Goal: Transaction & Acquisition: Book appointment/travel/reservation

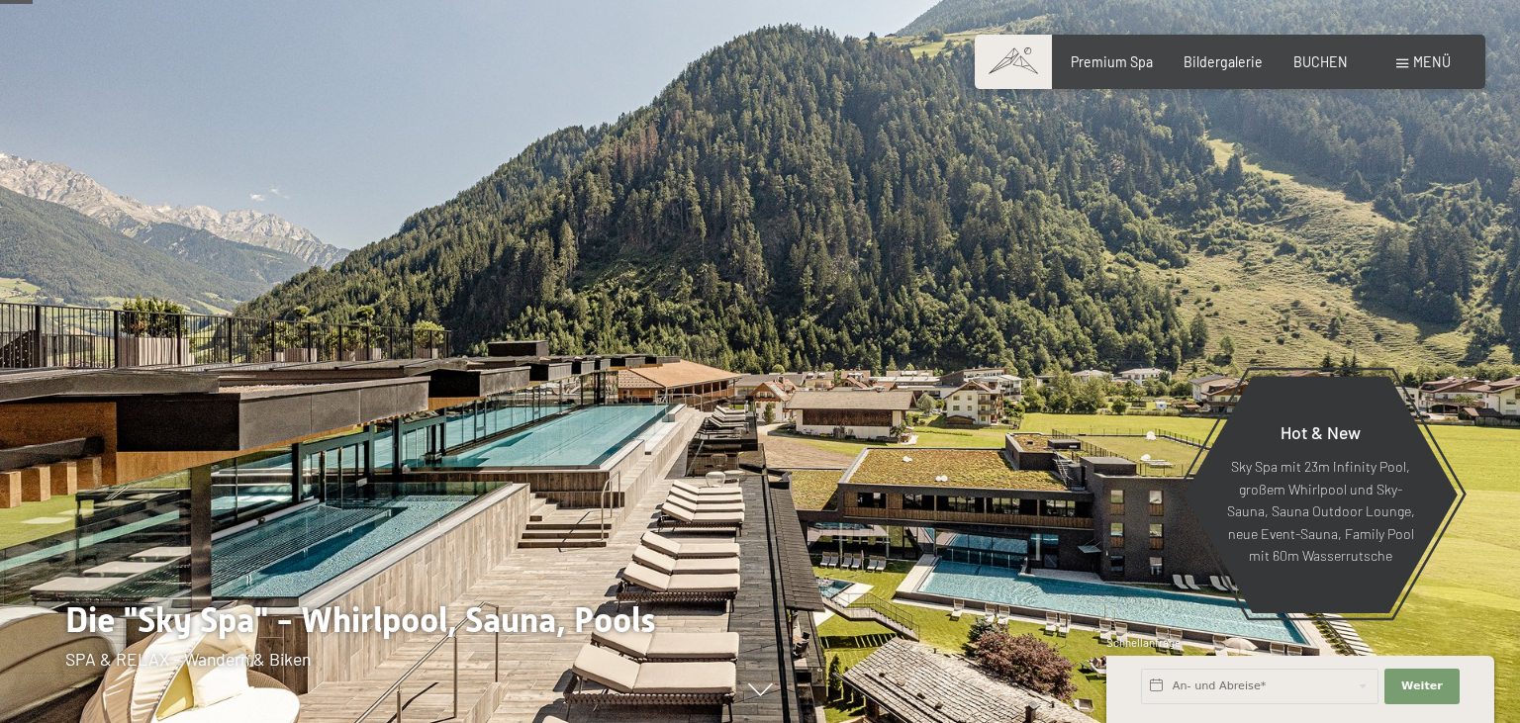
scroll to position [209, 0]
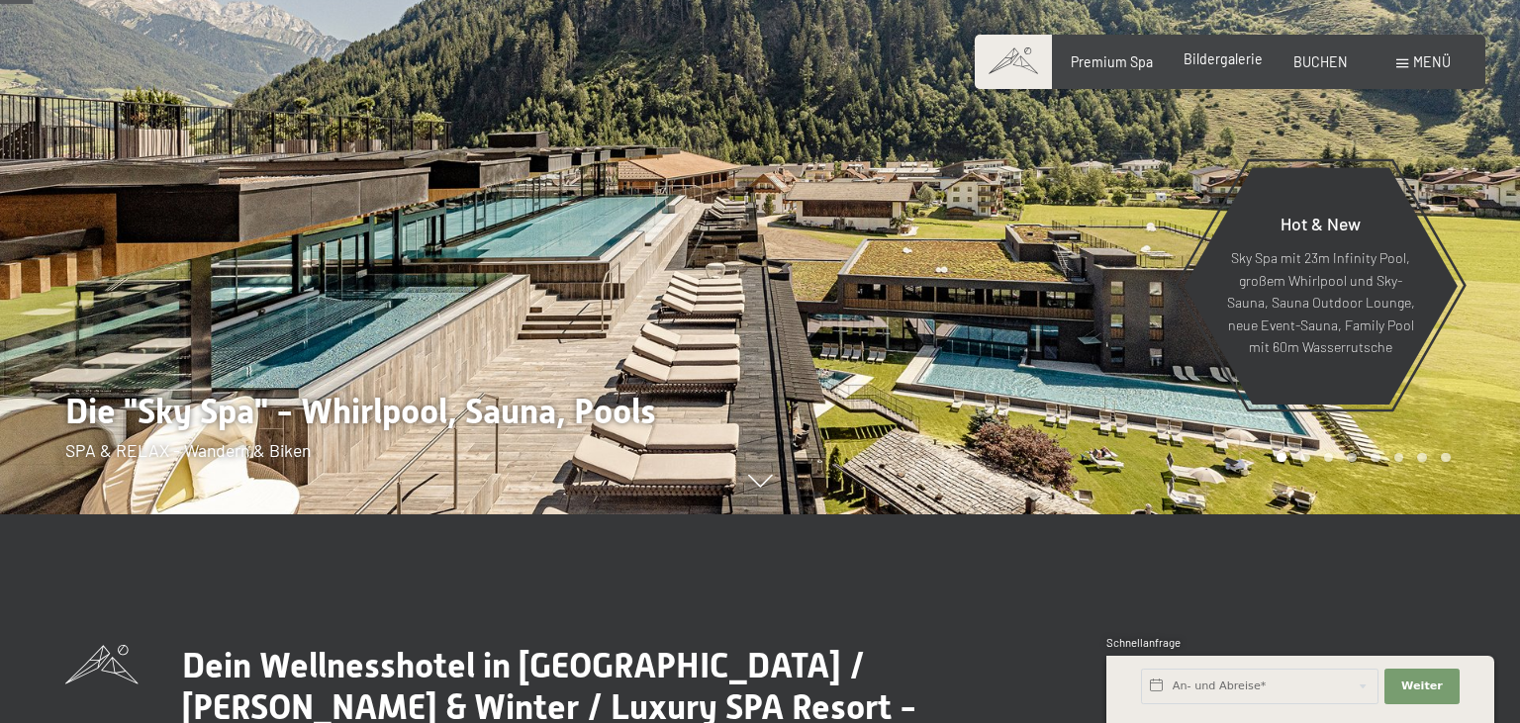
click at [1217, 57] on span "Bildergalerie" at bounding box center [1222, 58] width 79 height 17
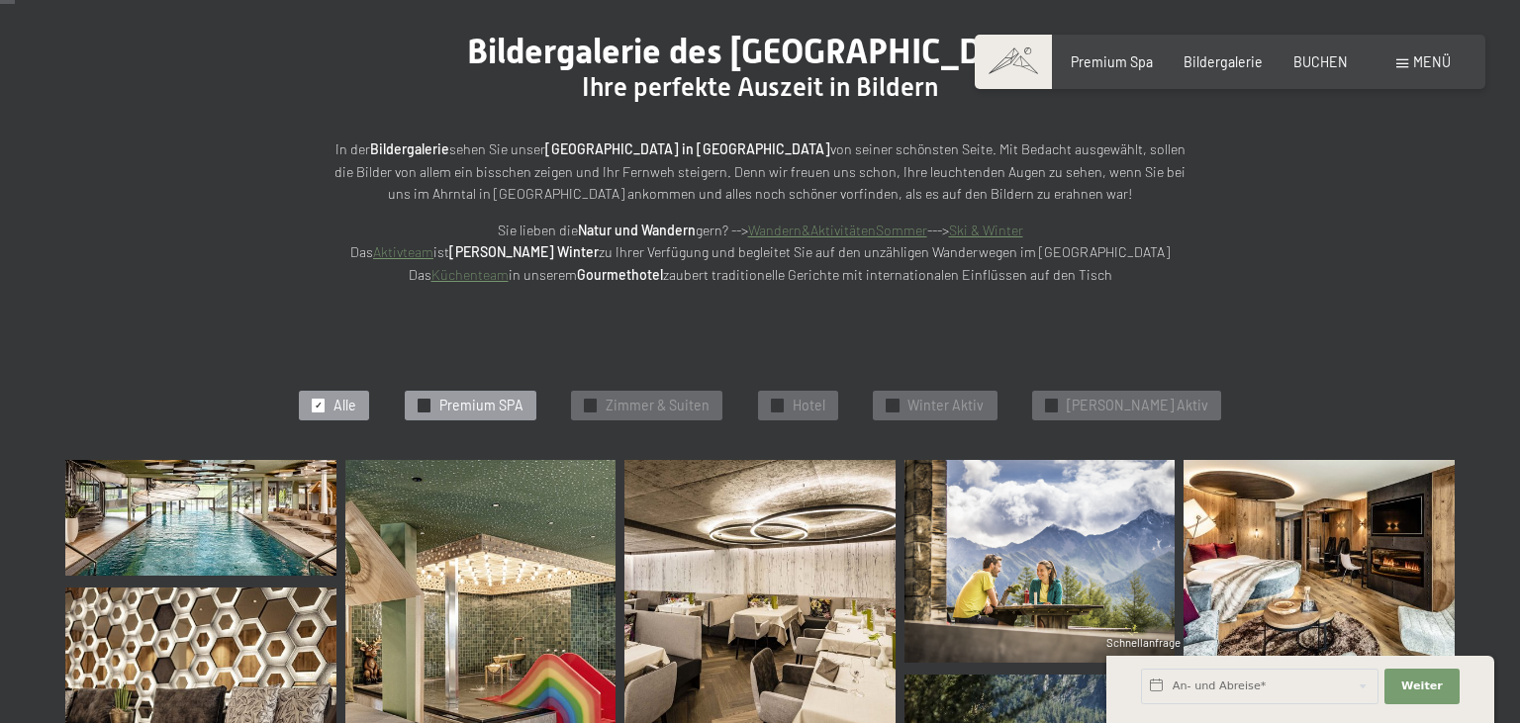
click at [504, 406] on span "Premium SPA" at bounding box center [481, 406] width 84 height 20
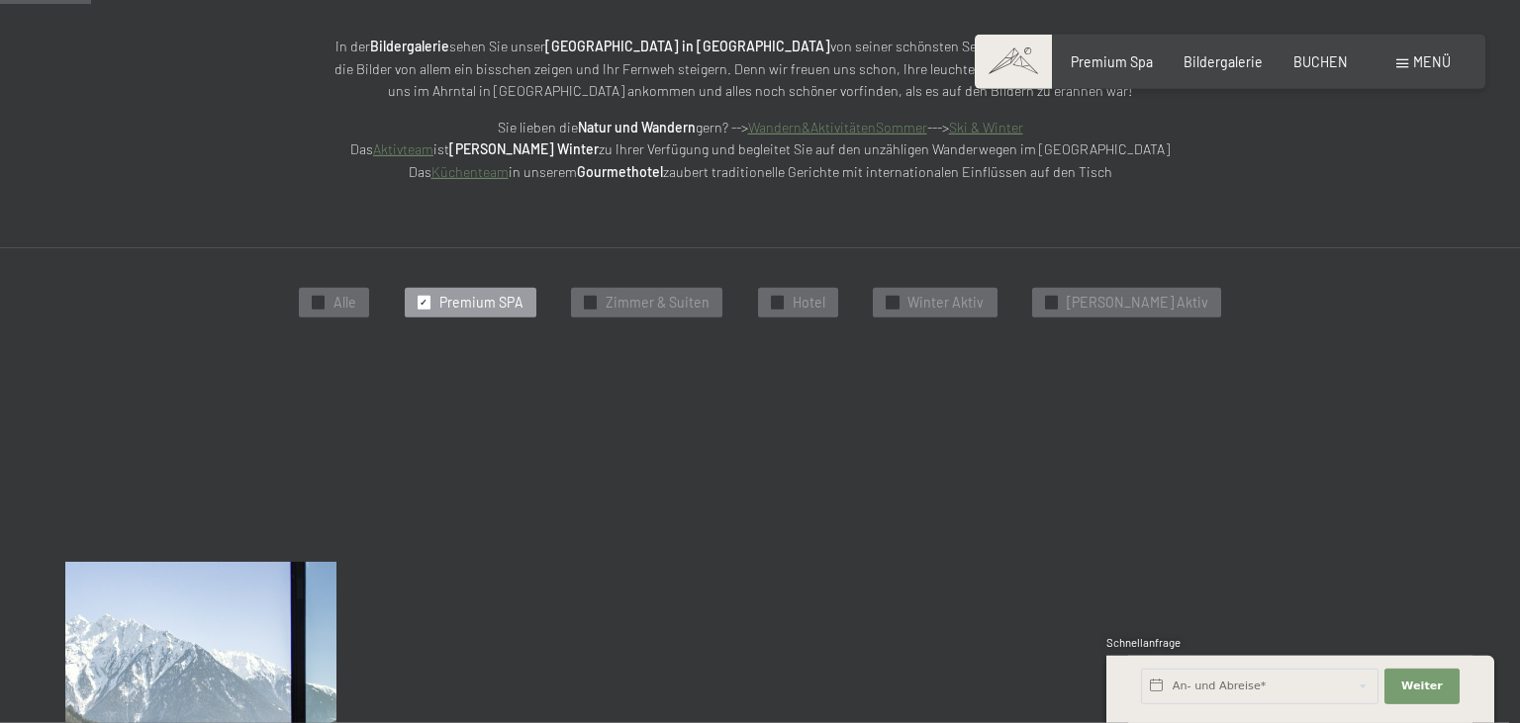
scroll to position [213, 0]
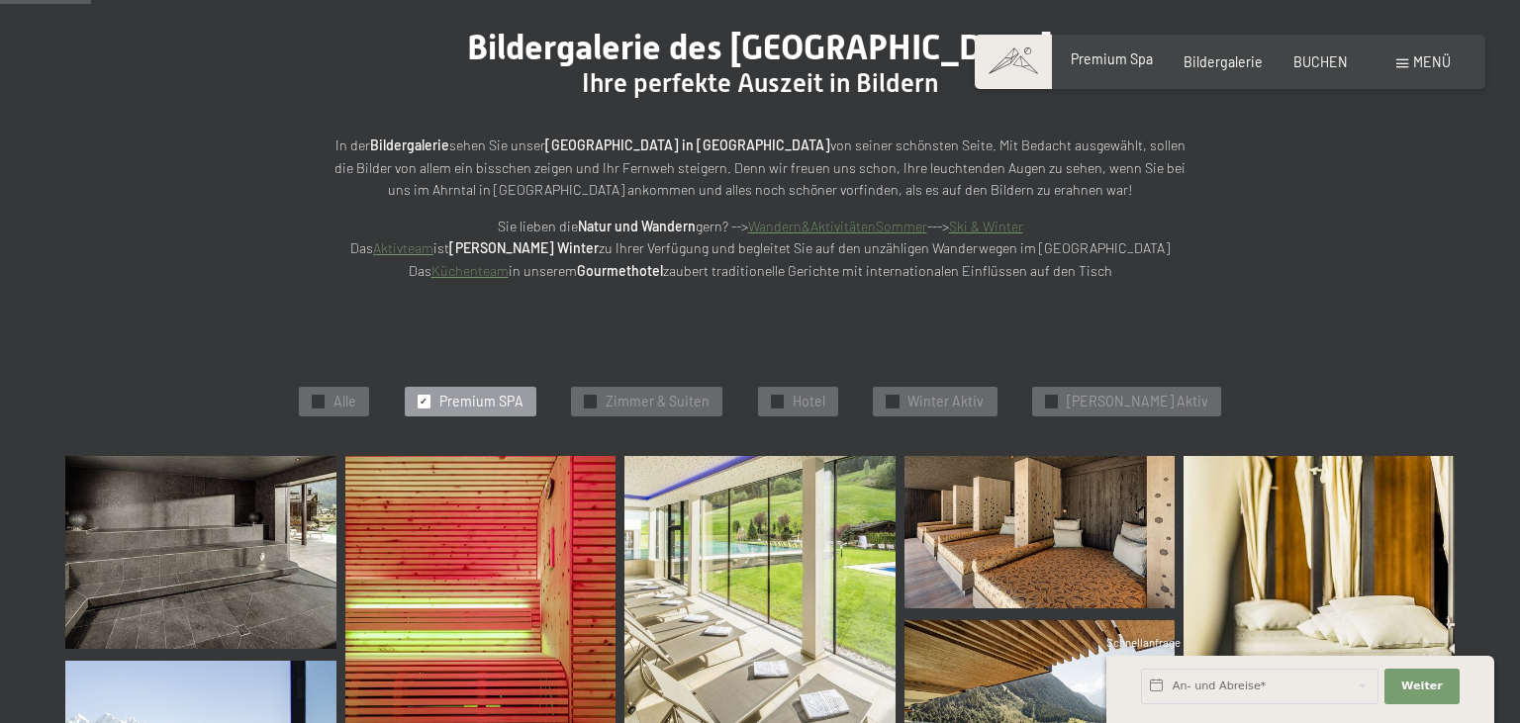
click at [1148, 59] on span "Premium Spa" at bounding box center [1112, 58] width 82 height 17
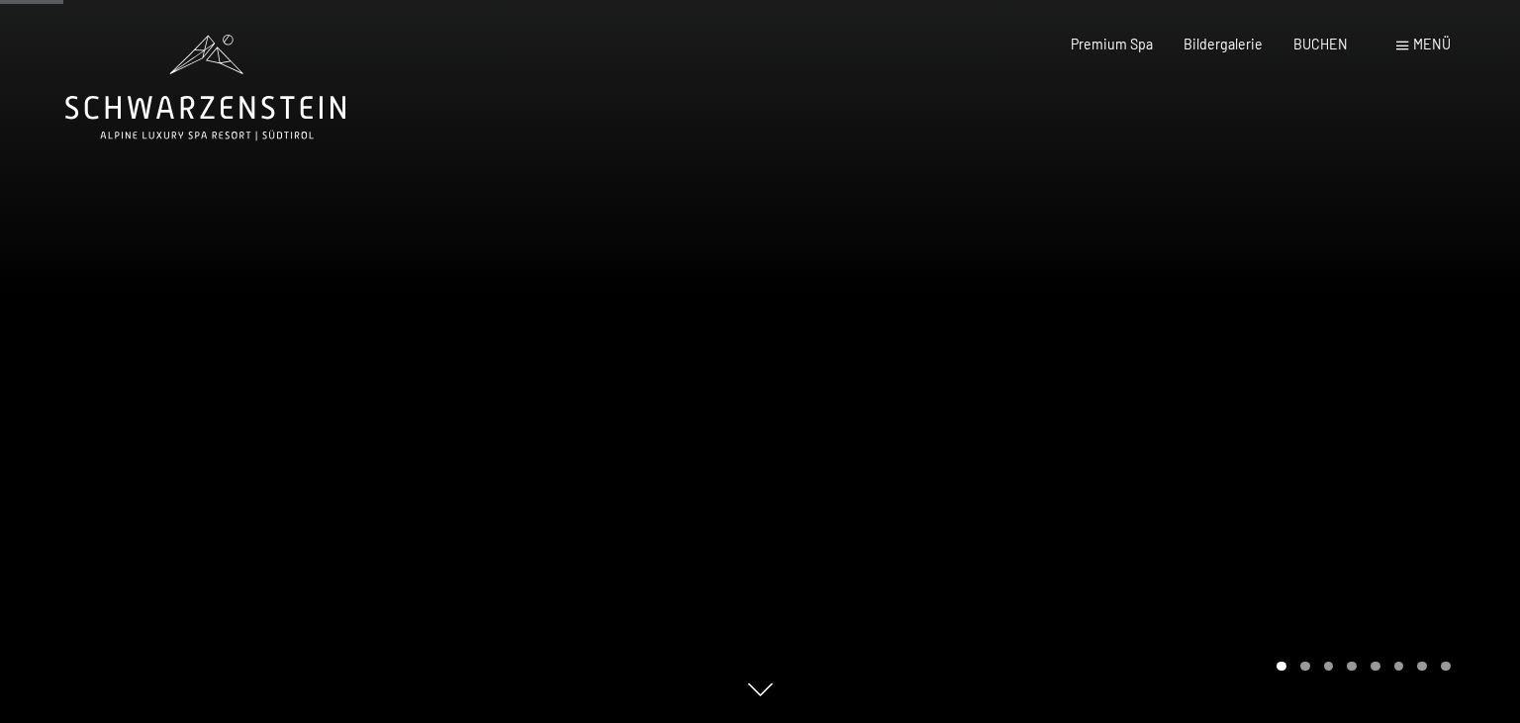
scroll to position [522, 0]
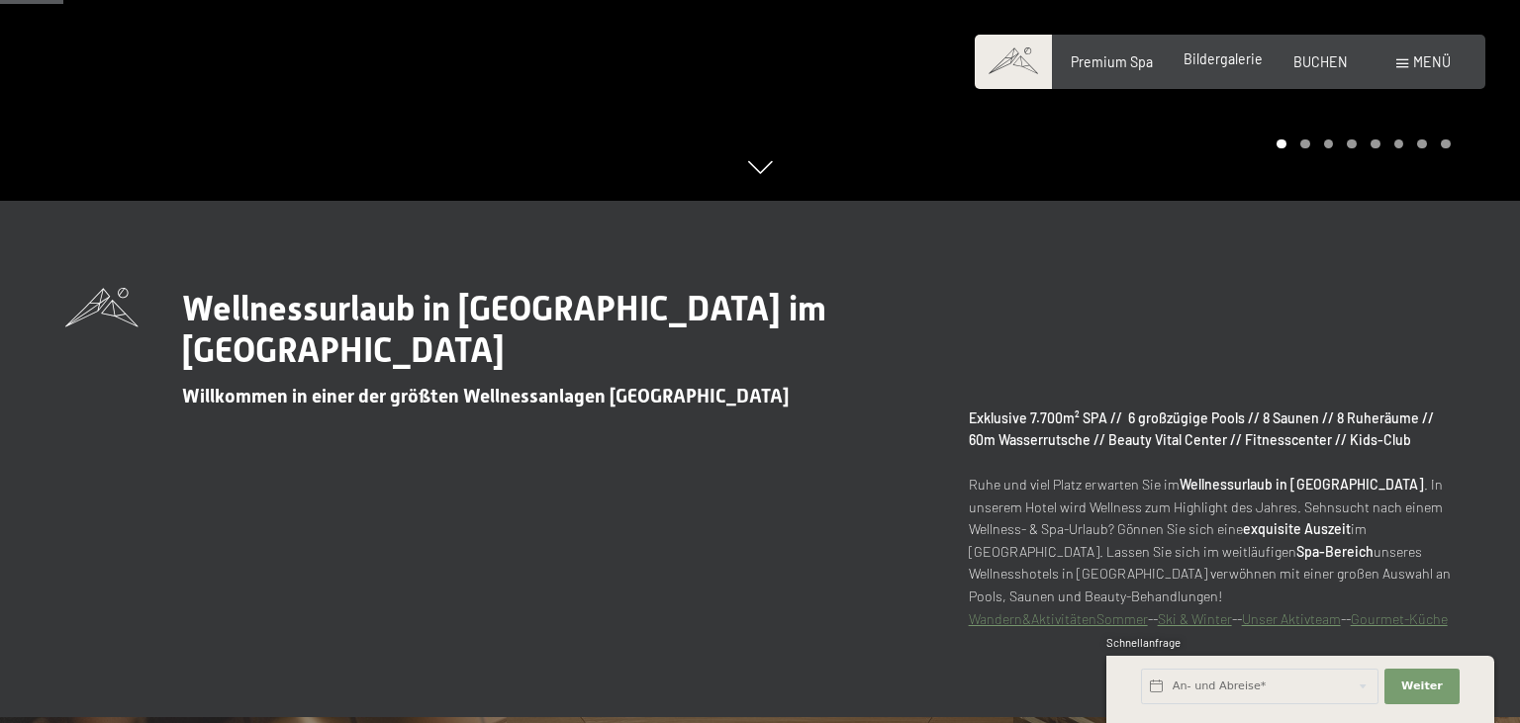
click at [1216, 57] on span "Bildergalerie" at bounding box center [1222, 58] width 79 height 17
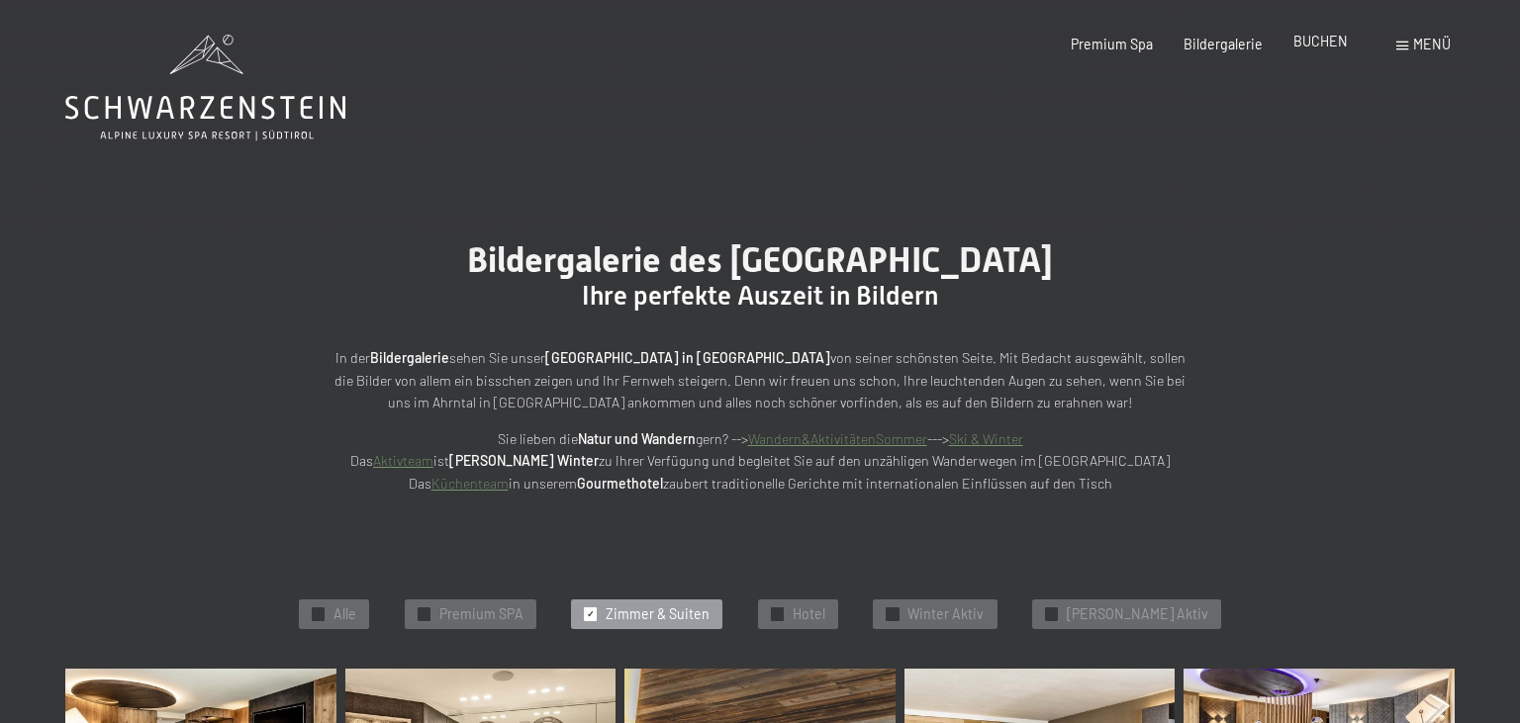
click at [1318, 44] on span "BUCHEN" at bounding box center [1320, 41] width 54 height 17
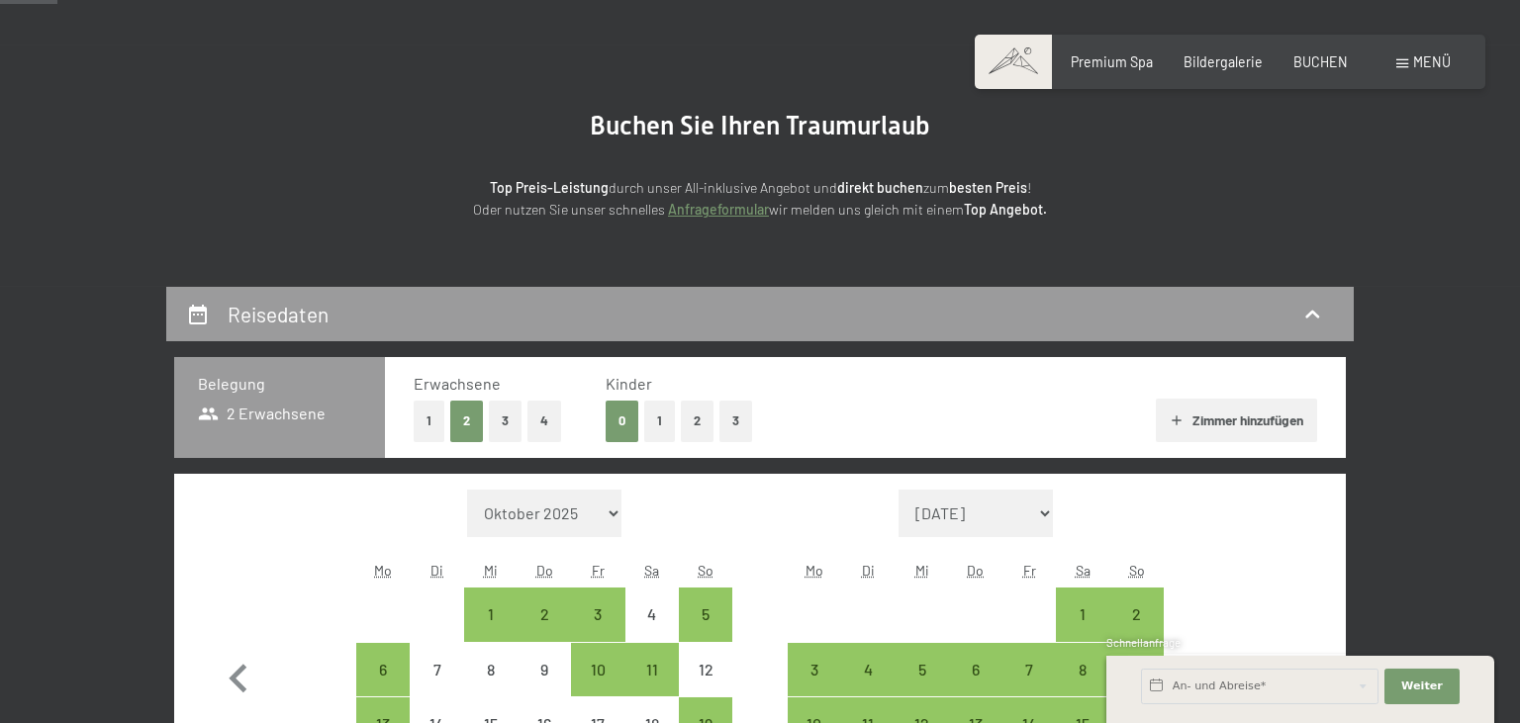
scroll to position [418, 0]
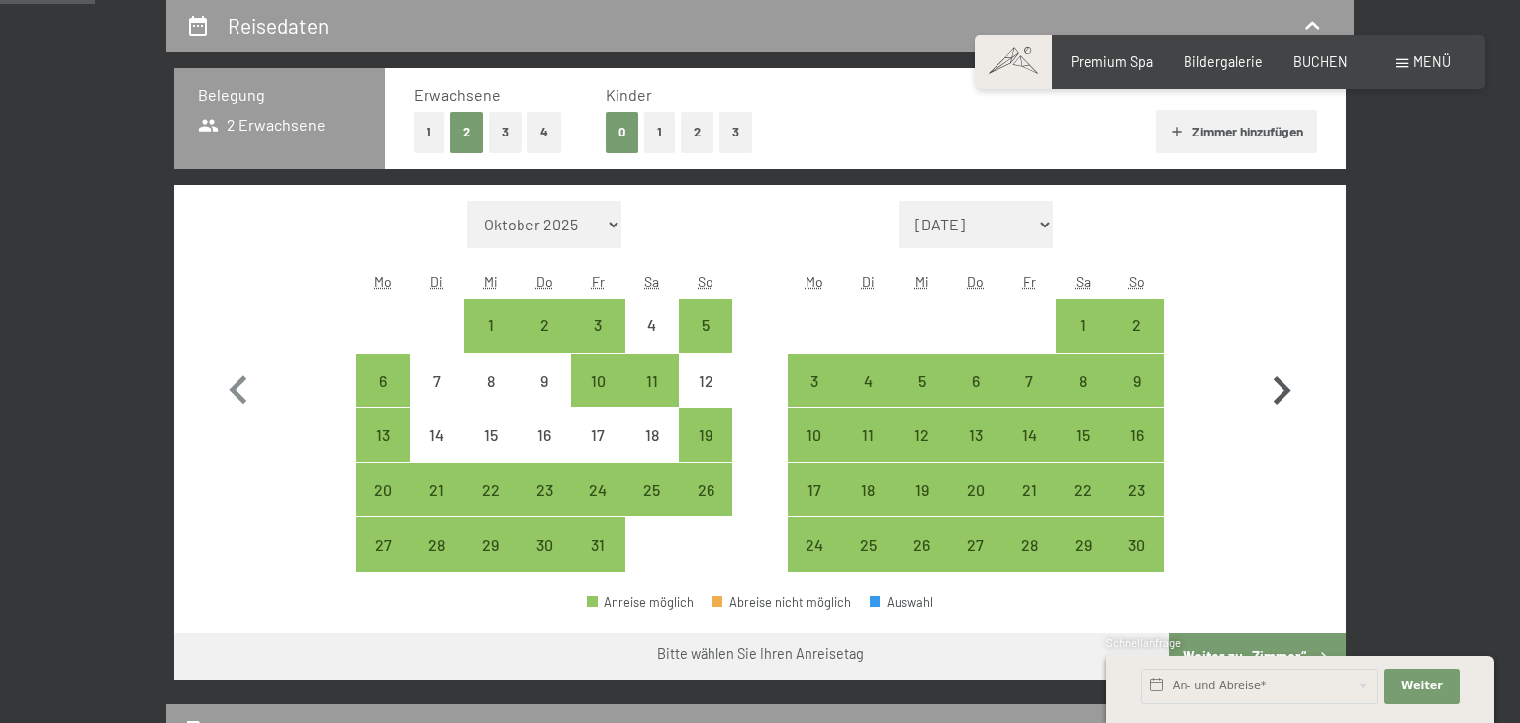
click at [1271, 398] on icon "button" at bounding box center [1281, 390] width 57 height 57
select select "2025-11-01"
select select "2025-12-01"
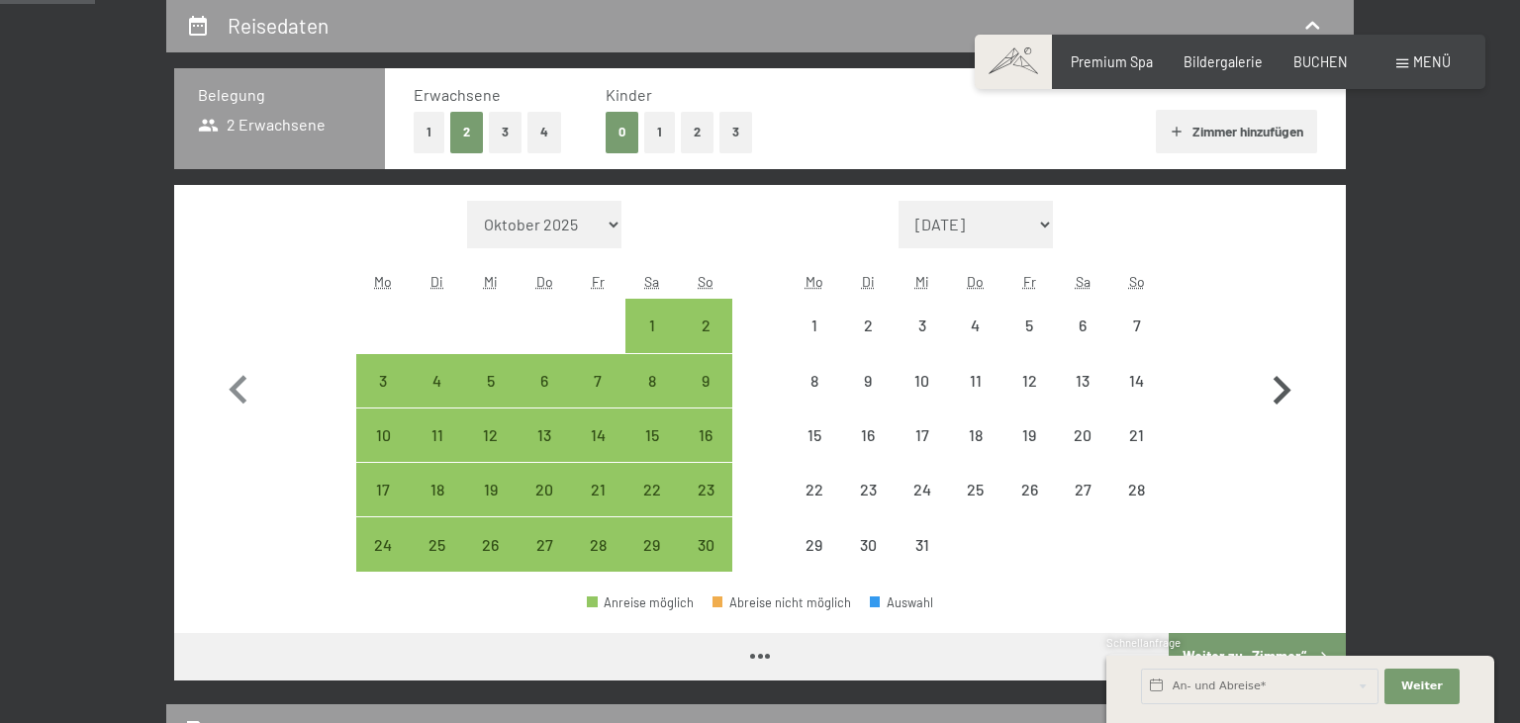
click at [1270, 398] on icon "button" at bounding box center [1281, 390] width 57 height 57
select select "[DATE]"
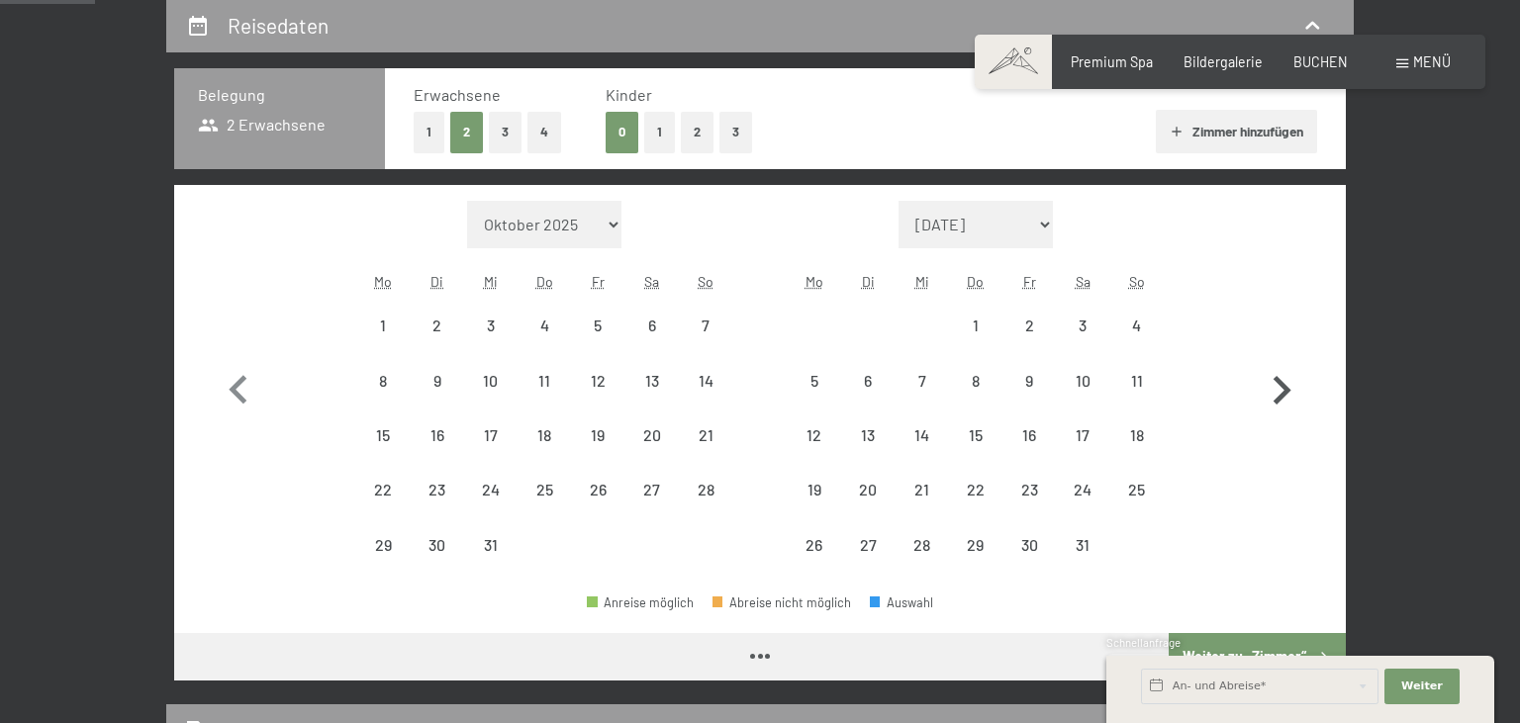
click at [1270, 398] on icon "button" at bounding box center [1281, 390] width 57 height 57
select select "[DATE]"
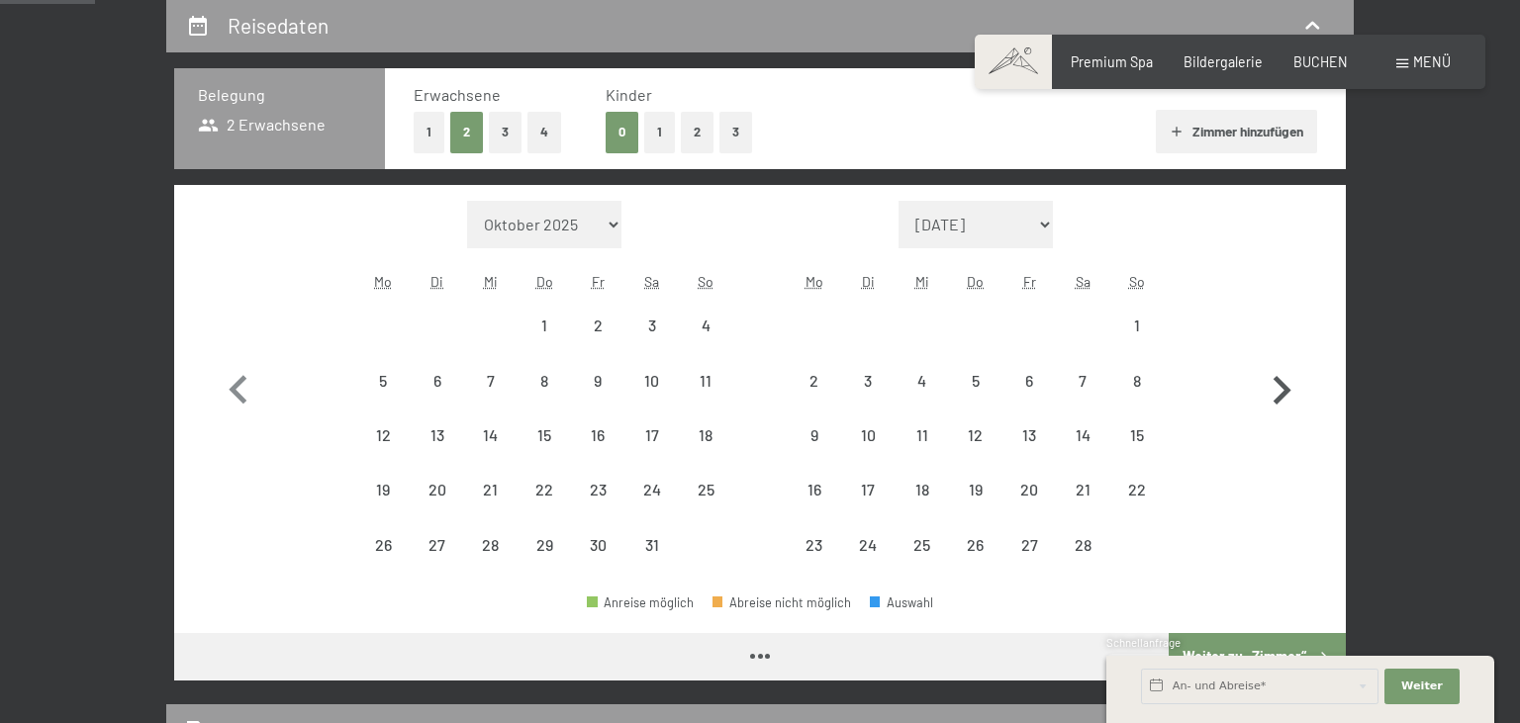
select select "[DATE]"
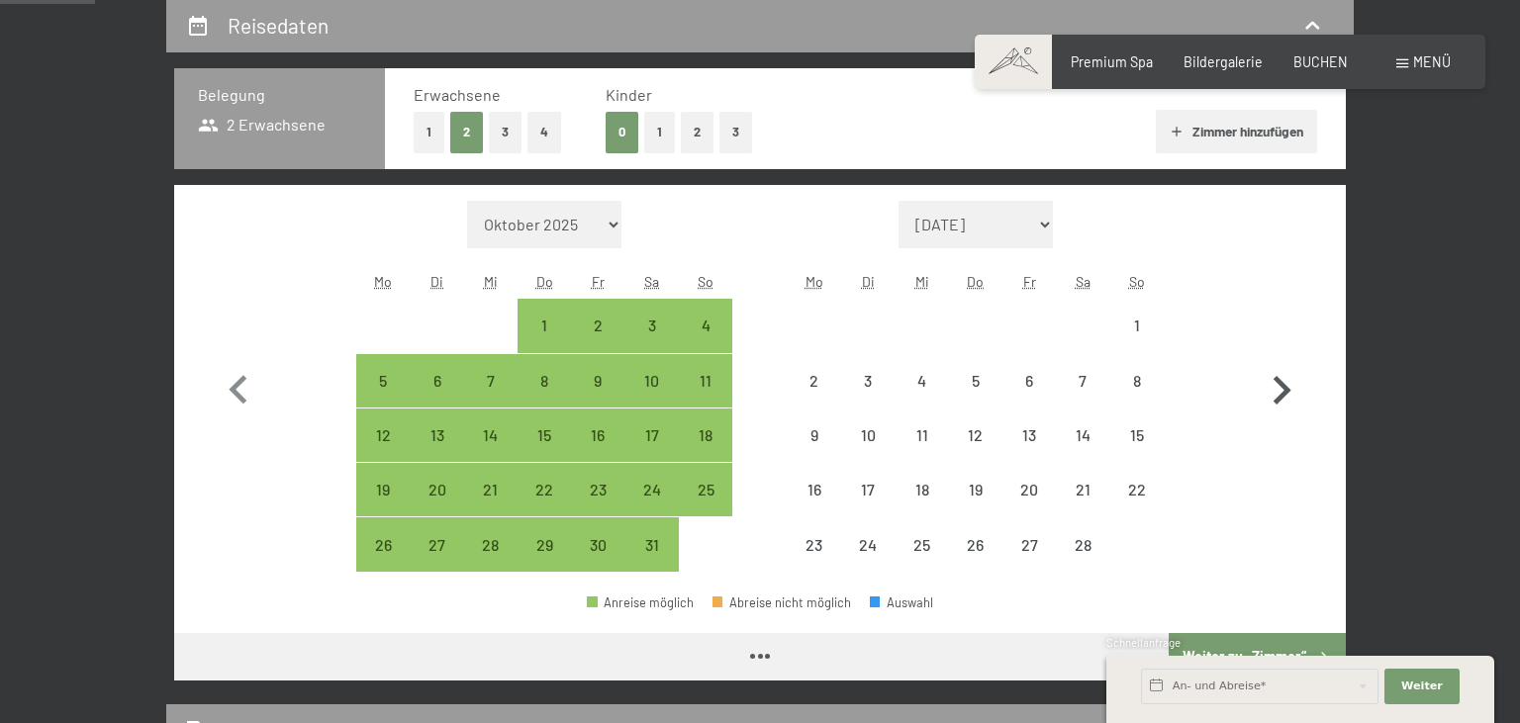
select select "[DATE]"
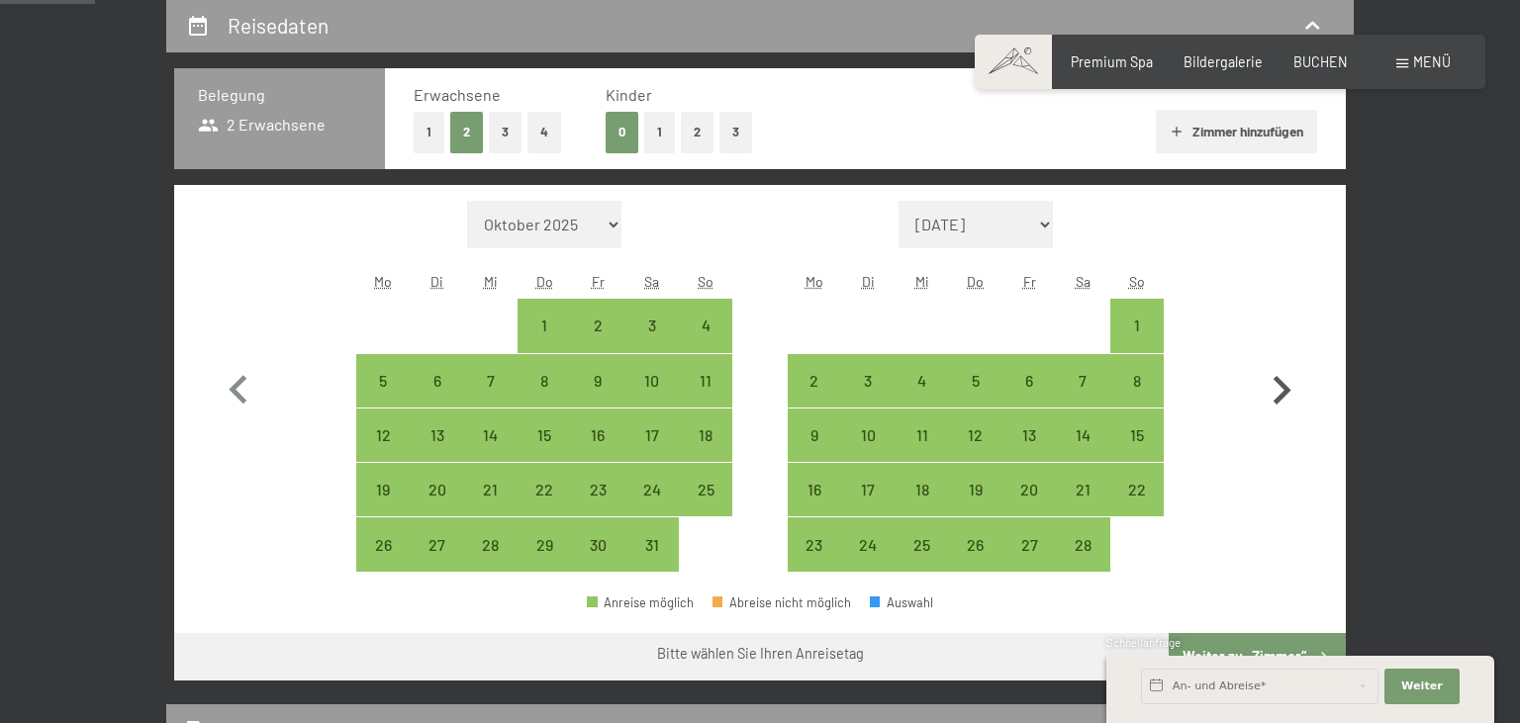
click at [1269, 398] on icon "button" at bounding box center [1281, 390] width 57 height 57
select select "[DATE]"
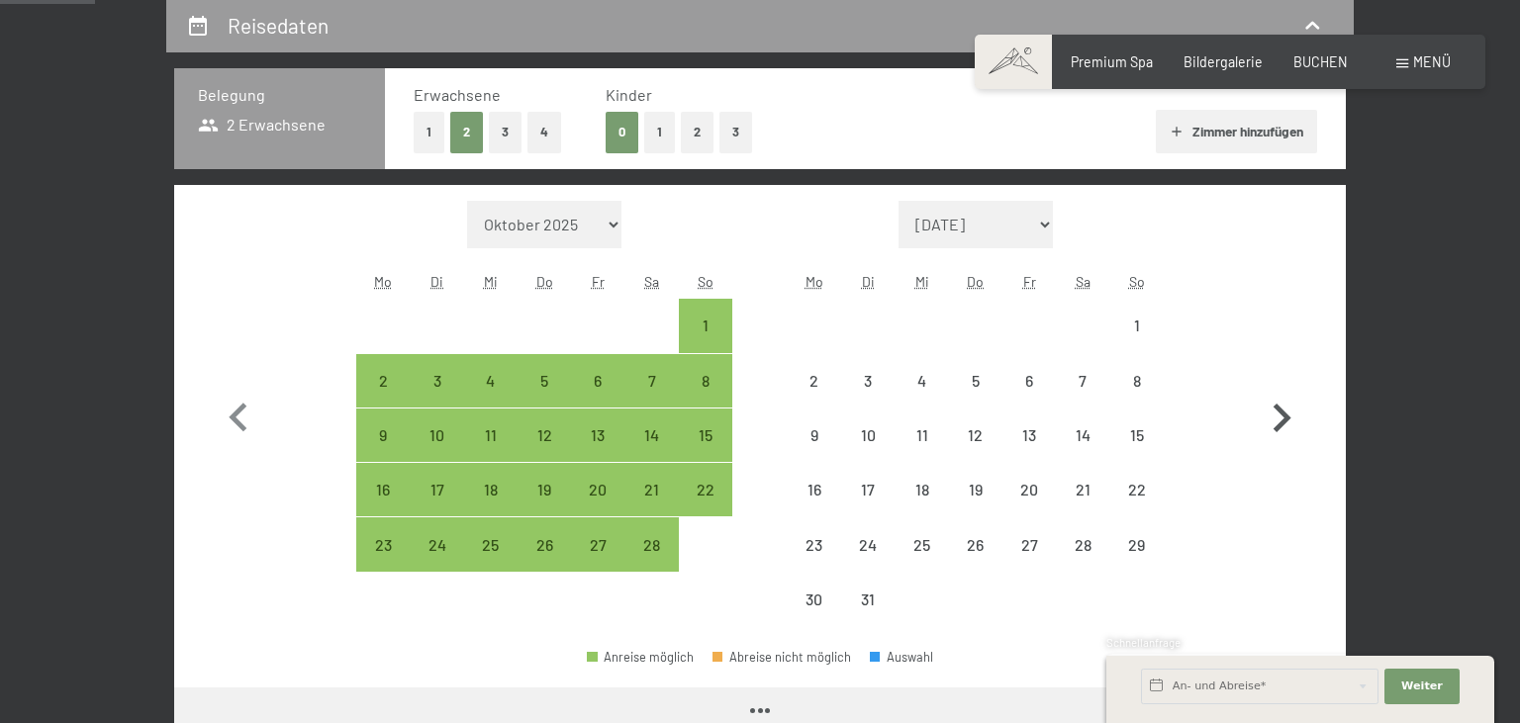
click at [1269, 398] on icon "button" at bounding box center [1281, 418] width 57 height 57
select select "[DATE]"
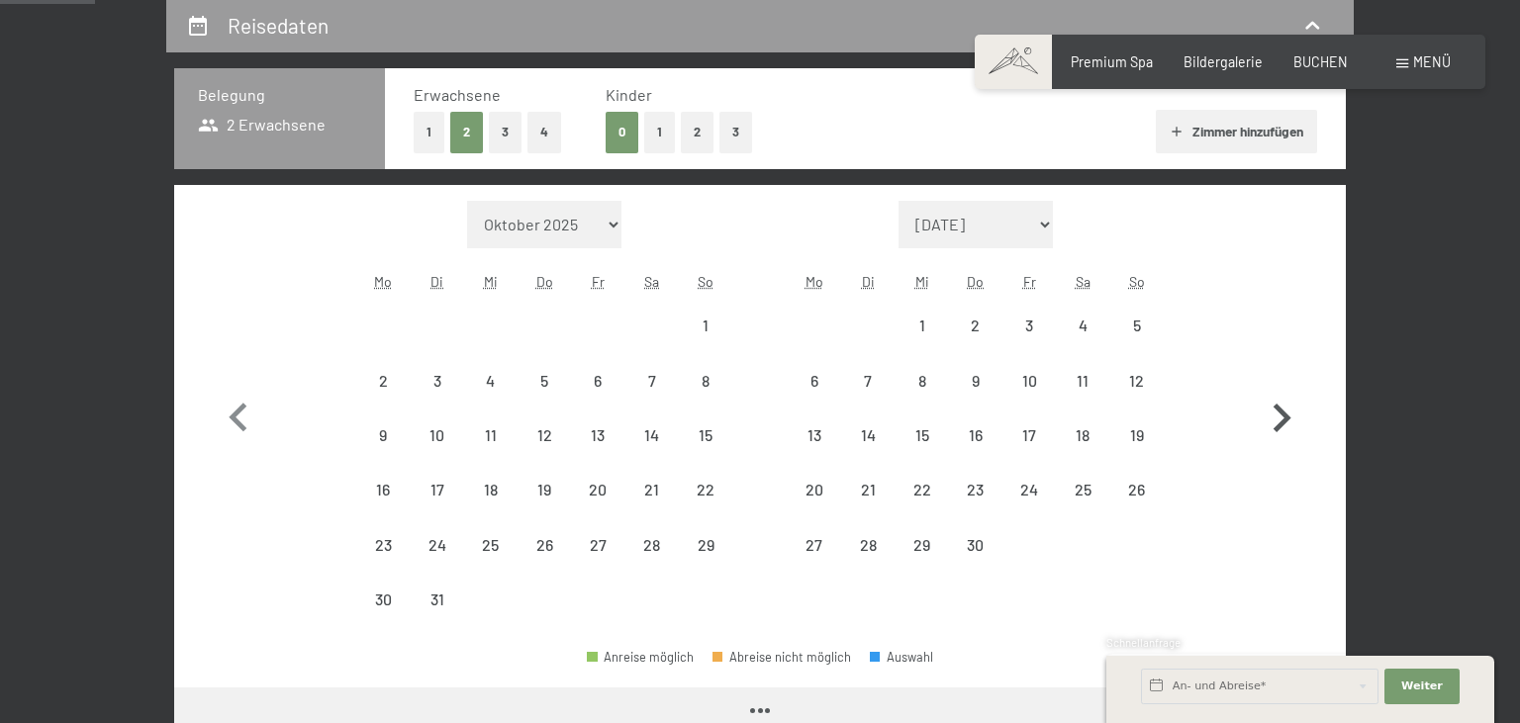
select select "2026-03-01"
select select "2026-04-01"
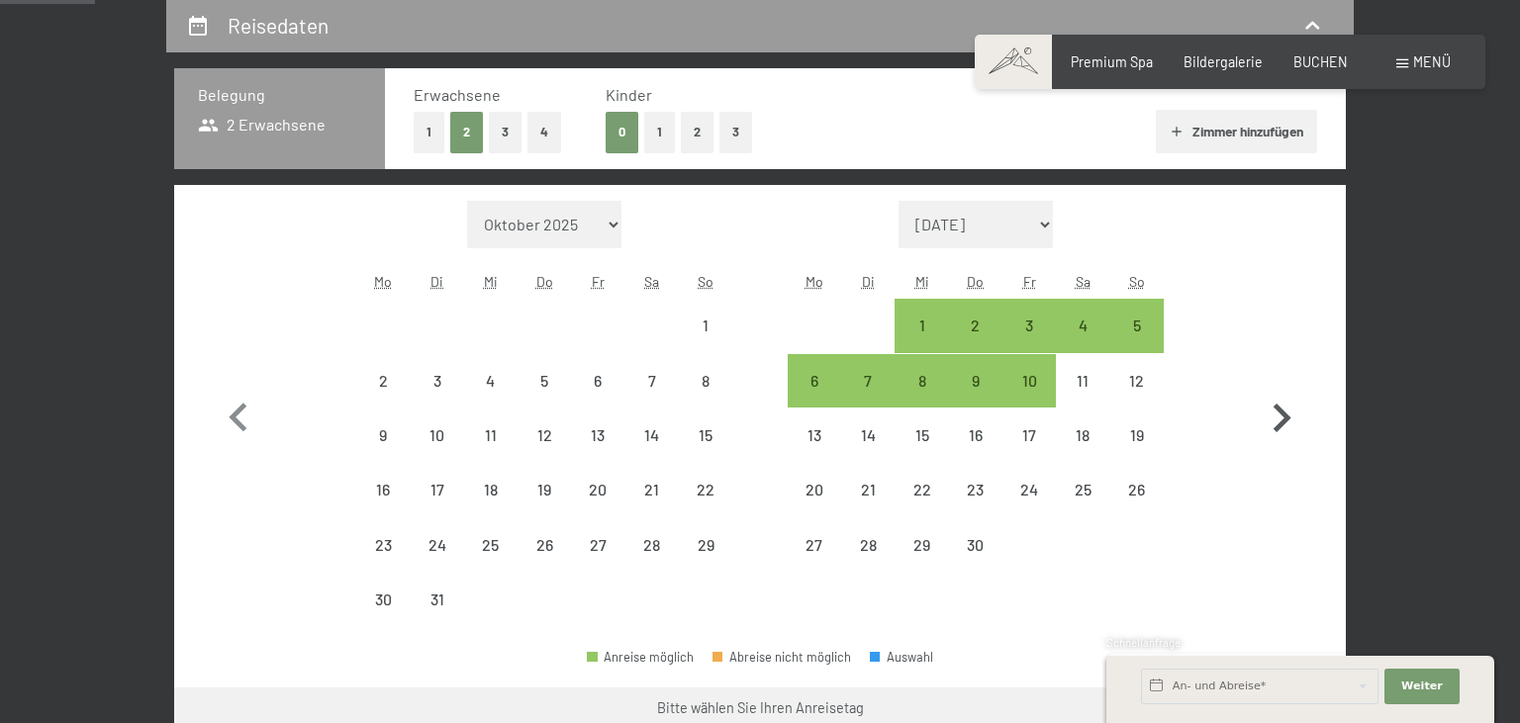
select select "2026-03-01"
select select "2026-04-01"
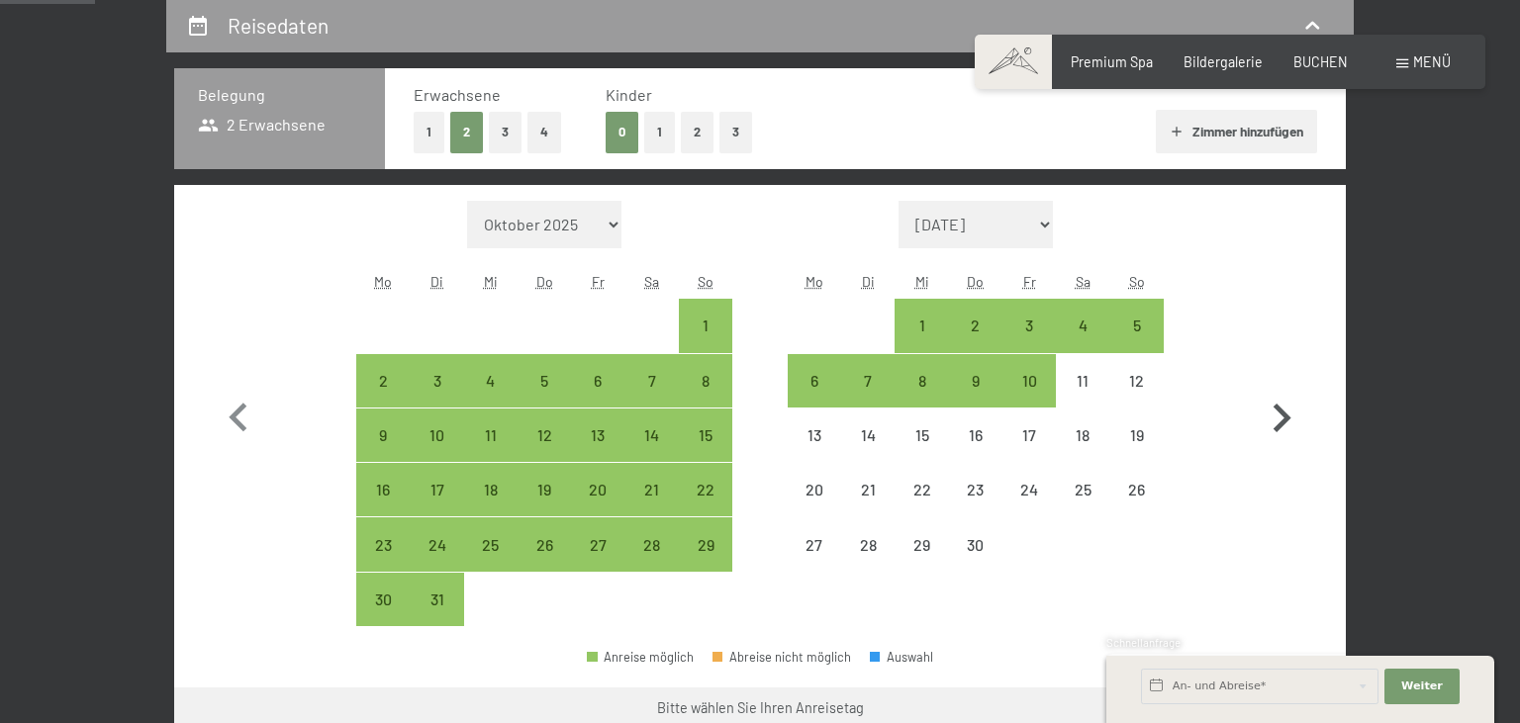
click at [1269, 398] on icon "button" at bounding box center [1281, 418] width 57 height 57
select select "[DATE]"
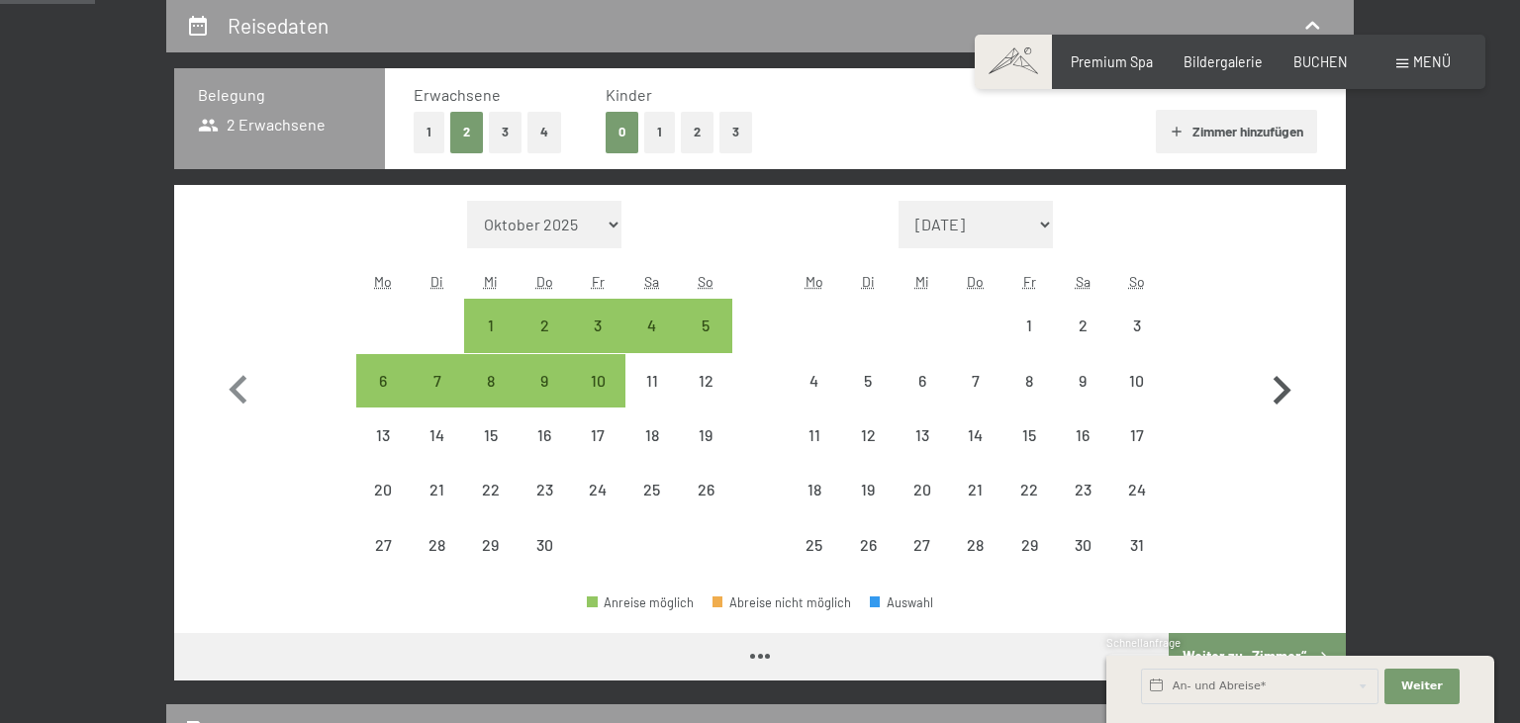
select select "[DATE]"
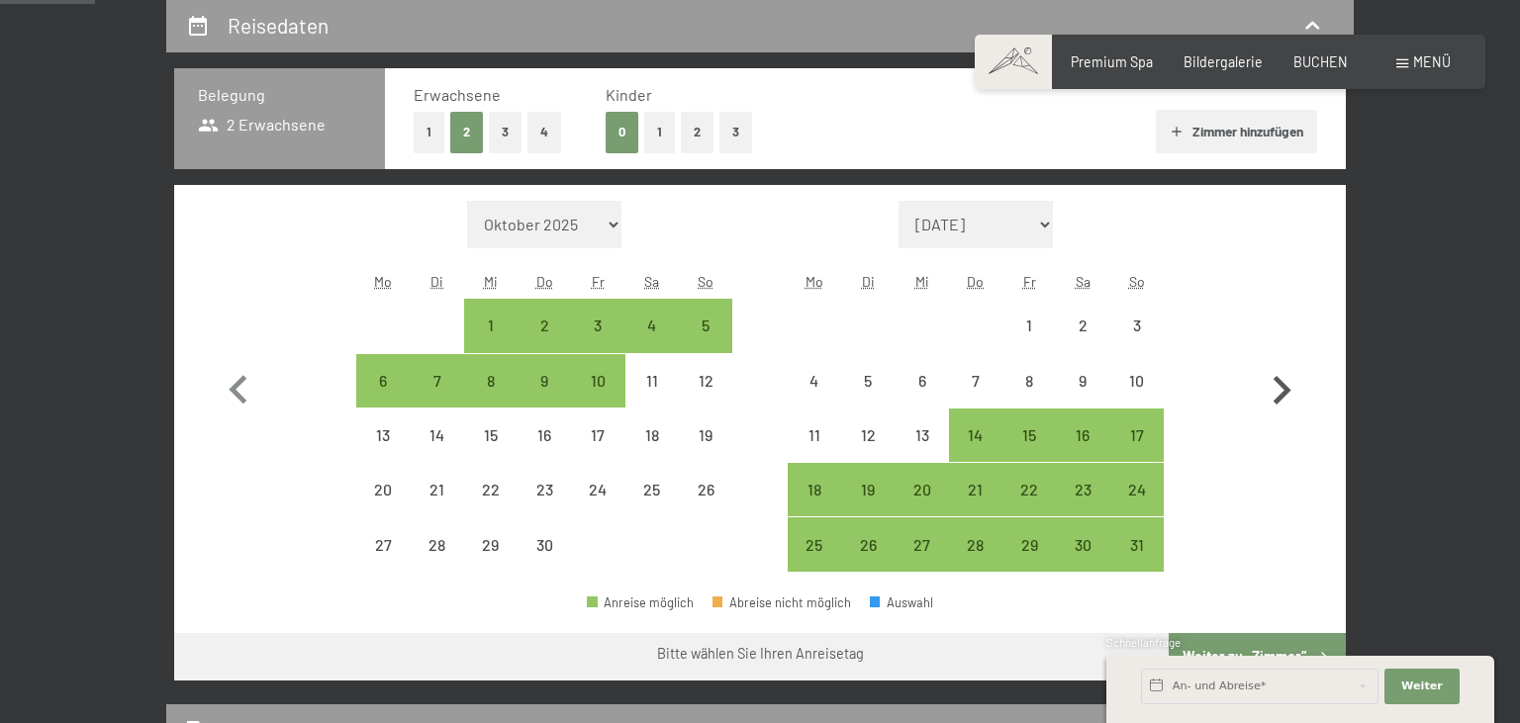
click at [1284, 386] on icon "button" at bounding box center [1282, 390] width 18 height 29
select select "[DATE]"
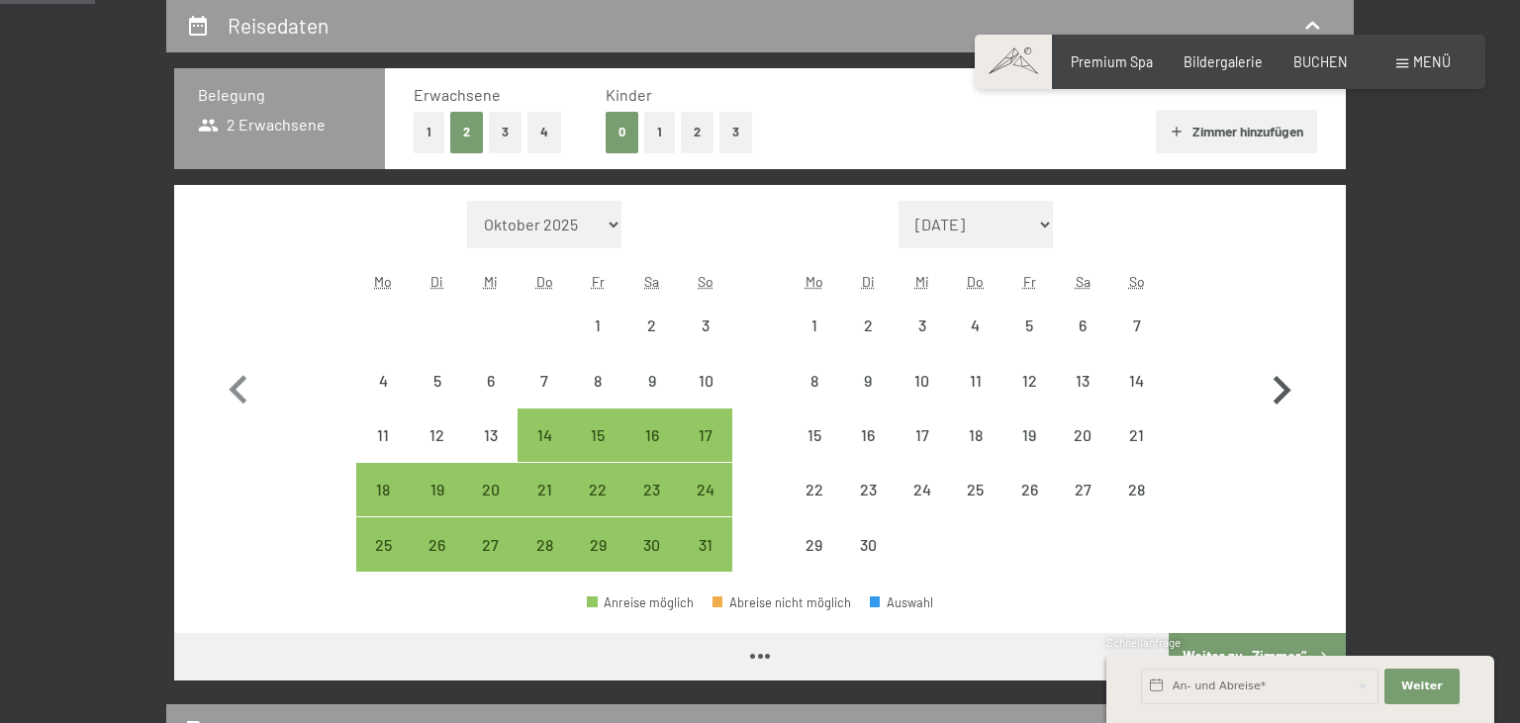
select select "[DATE]"
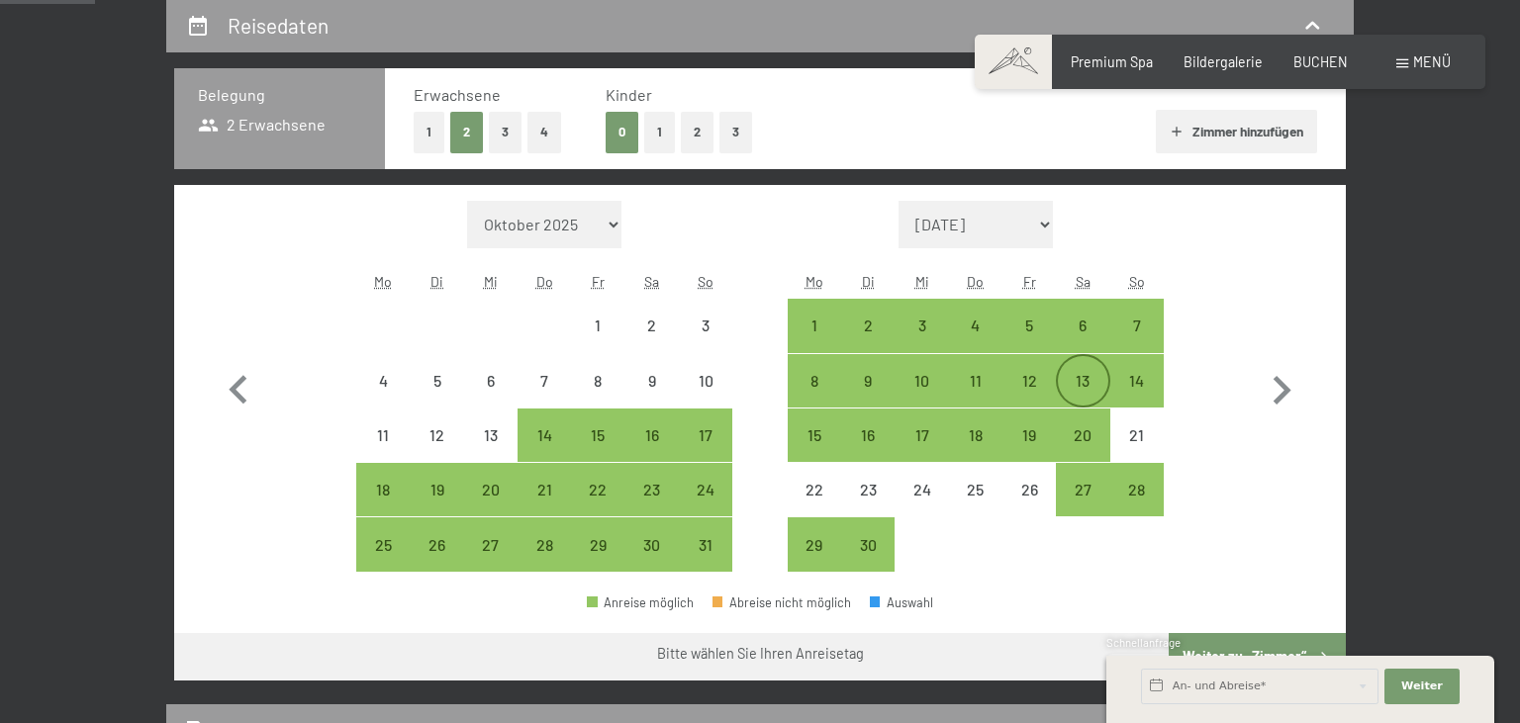
click at [1082, 380] on div "13" at bounding box center [1082, 397] width 49 height 49
select select "[DATE]"
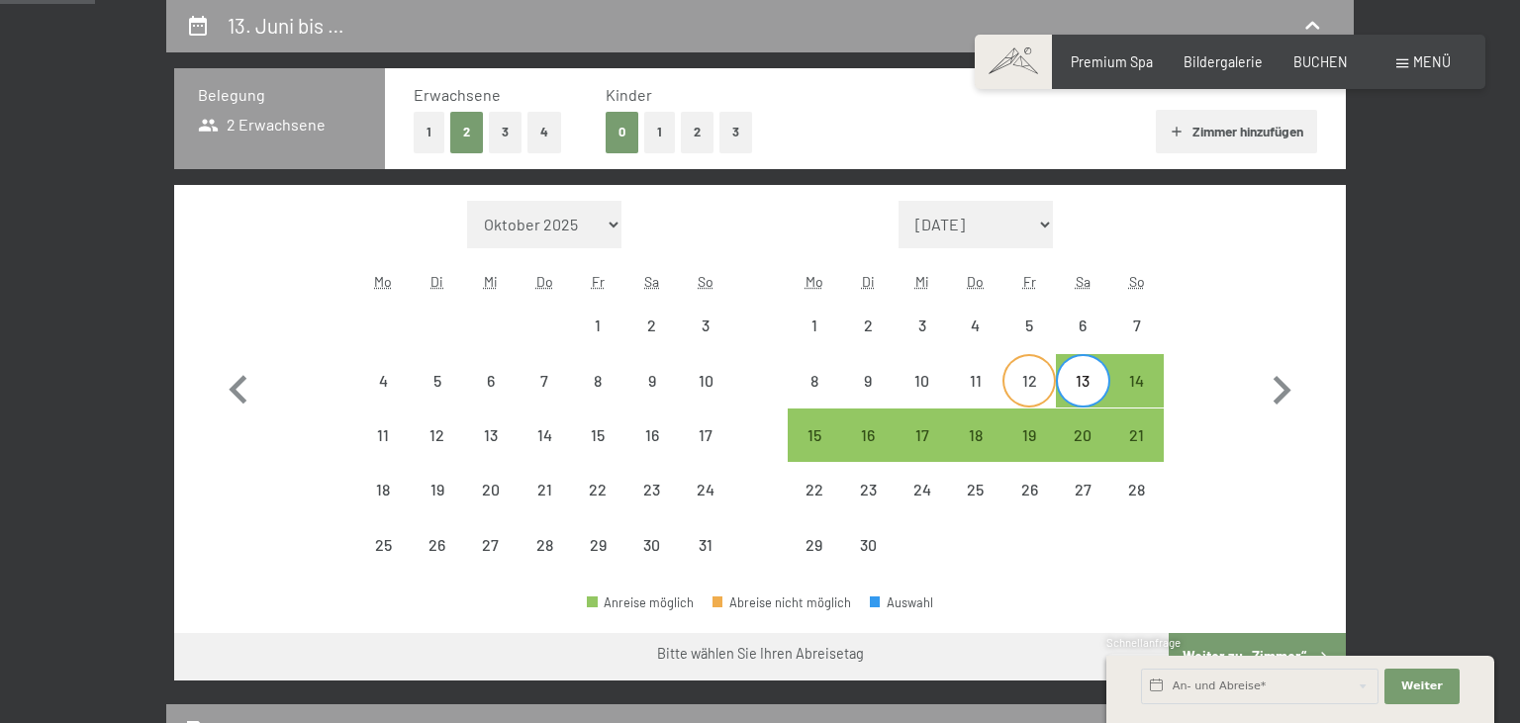
click at [1031, 381] on div "12" at bounding box center [1028, 397] width 49 height 49
select select "2026-05-01"
select select "2026-06-01"
click at [1031, 382] on div "12" at bounding box center [1028, 397] width 49 height 49
select select "2026-05-01"
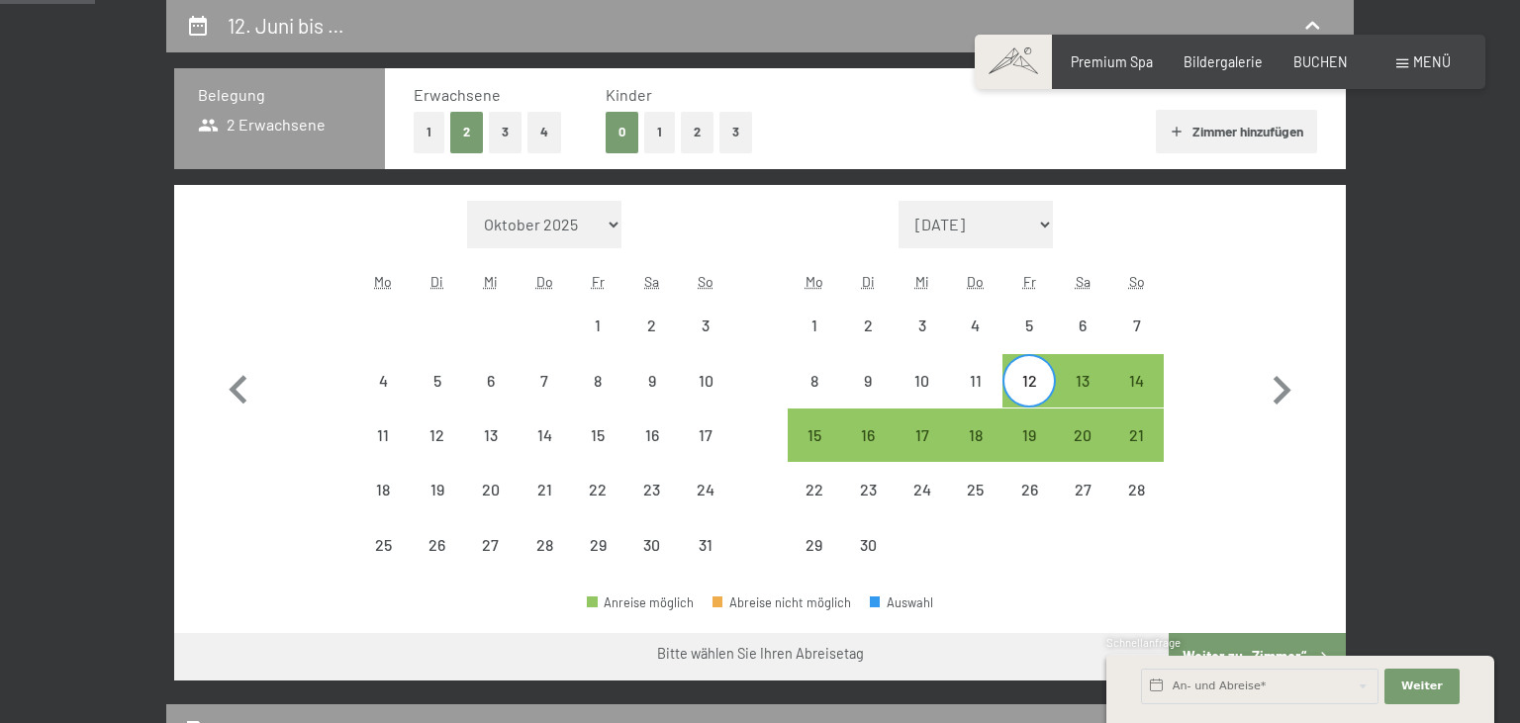
select select "2026-06-01"
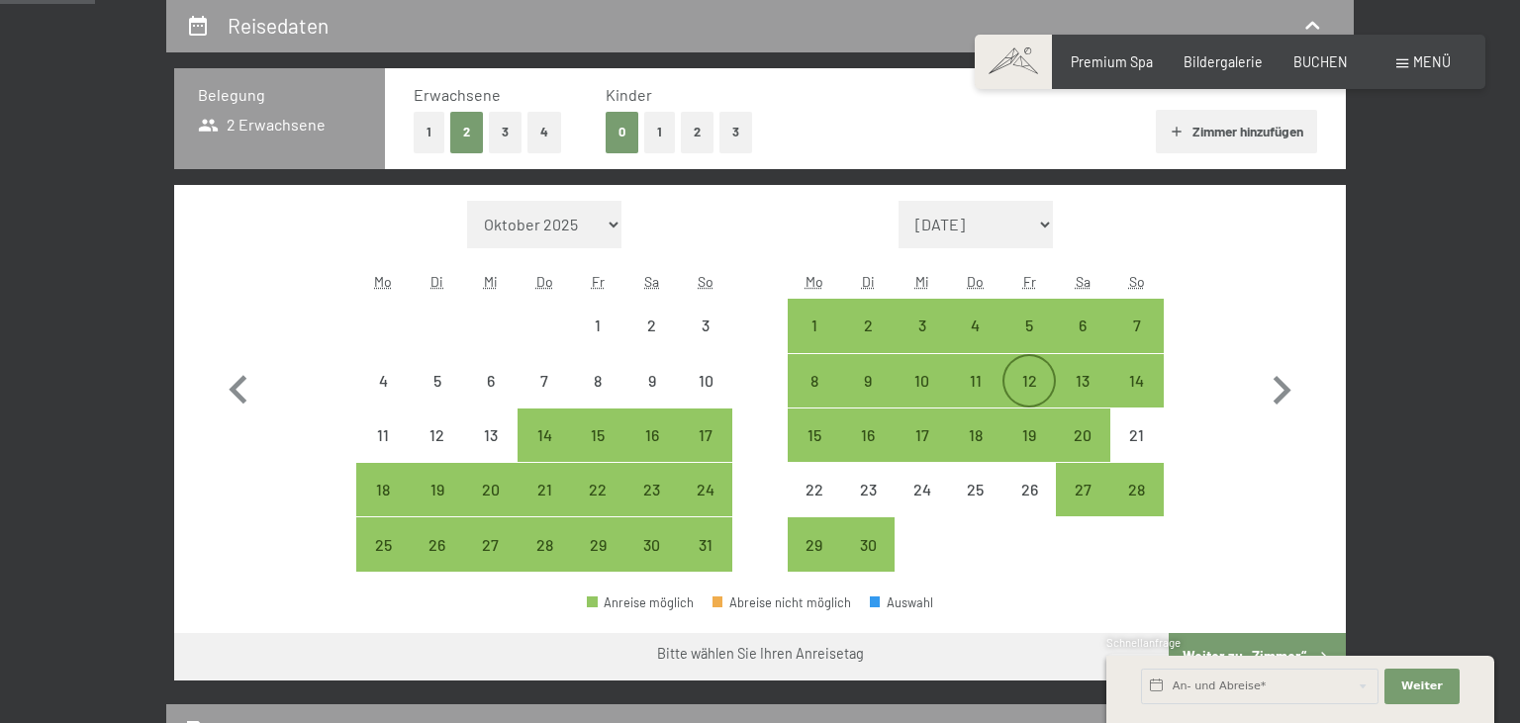
click at [1031, 382] on div "12" at bounding box center [1028, 397] width 49 height 49
select select "2026-05-01"
select select "2026-06-01"
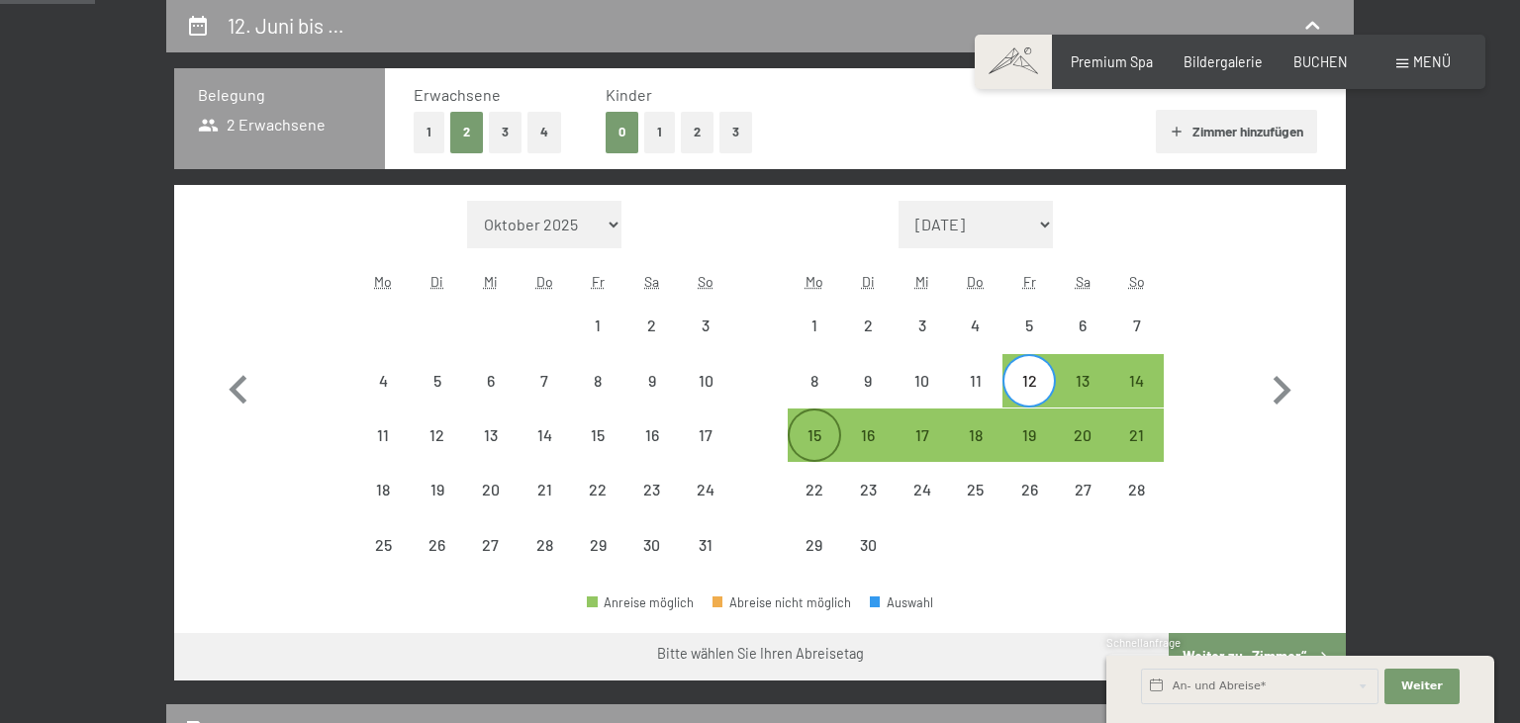
click at [809, 441] on div "15" at bounding box center [814, 451] width 49 height 49
select select "[DATE]"
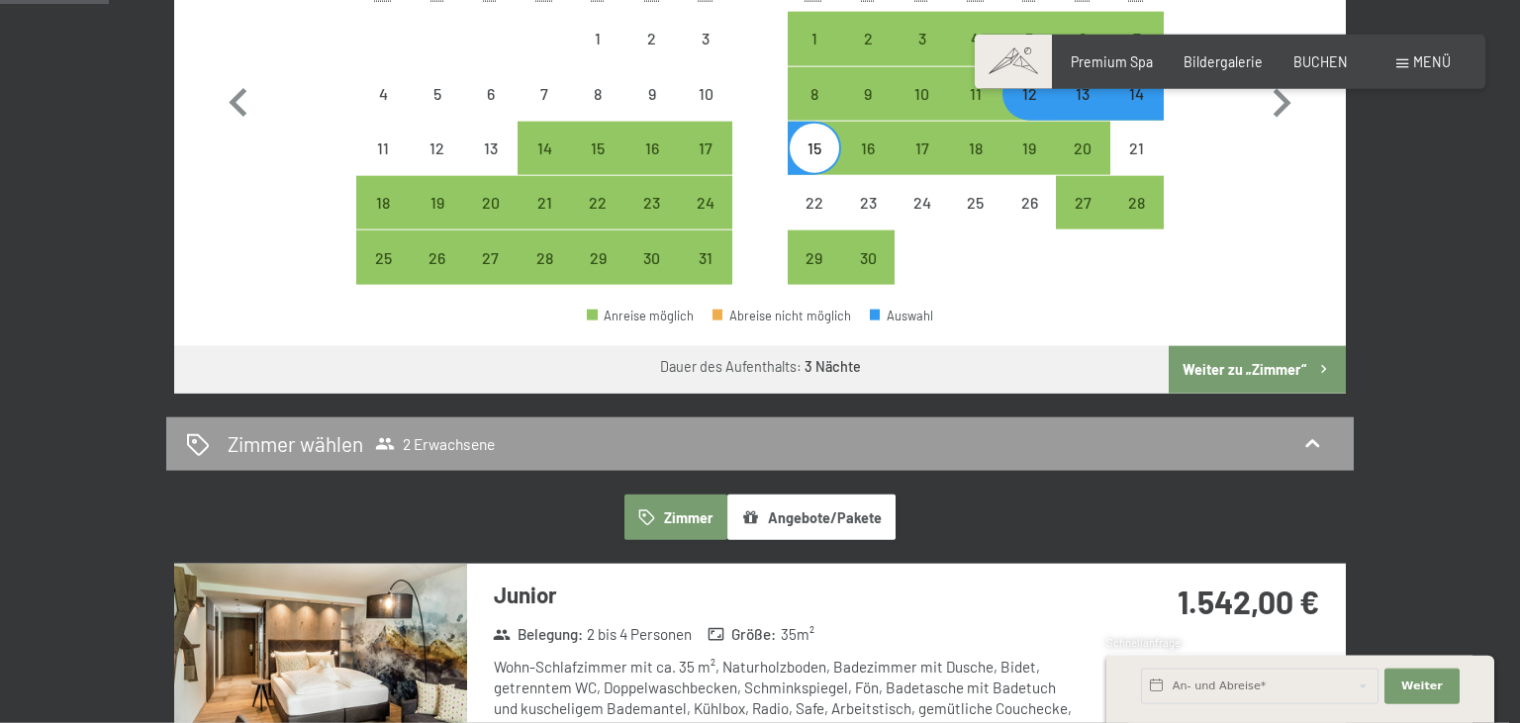
scroll to position [731, 0]
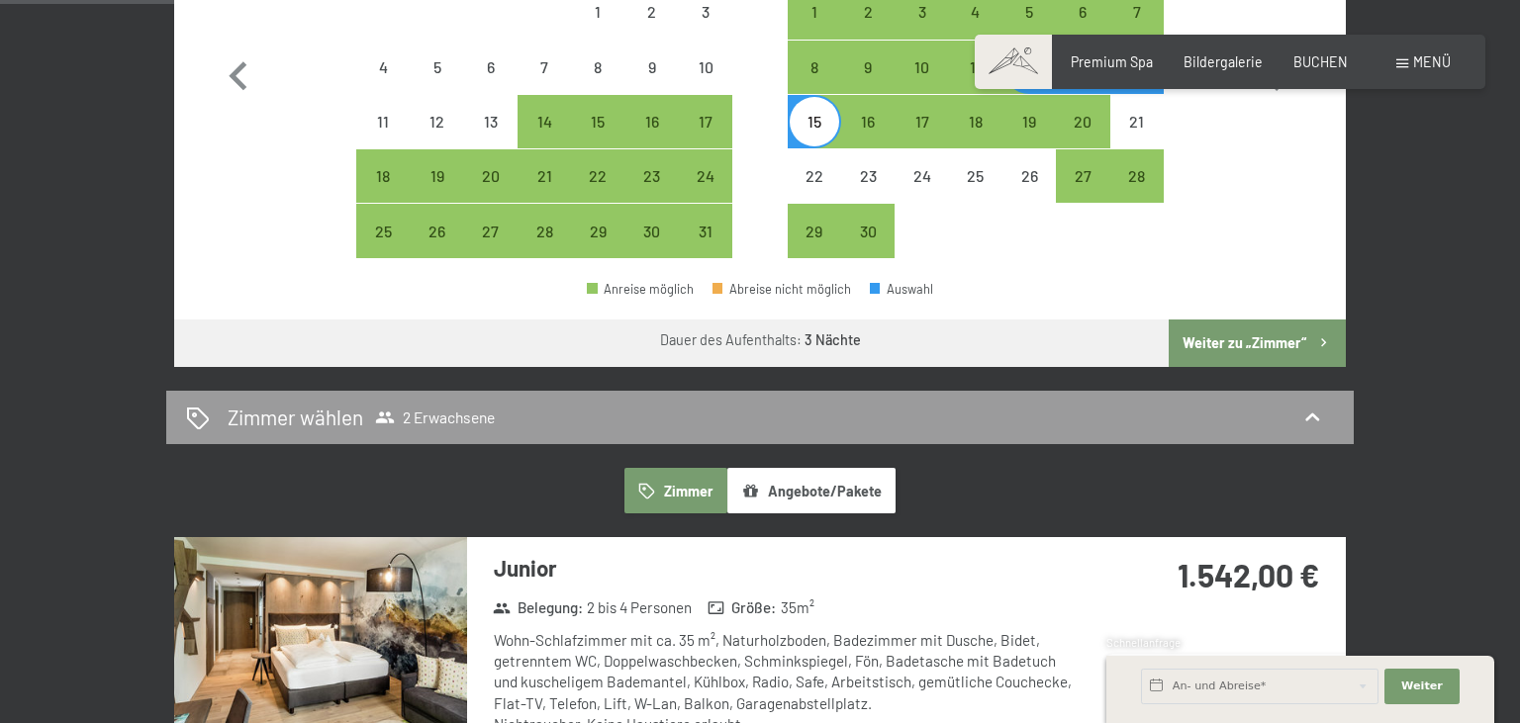
click at [1205, 346] on button "Weiter zu „Zimmer“" at bounding box center [1257, 343] width 177 height 47
select select "[DATE]"
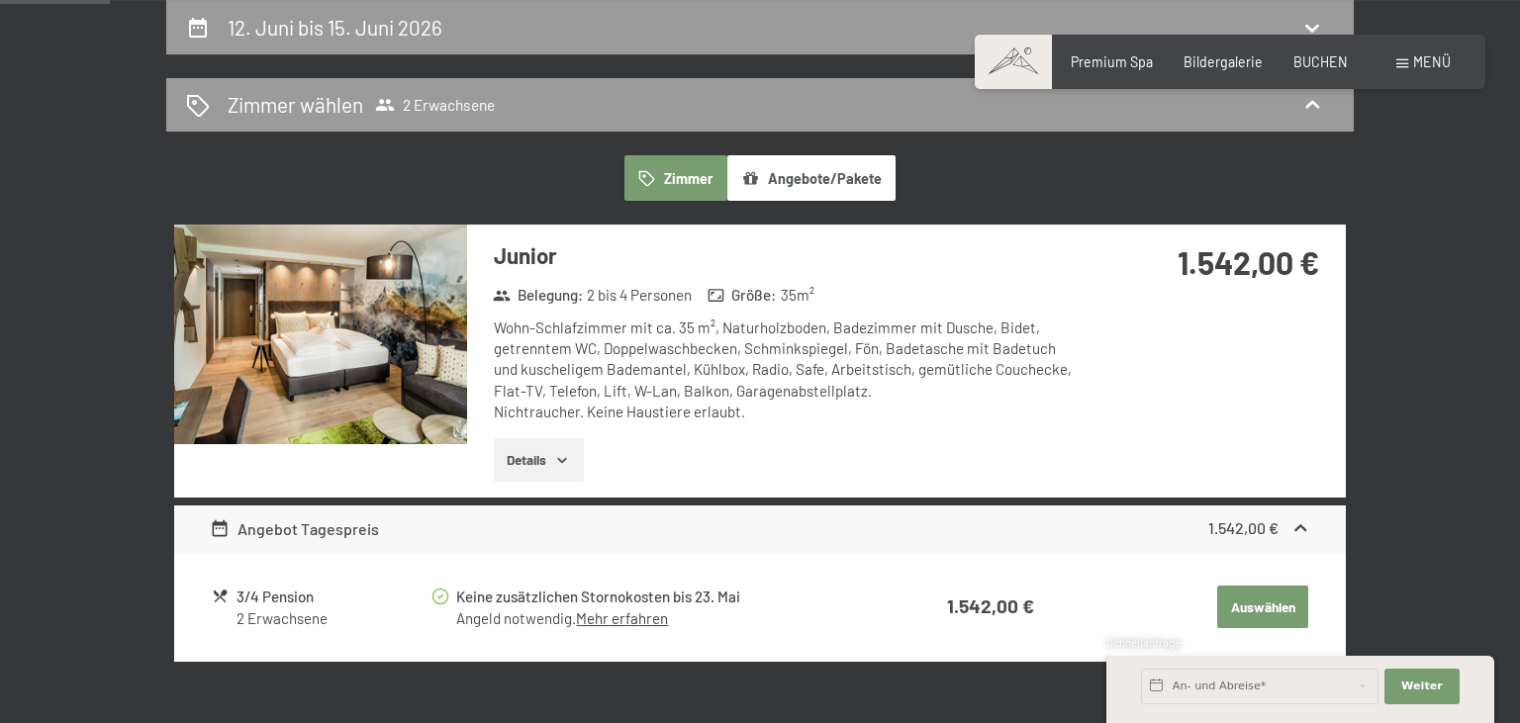
scroll to position [102, 0]
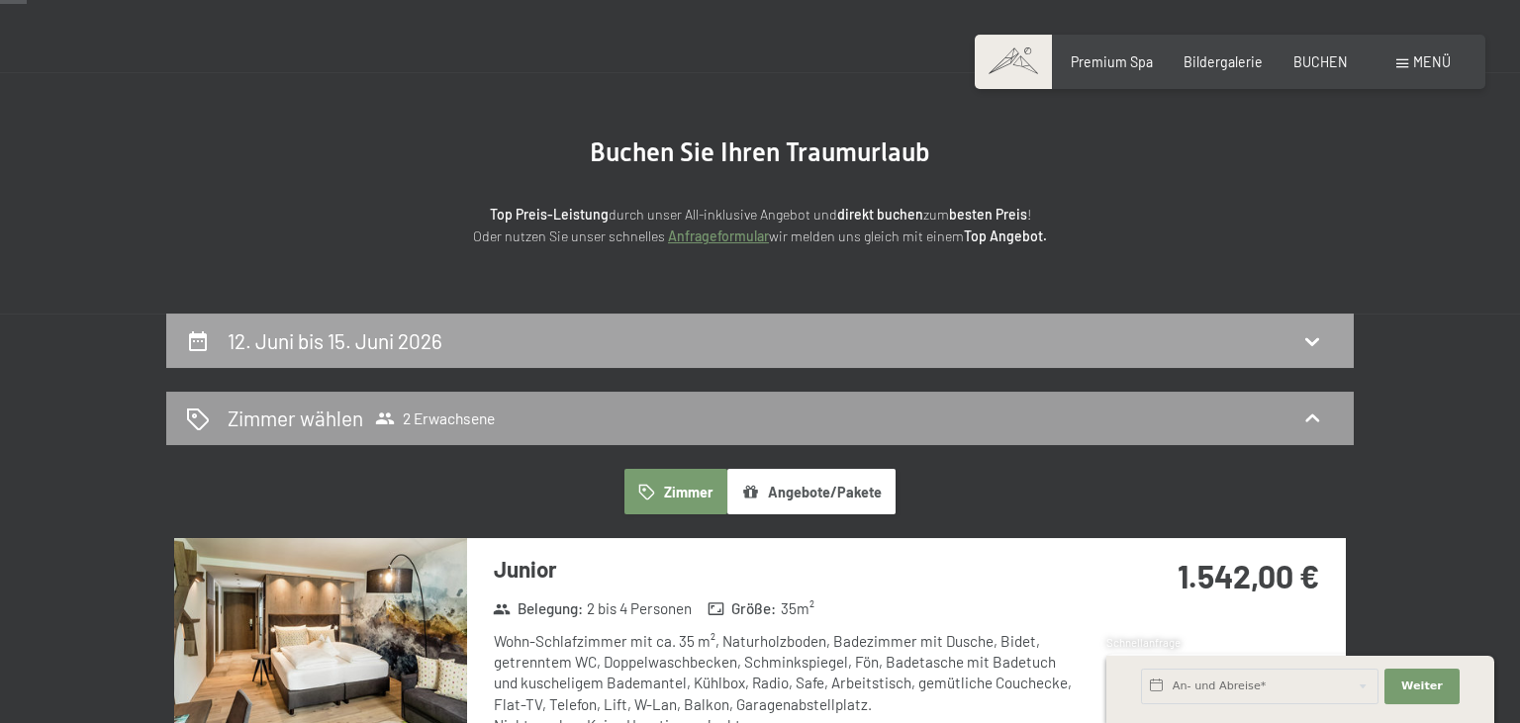
click at [1297, 338] on div "12. Juni bis 15. Juni 2026" at bounding box center [760, 341] width 1148 height 29
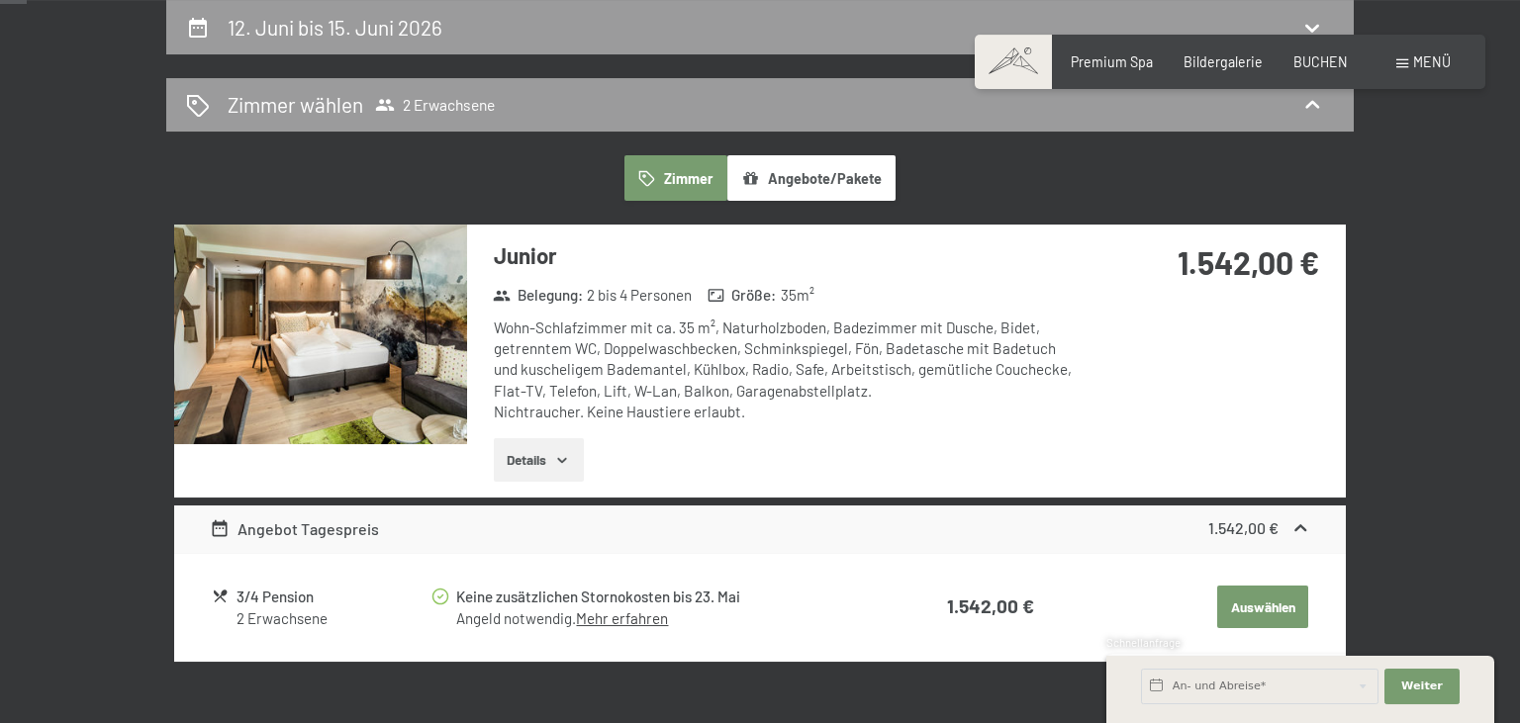
select select "[DATE]"
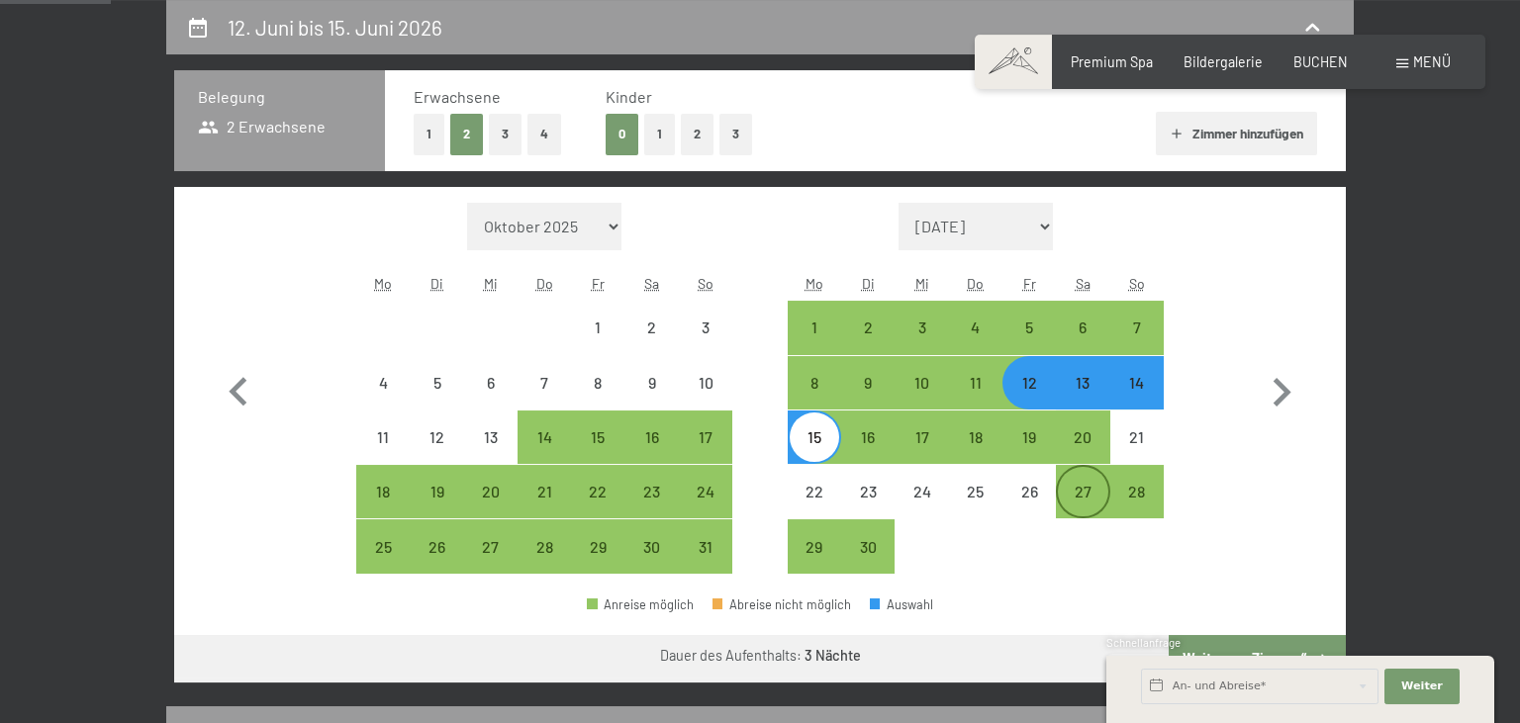
click at [1075, 492] on div "27" at bounding box center [1082, 508] width 49 height 49
select select "2026-05-01"
select select "2026-06-01"
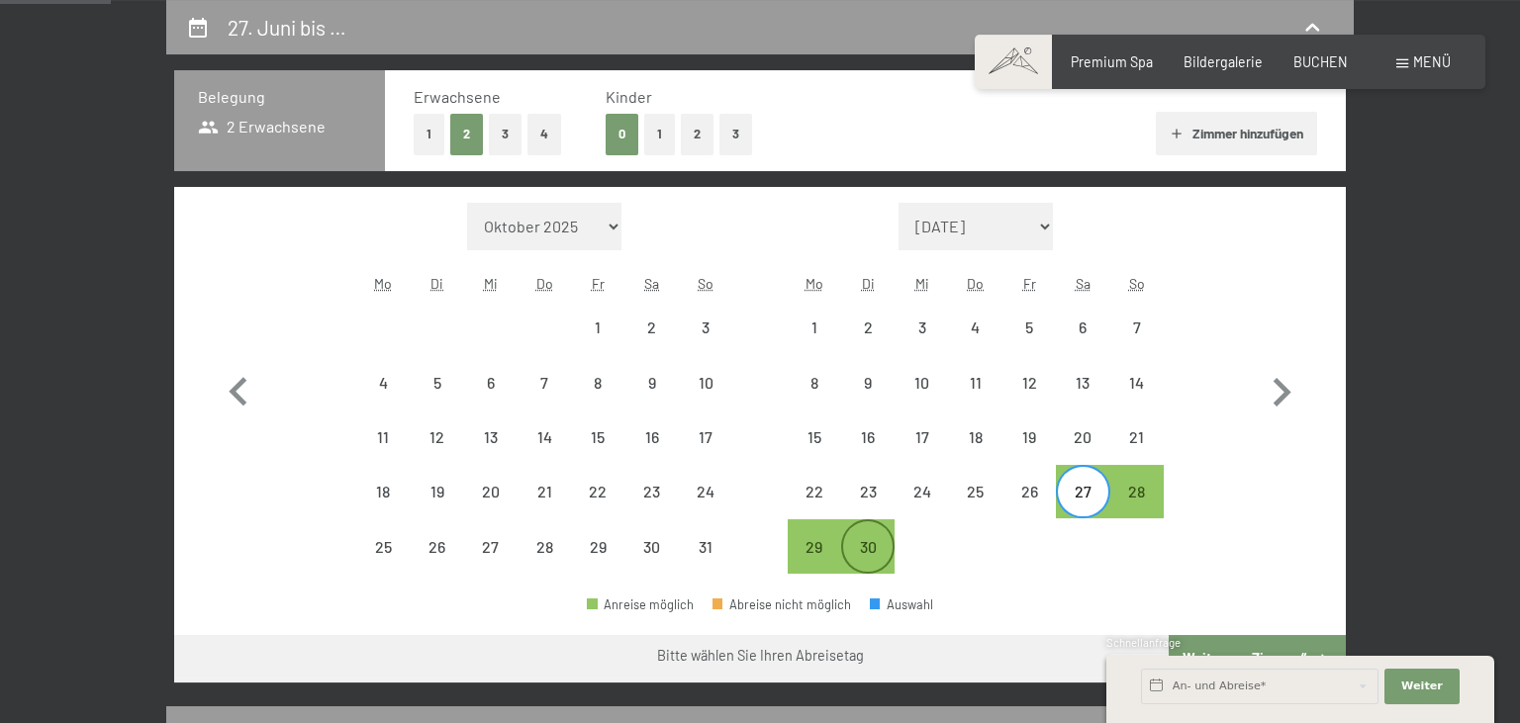
click at [870, 556] on div "30" at bounding box center [867, 563] width 49 height 49
select select "2026-05-01"
select select "2026-06-01"
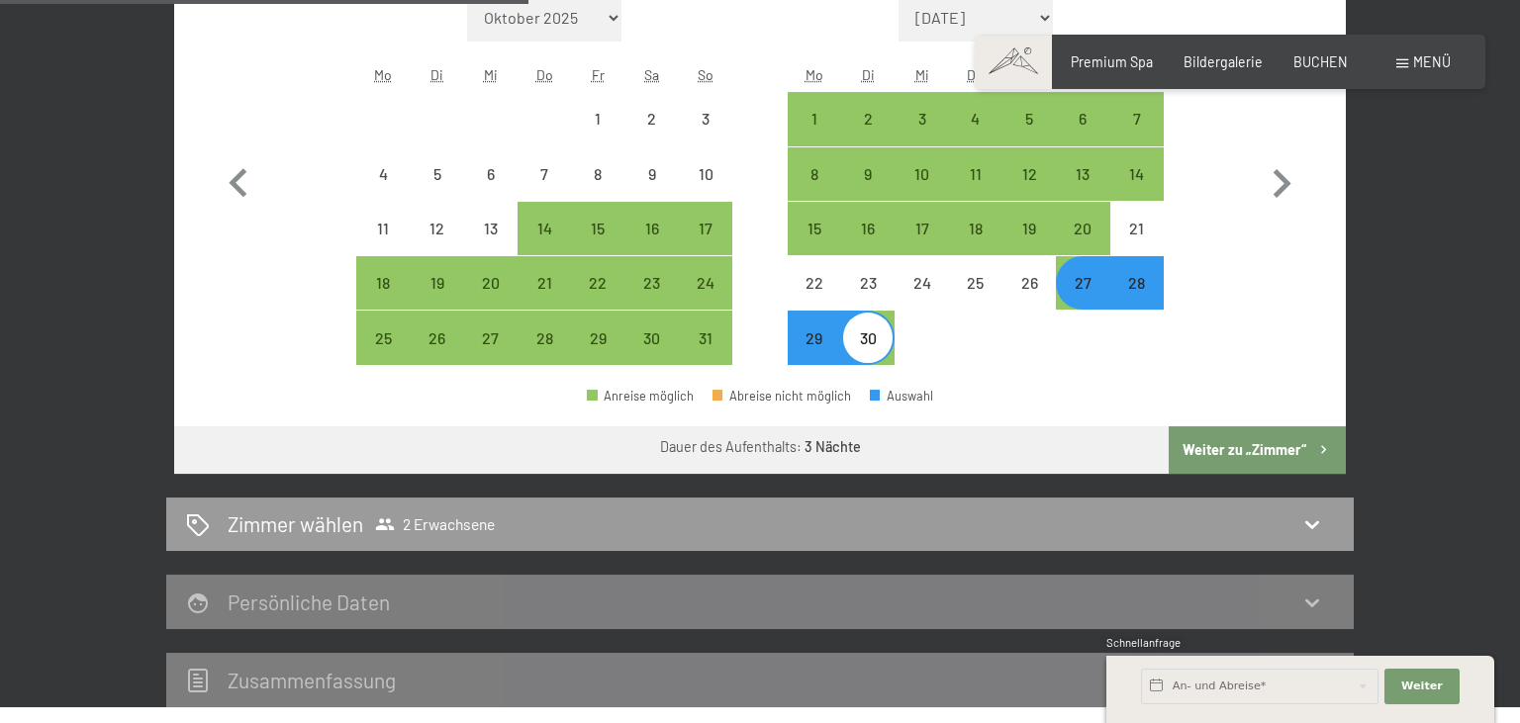
click at [1253, 454] on button "Weiter zu „Zimmer“" at bounding box center [1257, 449] width 177 height 47
select select "2026-05-01"
select select "2026-06-01"
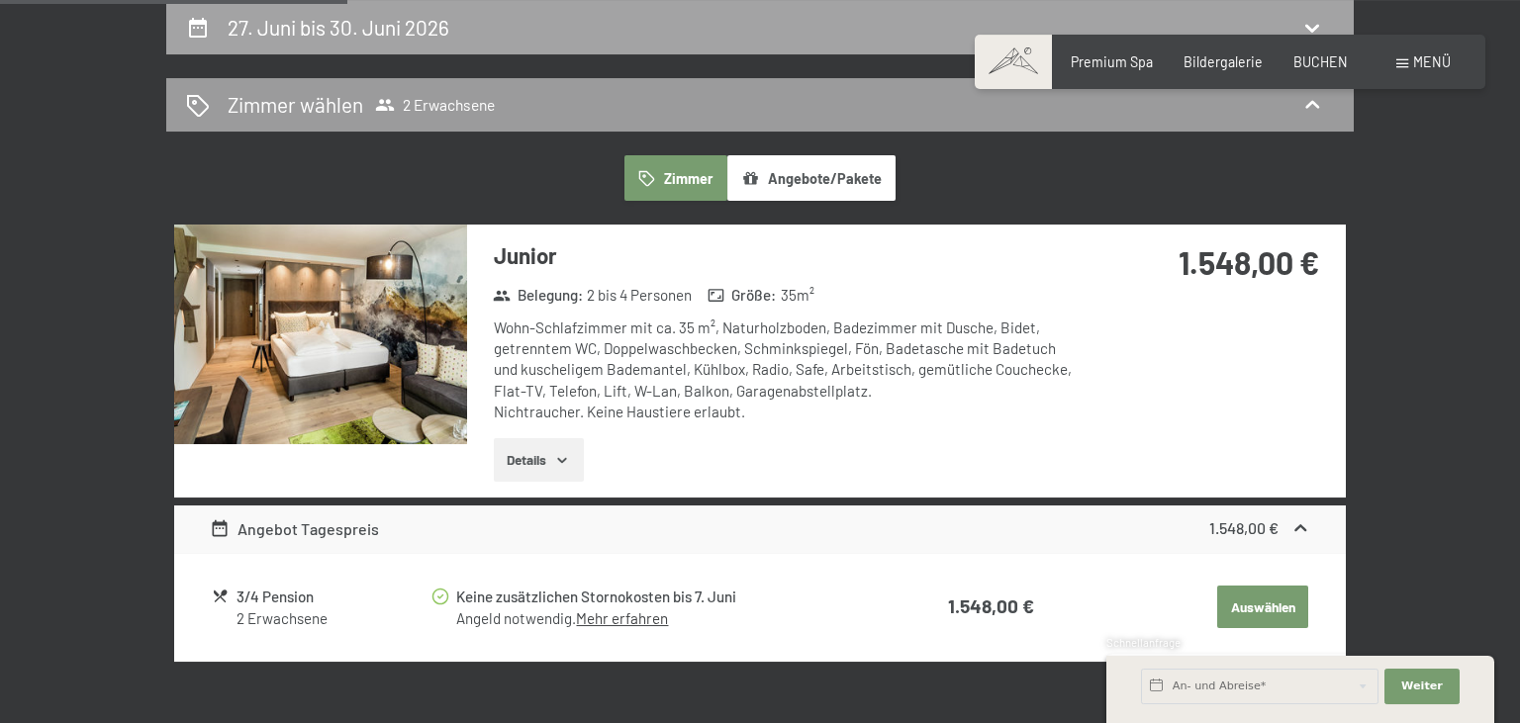
click at [1307, 26] on icon at bounding box center [1312, 28] width 14 height 8
select select "2026-05-01"
select select "2026-06-01"
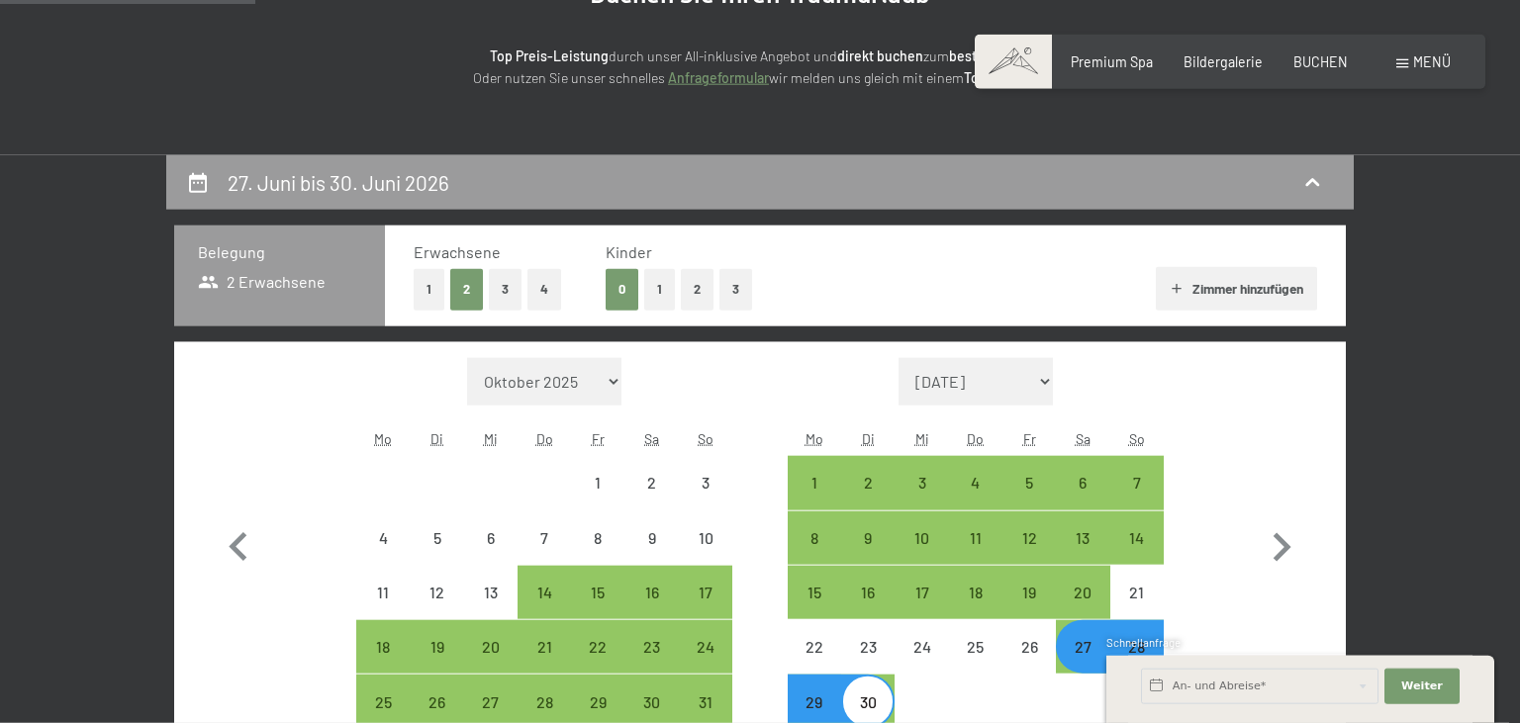
scroll to position [311, 0]
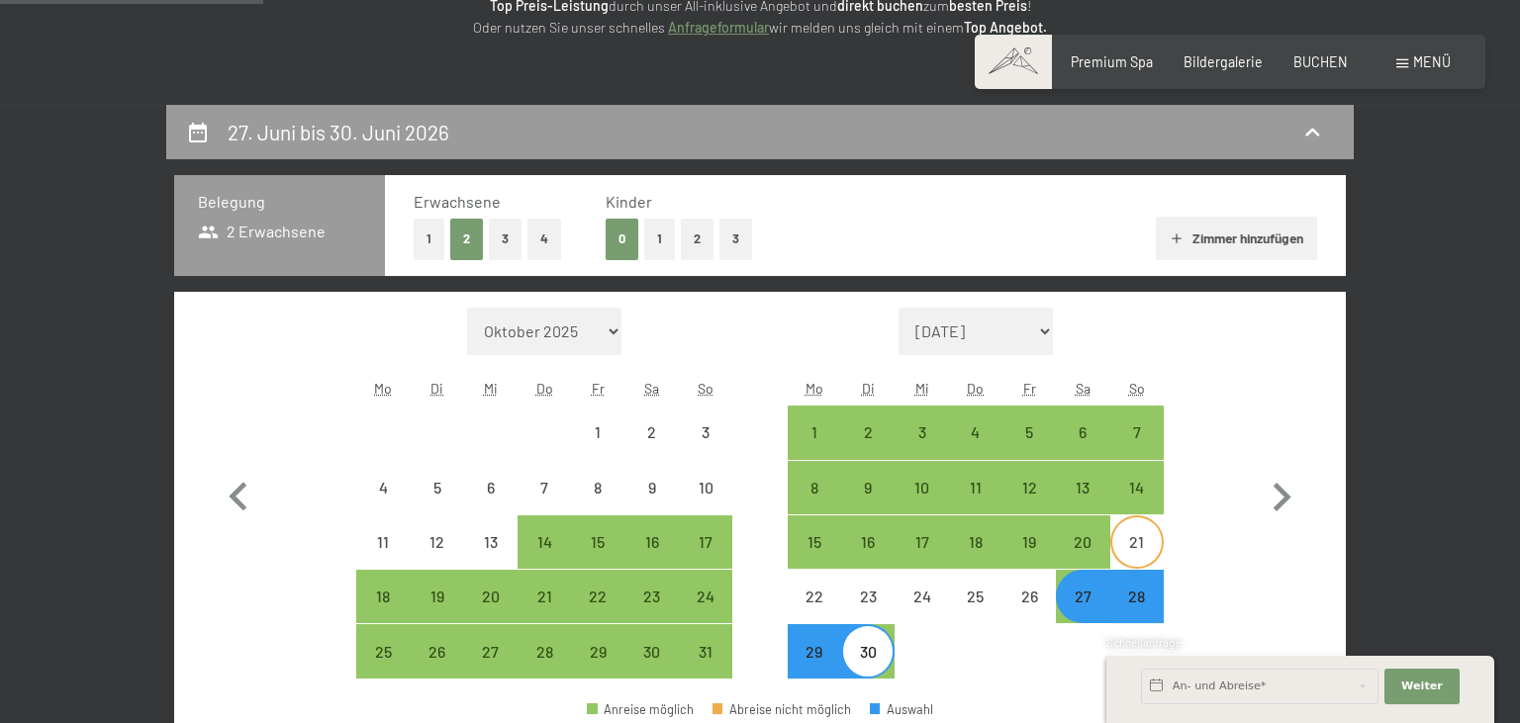
click at [1138, 536] on div "21" at bounding box center [1136, 558] width 49 height 49
select select "2026-05-01"
select select "2026-06-01"
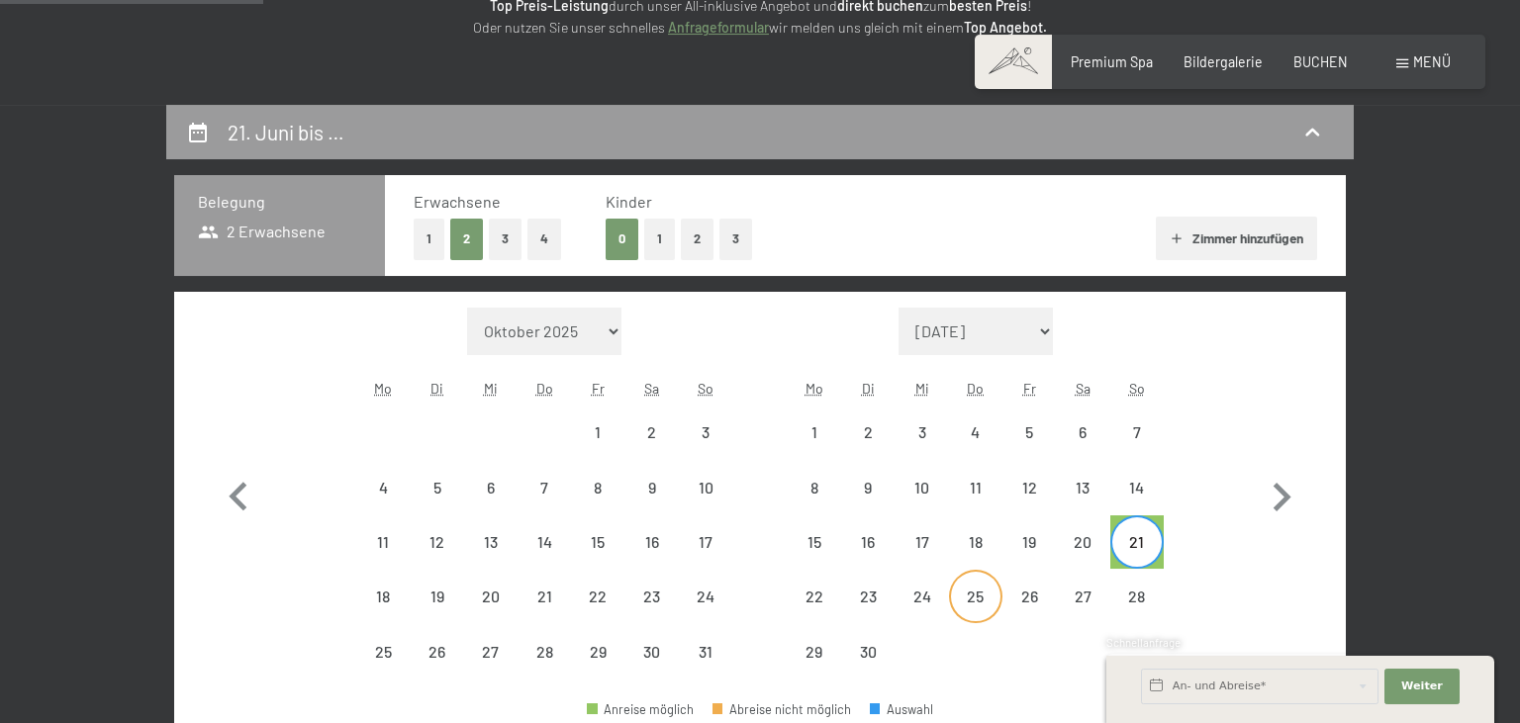
click at [988, 597] on div "25" at bounding box center [975, 613] width 49 height 49
select select "2026-05-01"
select select "2026-06-01"
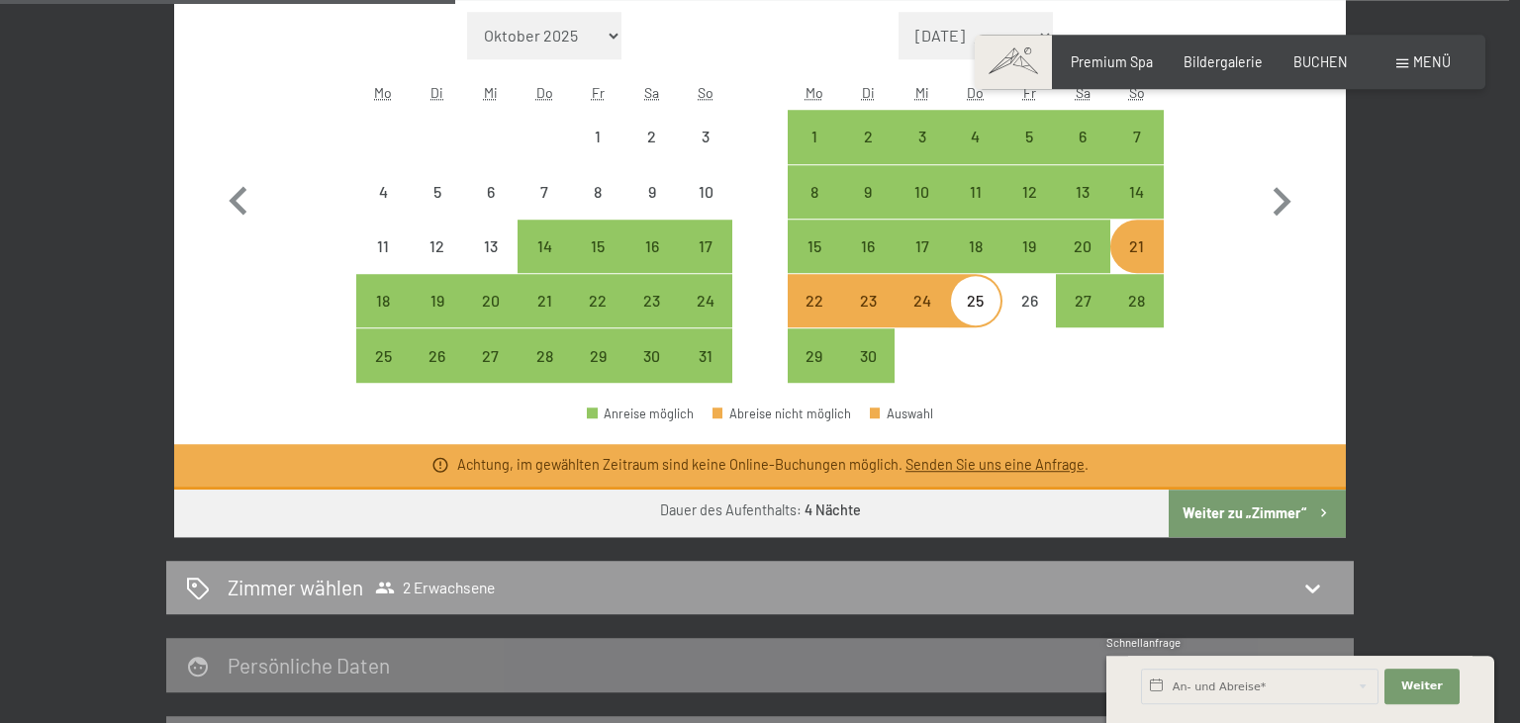
scroll to position [624, 0]
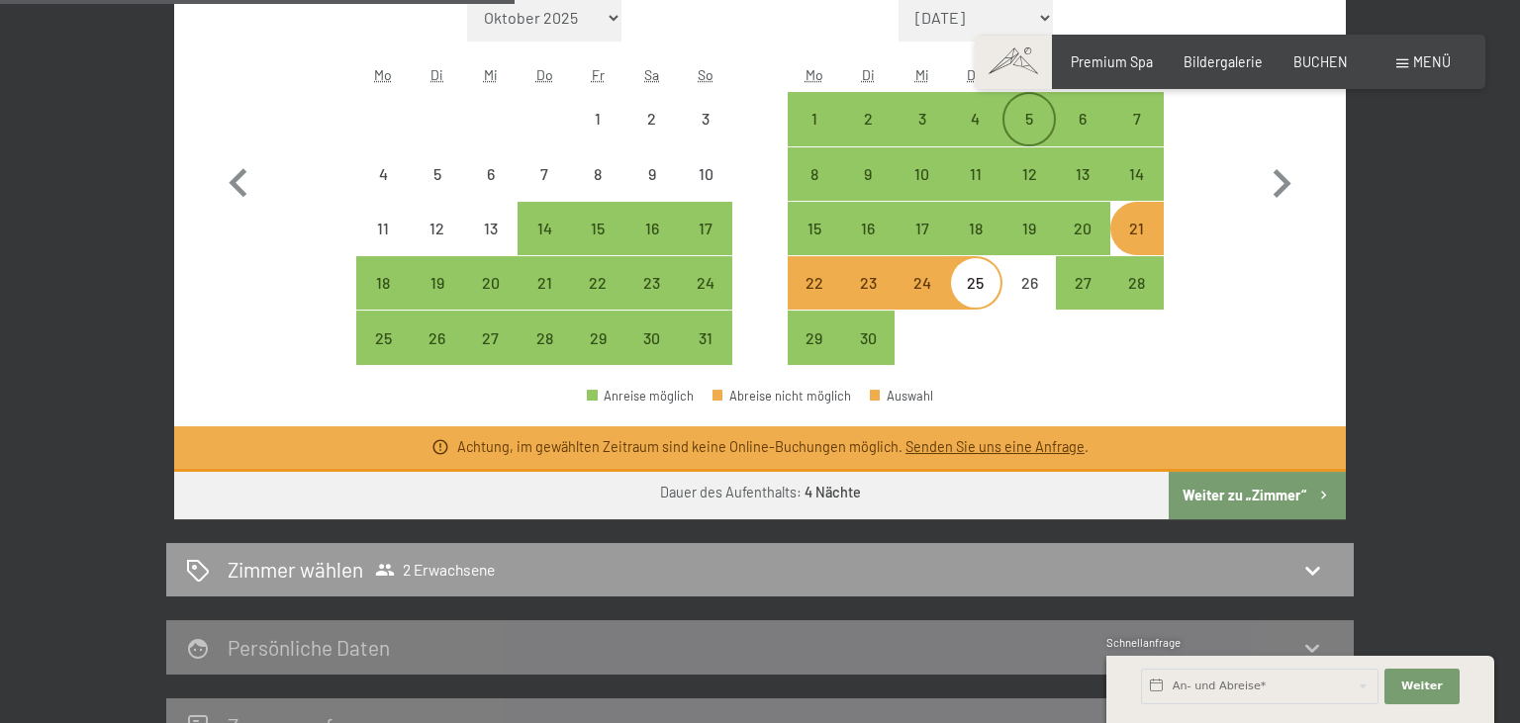
click at [1021, 121] on div "5" at bounding box center [1028, 135] width 49 height 49
select select "2026-05-01"
select select "2026-06-01"
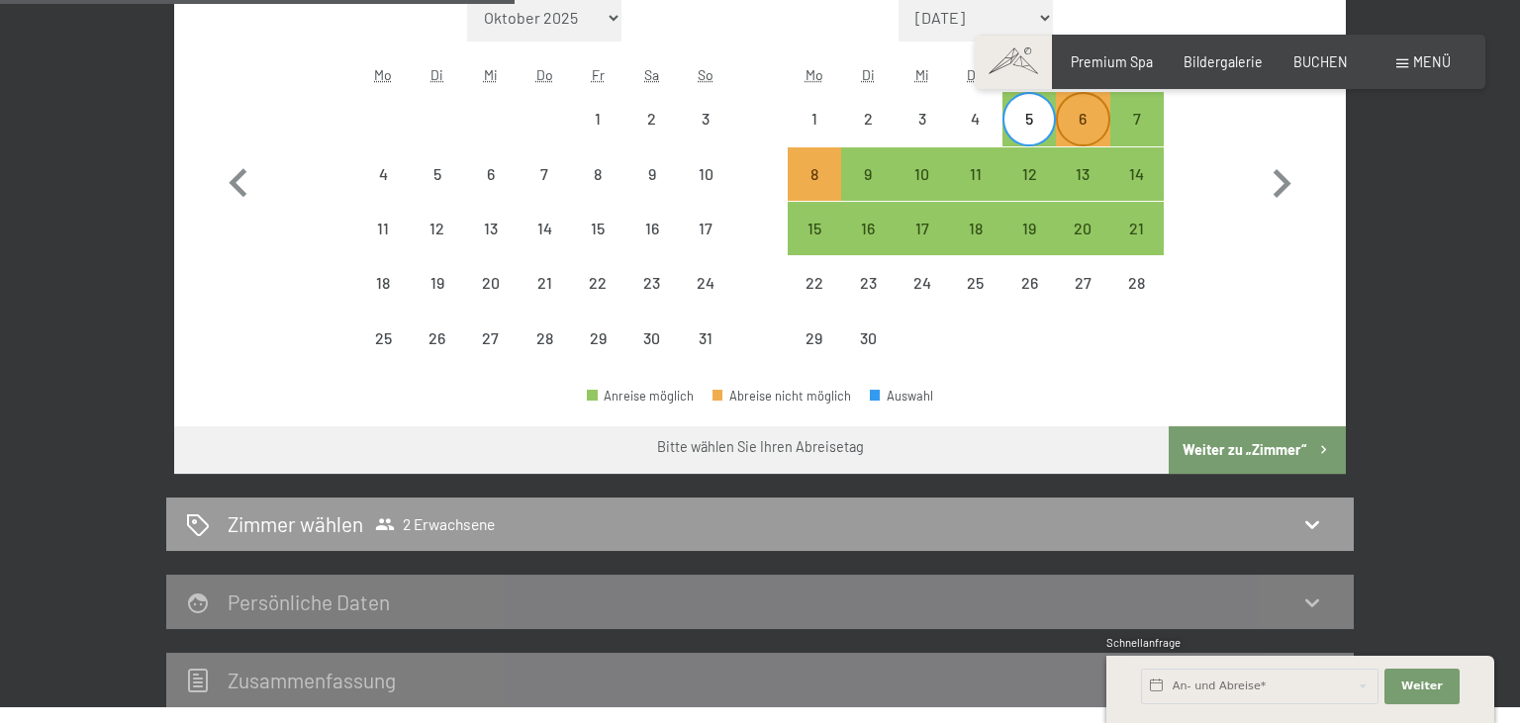
click at [1076, 117] on div "6" at bounding box center [1082, 135] width 49 height 49
select select "2026-05-01"
select select "2026-06-01"
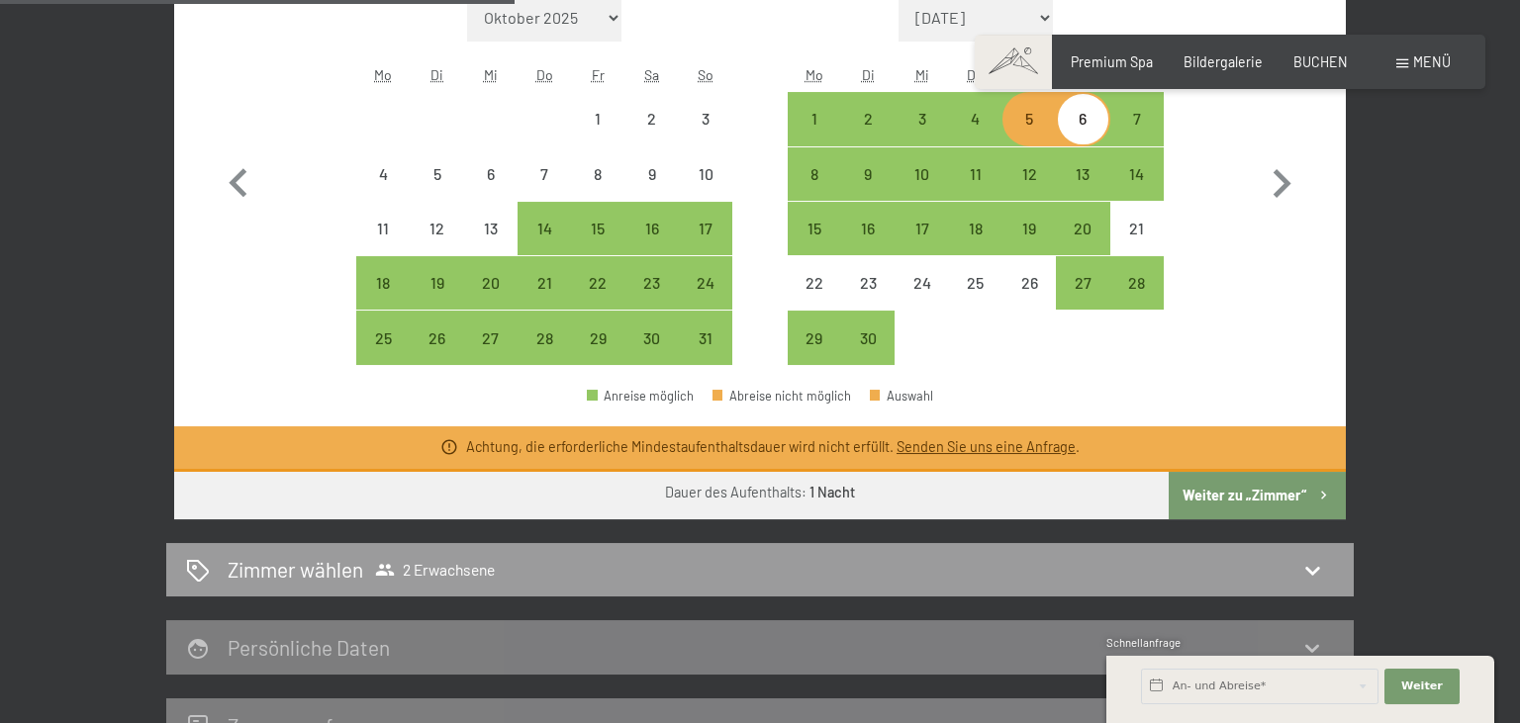
click at [1076, 117] on div "6" at bounding box center [1082, 135] width 49 height 49
select select "2026-05-01"
select select "2026-06-01"
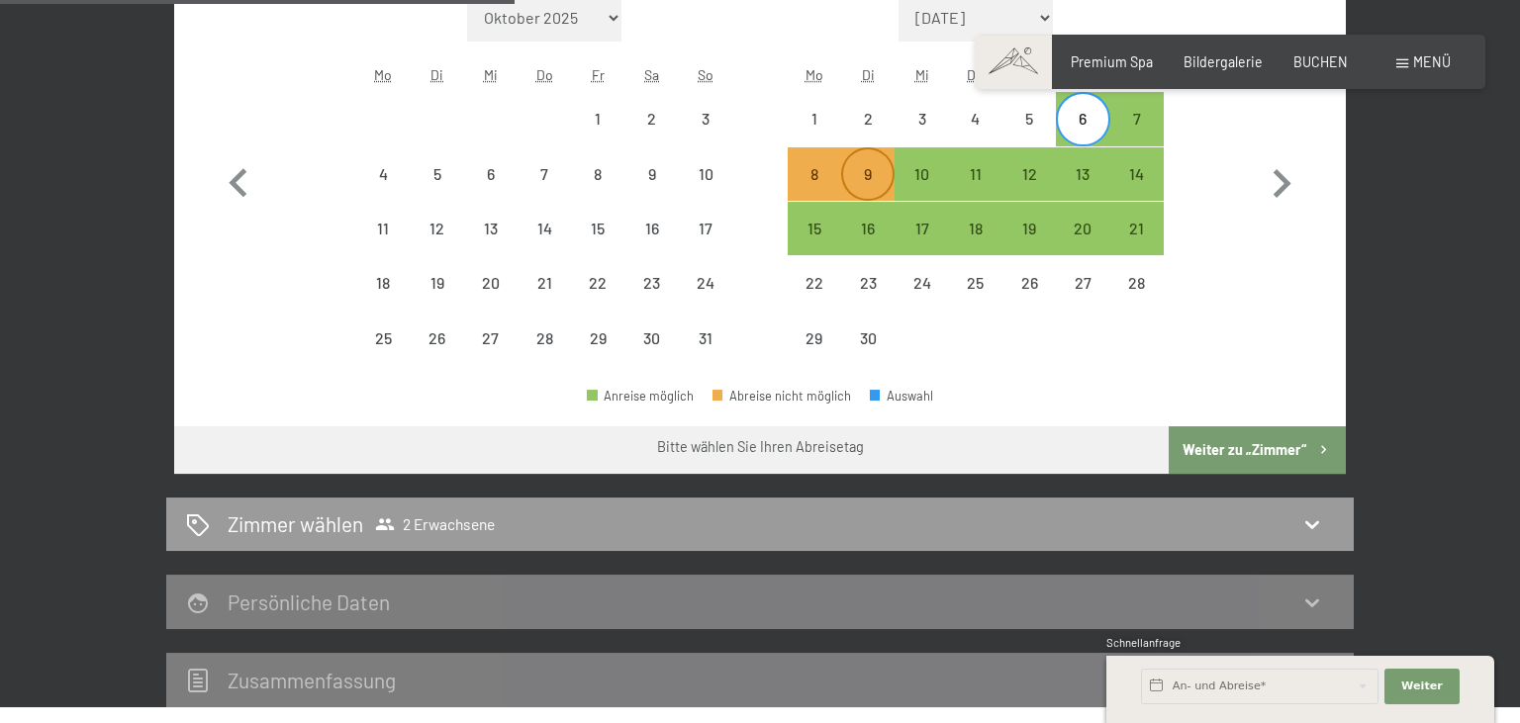
click at [865, 184] on div "9" at bounding box center [867, 190] width 49 height 49
select select "2026-05-01"
select select "2026-06-01"
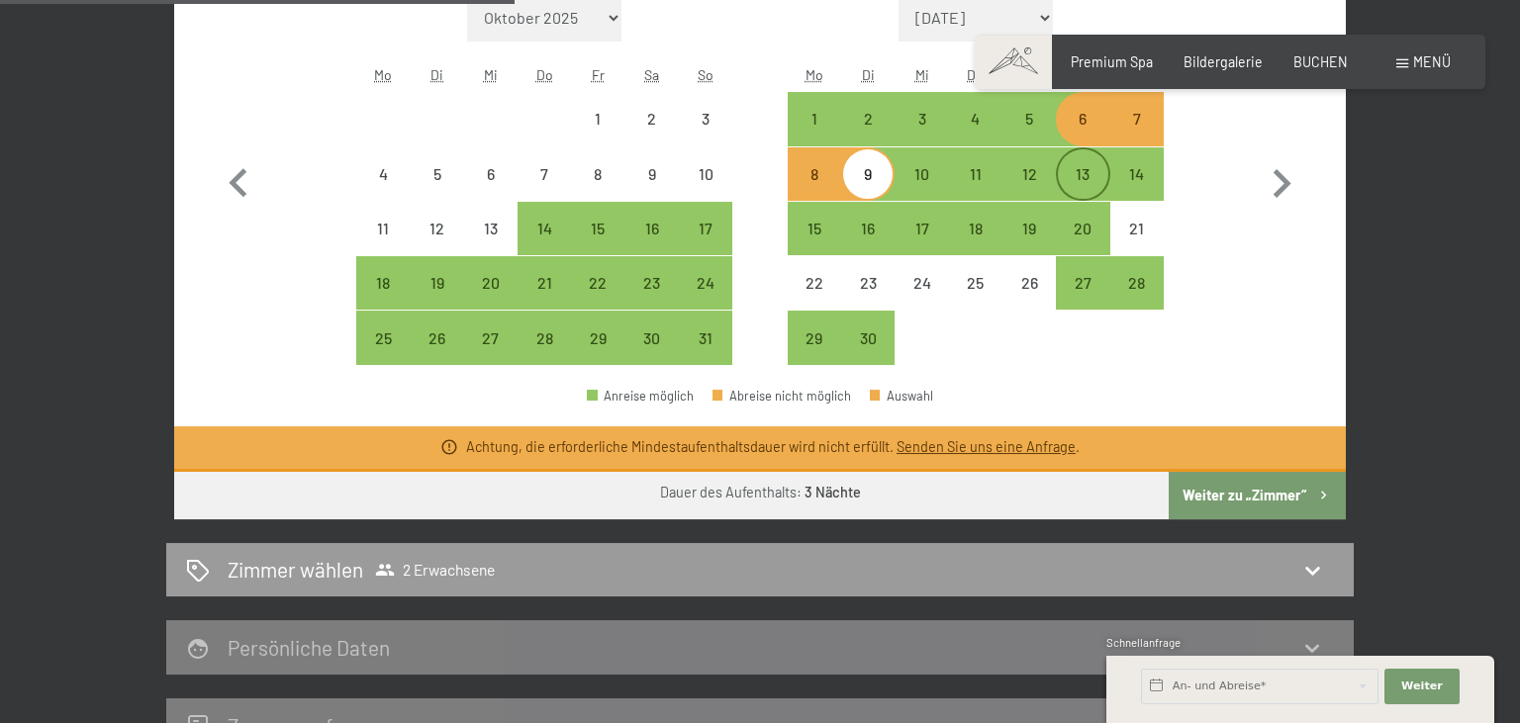
click at [1079, 175] on div "13" at bounding box center [1082, 190] width 49 height 49
select select "2026-05-01"
select select "2026-06-01"
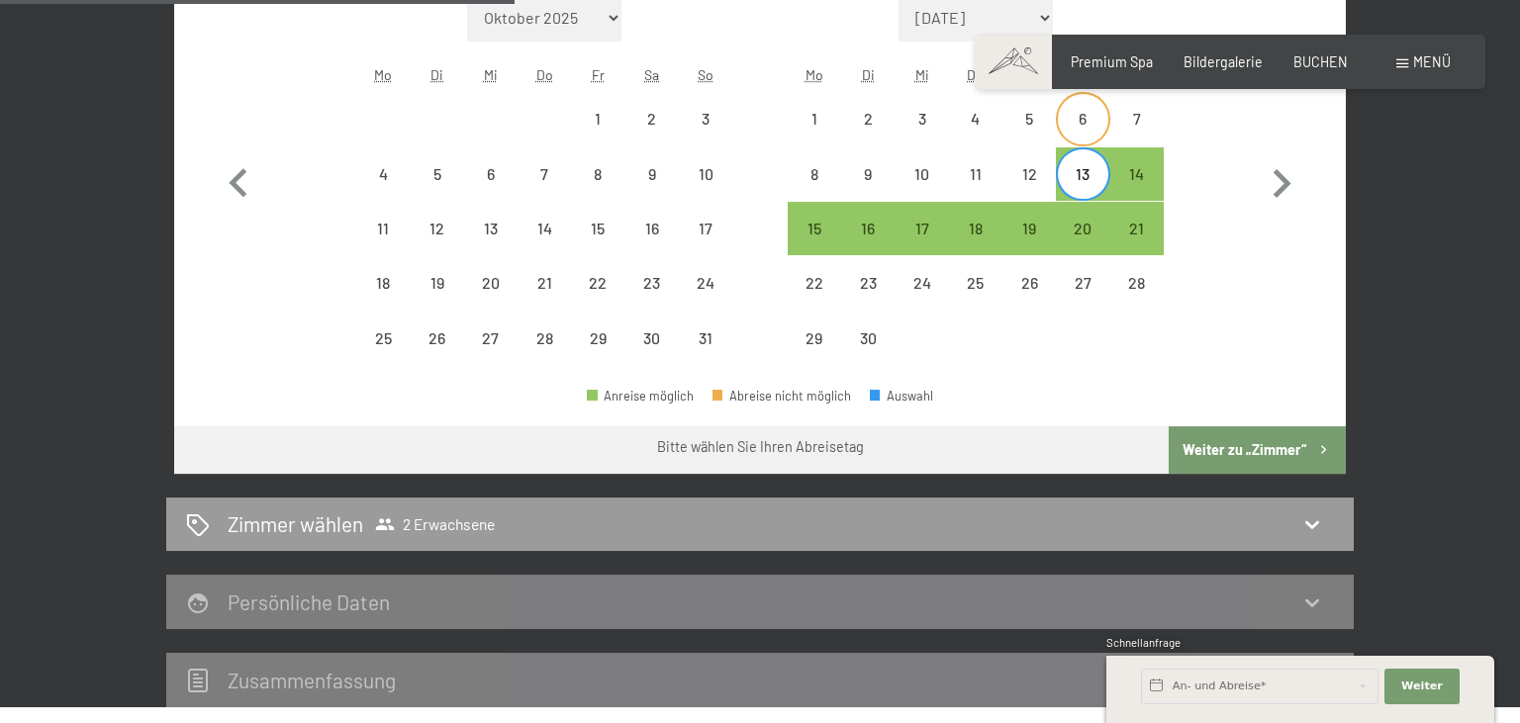
click at [1086, 129] on div "6" at bounding box center [1082, 135] width 49 height 49
select select "2026-05-01"
select select "2026-06-01"
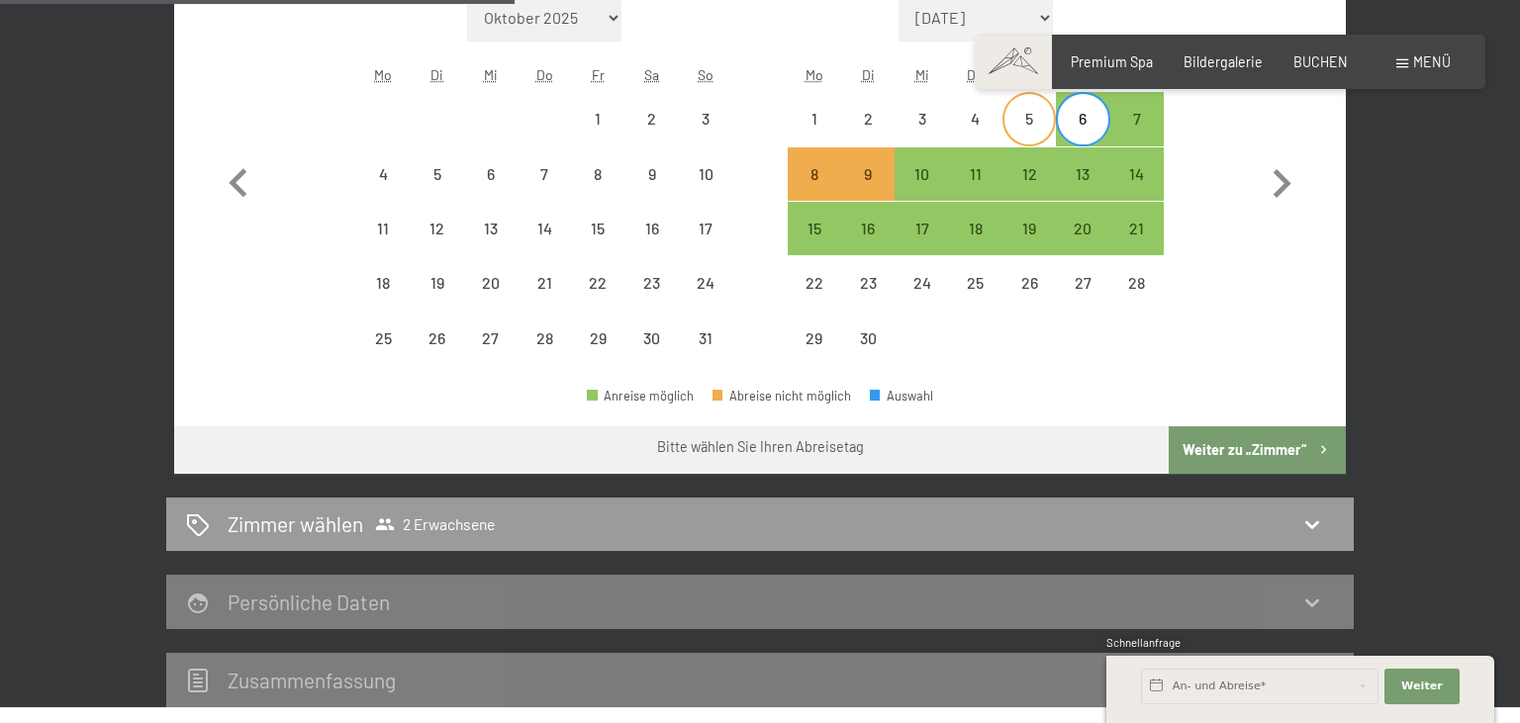
click at [1027, 129] on div "5" at bounding box center [1028, 135] width 49 height 49
select select "2026-05-01"
select select "2026-06-01"
click at [1128, 113] on div "7" at bounding box center [1136, 135] width 49 height 49
select select "2026-05-01"
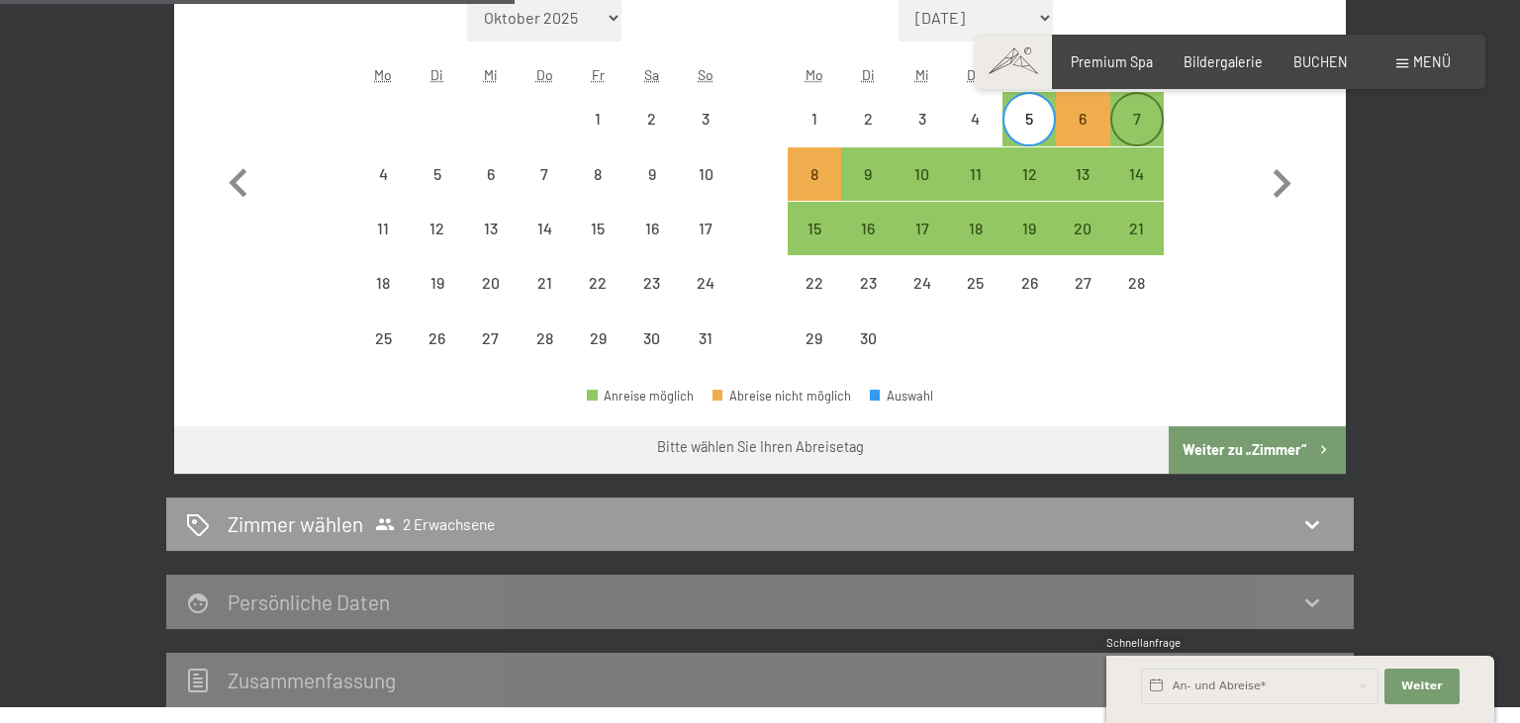
select select "2026-06-01"
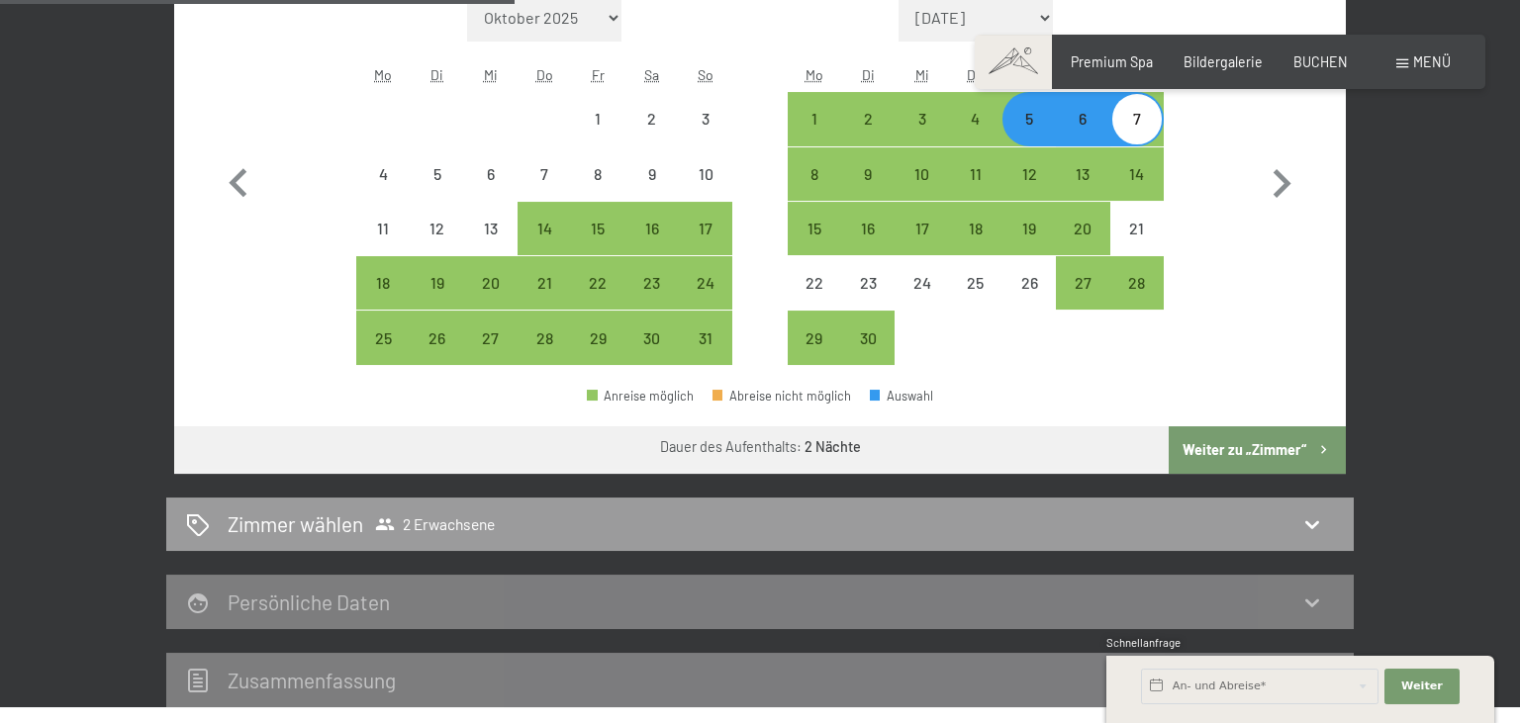
click at [1241, 454] on button "Weiter zu „Zimmer“" at bounding box center [1257, 449] width 177 height 47
select select "2026-05-01"
select select "2026-06-01"
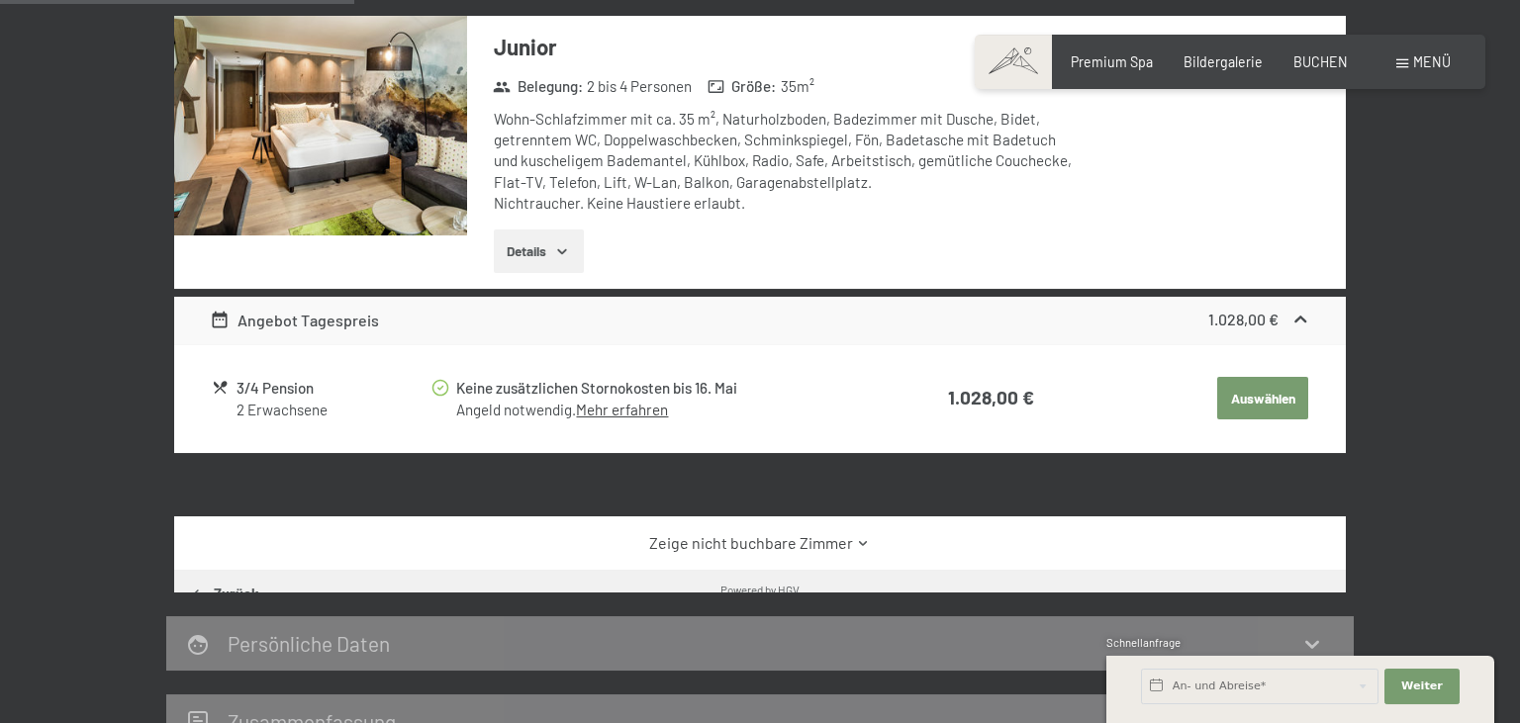
scroll to position [416, 0]
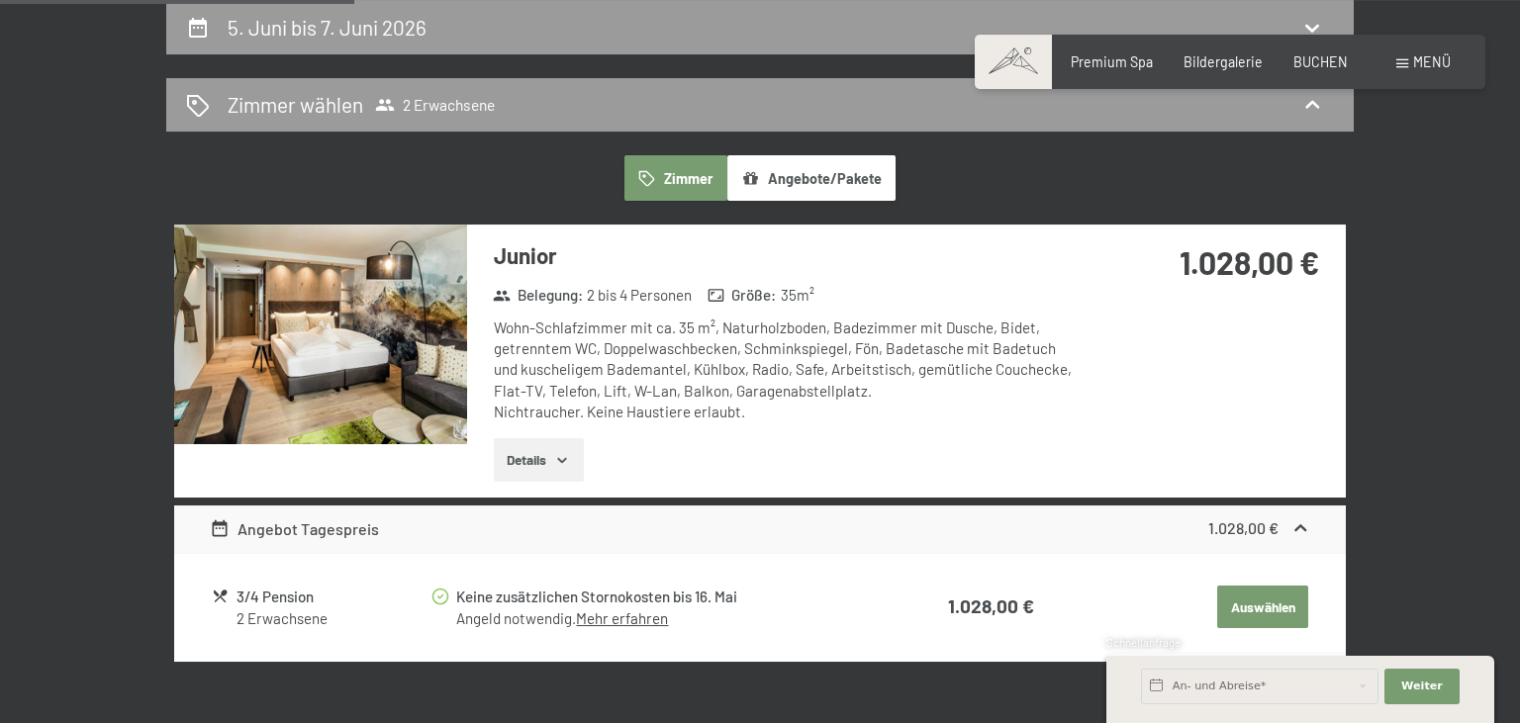
click at [793, 187] on button "Angebote/Pakete" at bounding box center [811, 178] width 168 height 46
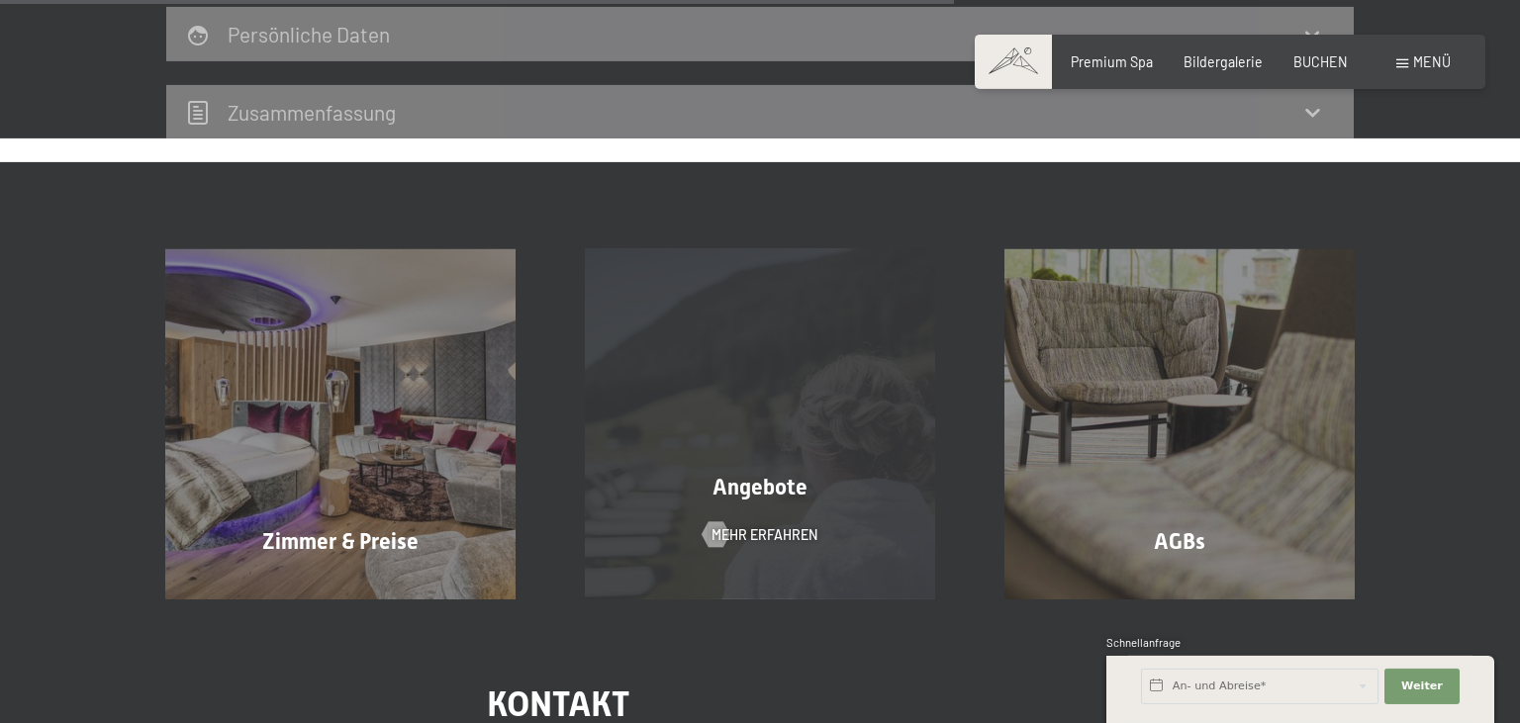
scroll to position [1042, 0]
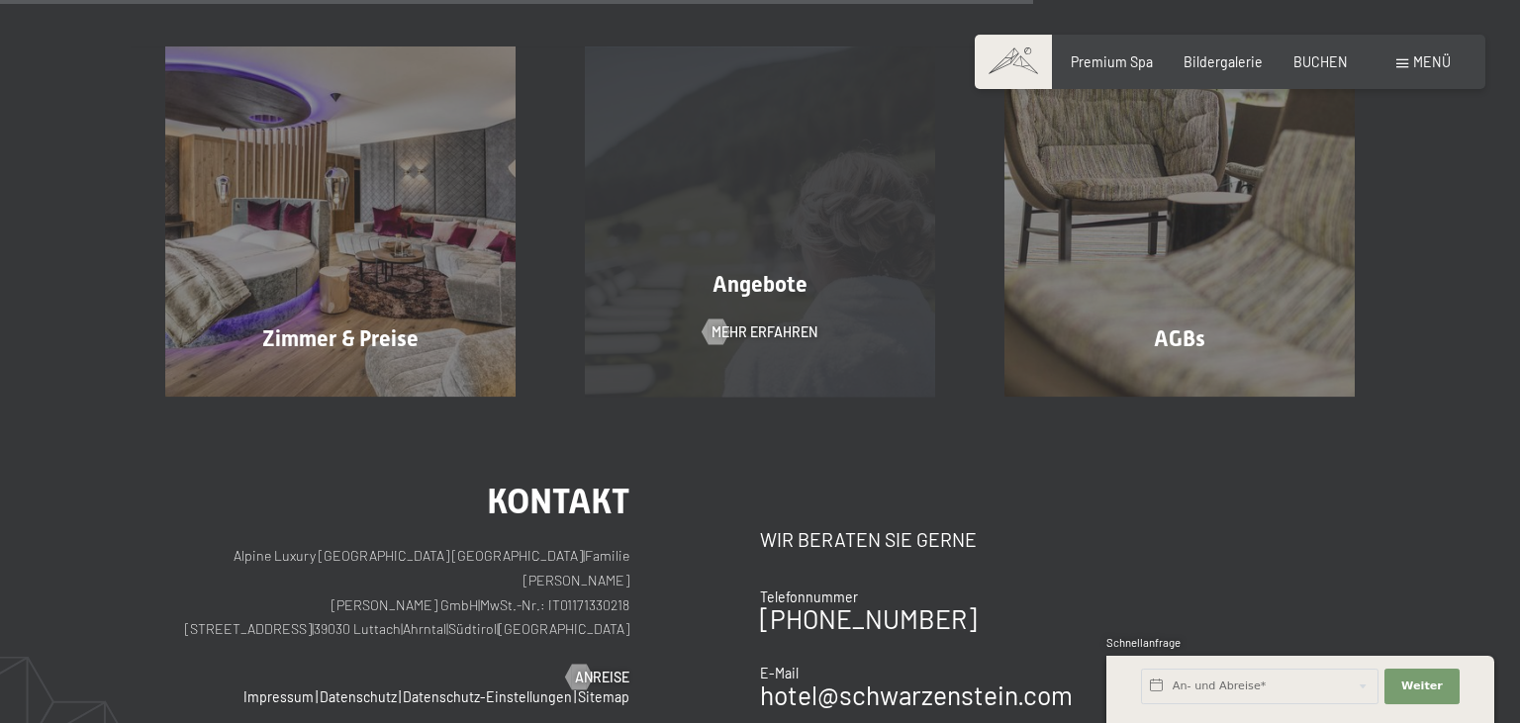
click at [798, 327] on div "Angebote Mehr erfahren" at bounding box center [760, 221] width 420 height 349
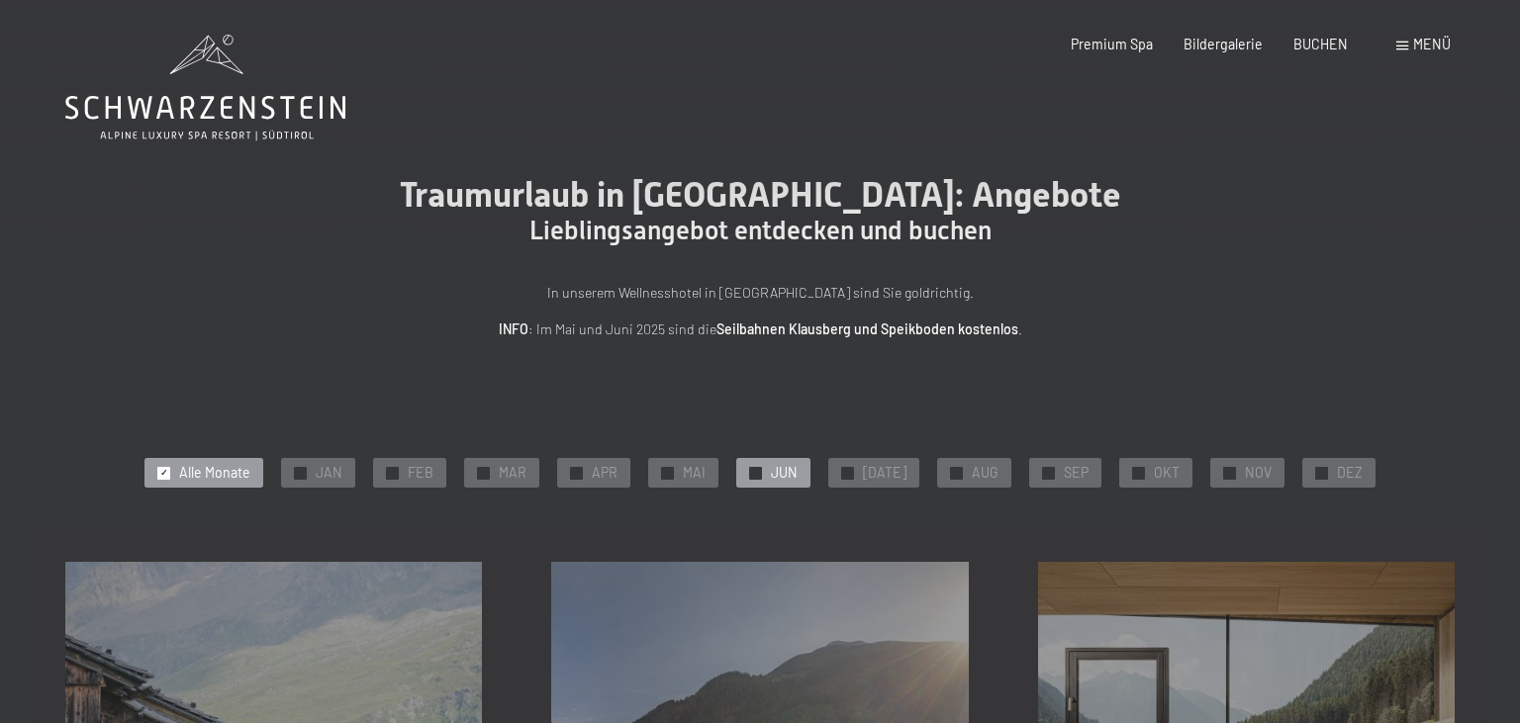
click at [766, 484] on div "✓ JUN" at bounding box center [773, 473] width 74 height 30
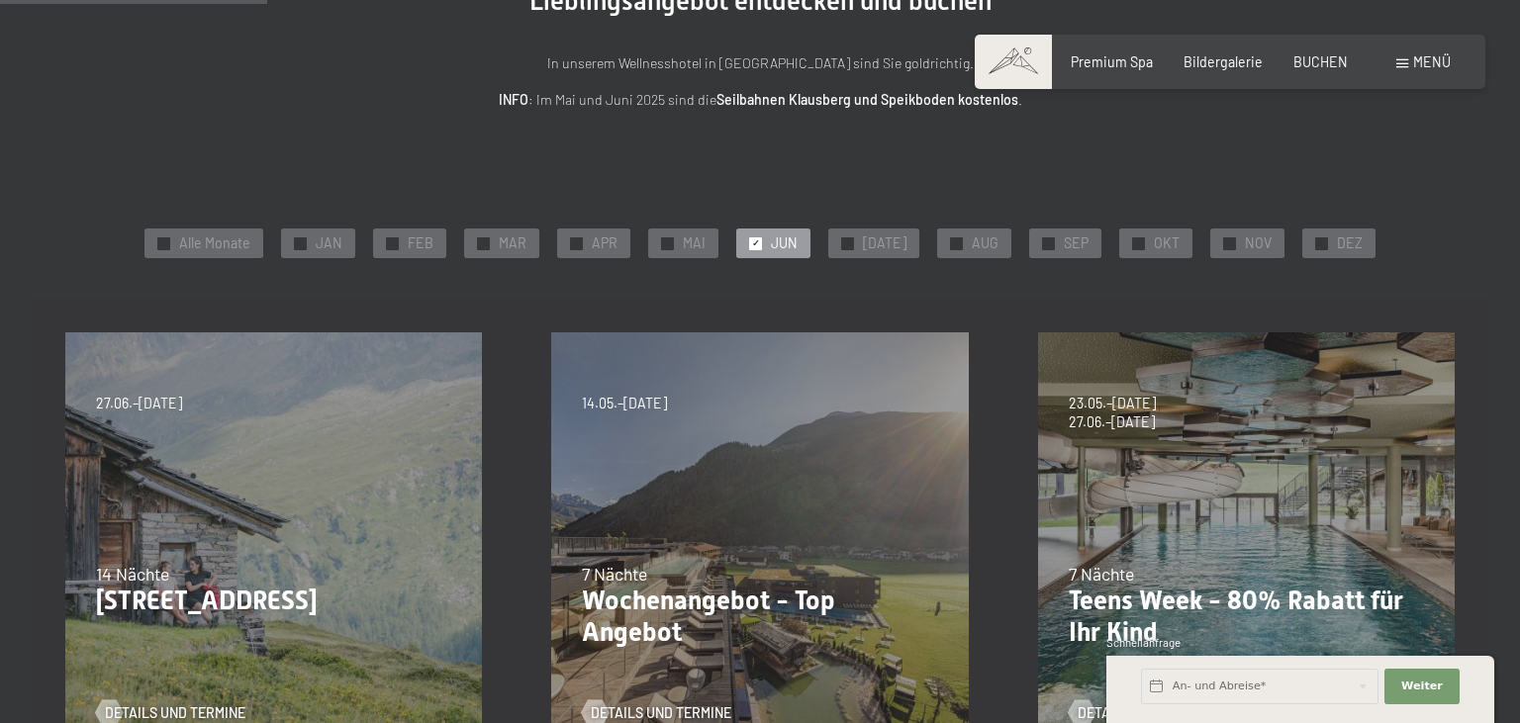
scroll to position [104, 0]
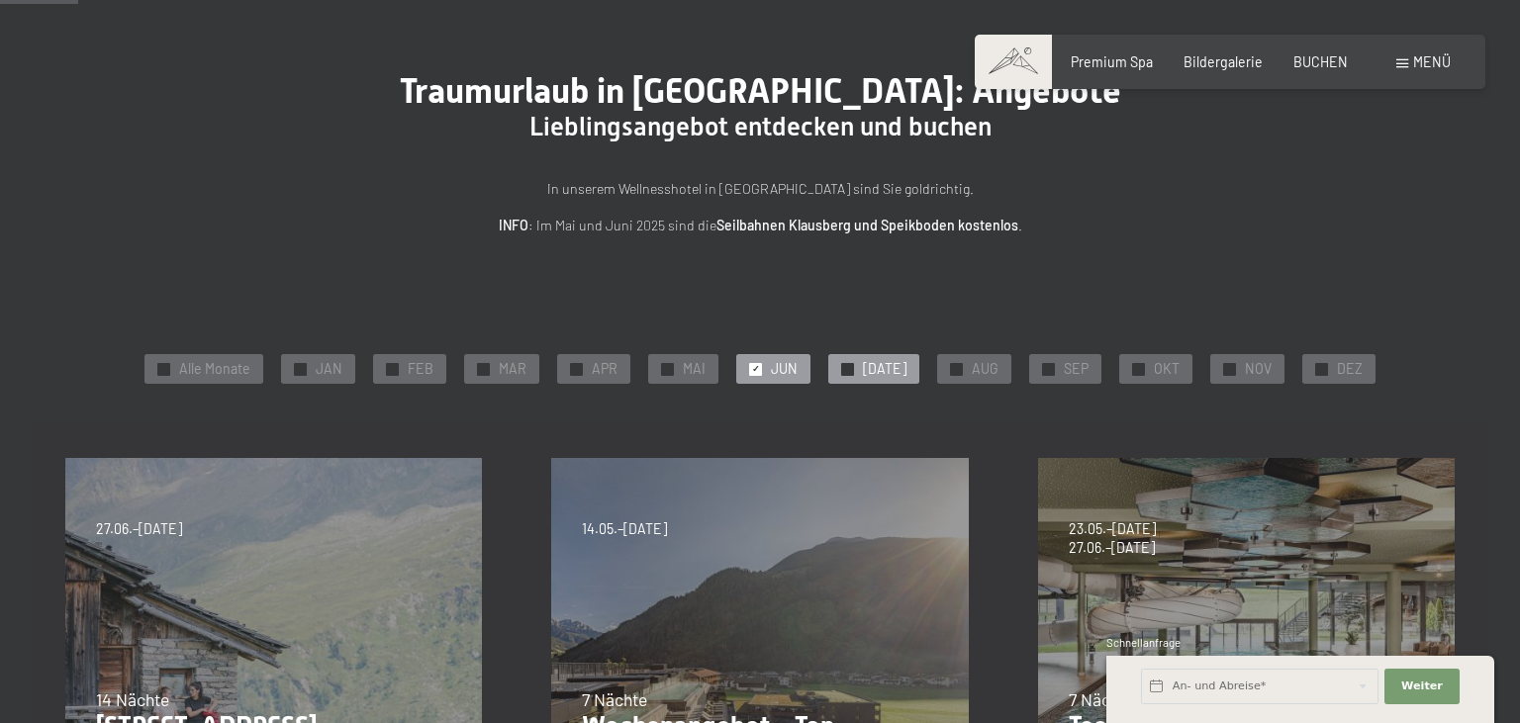
click at [861, 382] on div "✓ JUL" at bounding box center [873, 369] width 91 height 30
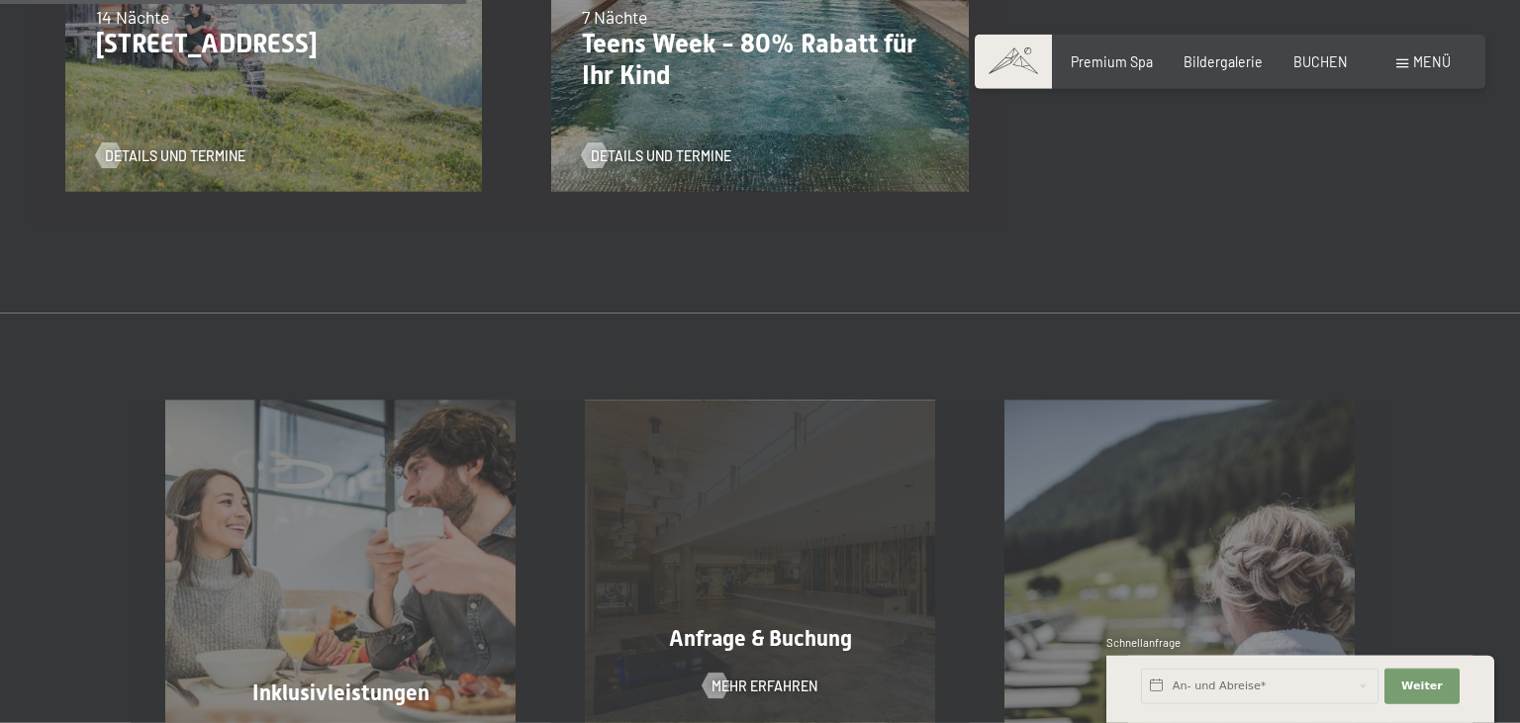
scroll to position [418, 0]
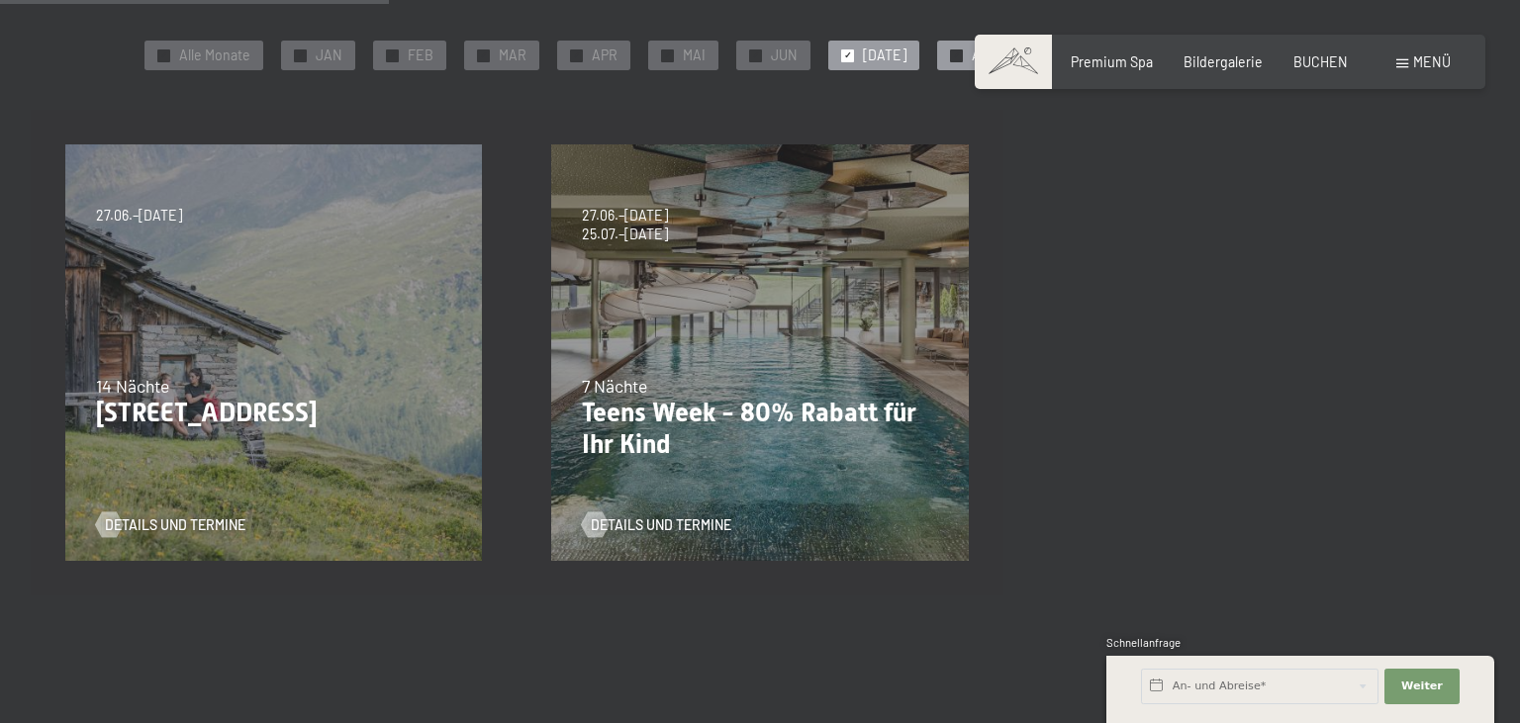
click at [950, 69] on div "✓ AUG" at bounding box center [974, 56] width 74 height 30
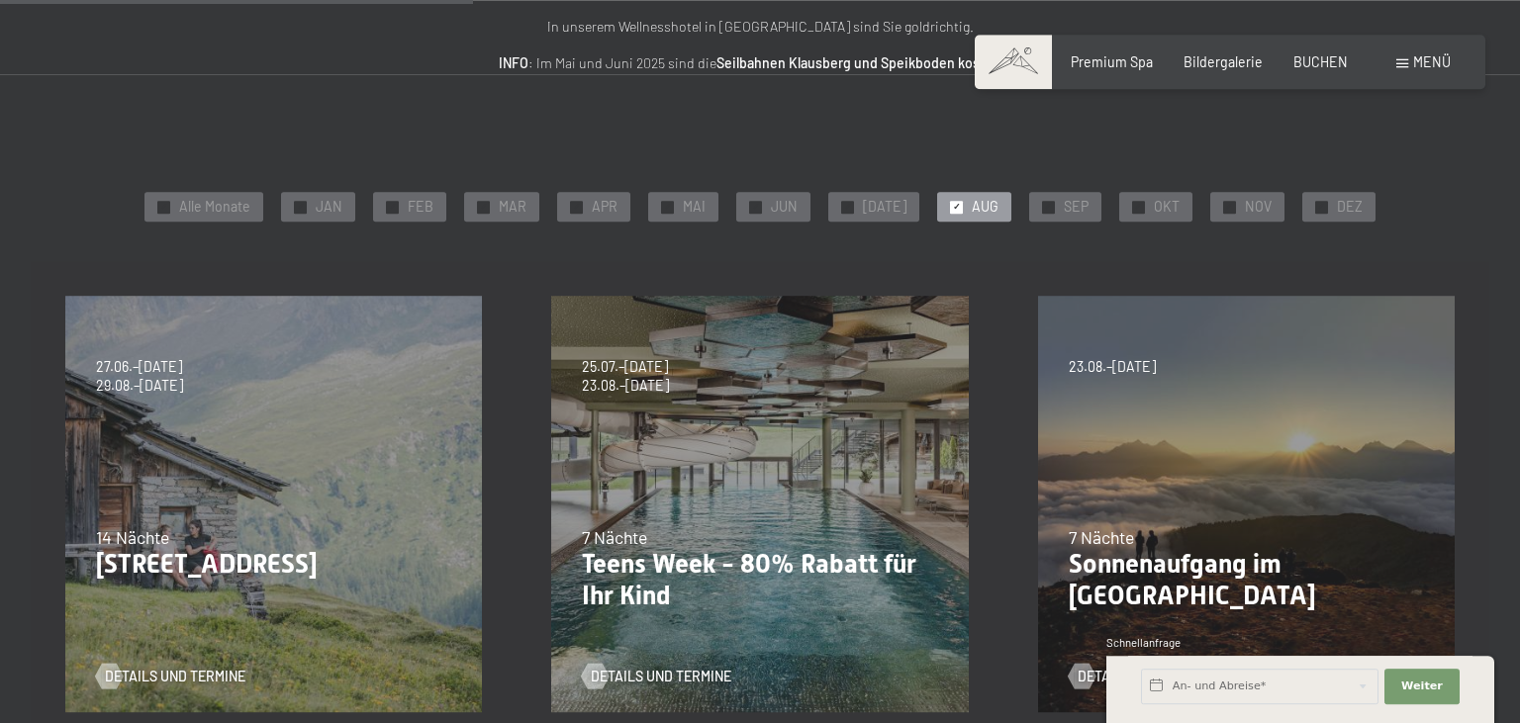
scroll to position [209, 0]
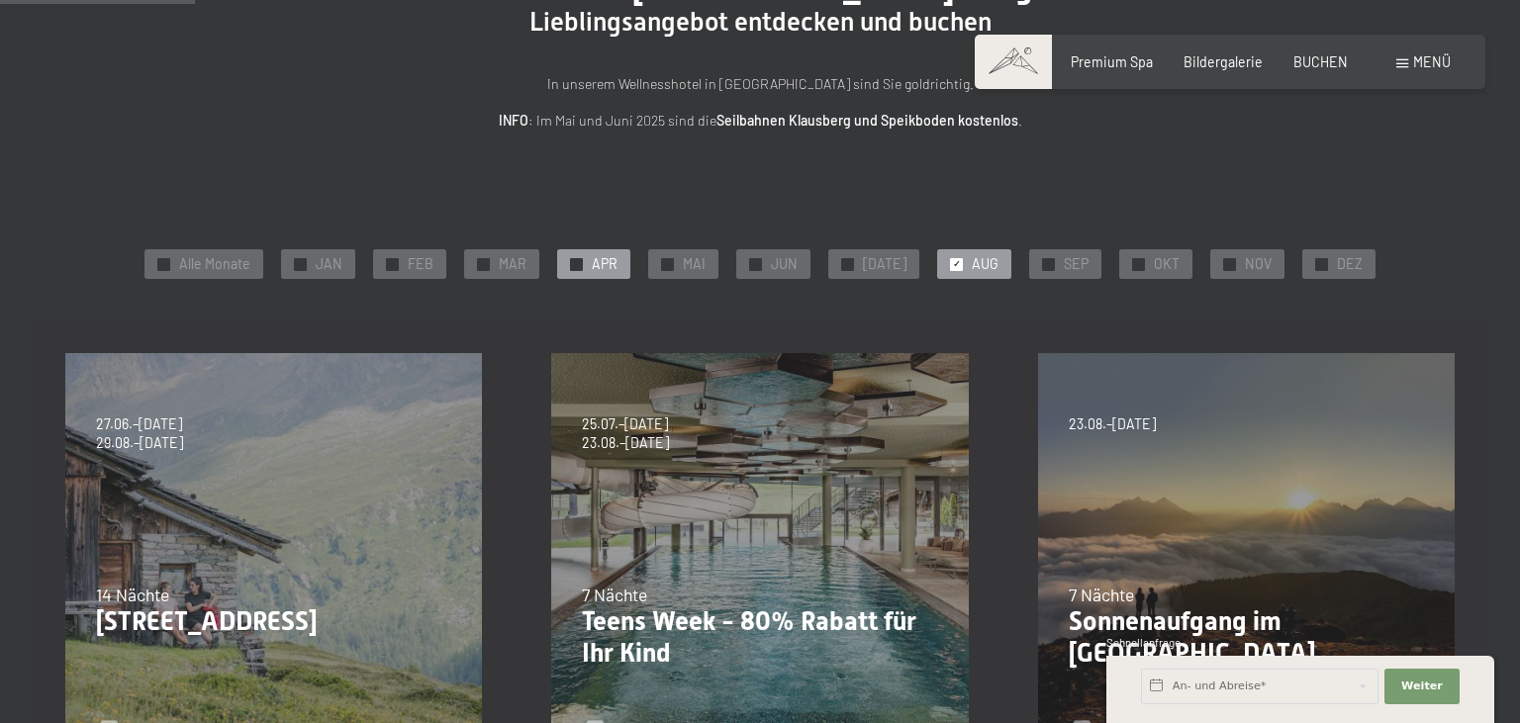
click at [610, 258] on span "APR" at bounding box center [605, 264] width 26 height 20
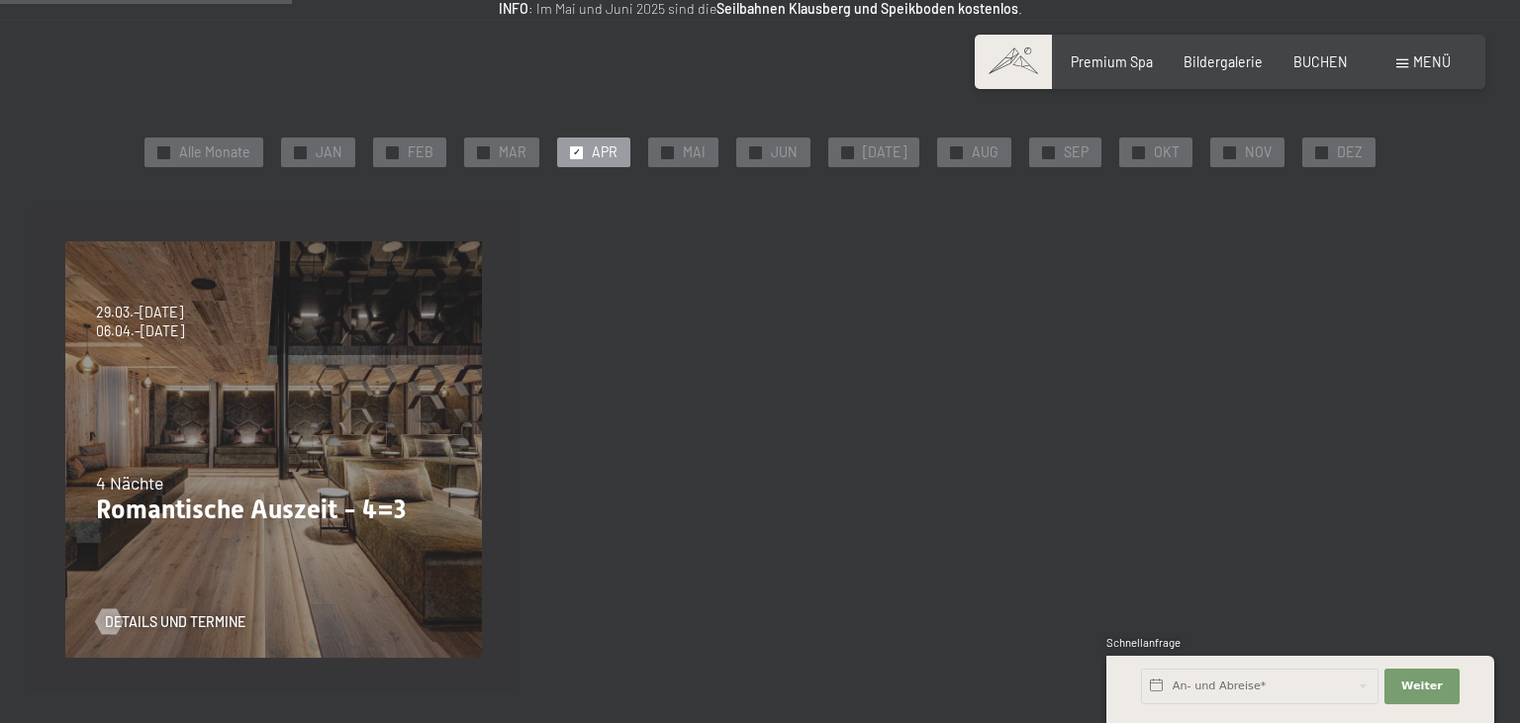
scroll to position [313, 0]
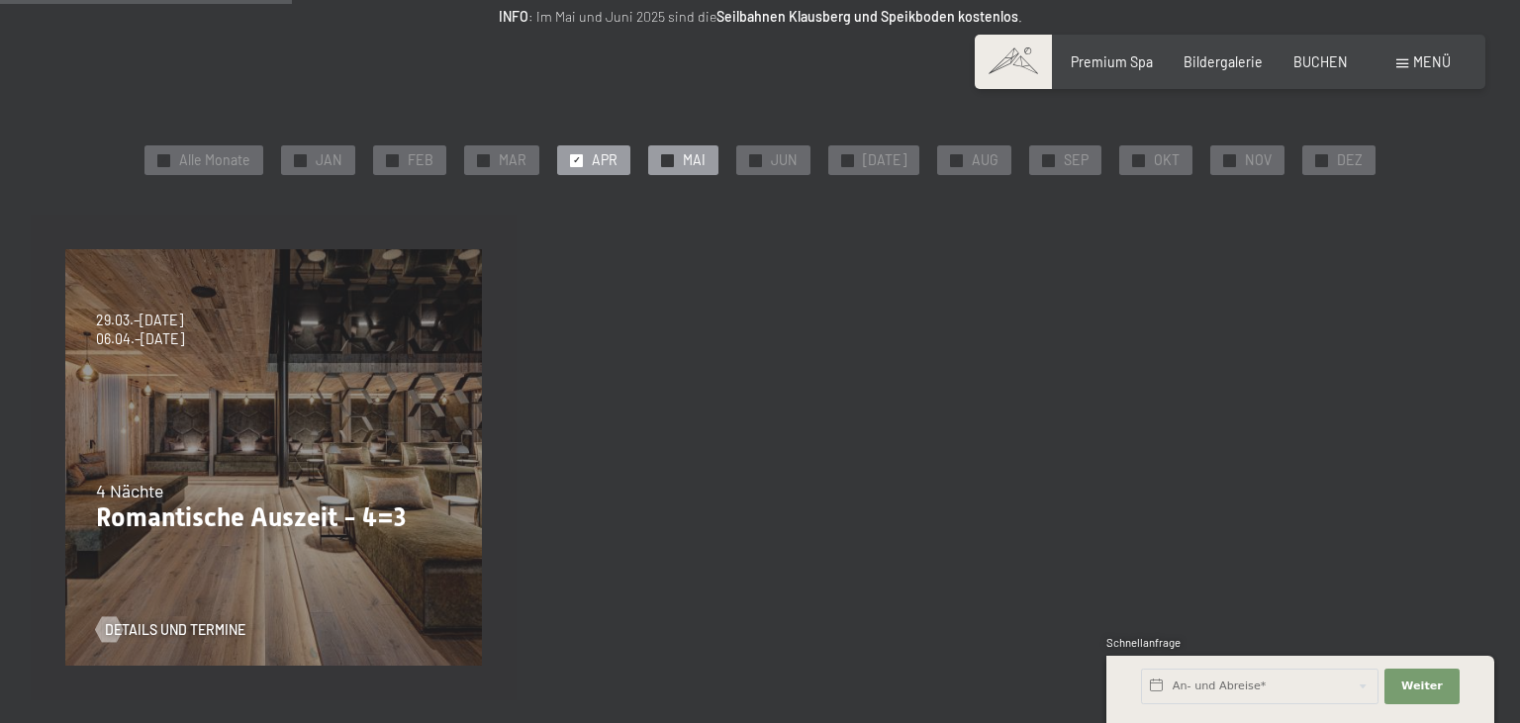
click at [672, 164] on span "✓" at bounding box center [668, 160] width 8 height 12
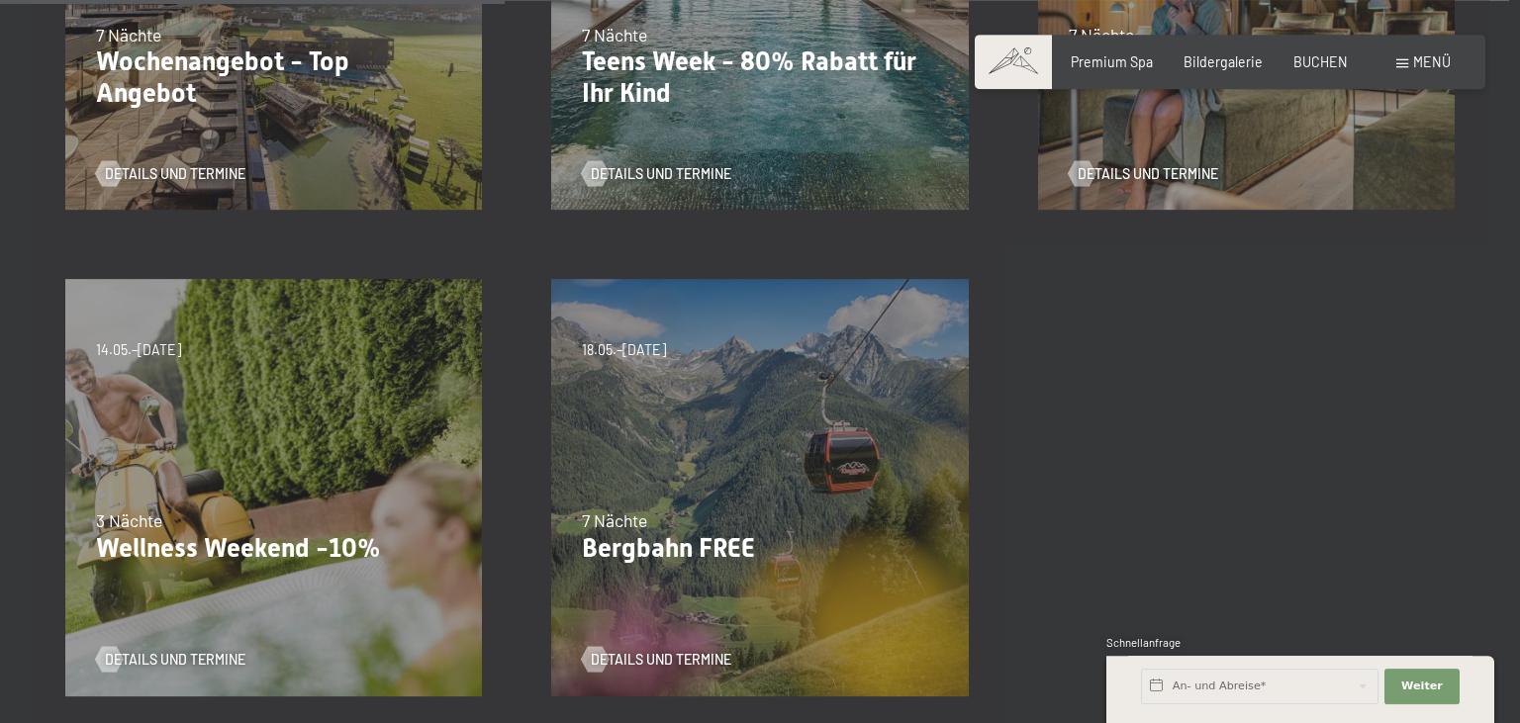
scroll to position [835, 0]
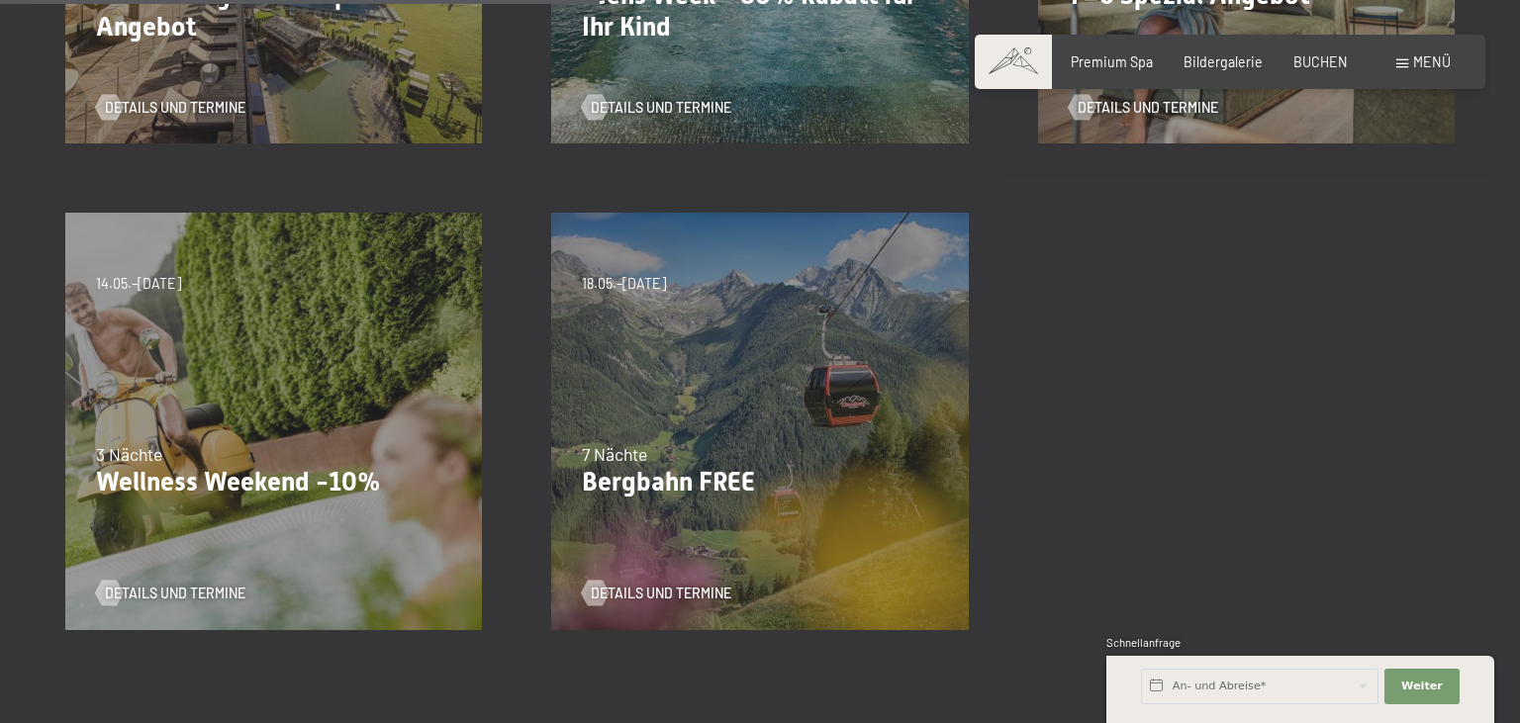
click at [210, 475] on p "Wellness Weekend -10%" at bounding box center [273, 483] width 355 height 32
click at [244, 431] on div "13.11.–01.12.2025 11.12.–22.12.2025 15.01.–26.01.2026 12.03.–23.03.2026 14.05.–…" at bounding box center [274, 421] width 486 height 486
click at [247, 433] on div "13.11.–01.12.2025 11.12.–22.12.2025 15.01.–26.01.2026 12.03.–23.03.2026 14.05.–…" at bounding box center [274, 421] width 486 height 486
click at [204, 592] on span "Details und Termine" at bounding box center [195, 594] width 141 height 20
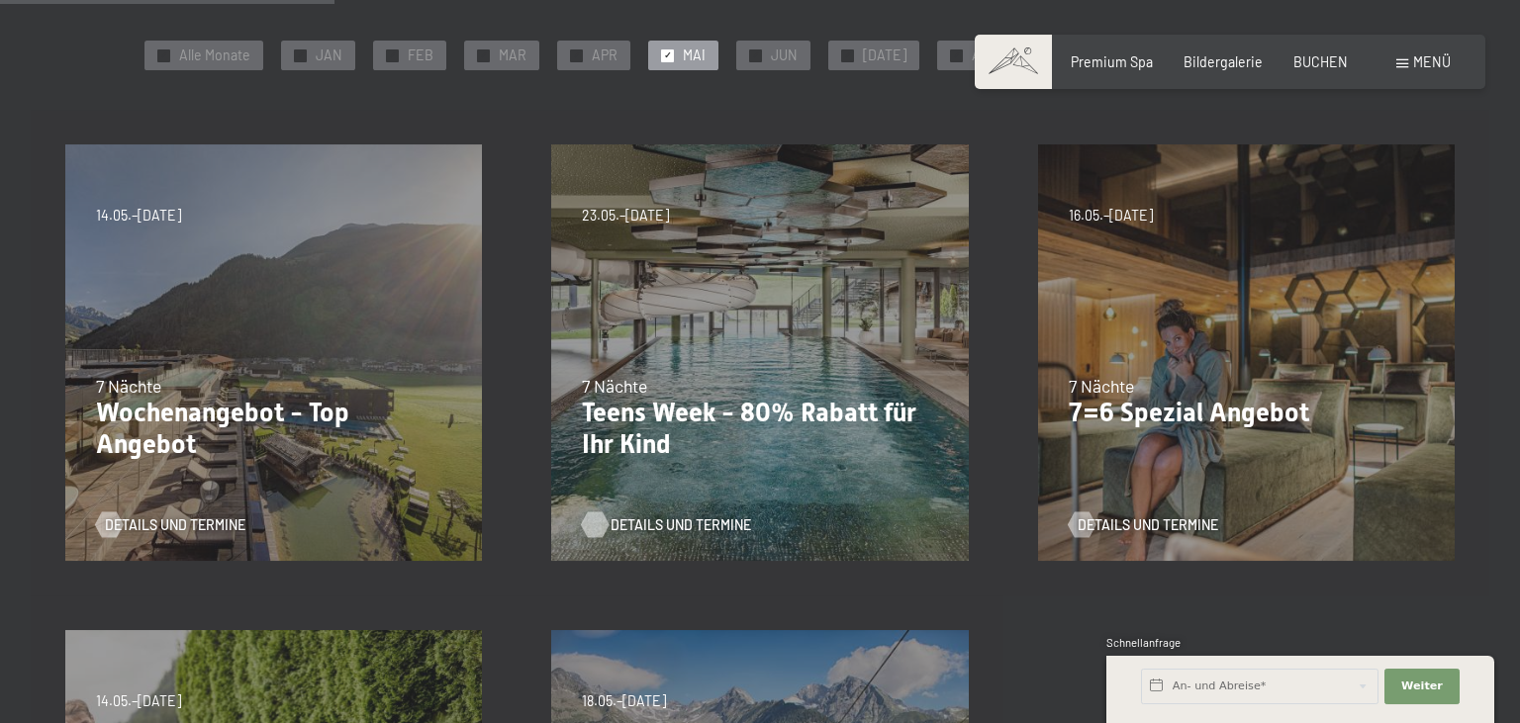
scroll to position [313, 0]
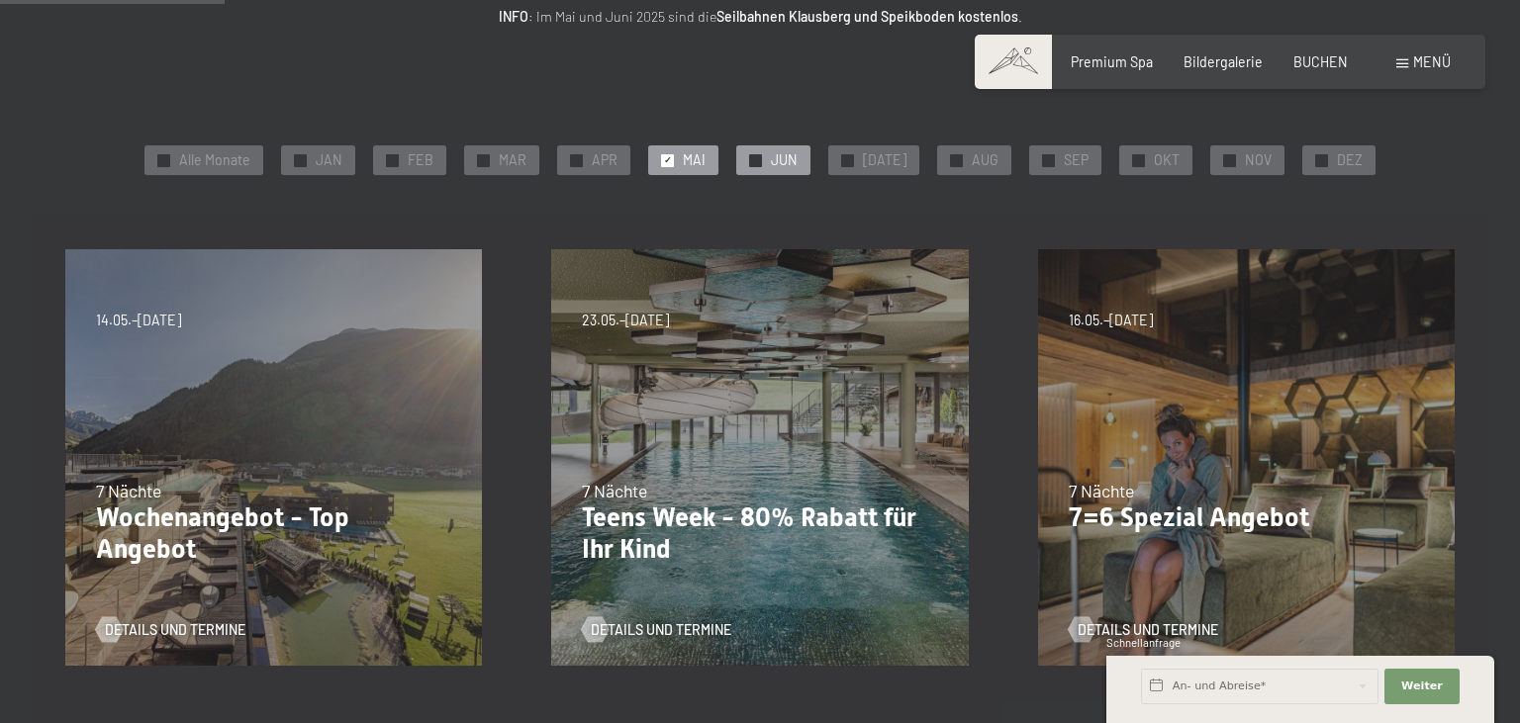
click at [798, 152] on span "JUN" at bounding box center [784, 160] width 27 height 20
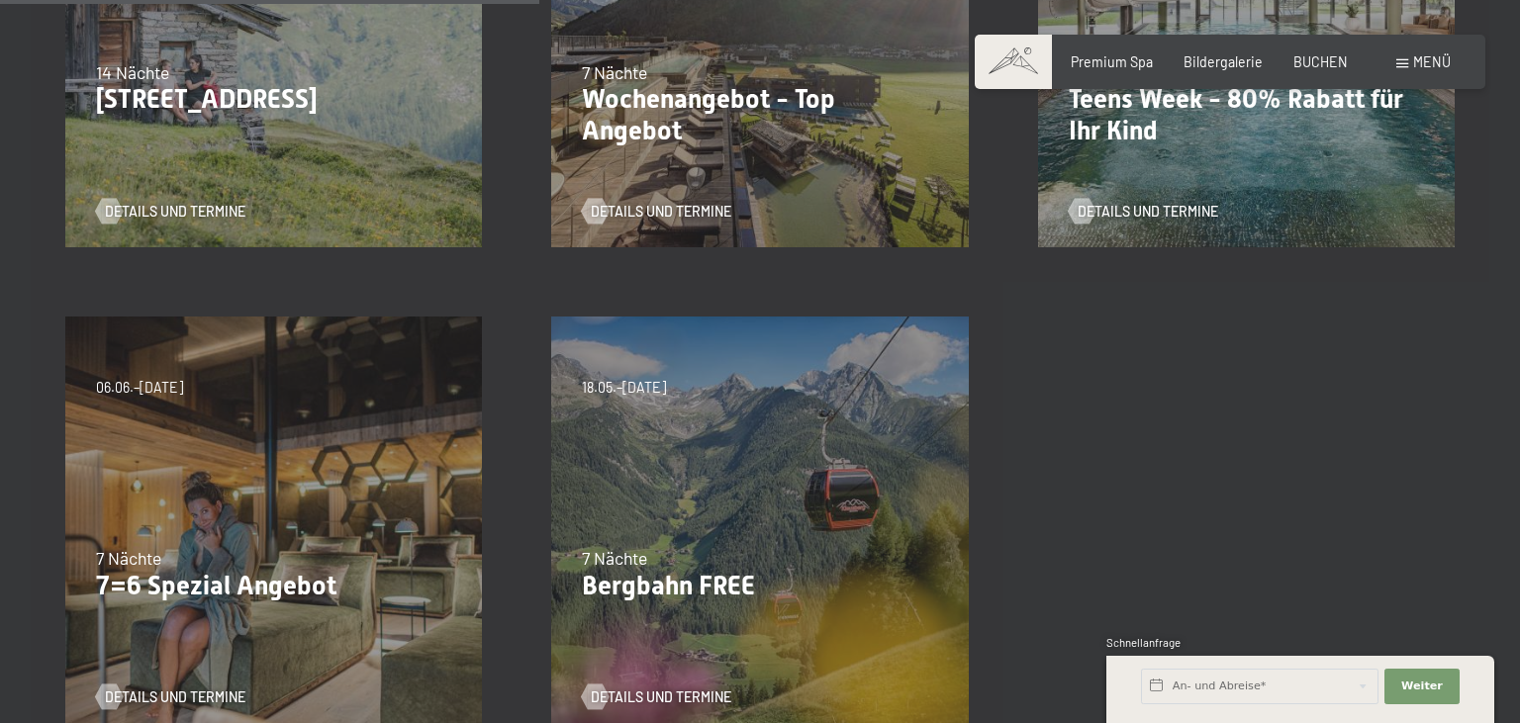
scroll to position [835, 0]
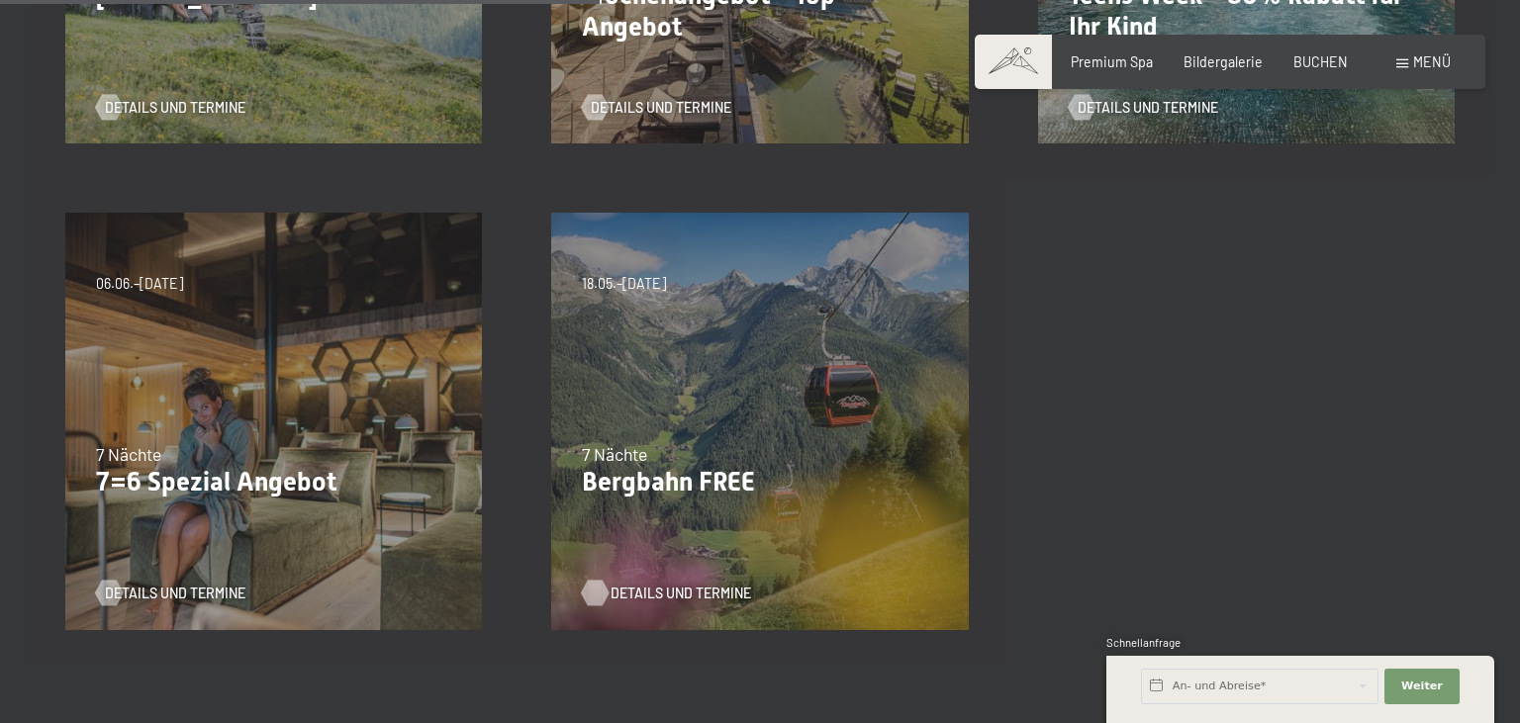
click at [656, 589] on span "Details und Termine" at bounding box center [681, 594] width 141 height 20
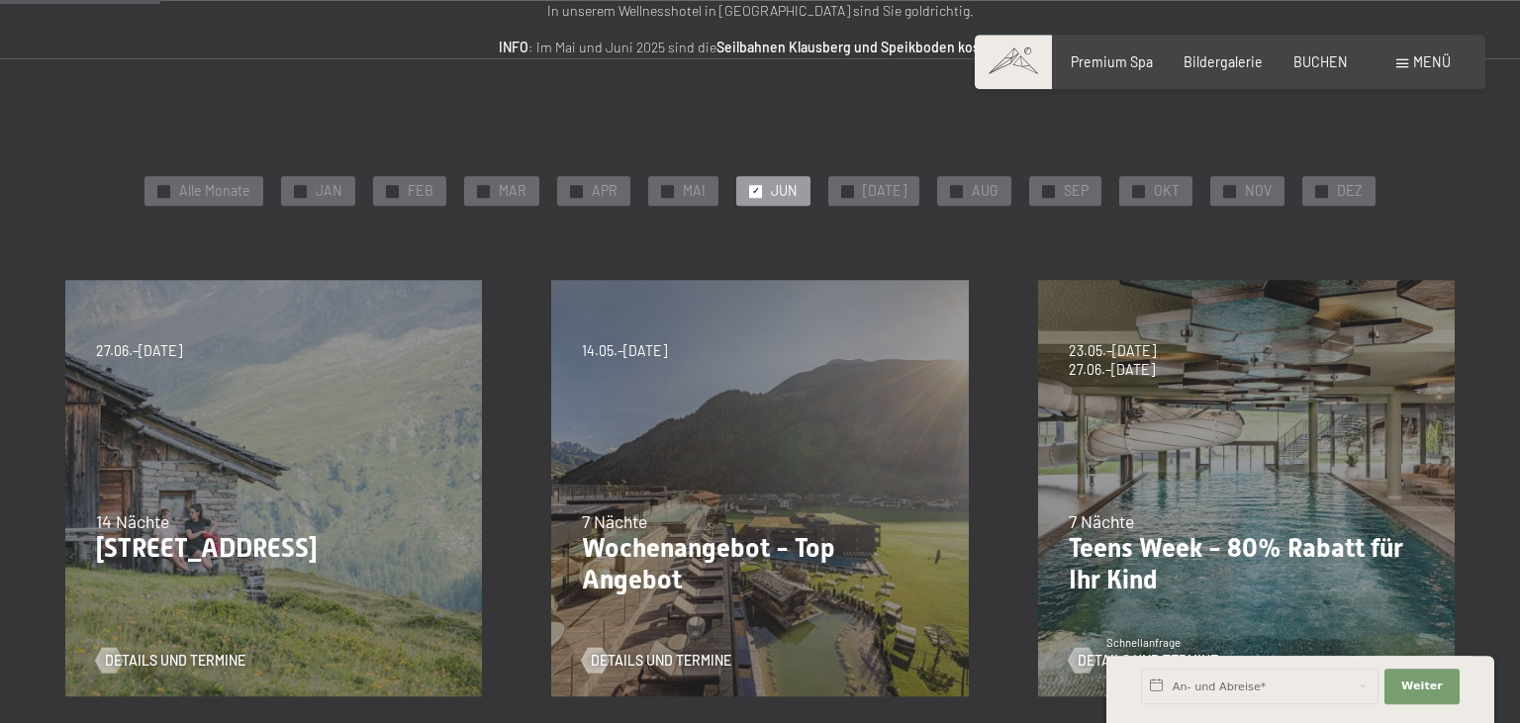
scroll to position [209, 0]
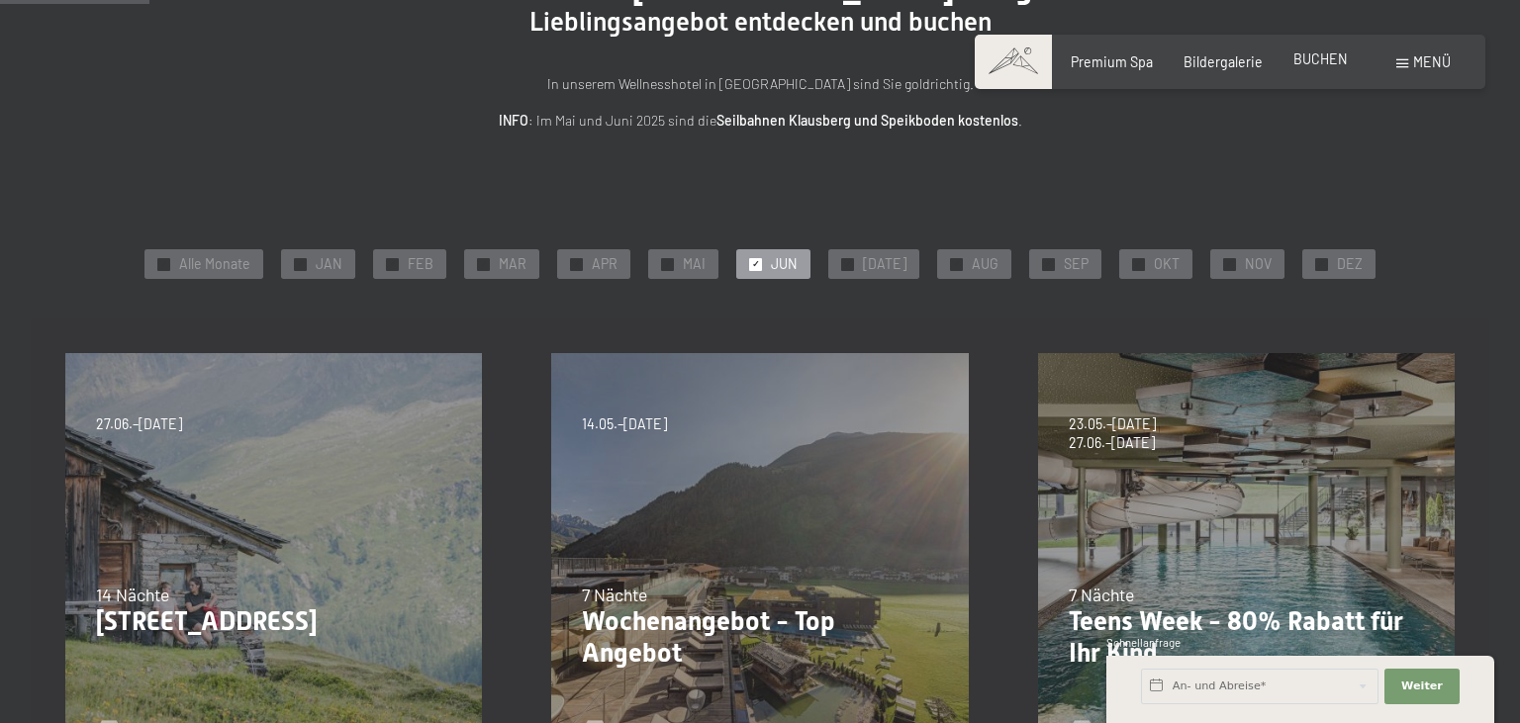
click at [1323, 58] on span "BUCHEN" at bounding box center [1320, 58] width 54 height 17
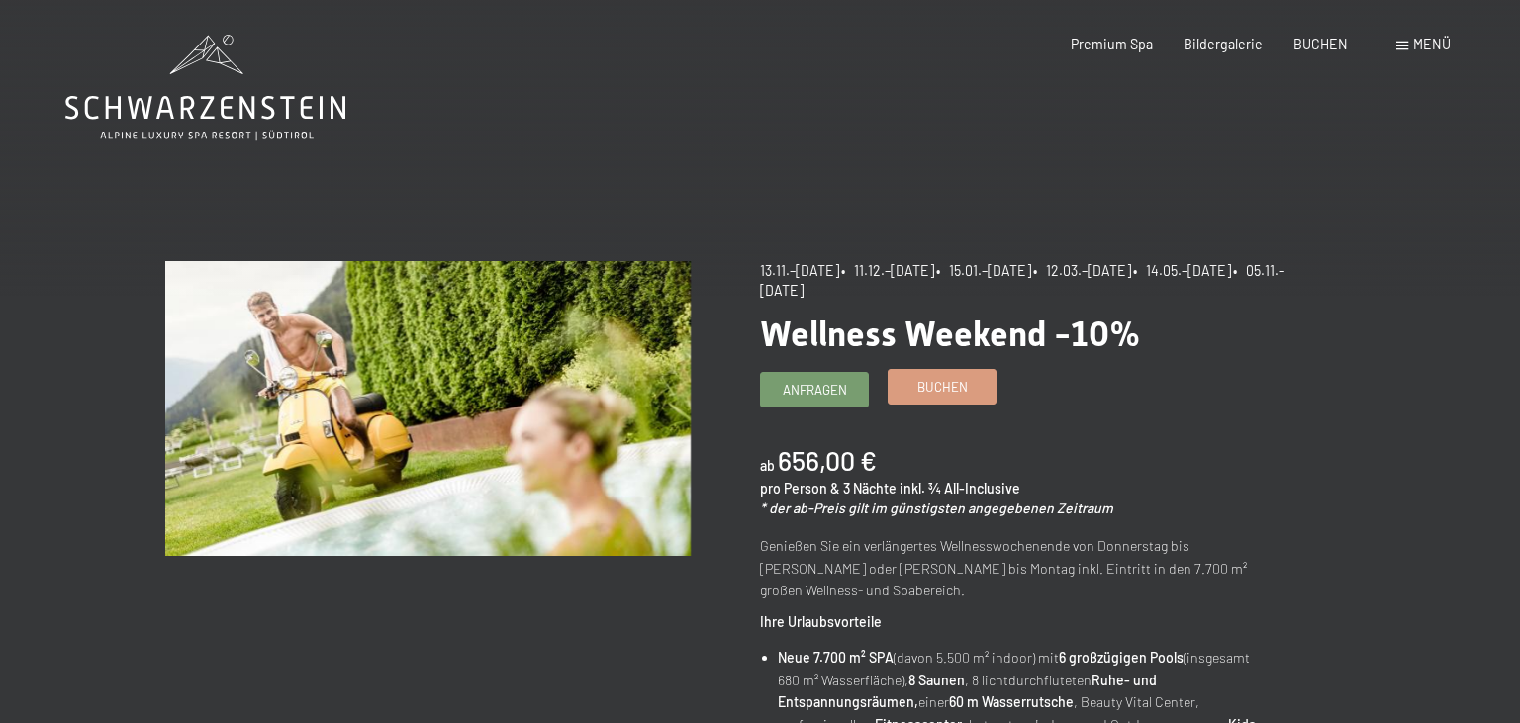
click at [947, 387] on span "Buchen" at bounding box center [942, 387] width 50 height 18
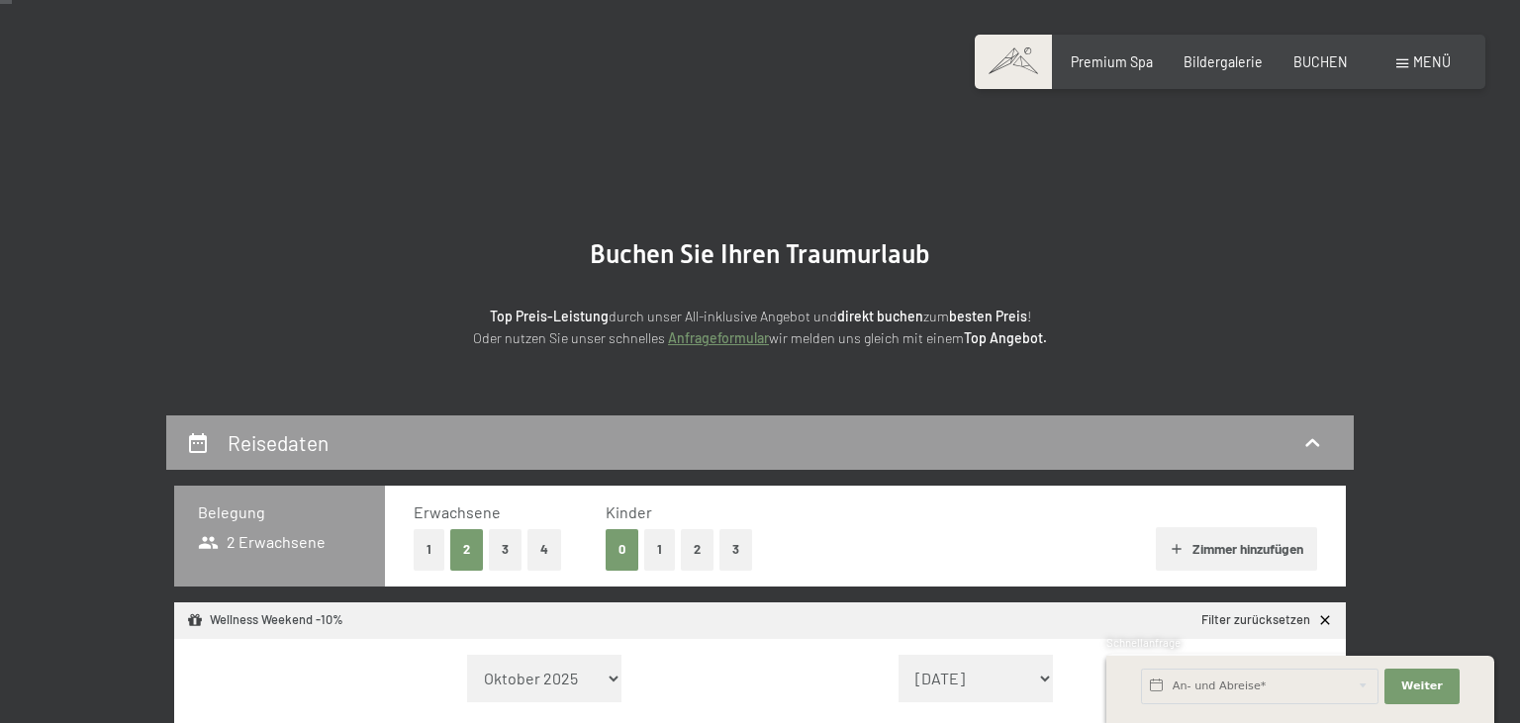
select select "[DATE]"
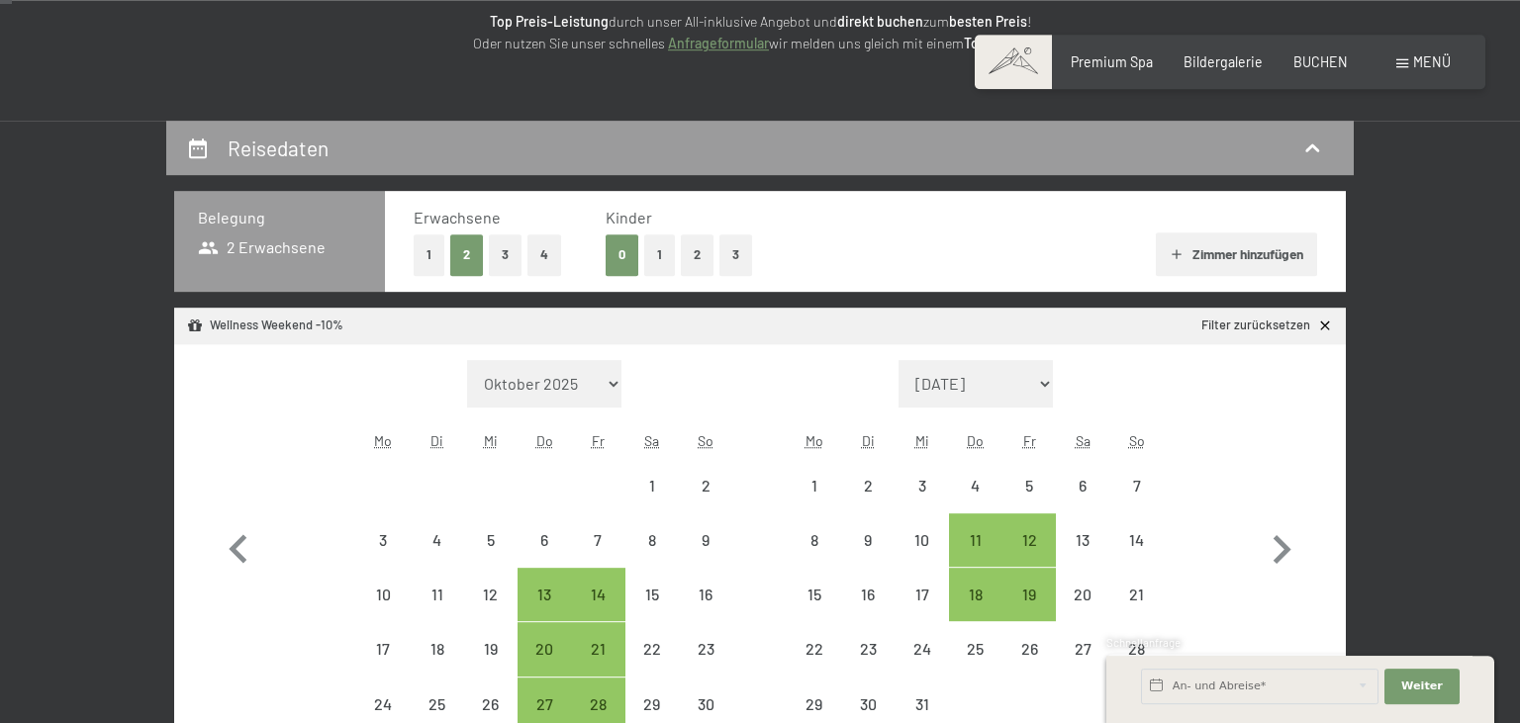
scroll to position [522, 0]
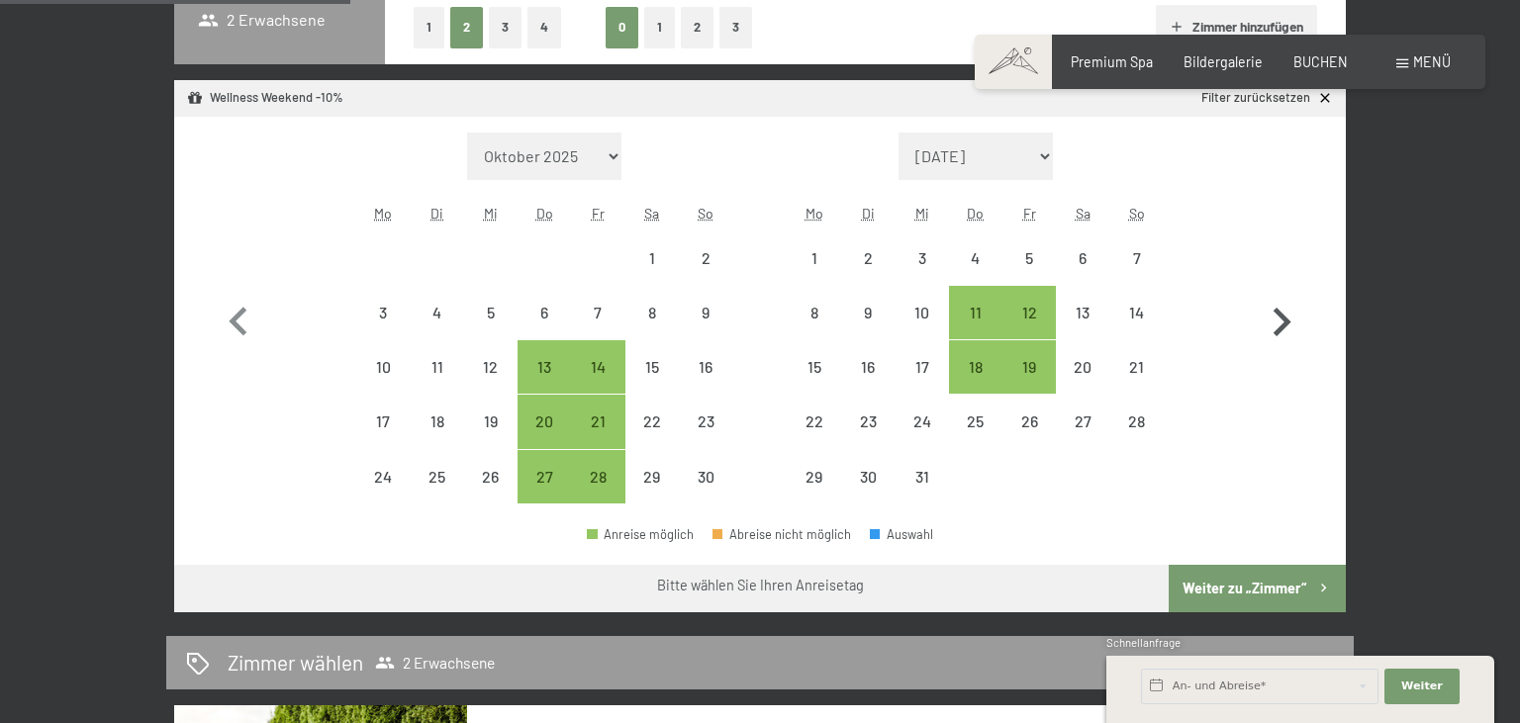
click at [1278, 330] on icon "button" at bounding box center [1282, 322] width 18 height 29
select select "[DATE]"
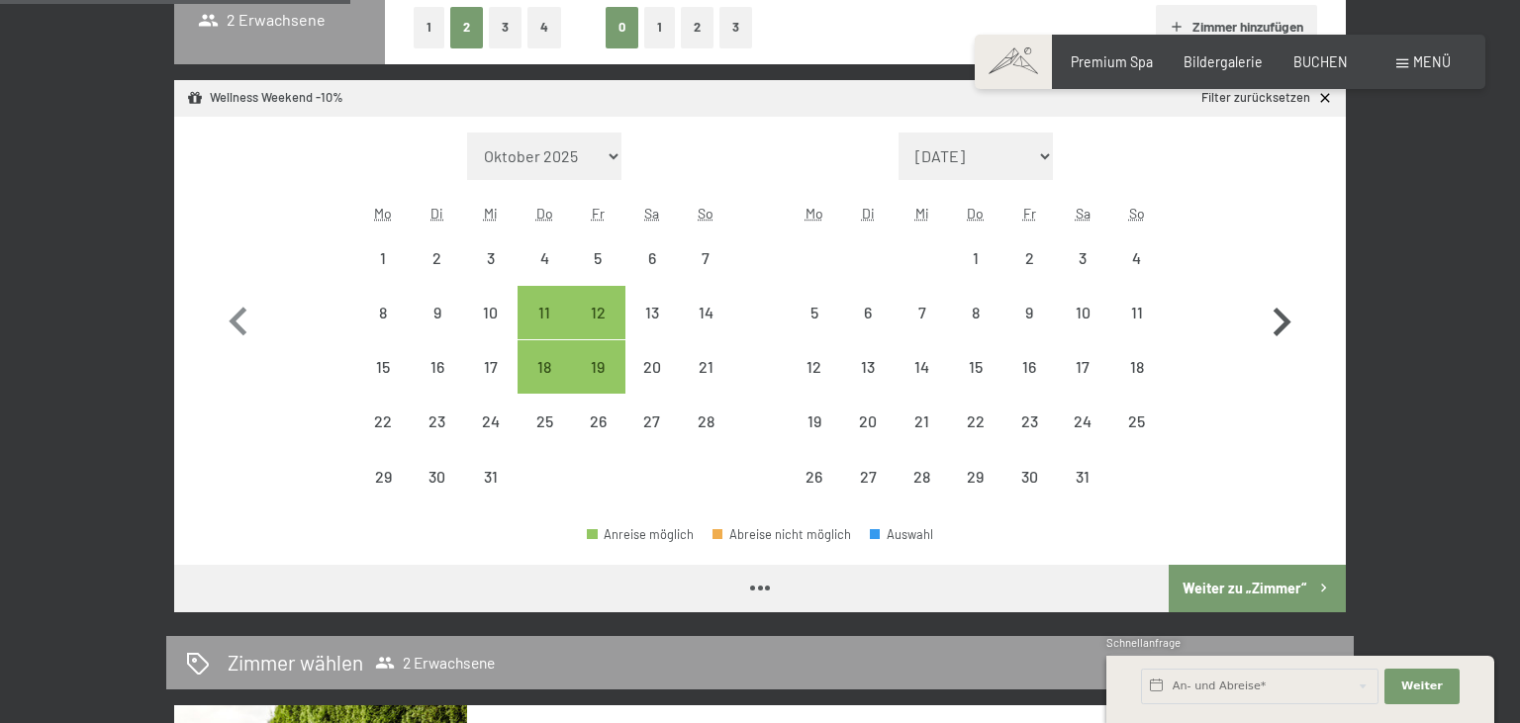
click at [1278, 330] on icon "button" at bounding box center [1282, 322] width 18 height 29
select select "[DATE]"
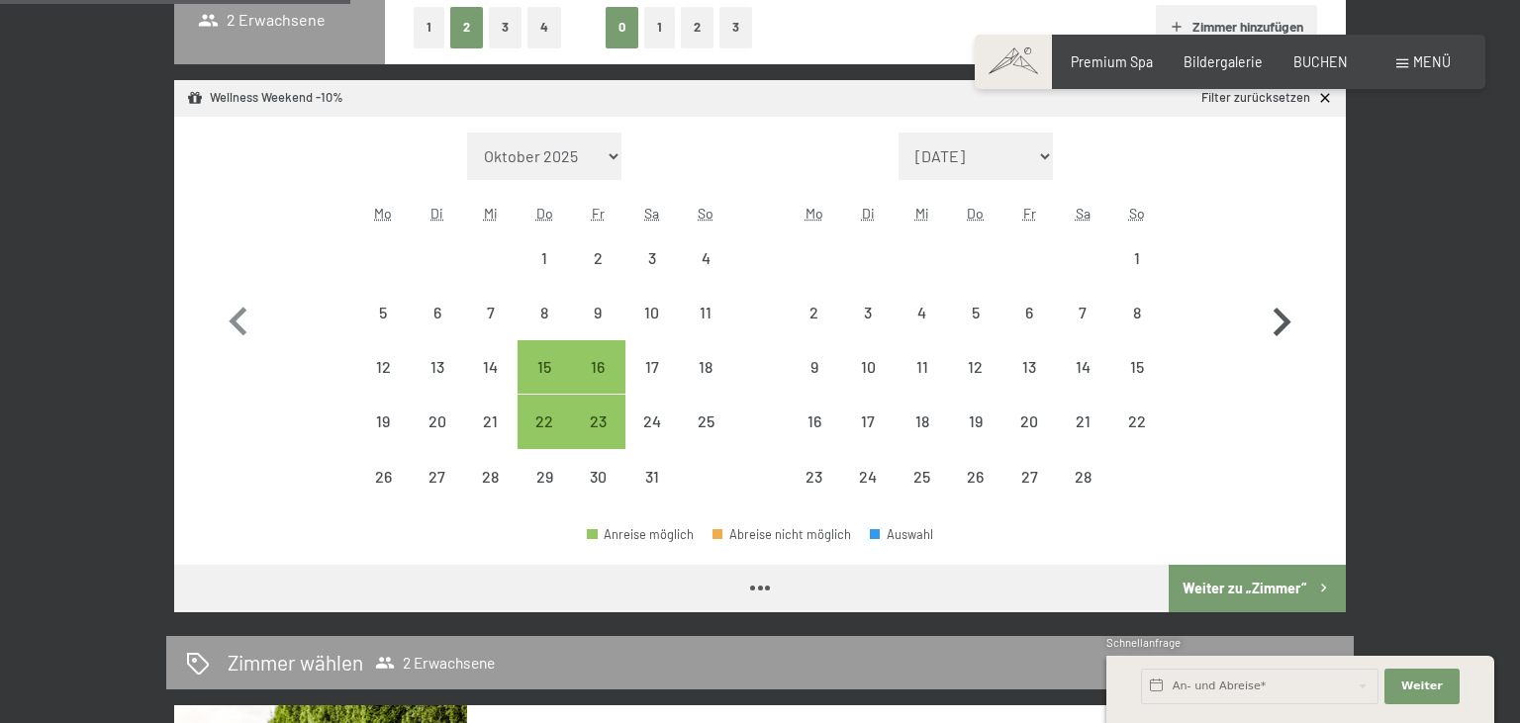
click at [1278, 330] on icon "button" at bounding box center [1282, 322] width 18 height 29
select select "[DATE]"
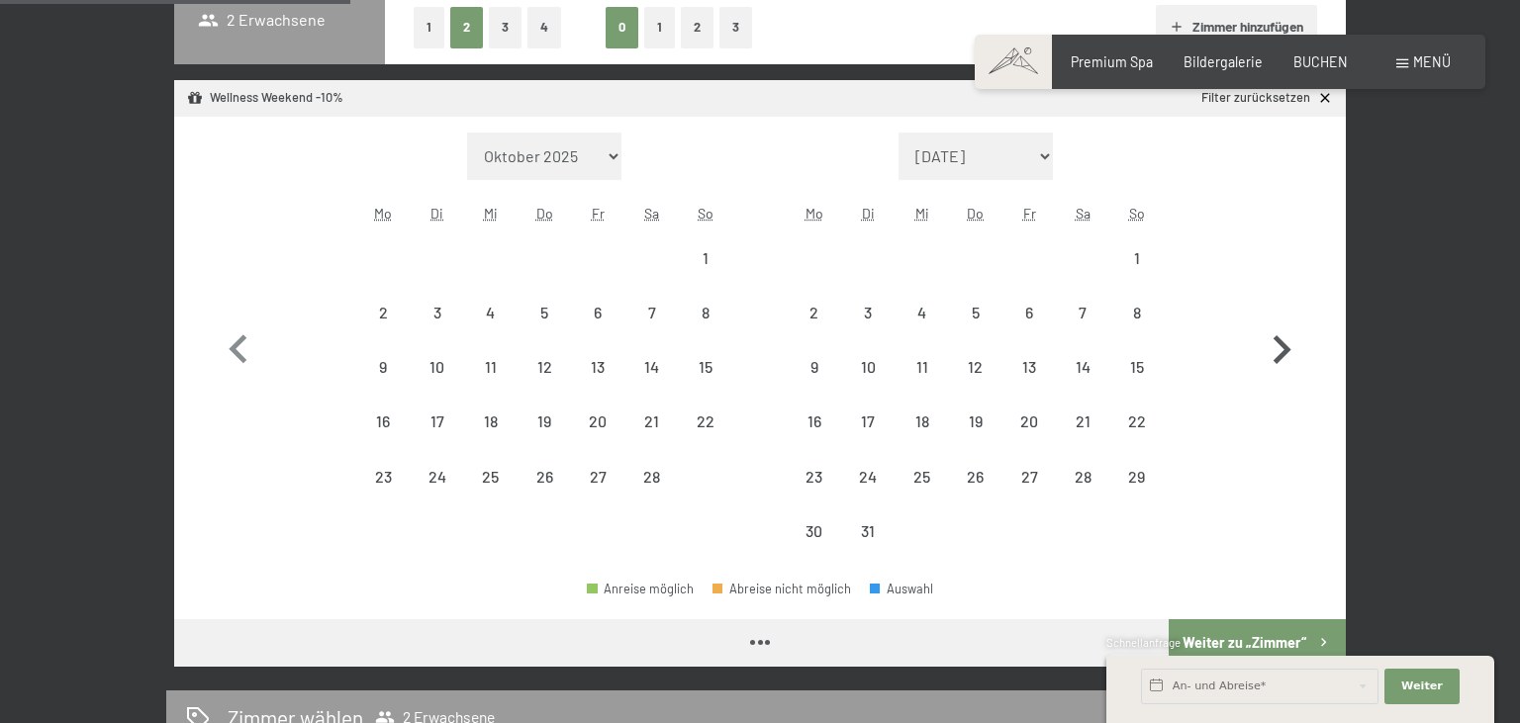
click at [1278, 330] on icon "button" at bounding box center [1281, 350] width 57 height 57
select select "[DATE]"
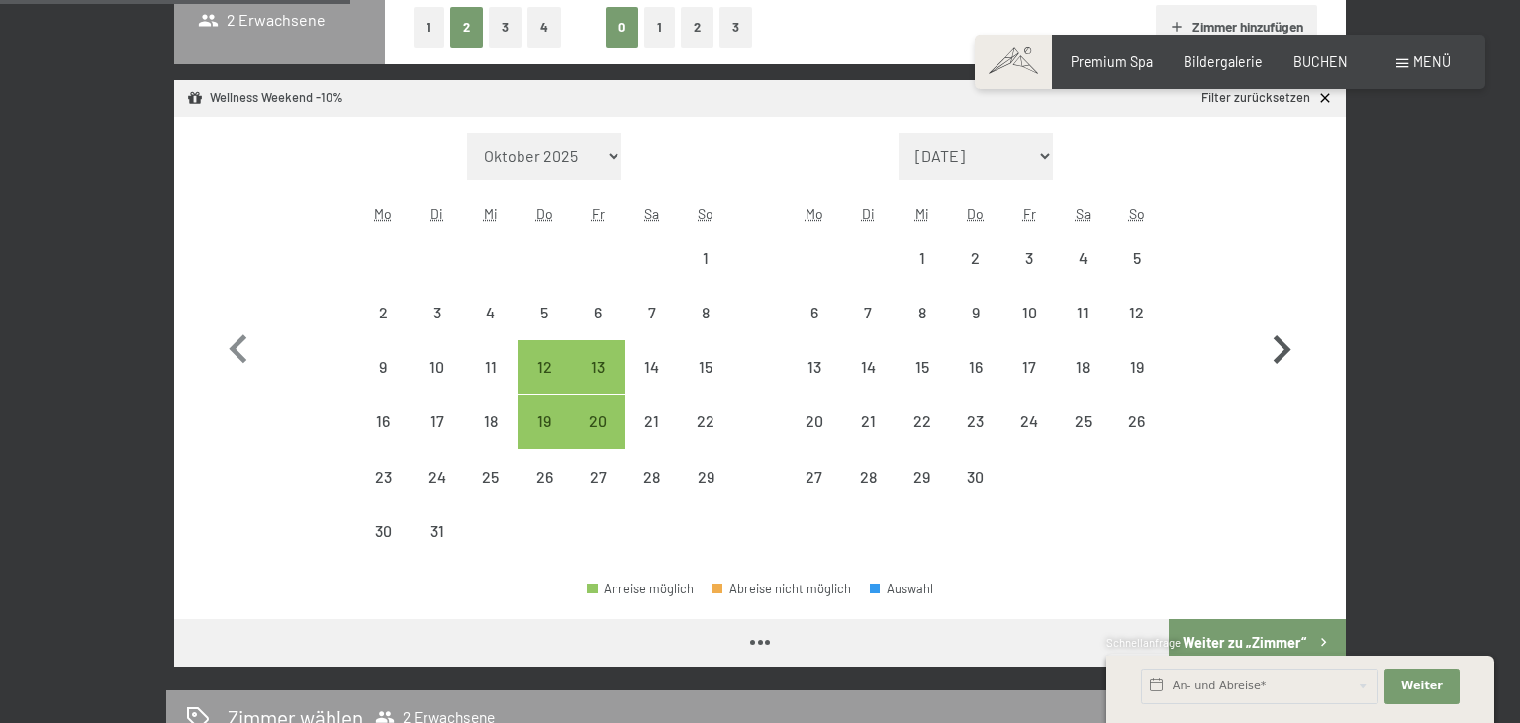
select select "[DATE]"
click at [1278, 330] on icon "button" at bounding box center [1281, 350] width 57 height 57
select select "[DATE]"
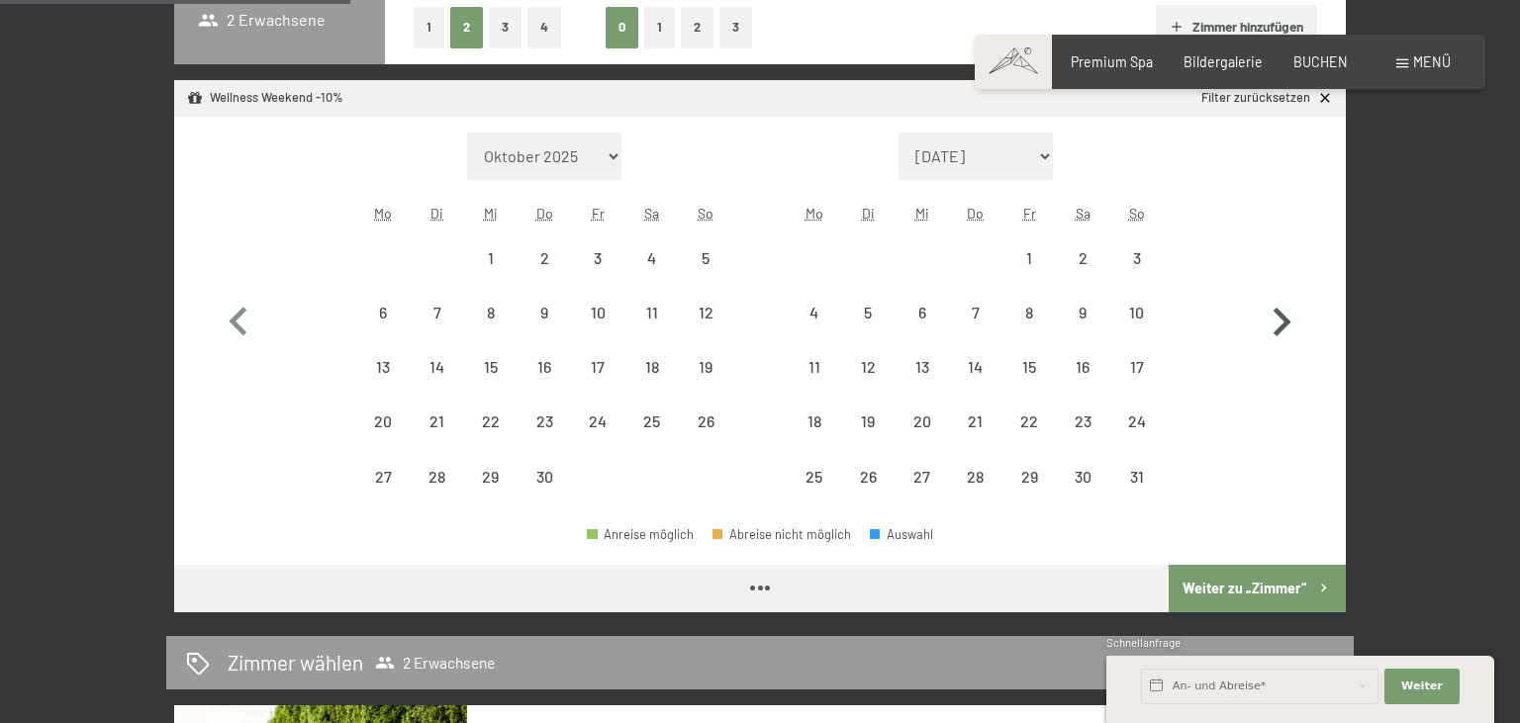
select select "[DATE]"
click at [1278, 330] on icon "button" at bounding box center [1282, 322] width 18 height 29
select select "2026-05-01"
select select "2026-06-01"
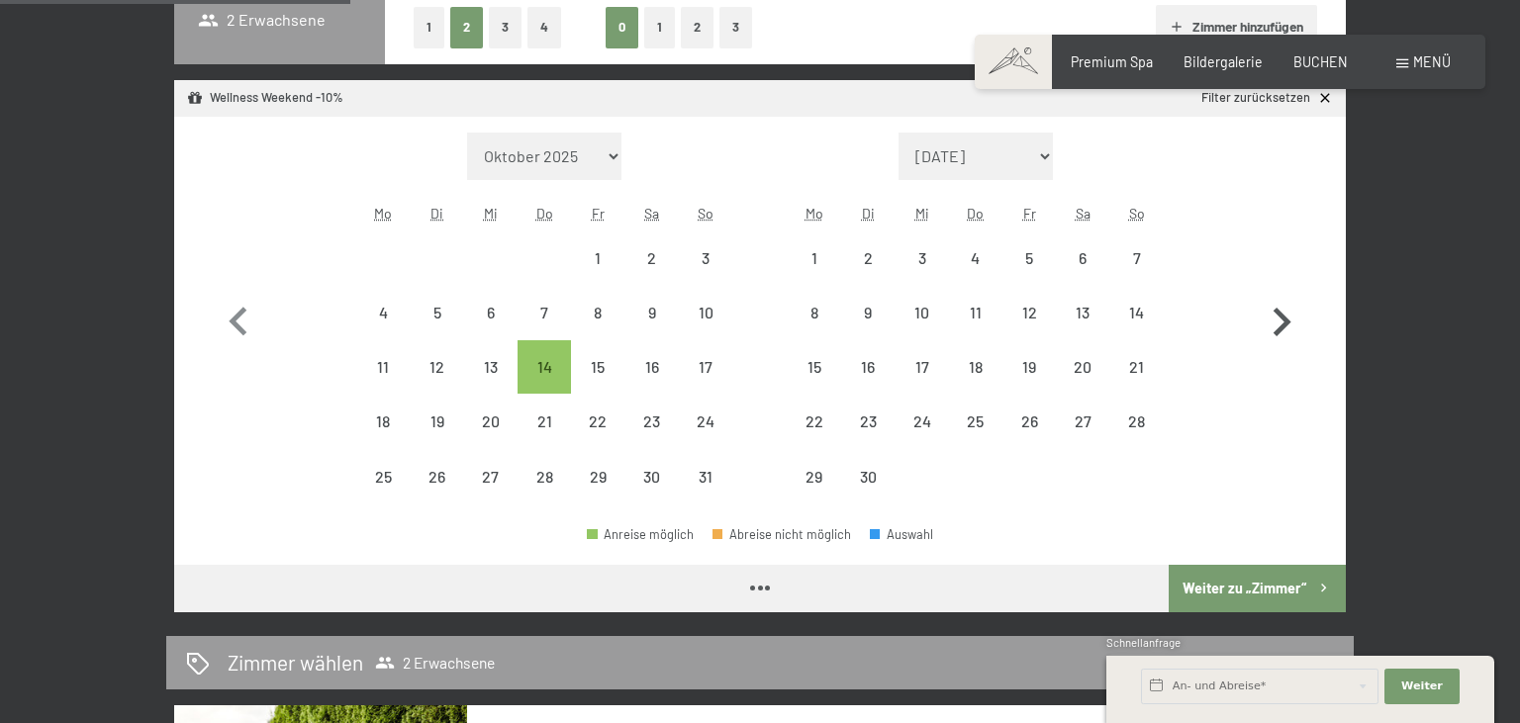
select select "2026-05-01"
select select "2026-06-01"
click at [1278, 330] on icon "button" at bounding box center [1282, 322] width 18 height 29
select select "[DATE]"
select select "2026-07-01"
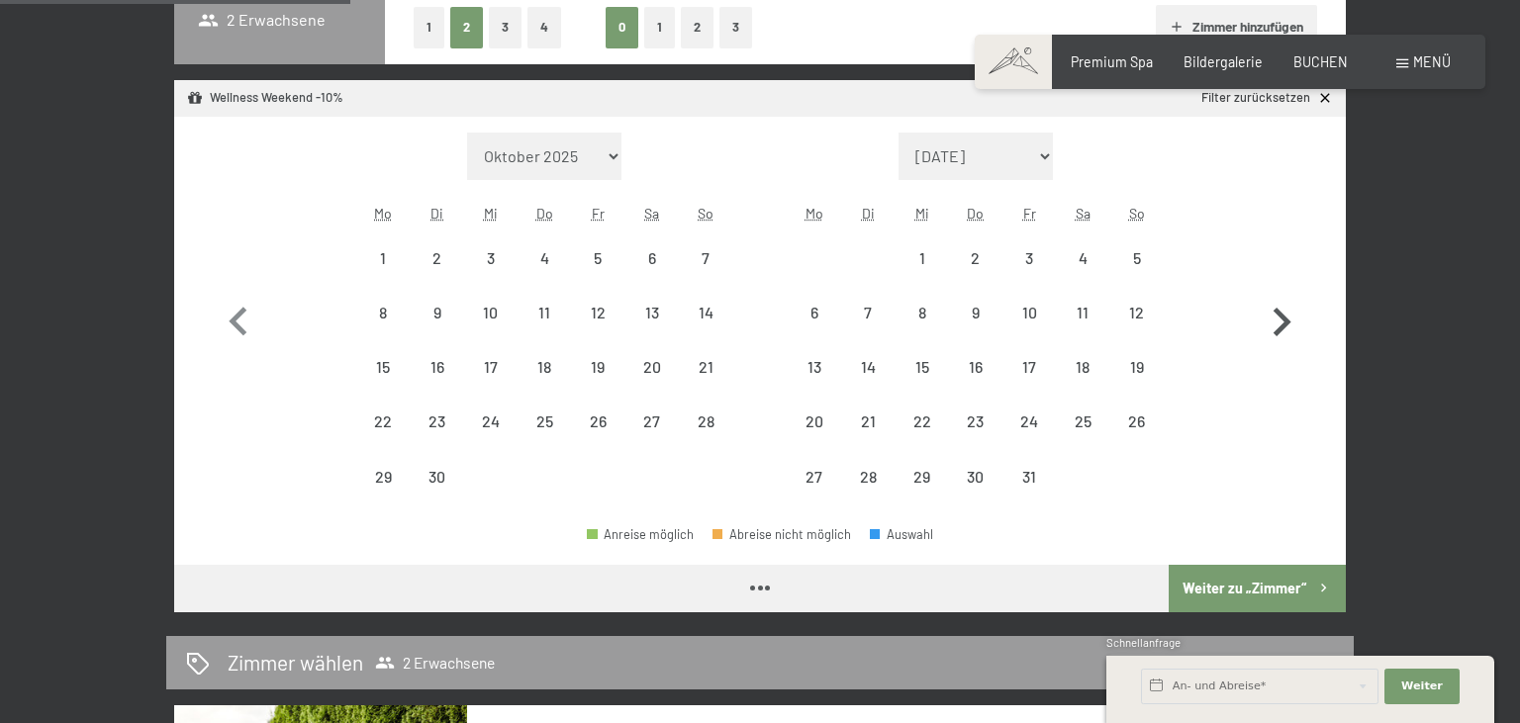
select select "[DATE]"
select select "2026-07-01"
click at [1278, 330] on icon "button" at bounding box center [1282, 322] width 18 height 29
select select "2026-07-01"
select select "2026-08-01"
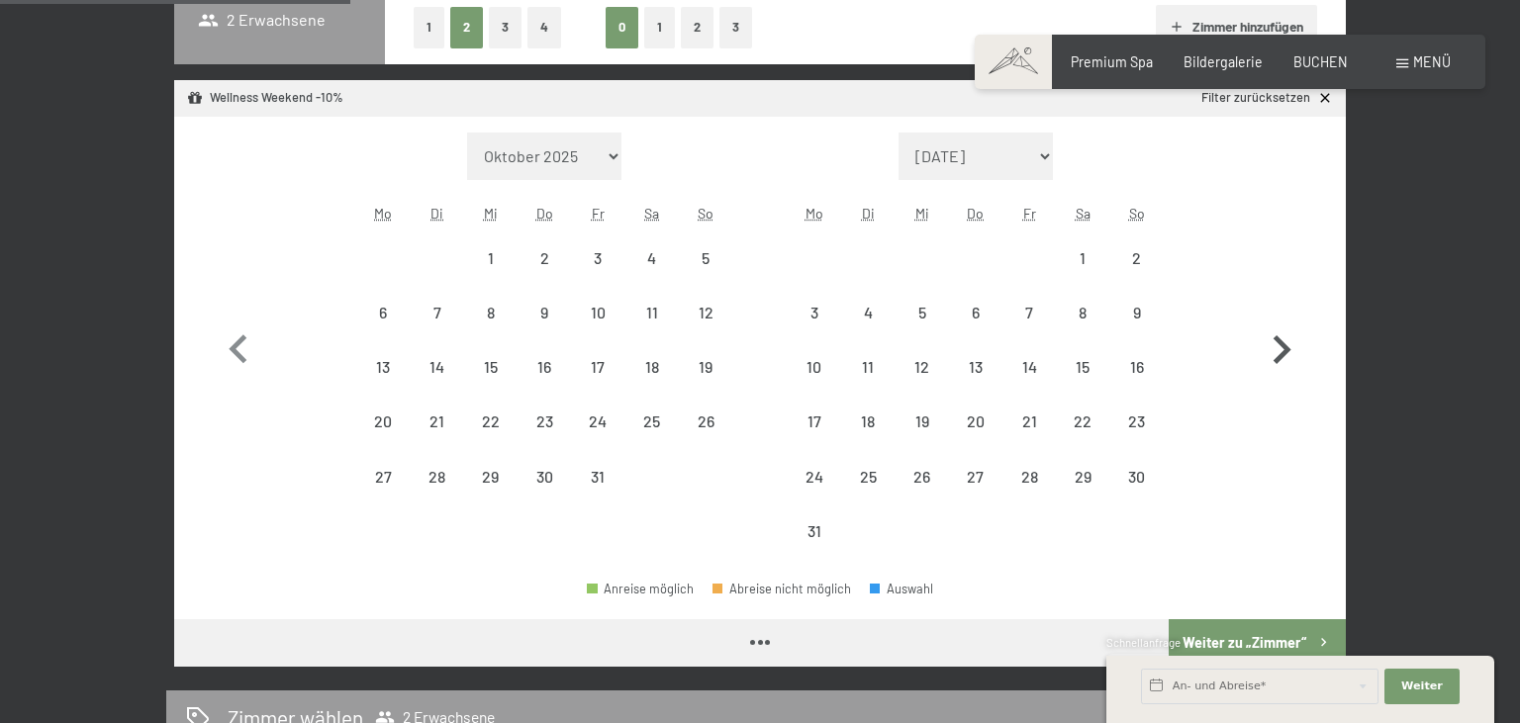
select select "2026-07-01"
select select "2026-08-01"
click at [1278, 330] on icon "button" at bounding box center [1281, 350] width 57 height 57
select select "2026-08-01"
select select "2026-09-01"
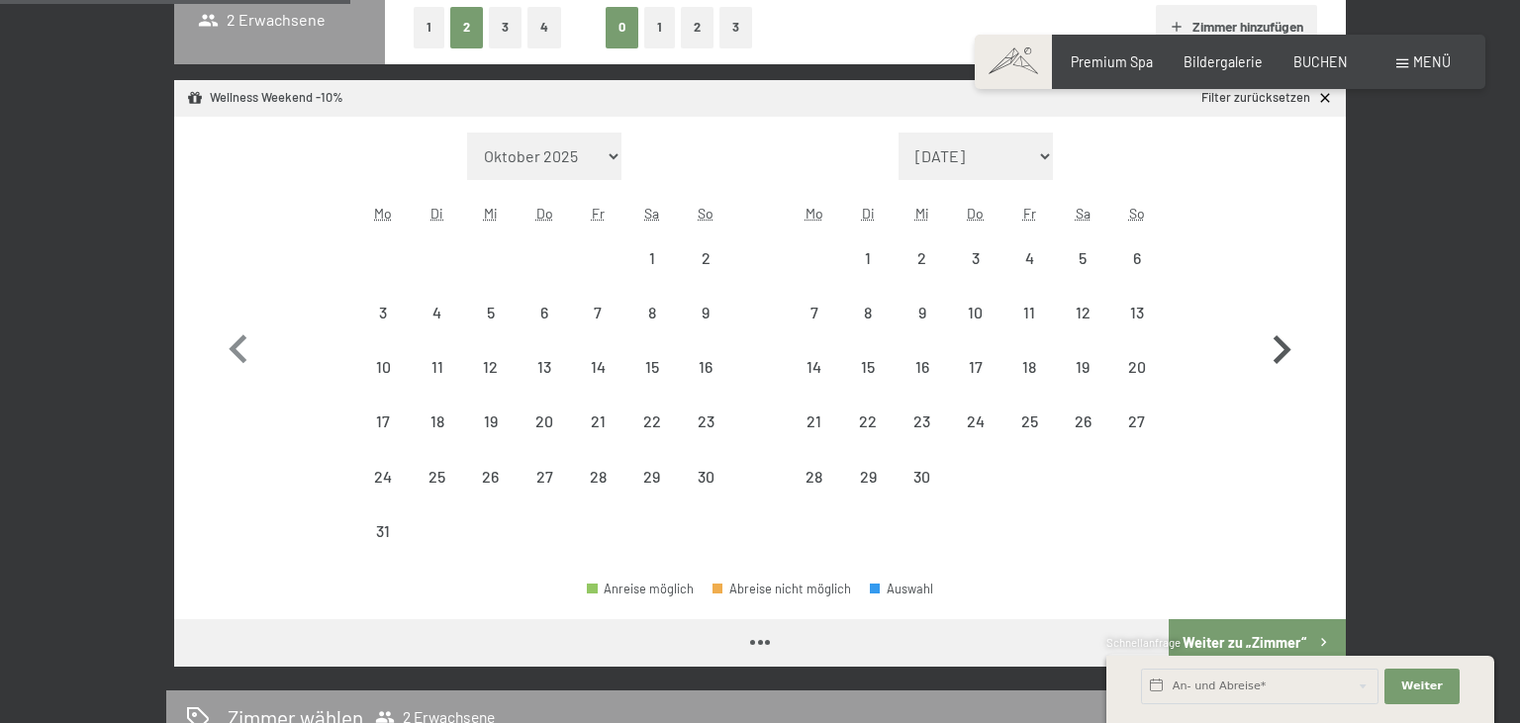
select select "2026-08-01"
select select "2026-09-01"
click at [1278, 330] on icon "button" at bounding box center [1281, 350] width 57 height 57
select select "2026-09-01"
select select "2026-10-01"
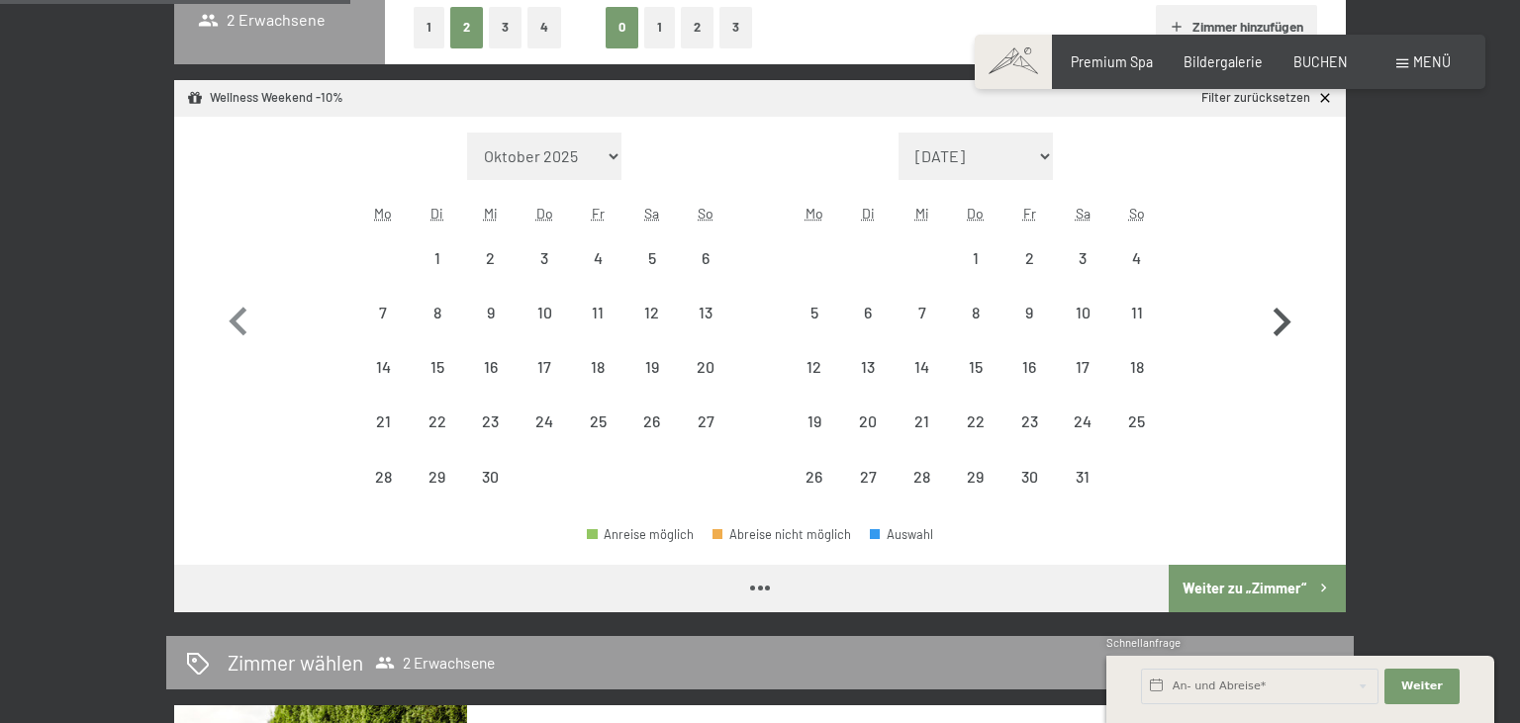
select select "2026-09-01"
select select "2026-10-01"
click at [1278, 330] on icon "button" at bounding box center [1282, 322] width 18 height 29
select select "2026-10-01"
select select "2026-11-01"
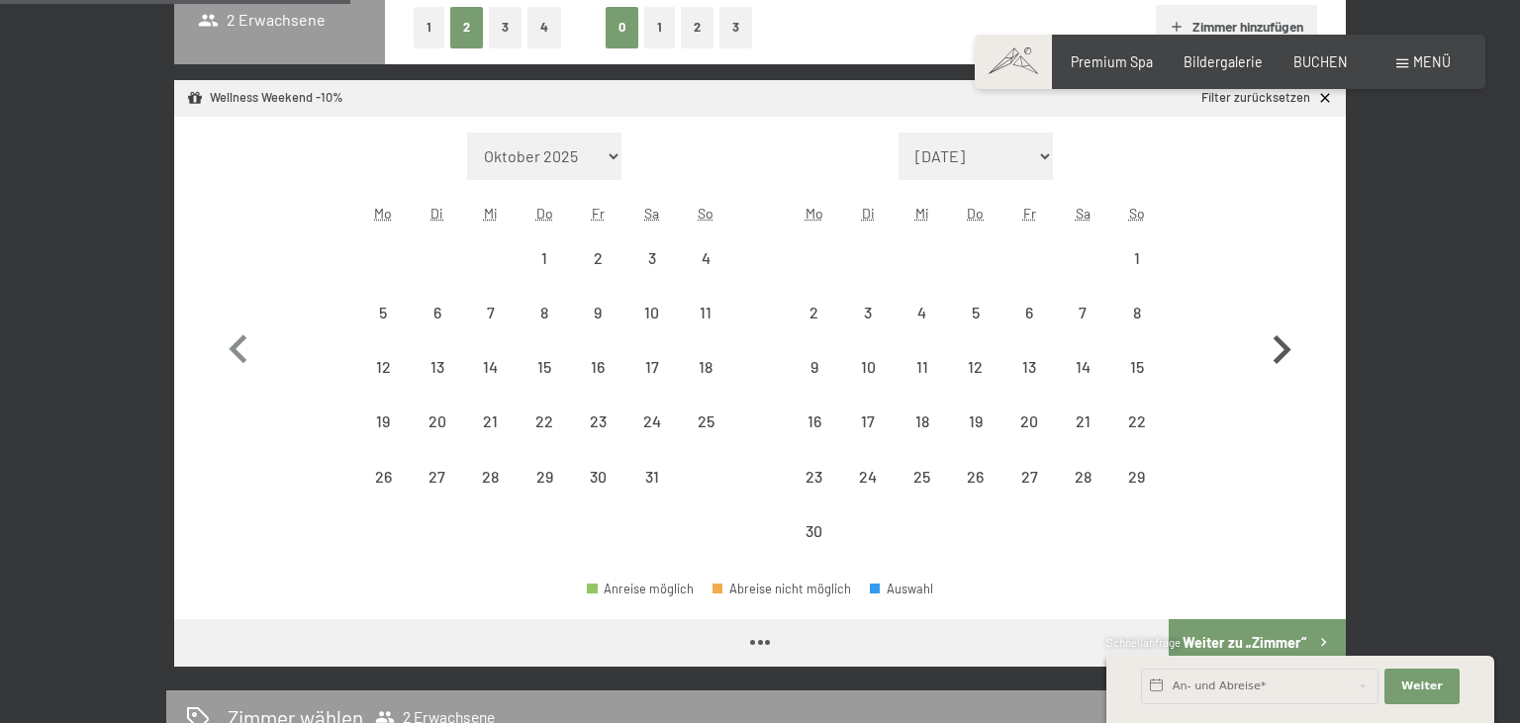
select select "2026-10-01"
select select "2026-11-01"
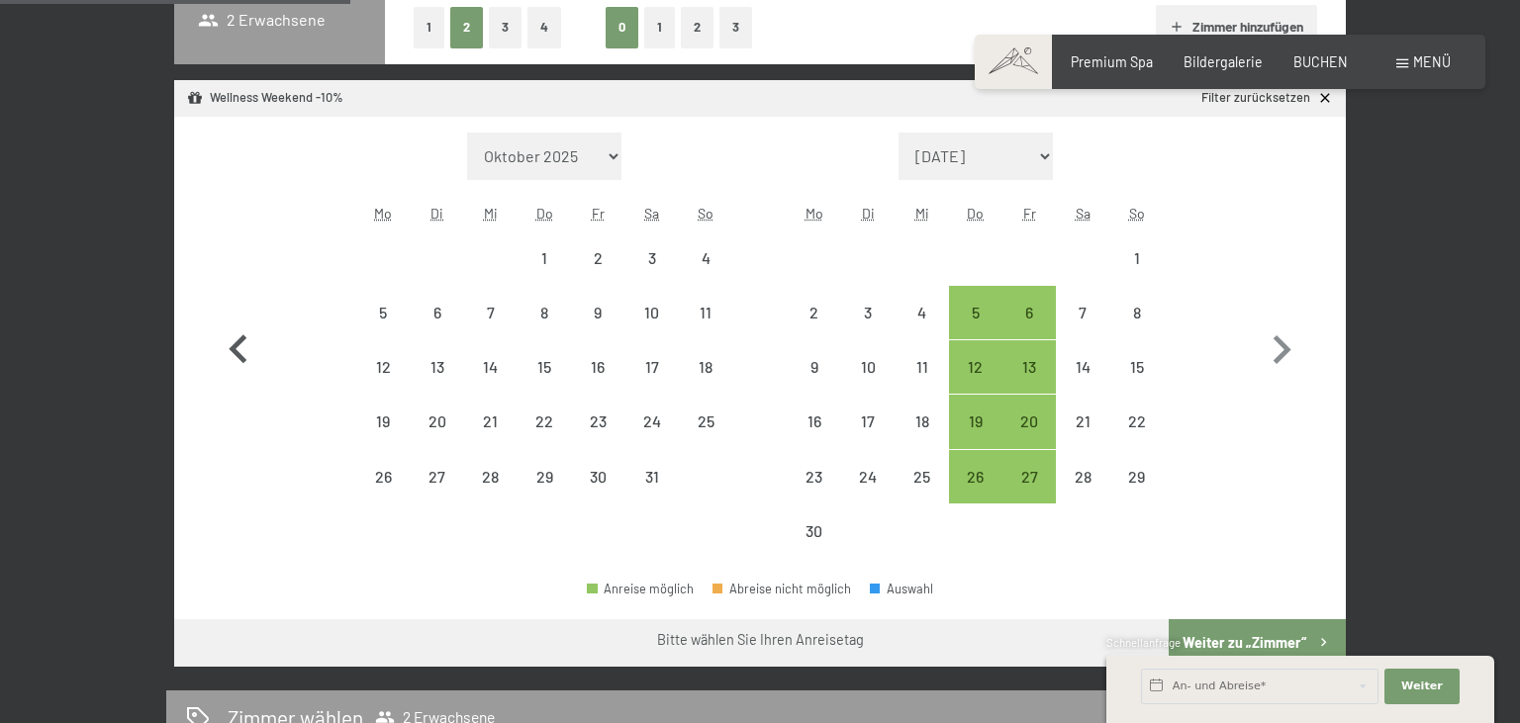
drag, startPoint x: 209, startPoint y: 365, endPoint x: 221, endPoint y: 357, distance: 14.3
click at [209, 364] on div "Monat/Jahr Oktober 2025 November 2025 Dezember 2025 Januar 2026 Februar 2026 Mä…" at bounding box center [760, 346] width 1172 height 458
click at [229, 353] on icon "button" at bounding box center [238, 350] width 57 height 57
select select "2026-09-01"
select select "2026-10-01"
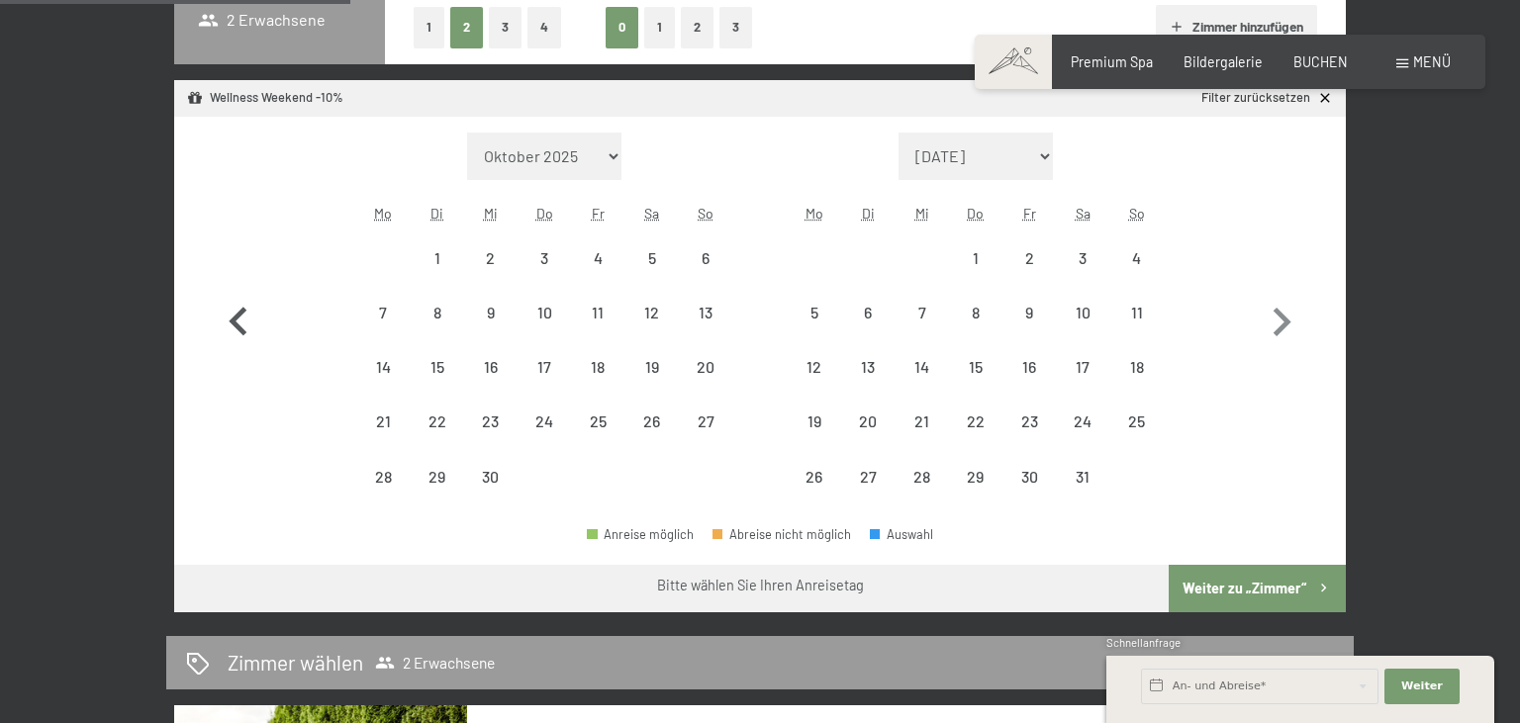
click at [239, 351] on button "button" at bounding box center [238, 319] width 57 height 372
select select "2026-08-01"
select select "2026-09-01"
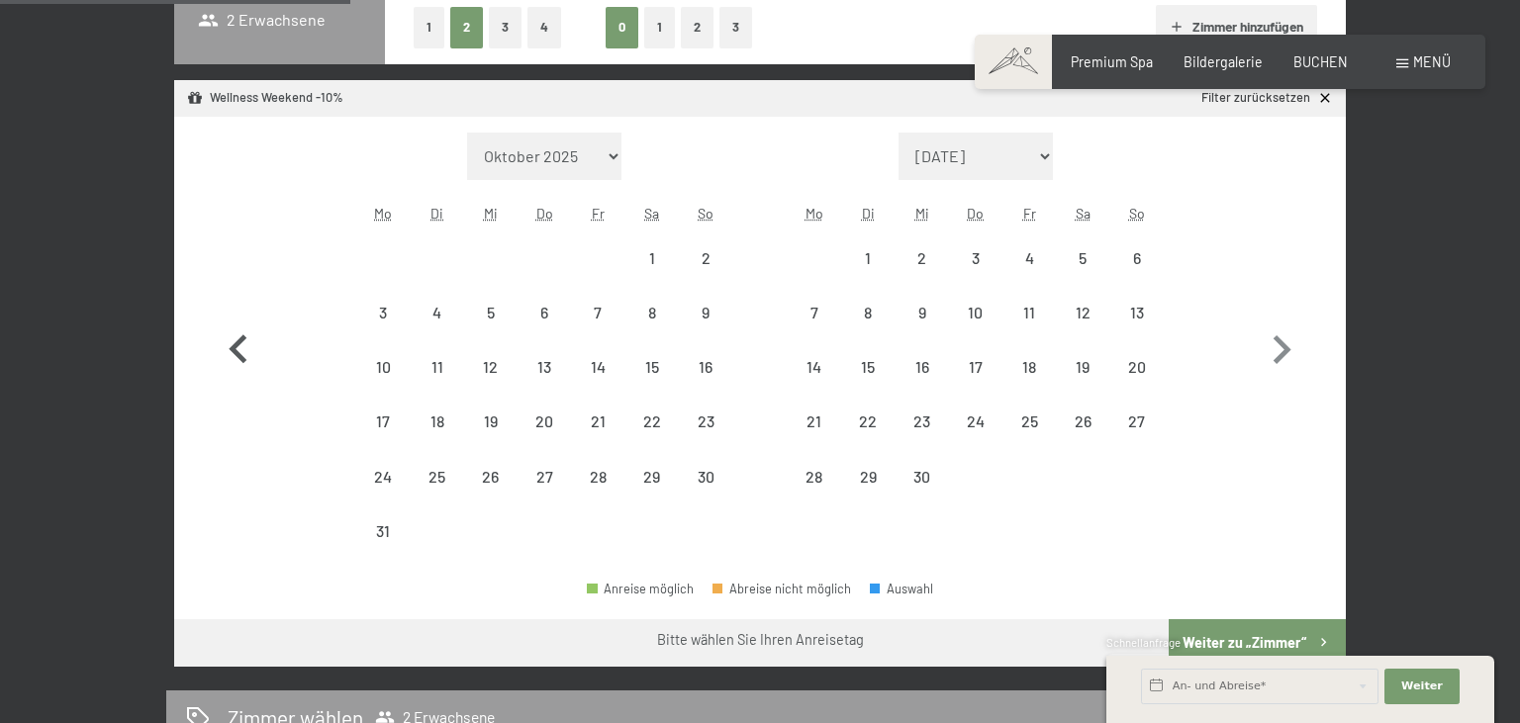
click at [239, 351] on icon "button" at bounding box center [238, 350] width 57 height 57
select select "2026-07-01"
select select "2026-08-01"
click at [239, 351] on icon "button" at bounding box center [238, 350] width 57 height 57
select select "2026-06-01"
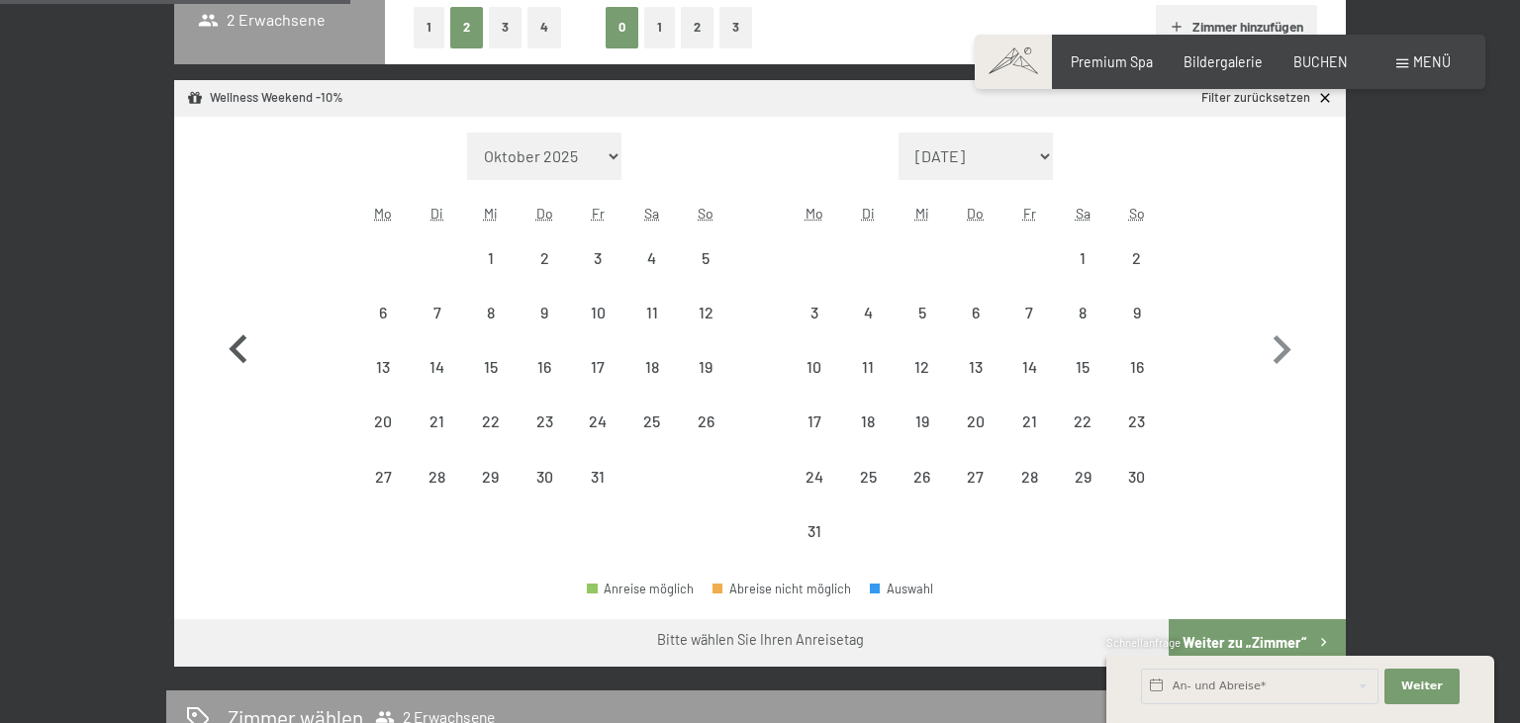
select select "2026-07-01"
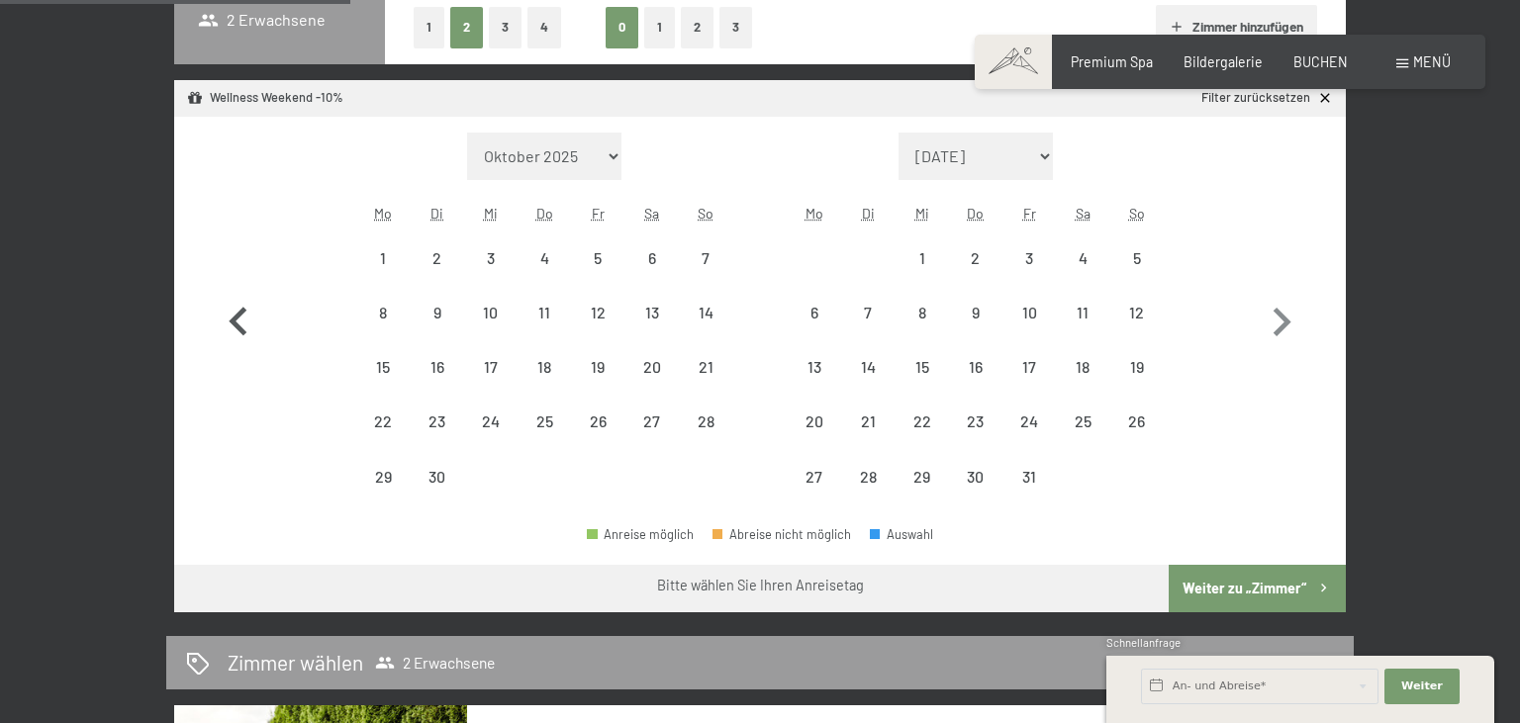
click at [239, 351] on button "button" at bounding box center [238, 319] width 57 height 372
select select "2026-05-01"
select select "[DATE]"
click at [239, 329] on icon "button" at bounding box center [238, 321] width 18 height 29
select select "[DATE]"
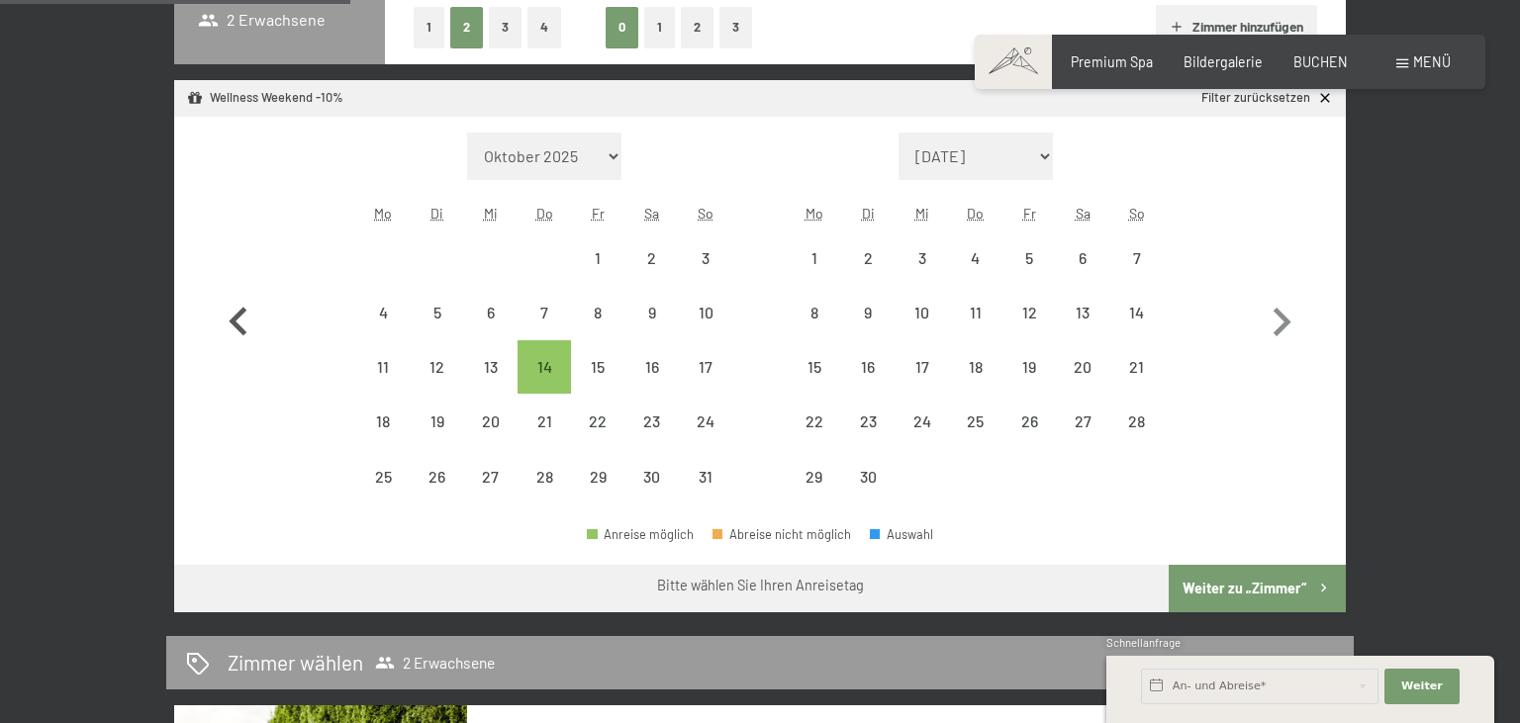
select select "[DATE]"
click at [246, 318] on icon "button" at bounding box center [238, 322] width 57 height 57
select select "[DATE]"
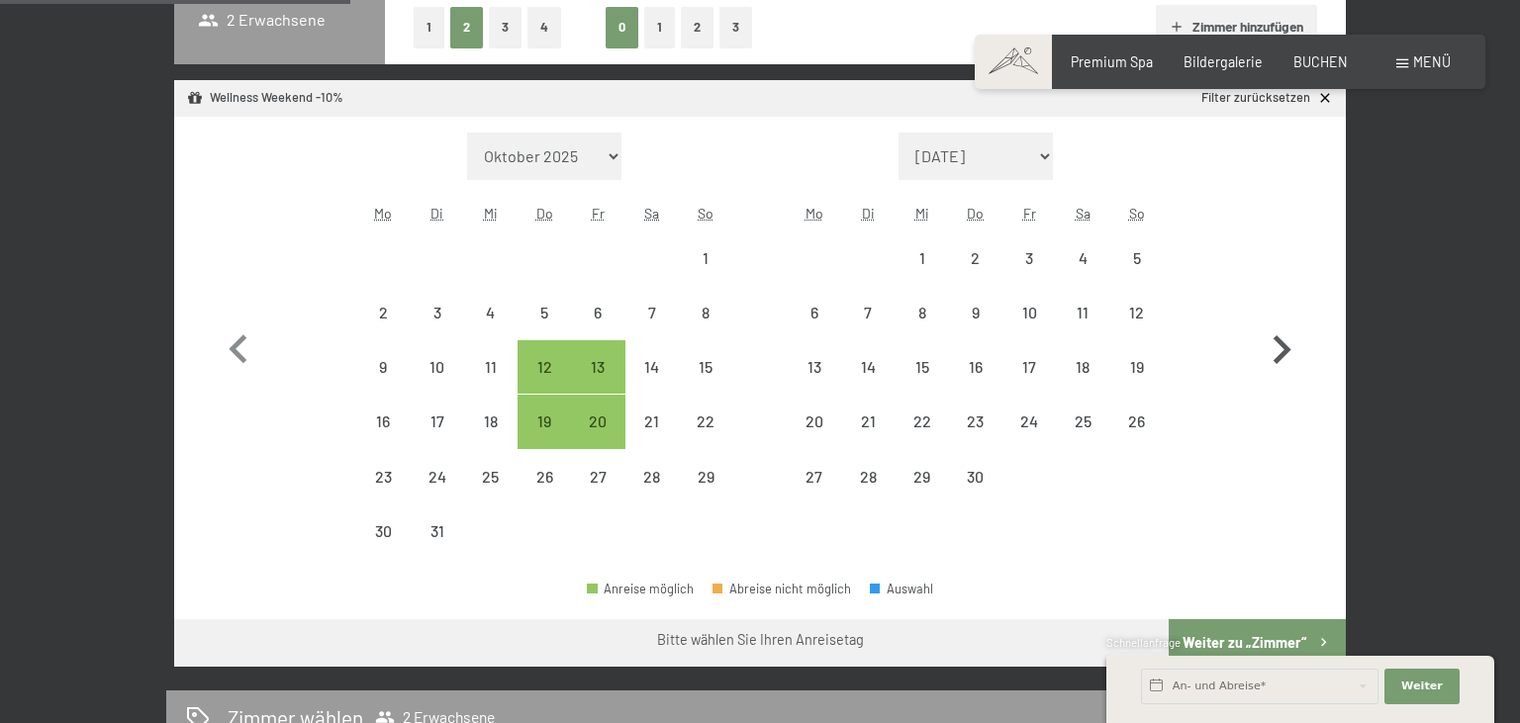
click at [1275, 346] on icon "button" at bounding box center [1281, 350] width 57 height 57
select select "[DATE]"
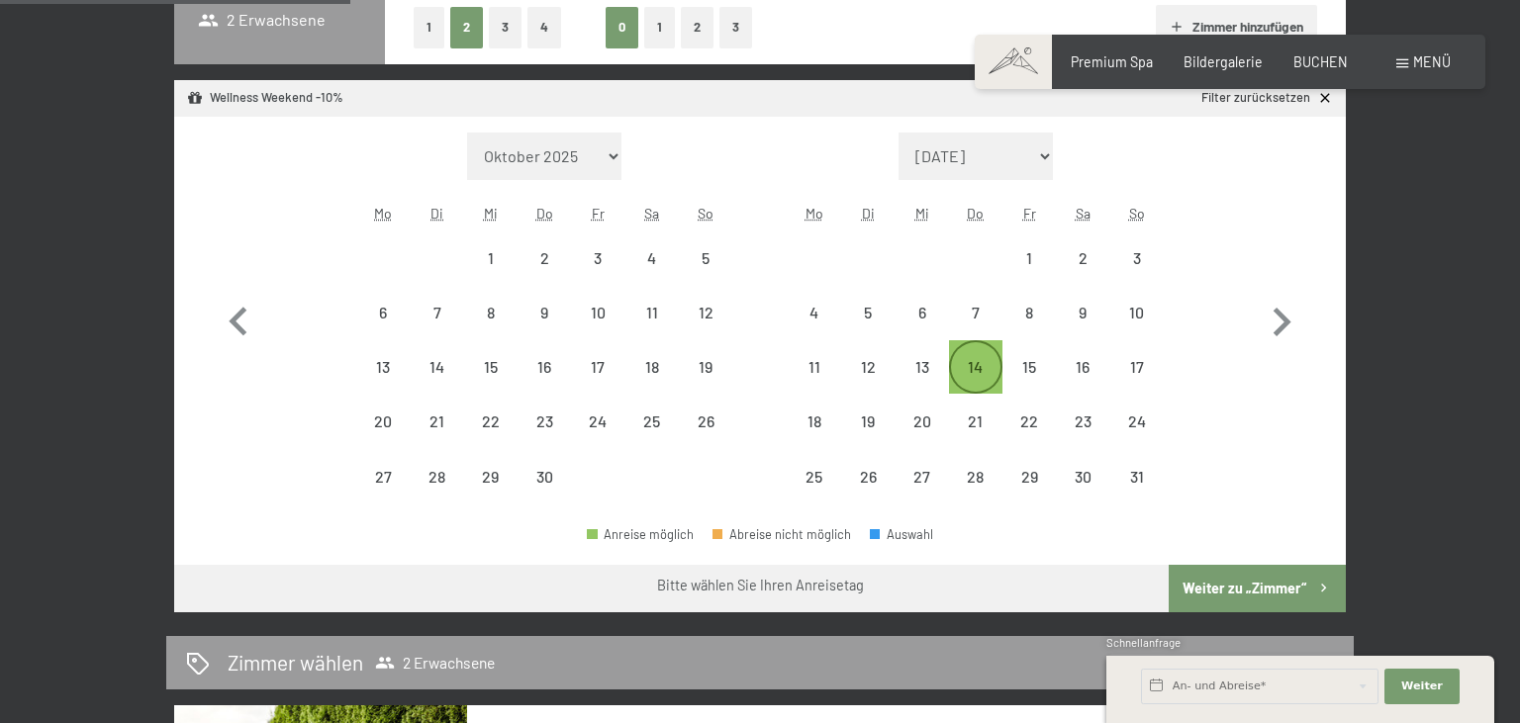
click at [973, 369] on div "14" at bounding box center [975, 383] width 49 height 49
select select "[DATE]"
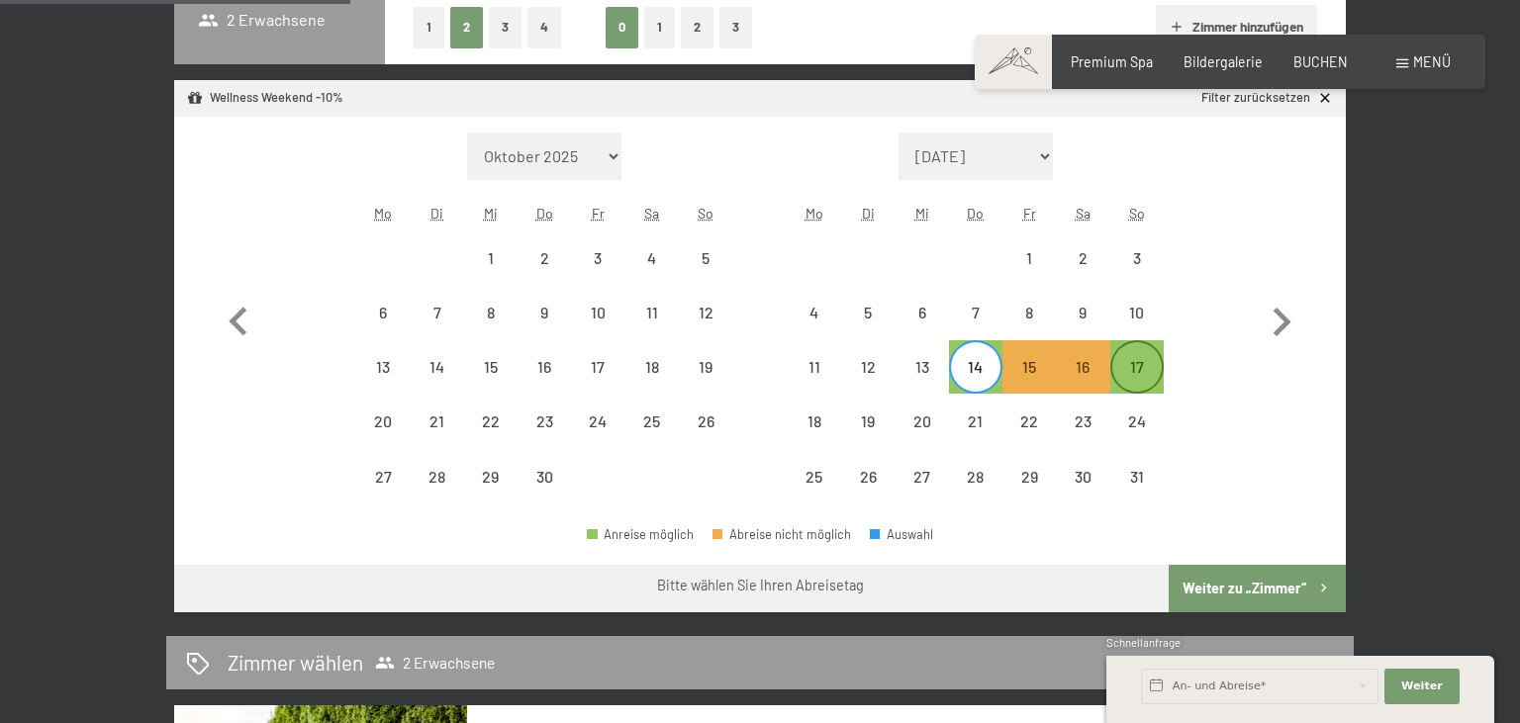
click at [1158, 370] on div "17" at bounding box center [1136, 383] width 49 height 49
select select "[DATE]"
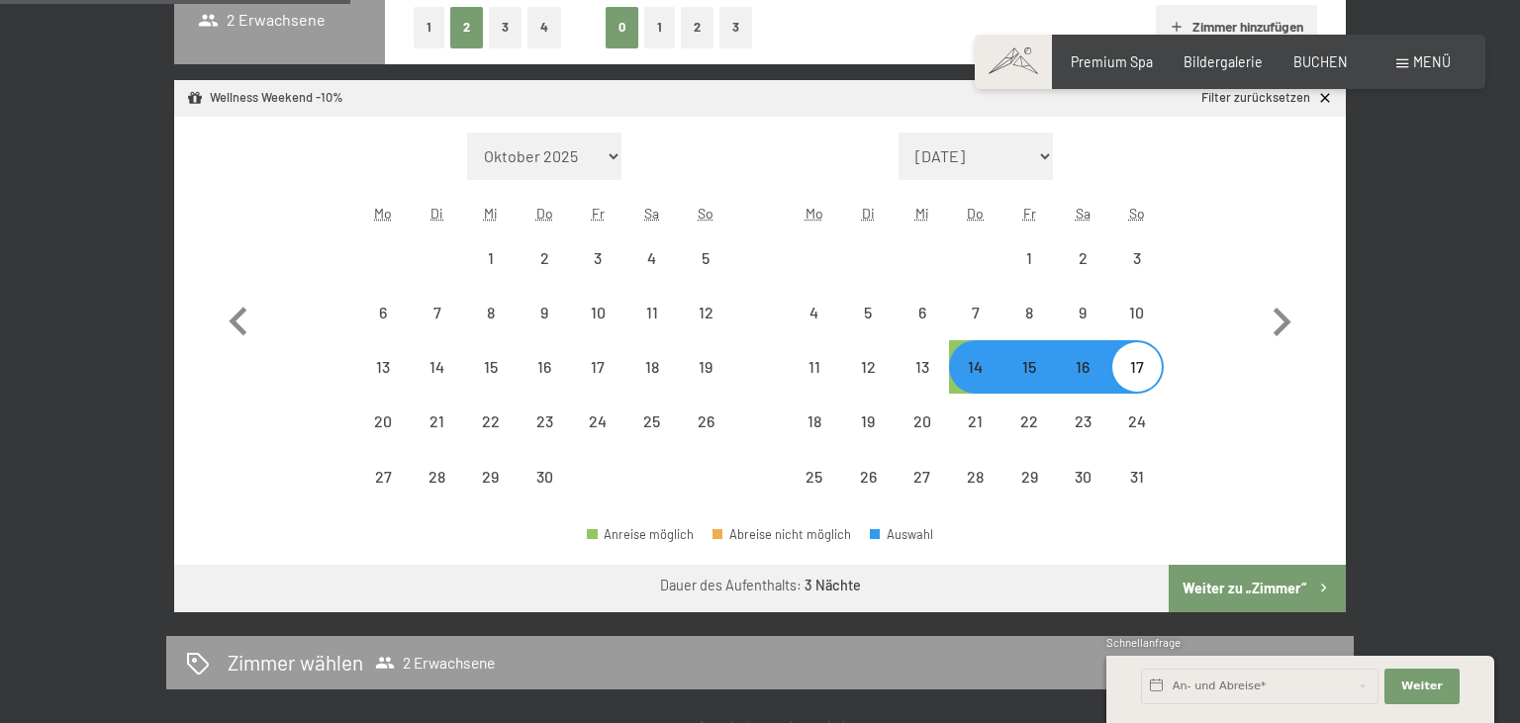
select select "[DATE]"
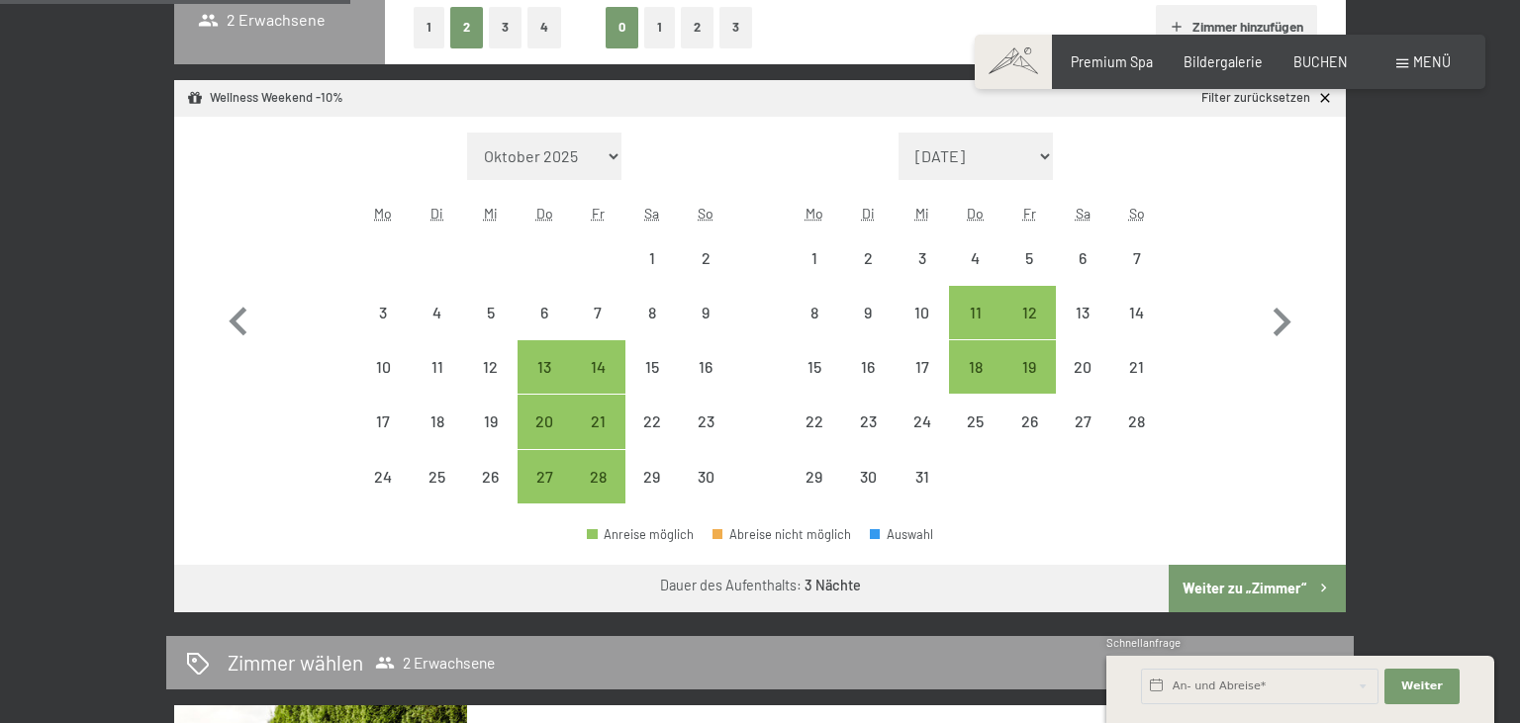
click at [1219, 579] on button "Weiter zu „Zimmer“" at bounding box center [1257, 588] width 177 height 47
select select "[DATE]"
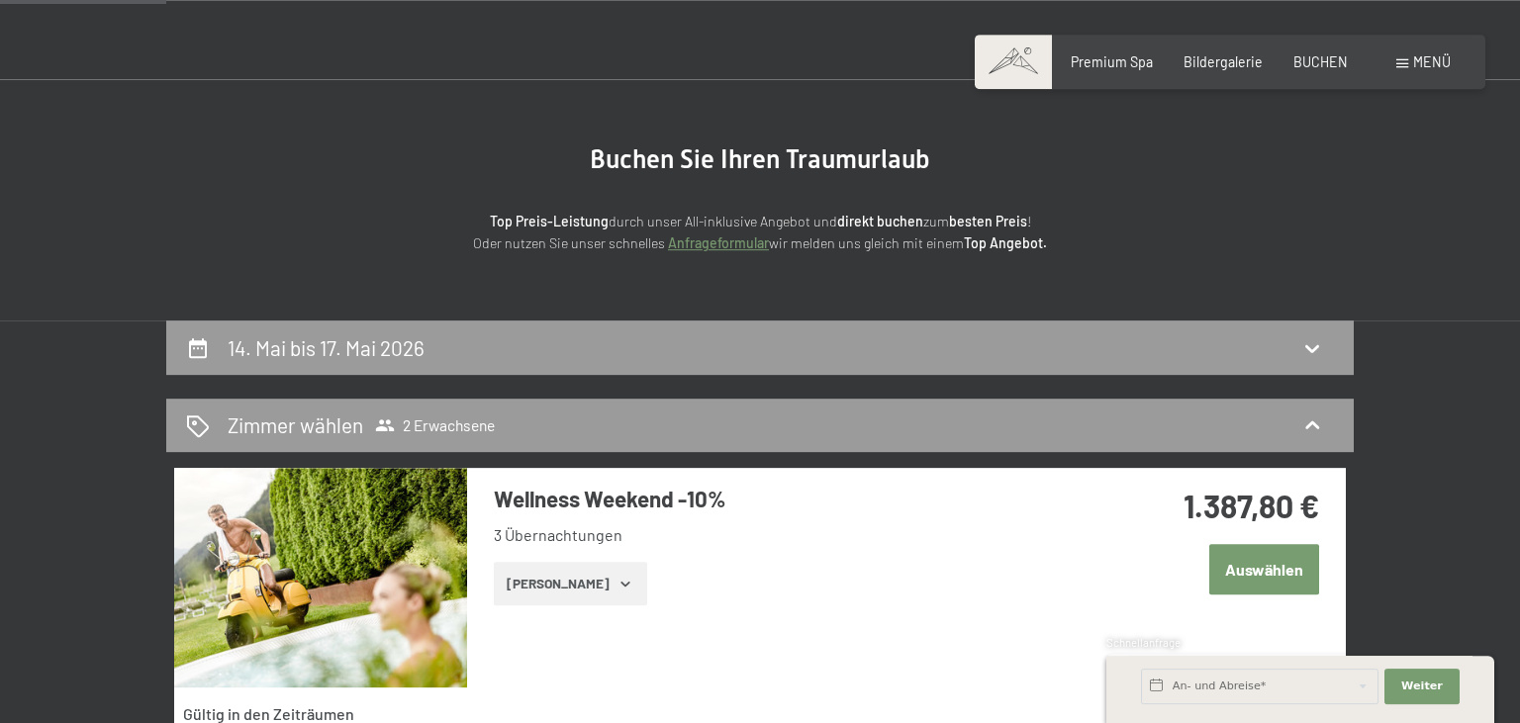
scroll to position [0, 0]
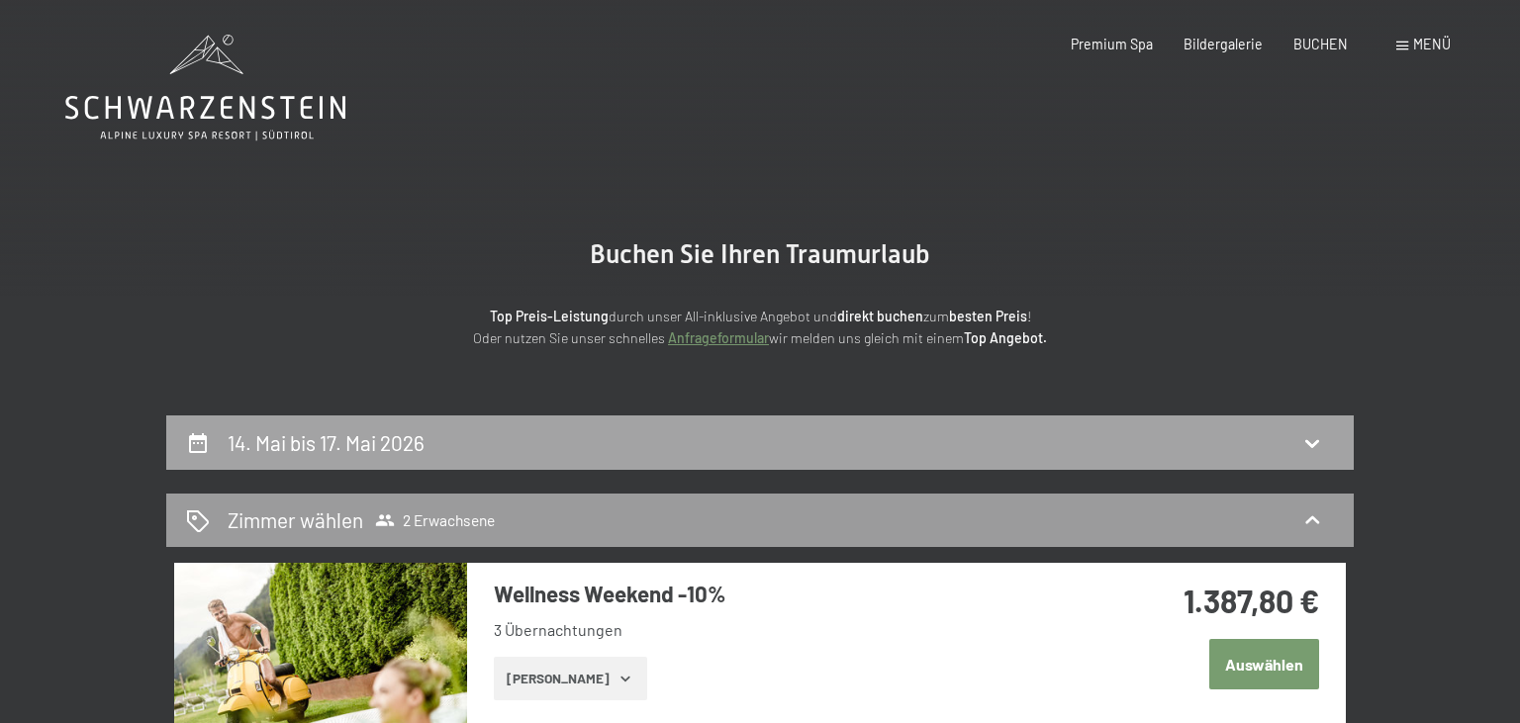
click at [1303, 439] on icon at bounding box center [1312, 443] width 24 height 24
select select "2025-11-01"
select select "2025-12-01"
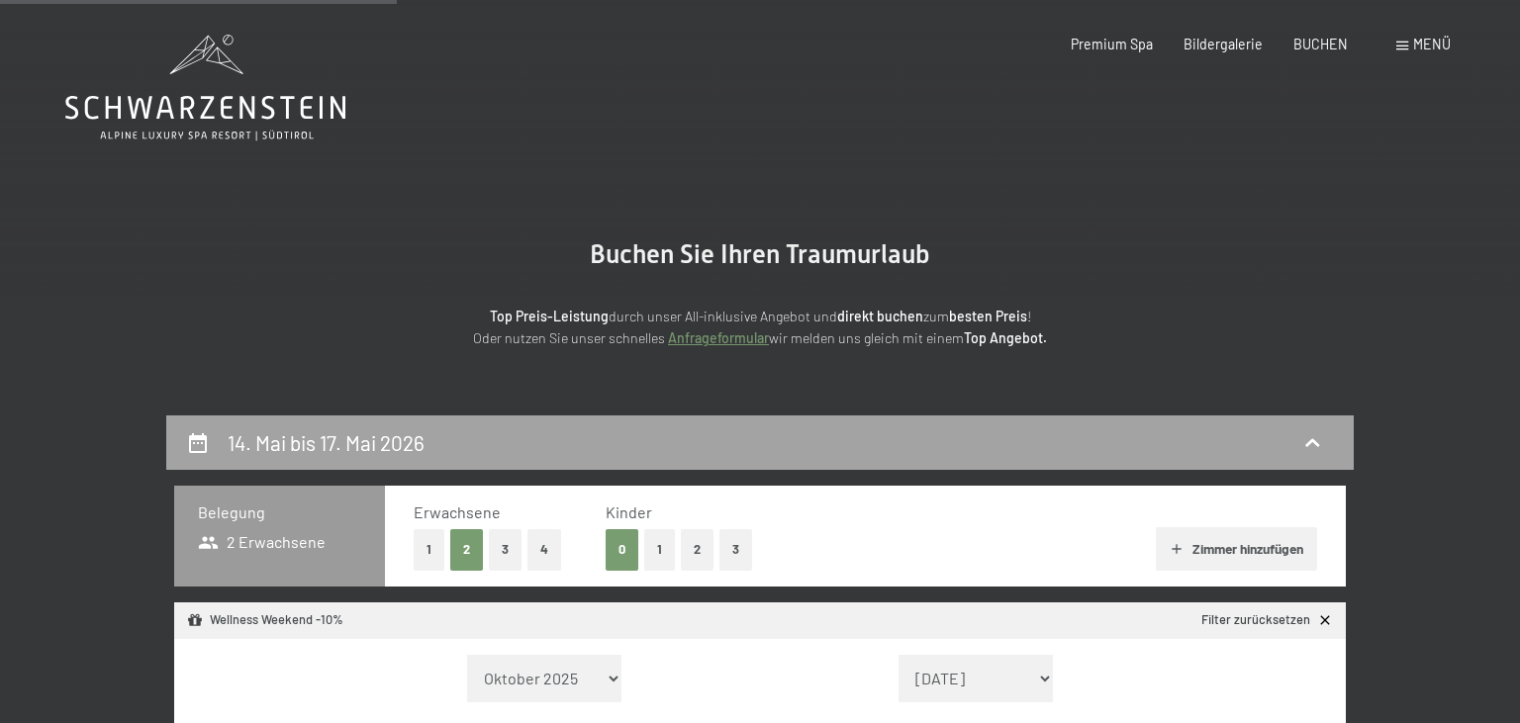
scroll to position [416, 0]
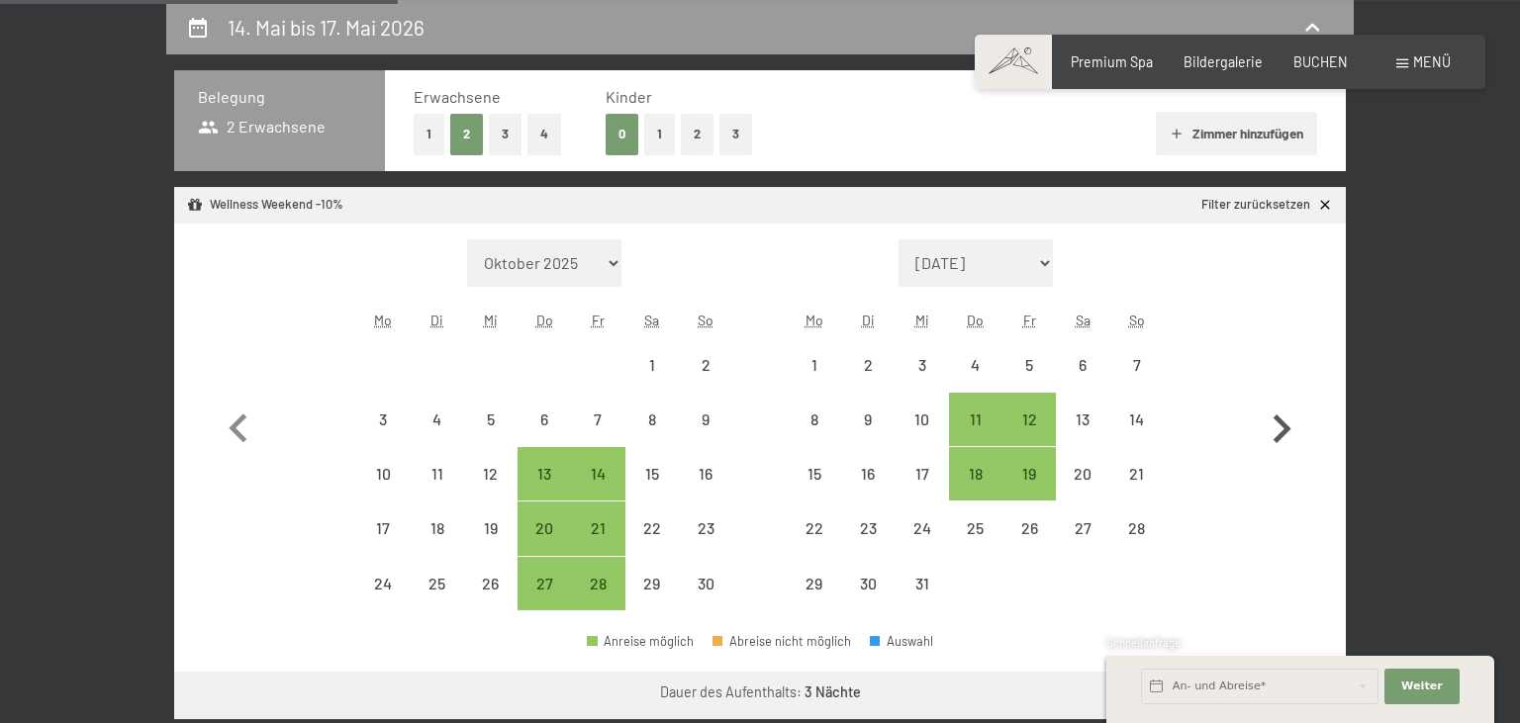
click at [1283, 418] on icon "button" at bounding box center [1281, 429] width 57 height 57
select select "2025-12-01"
select select "2026-01-01"
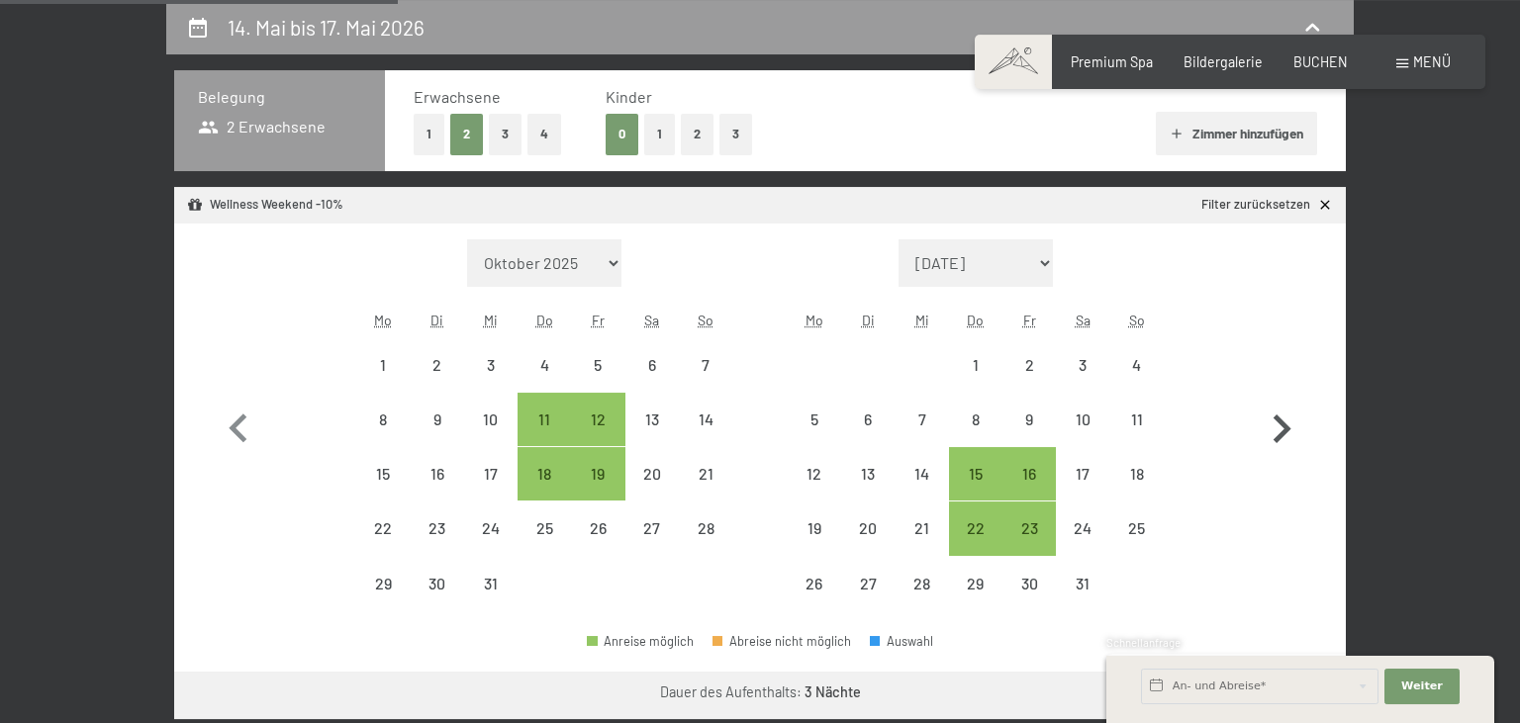
click at [1282, 418] on icon "button" at bounding box center [1281, 429] width 57 height 57
select select "2026-01-01"
select select "2026-02-01"
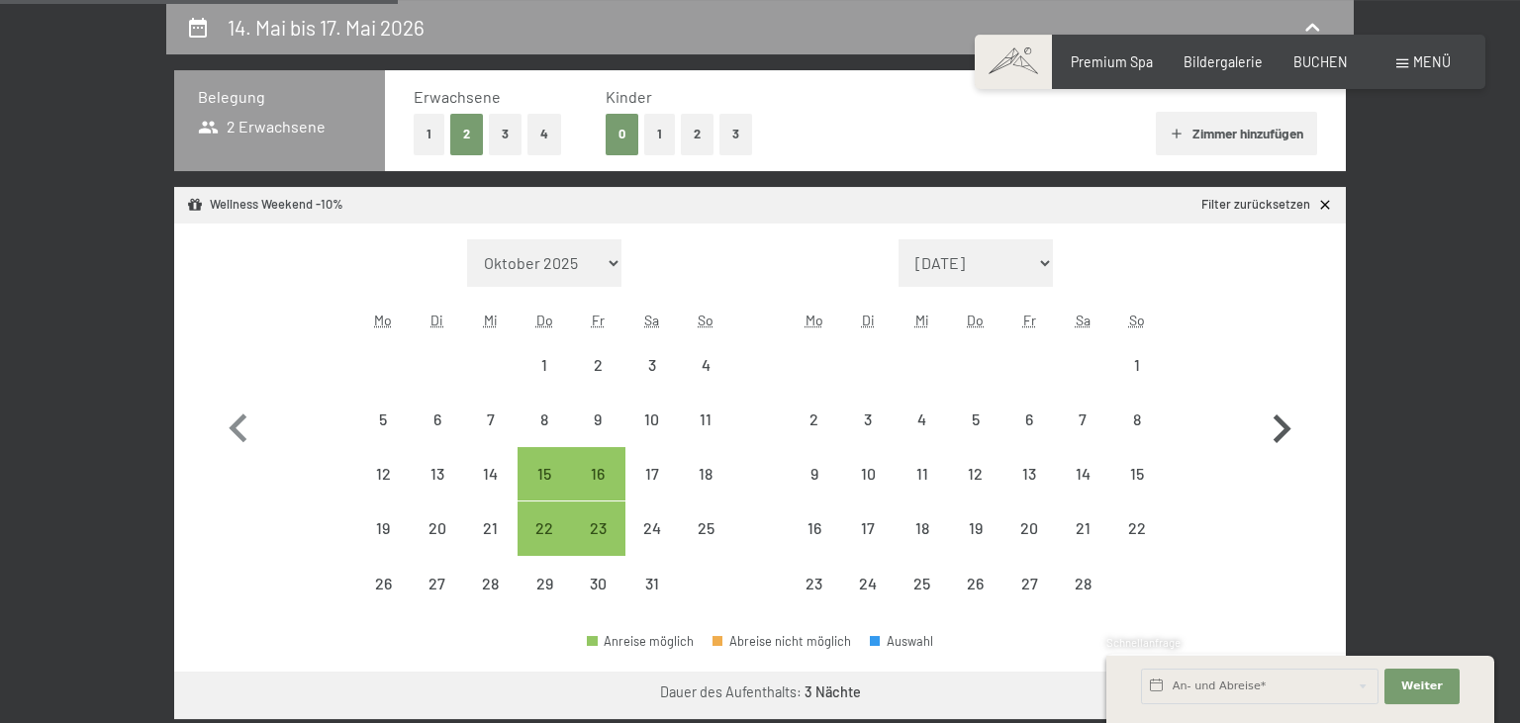
click at [1282, 418] on icon "button" at bounding box center [1281, 429] width 57 height 57
select select "2026-02-01"
select select "2026-03-01"
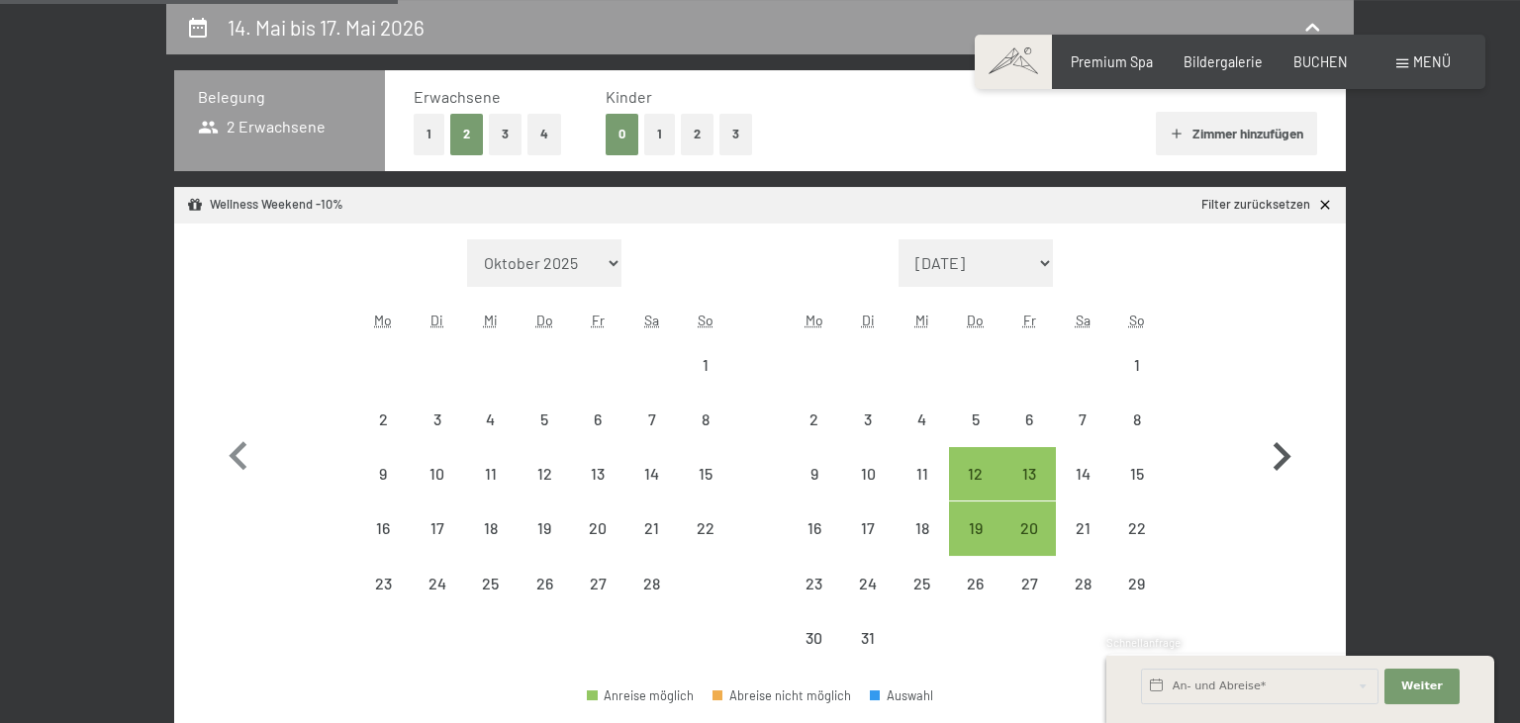
click at [1282, 418] on button "button" at bounding box center [1281, 452] width 57 height 426
select select "2026-03-01"
select select "2026-04-01"
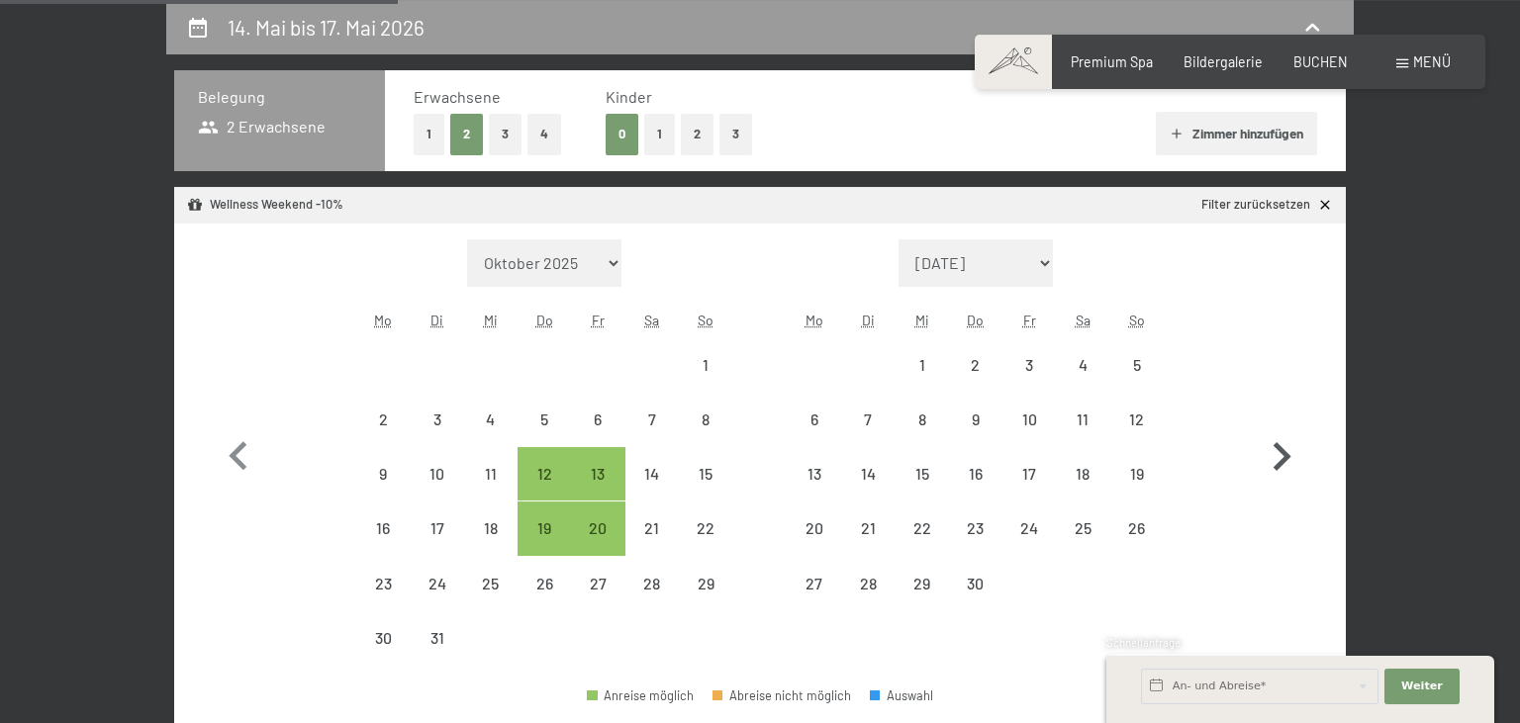
click at [1282, 418] on button "button" at bounding box center [1281, 452] width 57 height 426
select select "2026-04-01"
select select "2026-05-01"
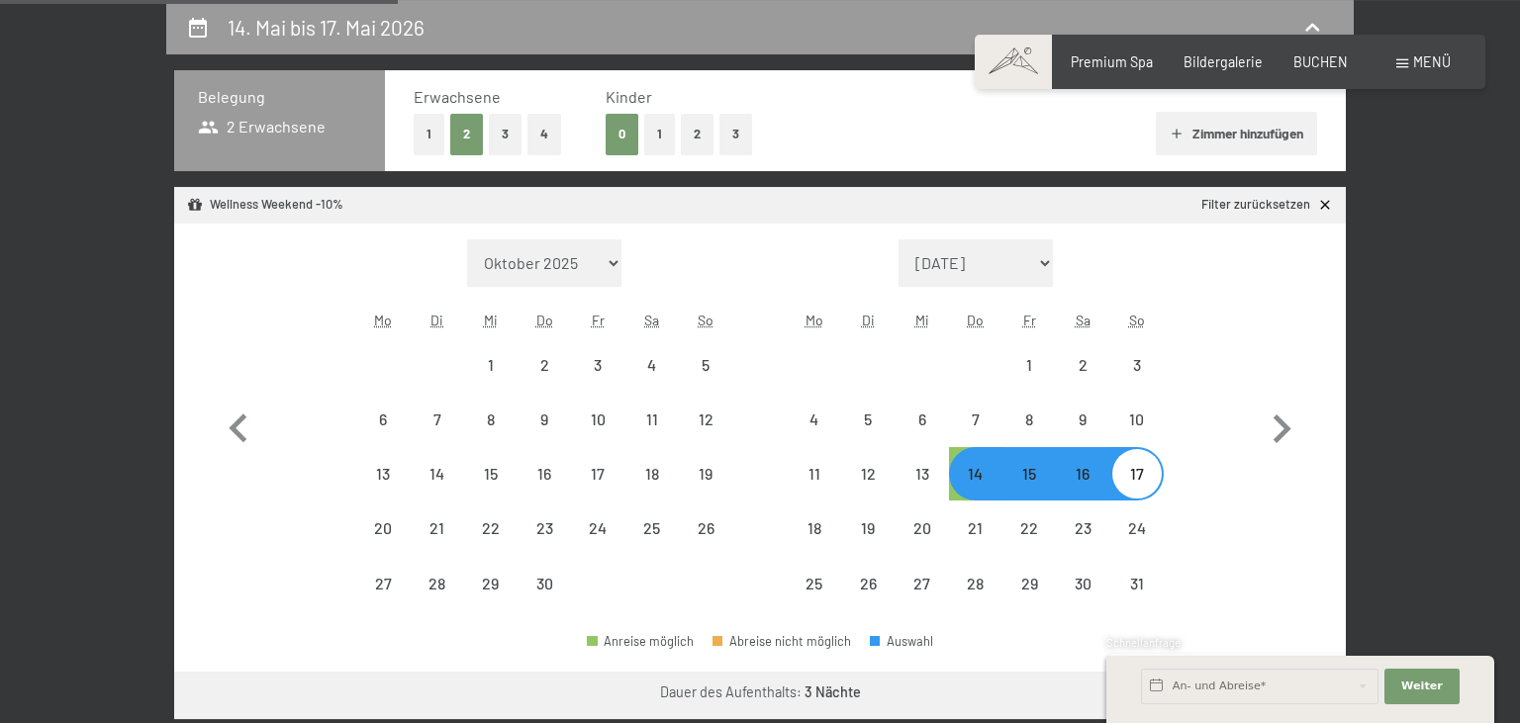
click at [916, 502] on div "20" at bounding box center [920, 528] width 53 height 53
select select "2026-04-01"
select select "2026-05-01"
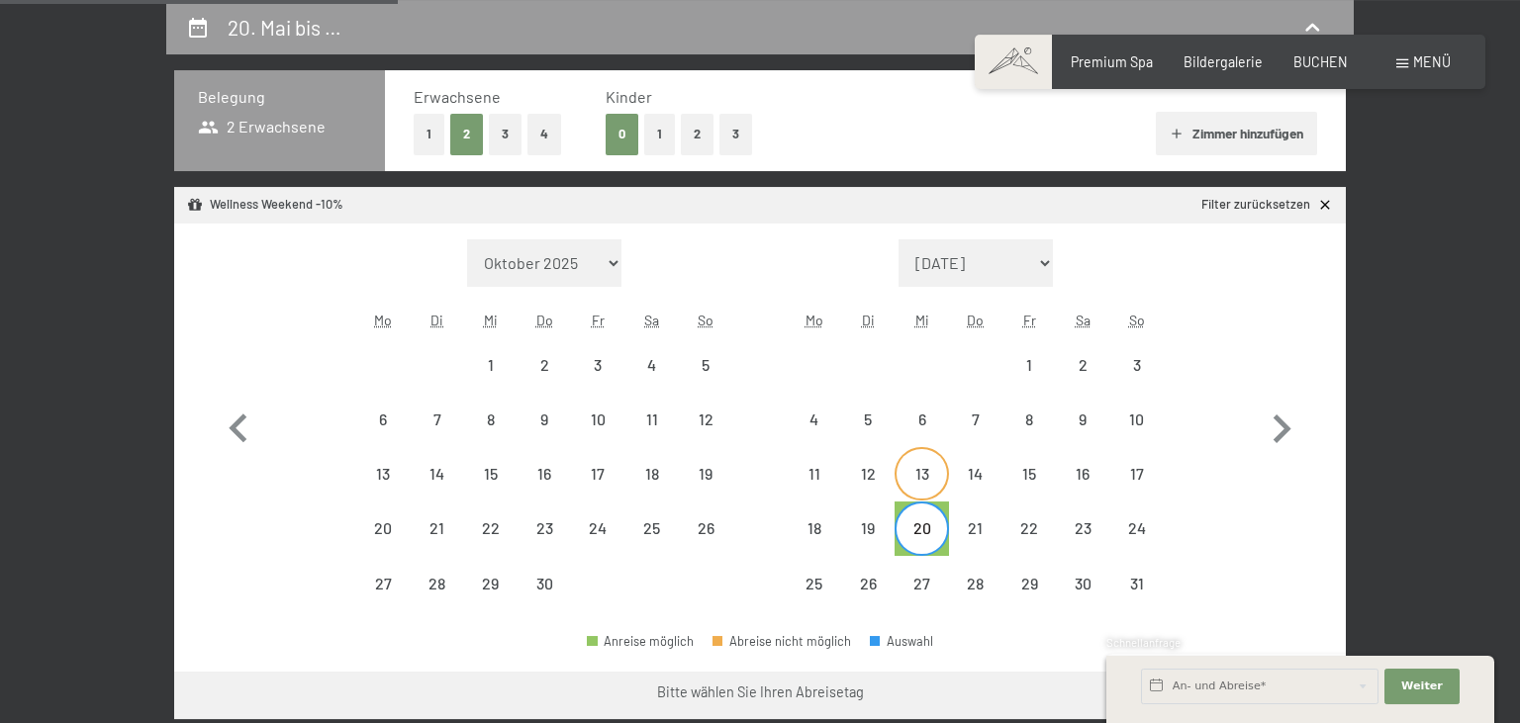
click at [918, 487] on div "13" at bounding box center [920, 490] width 49 height 49
select select "2026-04-01"
select select "2026-05-01"
click at [984, 486] on div "14" at bounding box center [975, 490] width 49 height 49
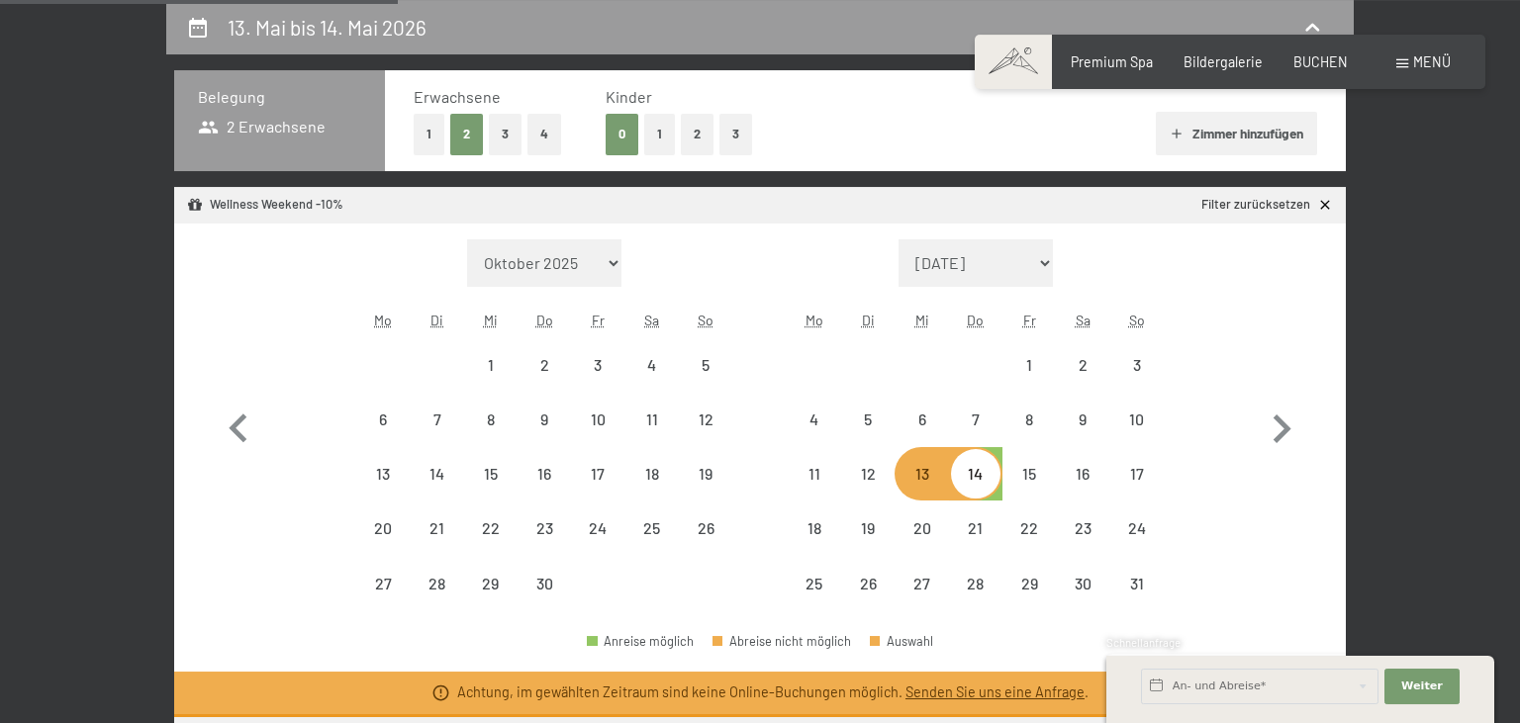
select select "2025-11-01"
select select "2025-12-01"
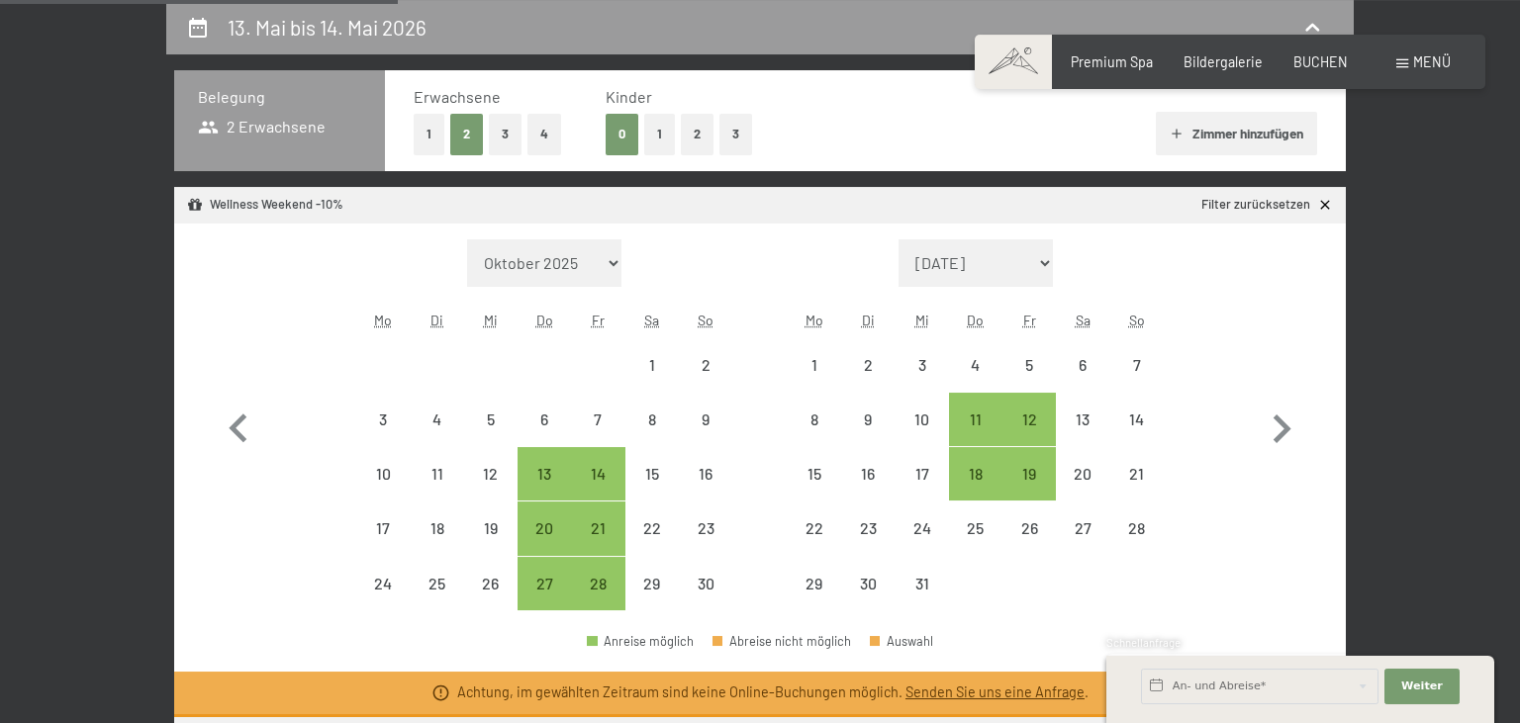
click at [984, 486] on div "18" at bounding box center [975, 490] width 49 height 49
select select "2025-11-01"
select select "2025-12-01"
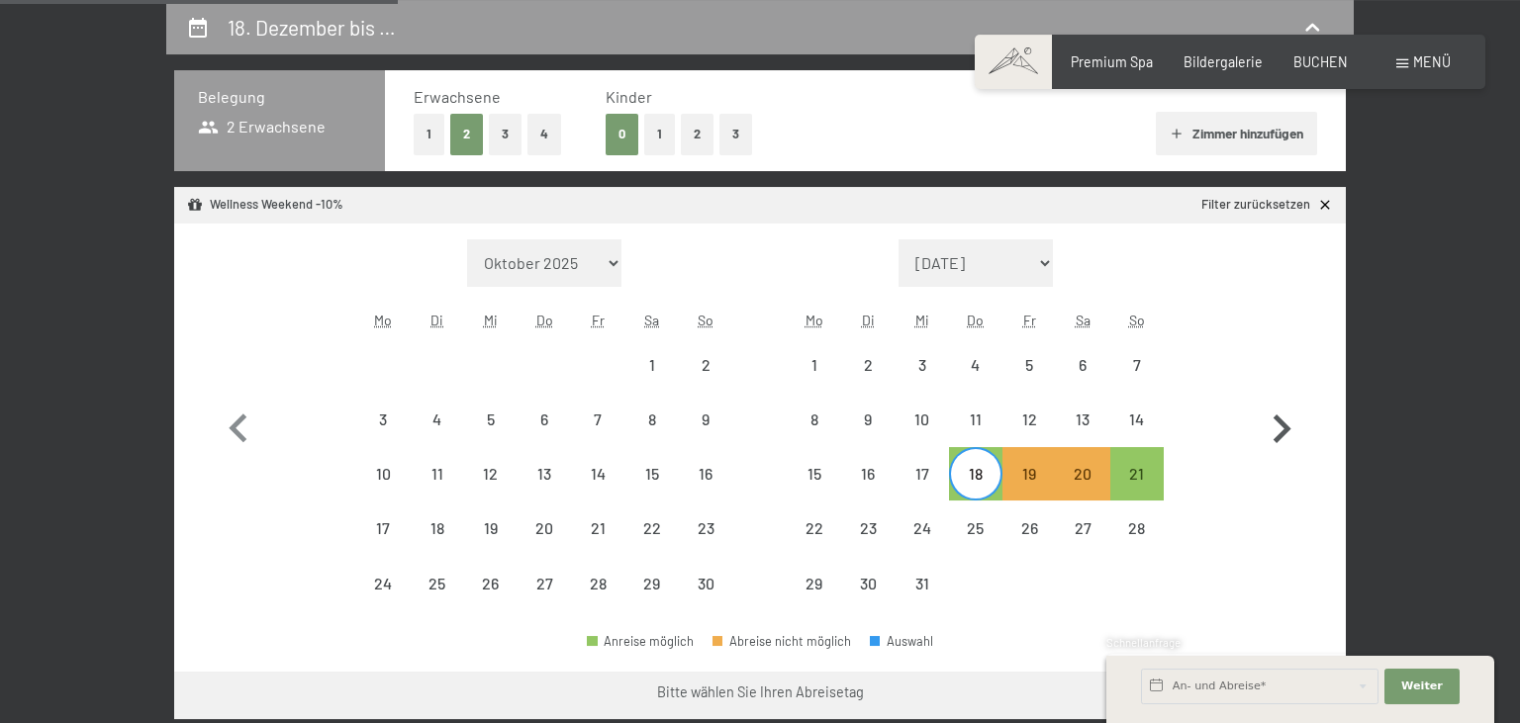
click at [1270, 443] on icon "button" at bounding box center [1281, 429] width 57 height 57
select select "2025-12-01"
select select "2026-01-01"
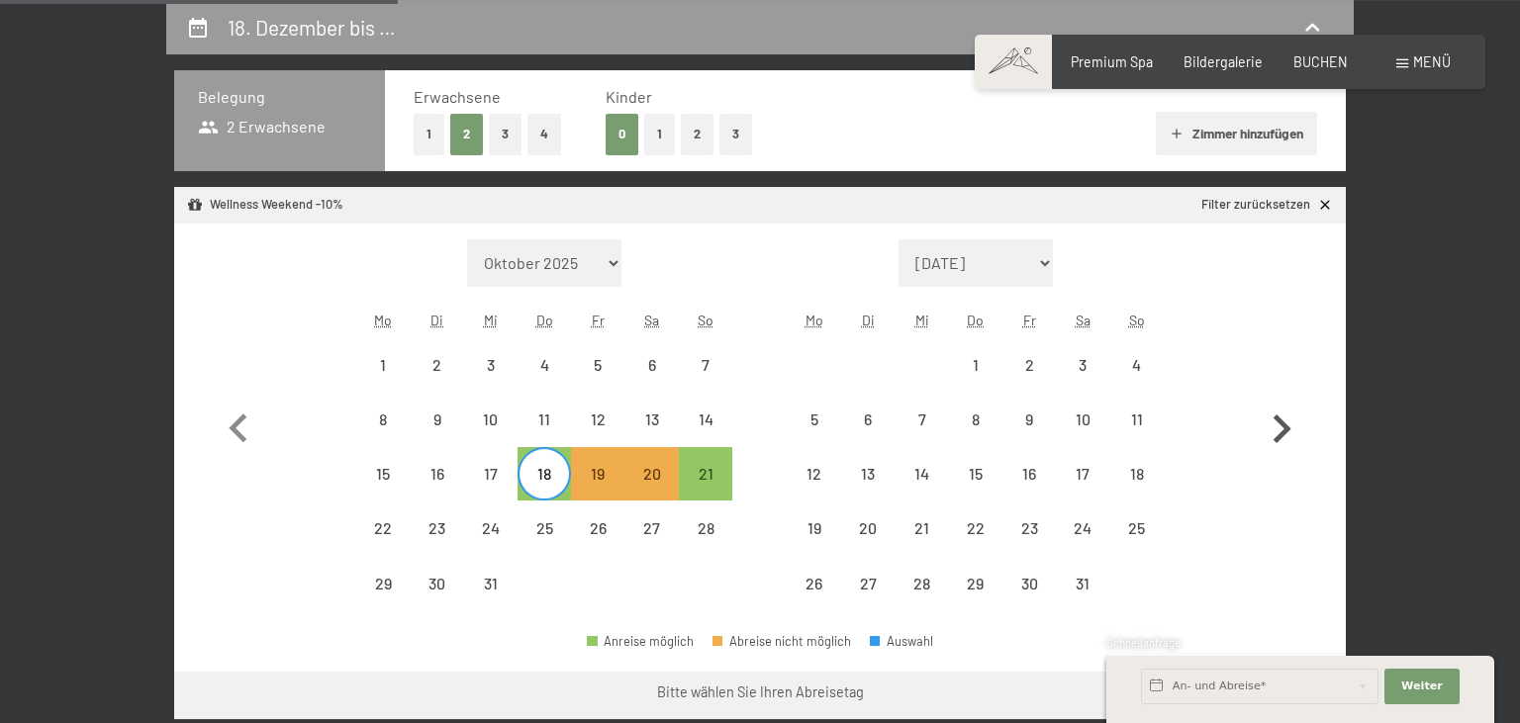
click at [1270, 443] on icon "button" at bounding box center [1281, 429] width 57 height 57
select select "2026-01-01"
select select "2026-02-01"
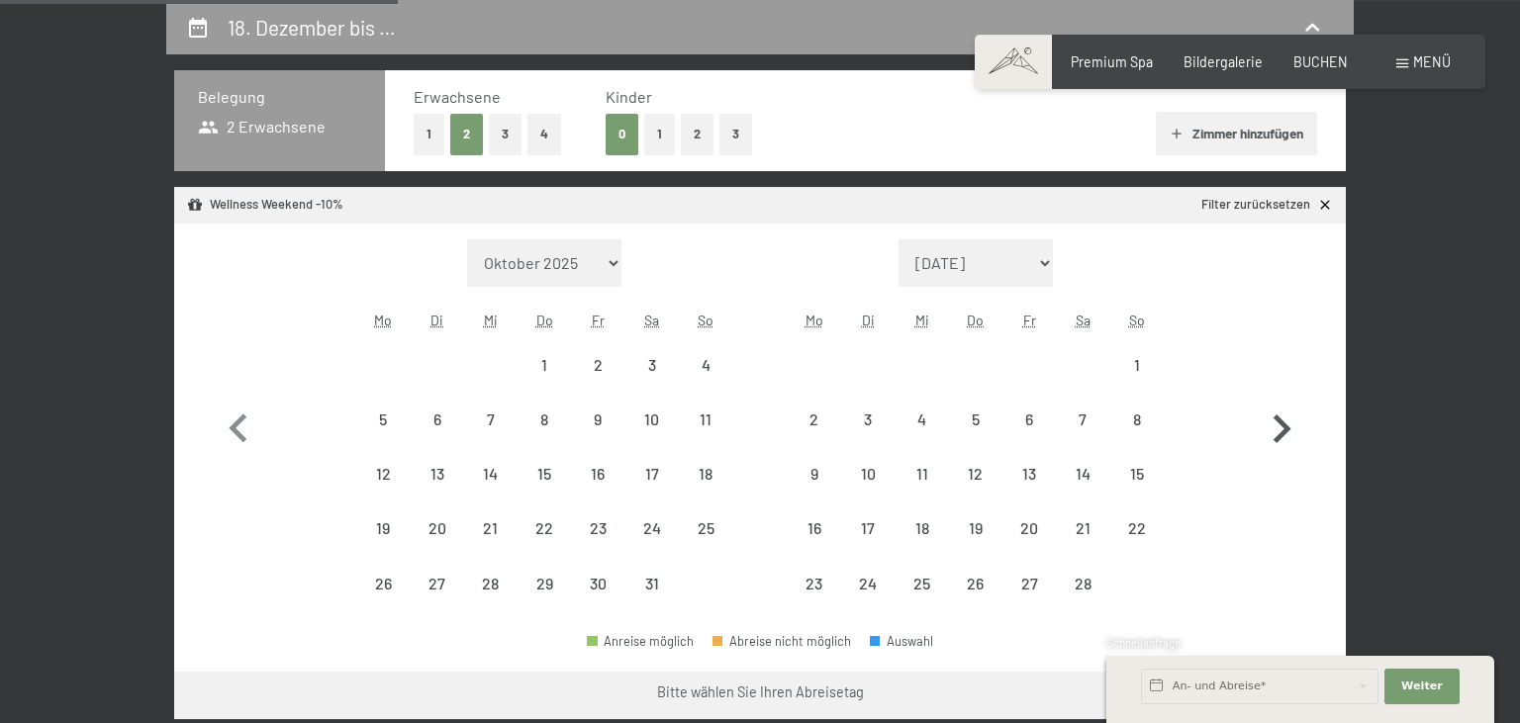
click at [1270, 443] on icon "button" at bounding box center [1281, 429] width 57 height 57
select select "2026-02-01"
select select "2026-03-01"
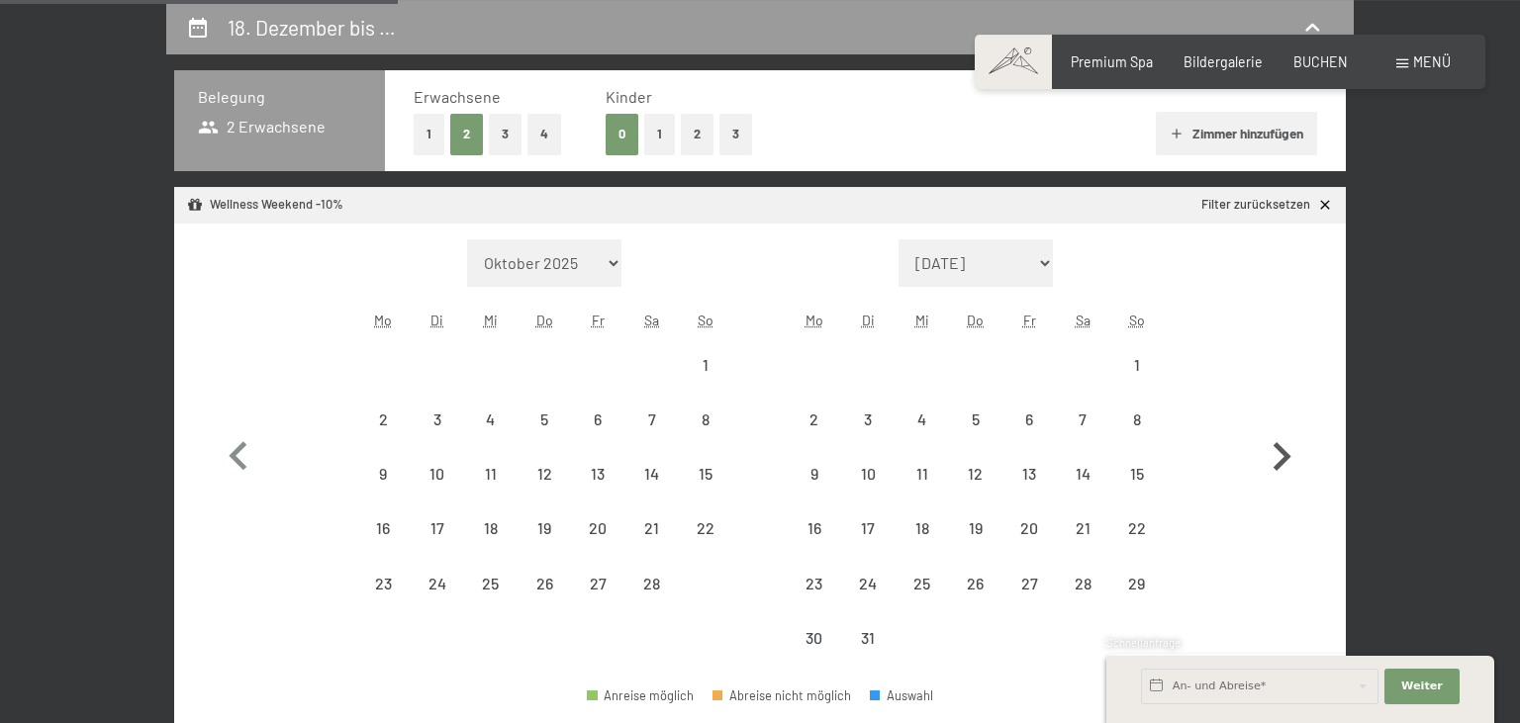
click at [1270, 443] on icon "button" at bounding box center [1281, 456] width 57 height 57
select select "2026-03-01"
select select "2026-04-01"
click at [1270, 443] on icon "button" at bounding box center [1281, 456] width 57 height 57
select select "2026-04-01"
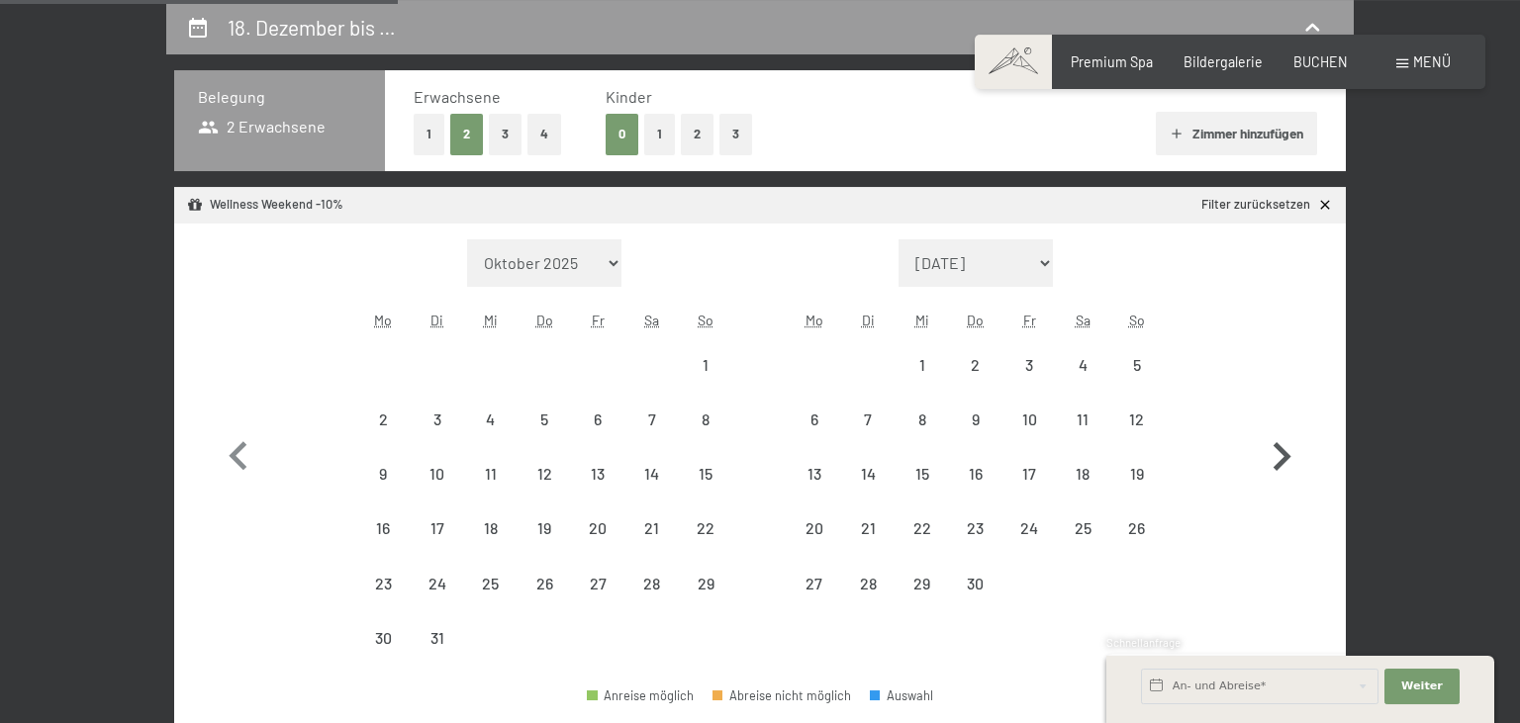
select select "2026-05-01"
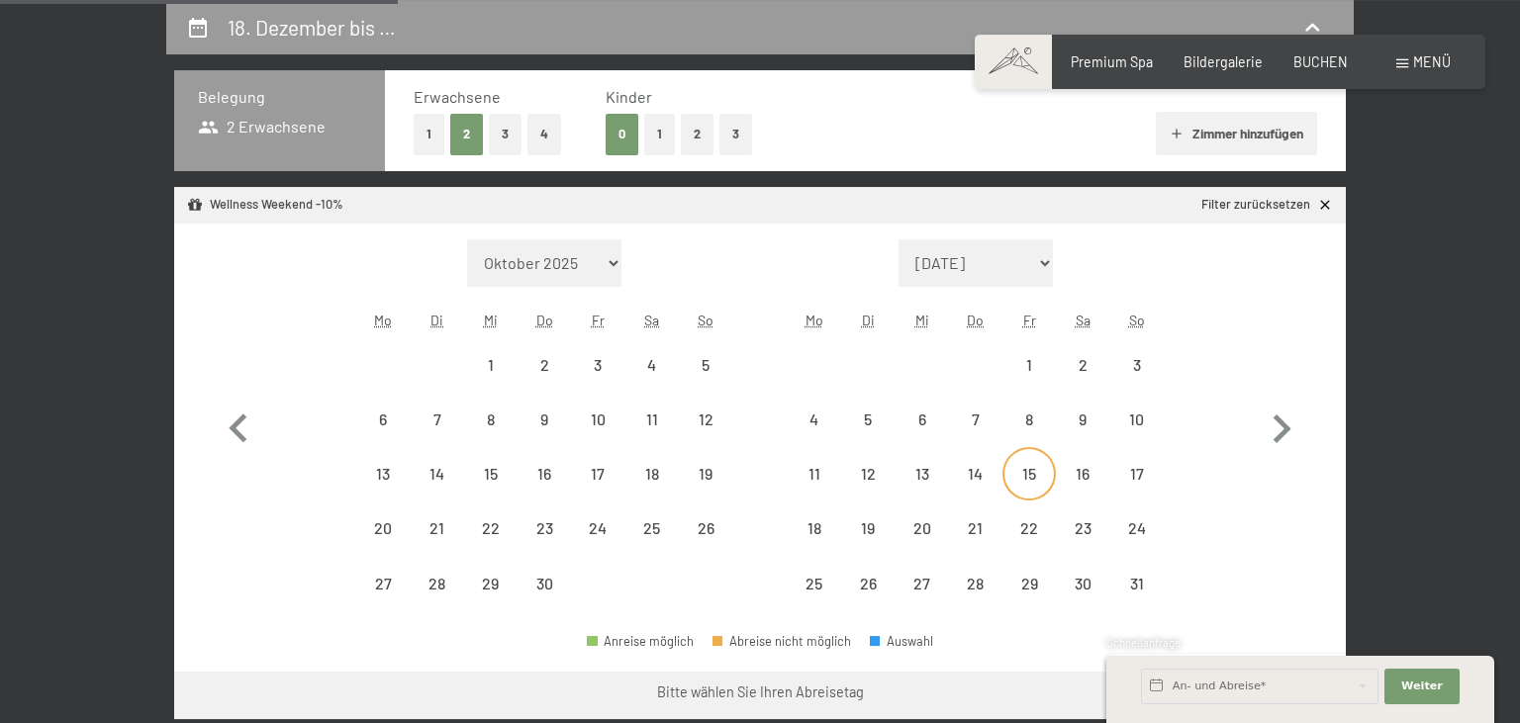
click at [1043, 477] on div "15" at bounding box center [1028, 490] width 49 height 49
select select "2026-04-01"
select select "2026-05-01"
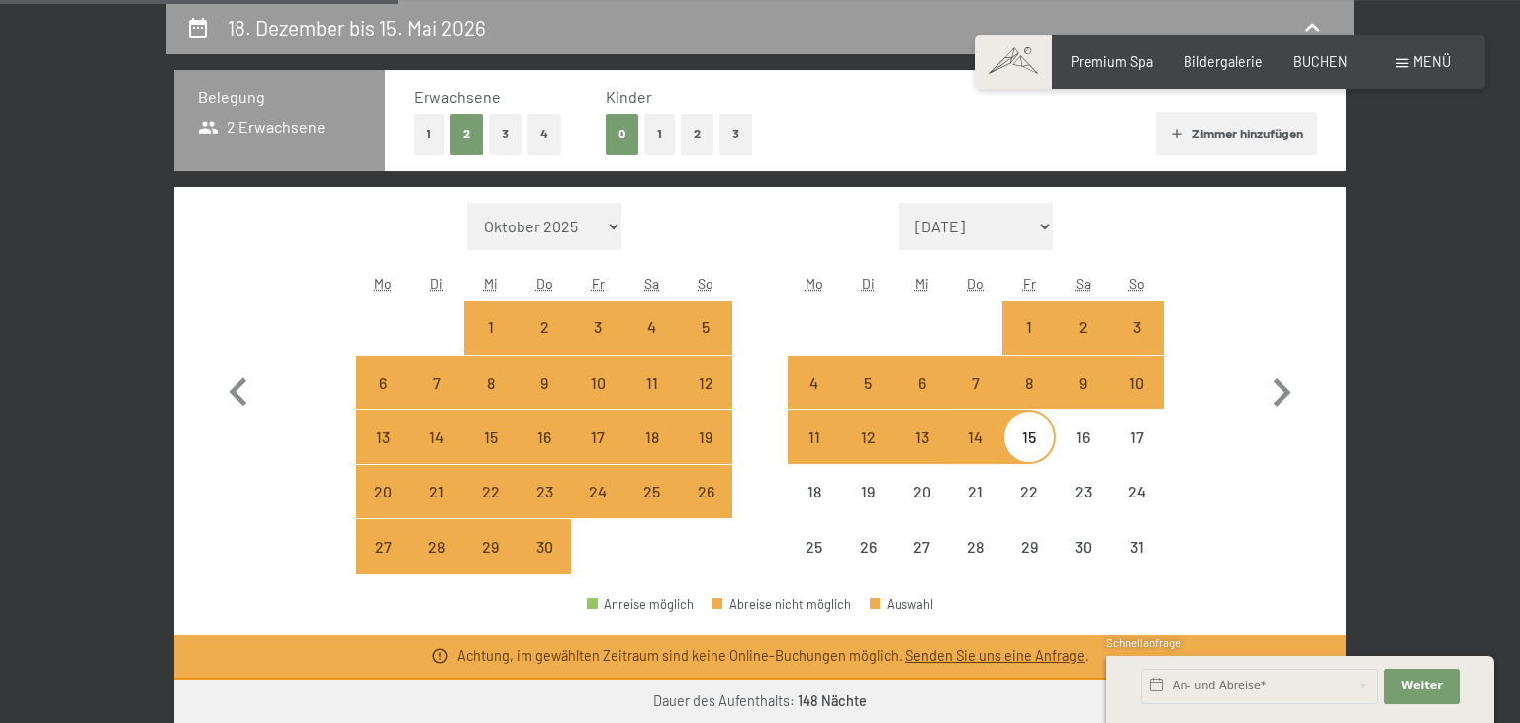
click at [1028, 437] on div "15" at bounding box center [1028, 453] width 49 height 49
select select "2026-04-01"
select select "2026-05-01"
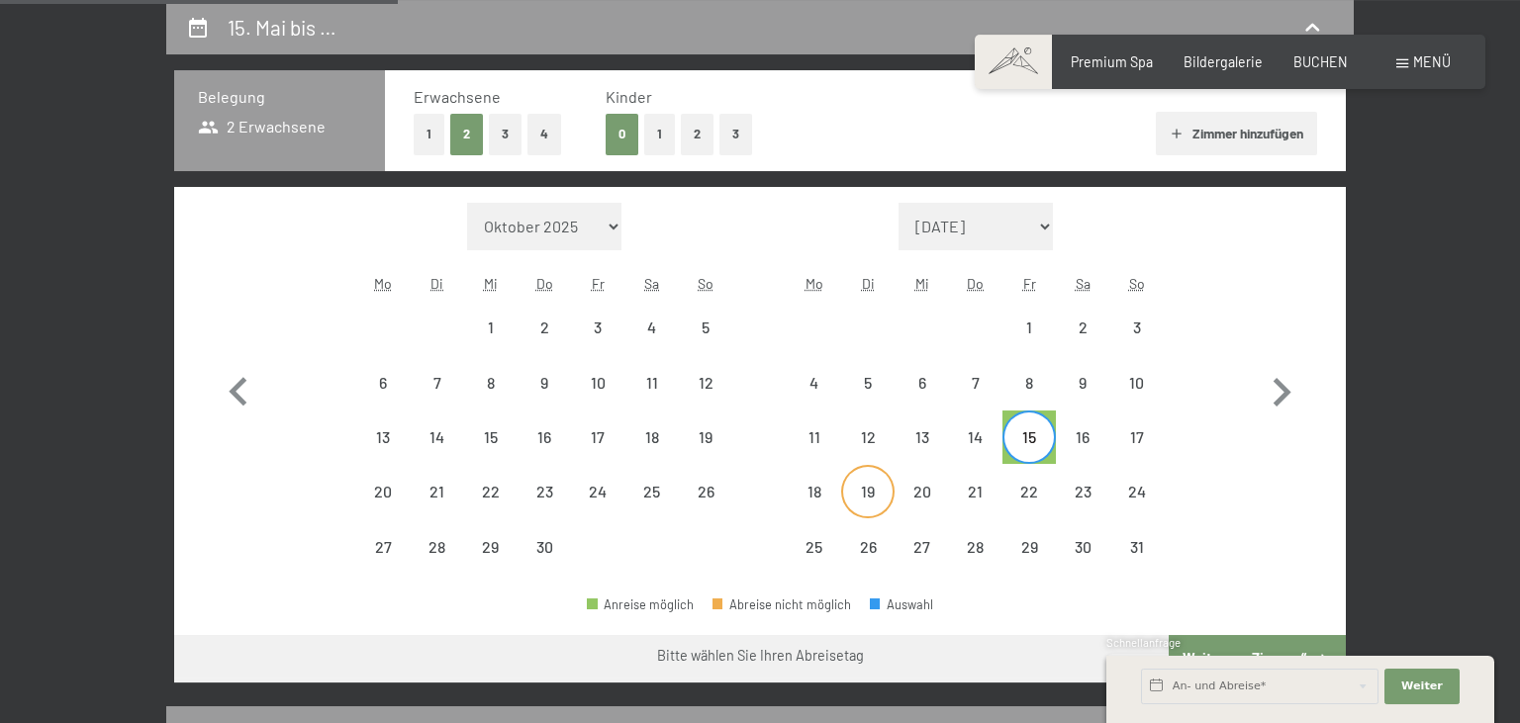
click at [860, 489] on div "19" at bounding box center [867, 508] width 49 height 49
select select "2026-04-01"
select select "2026-05-01"
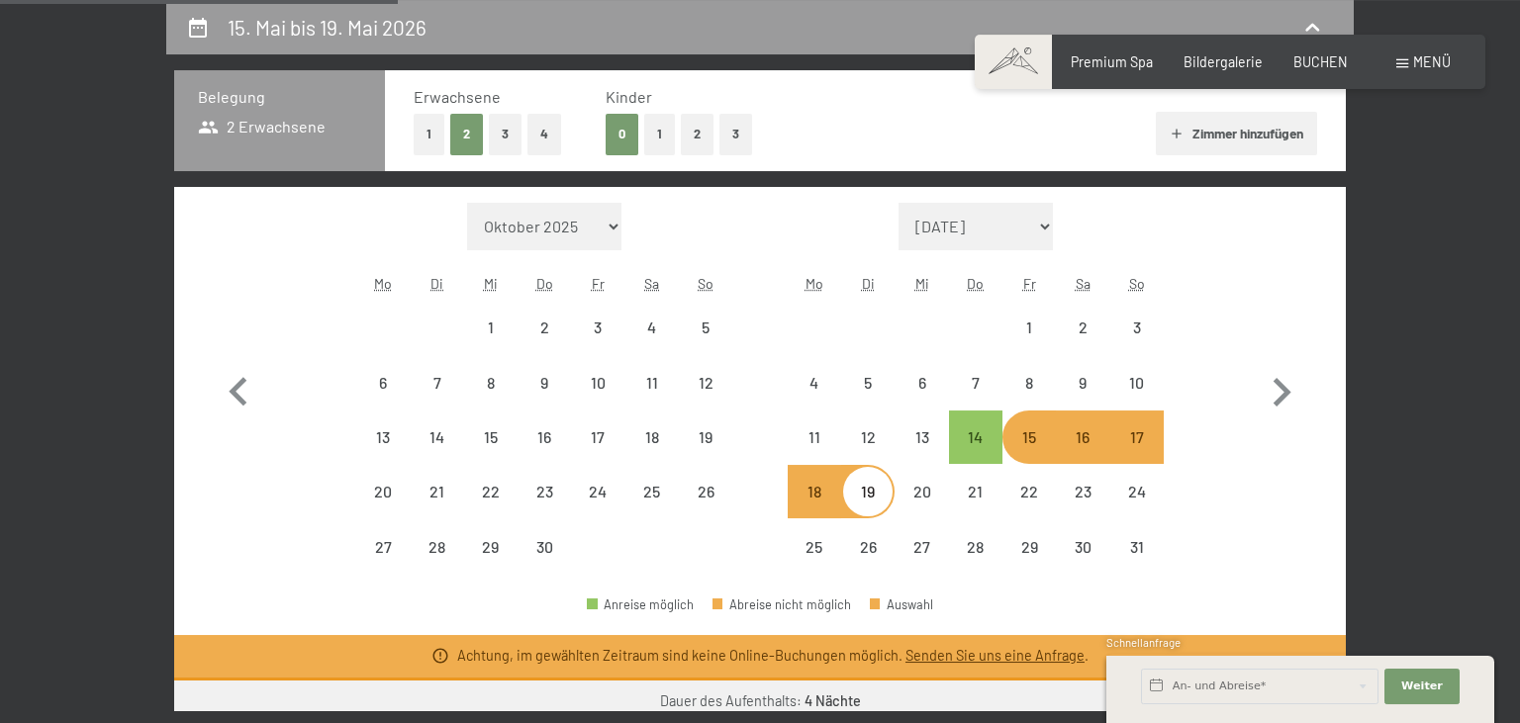
select select "2025-11-01"
select select "2025-12-01"
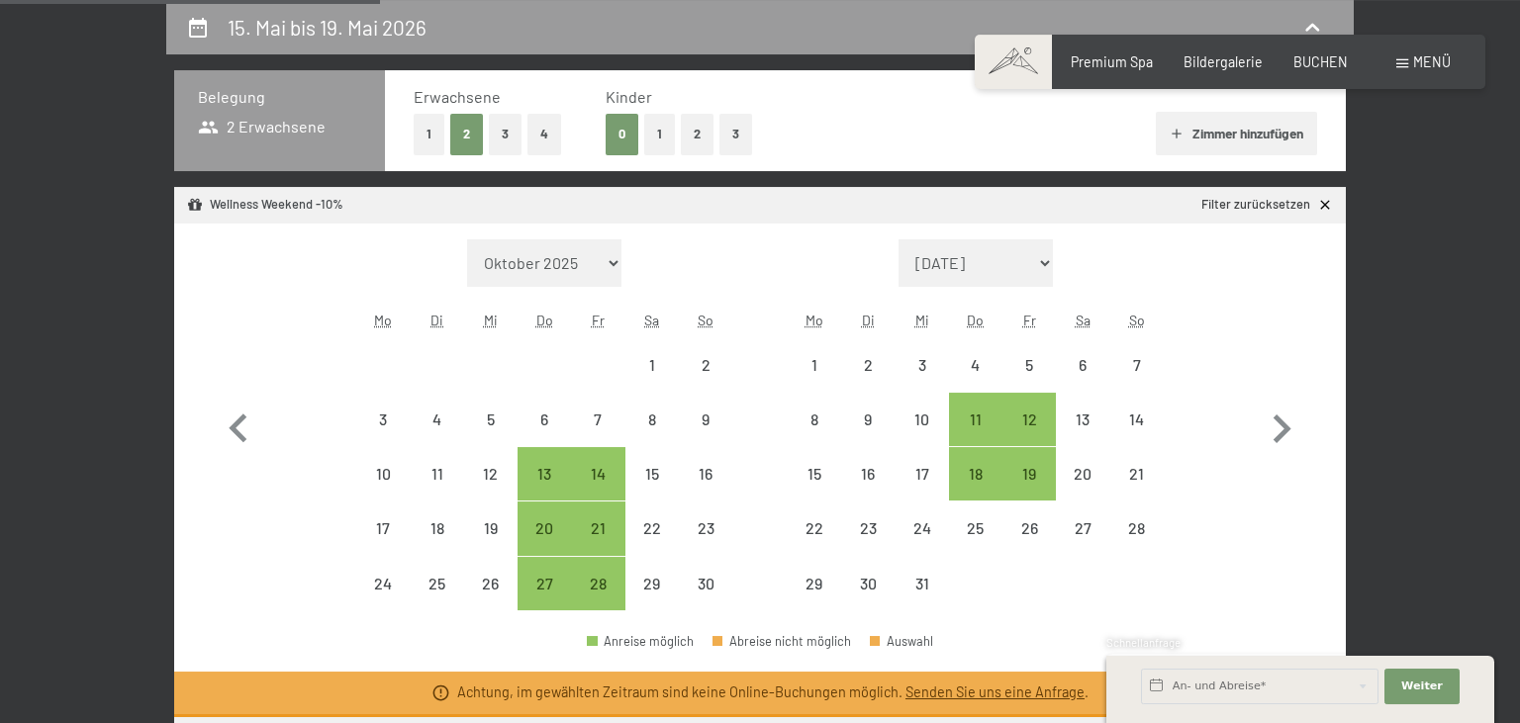
scroll to position [519, 0]
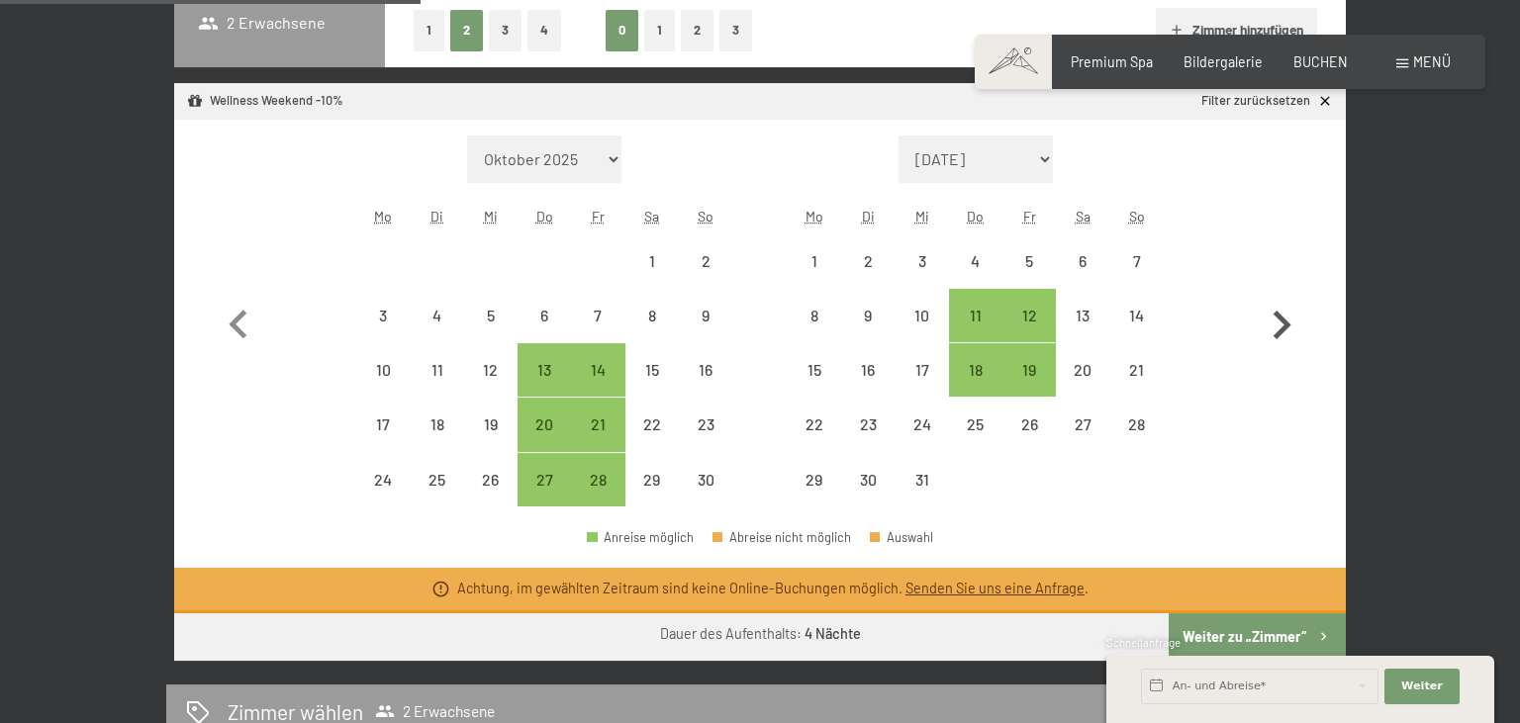
click at [1288, 319] on icon "button" at bounding box center [1281, 325] width 57 height 57
select select "2025-12-01"
select select "2026-01-01"
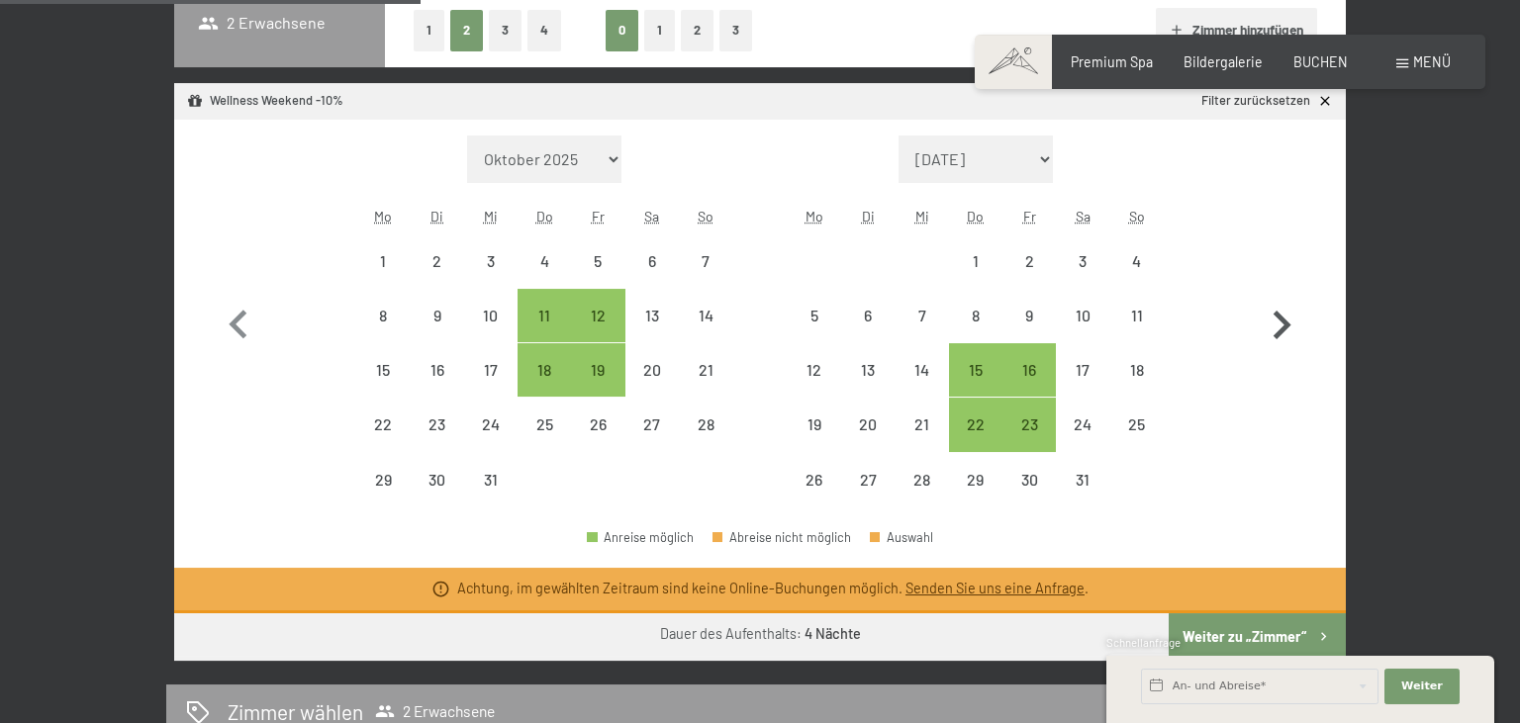
click at [1290, 324] on icon "button" at bounding box center [1282, 325] width 18 height 29
select select "2026-01-01"
select select "2026-02-01"
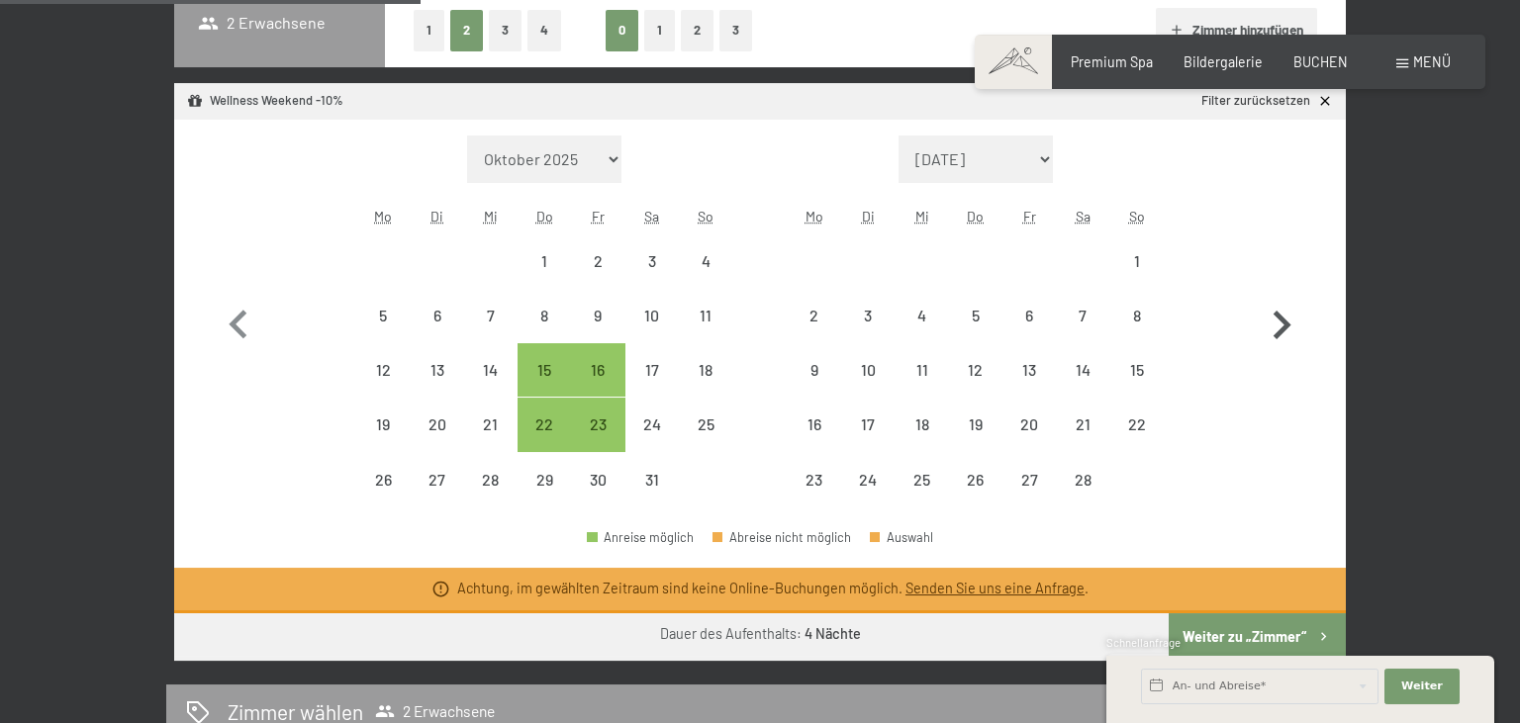
click at [1292, 326] on icon "button" at bounding box center [1281, 325] width 57 height 57
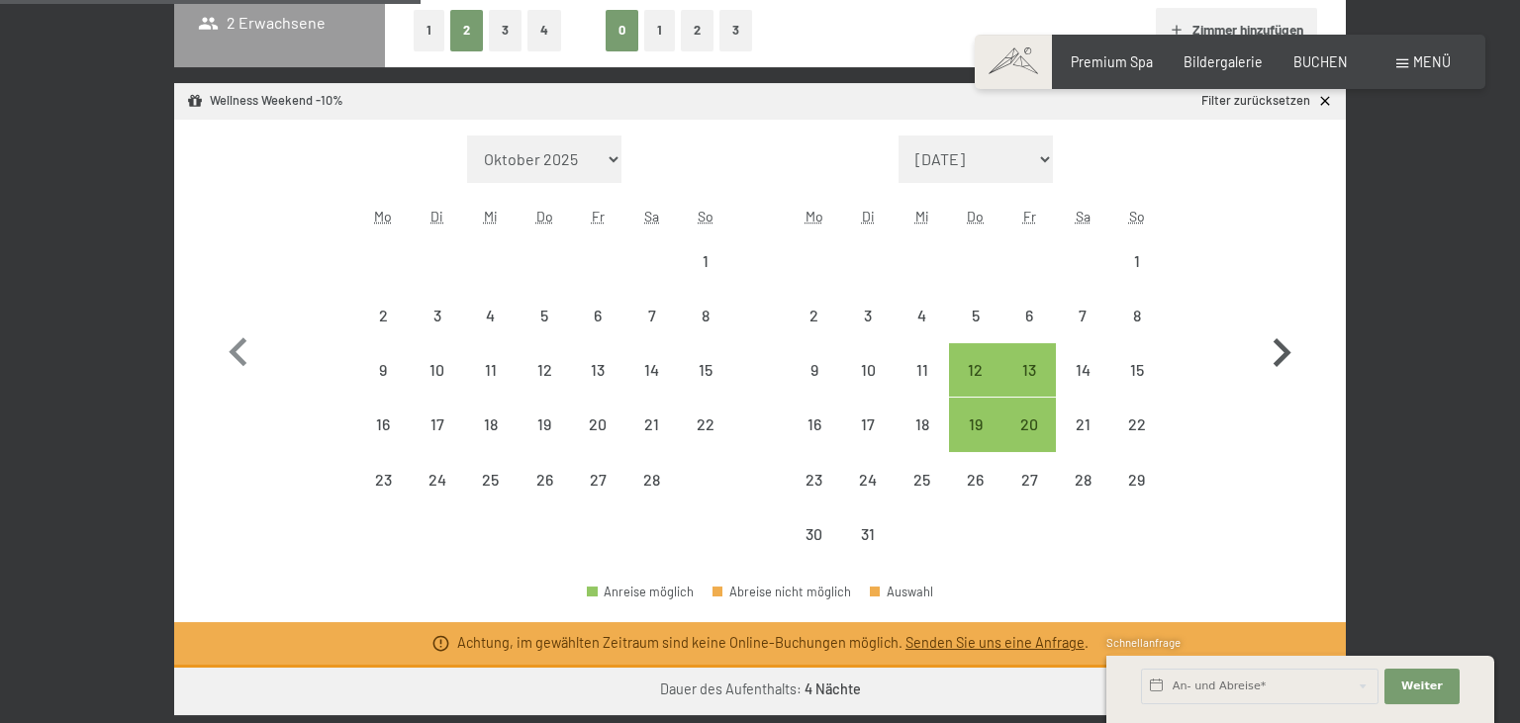
click at [1292, 326] on icon "button" at bounding box center [1281, 353] width 57 height 57
select select "2026-03-01"
select select "2026-04-01"
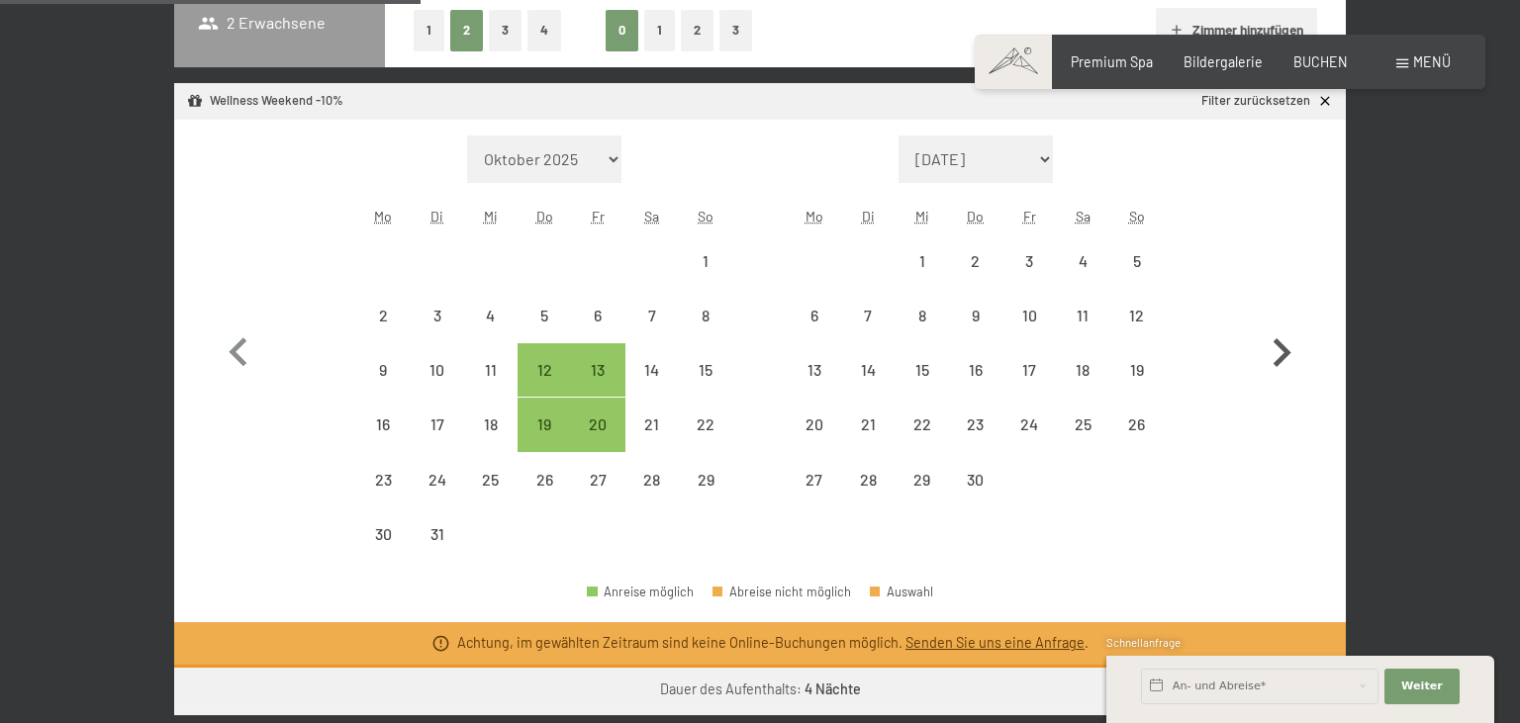
click at [1292, 327] on icon "button" at bounding box center [1281, 353] width 57 height 57
select select "2026-04-01"
select select "2026-05-01"
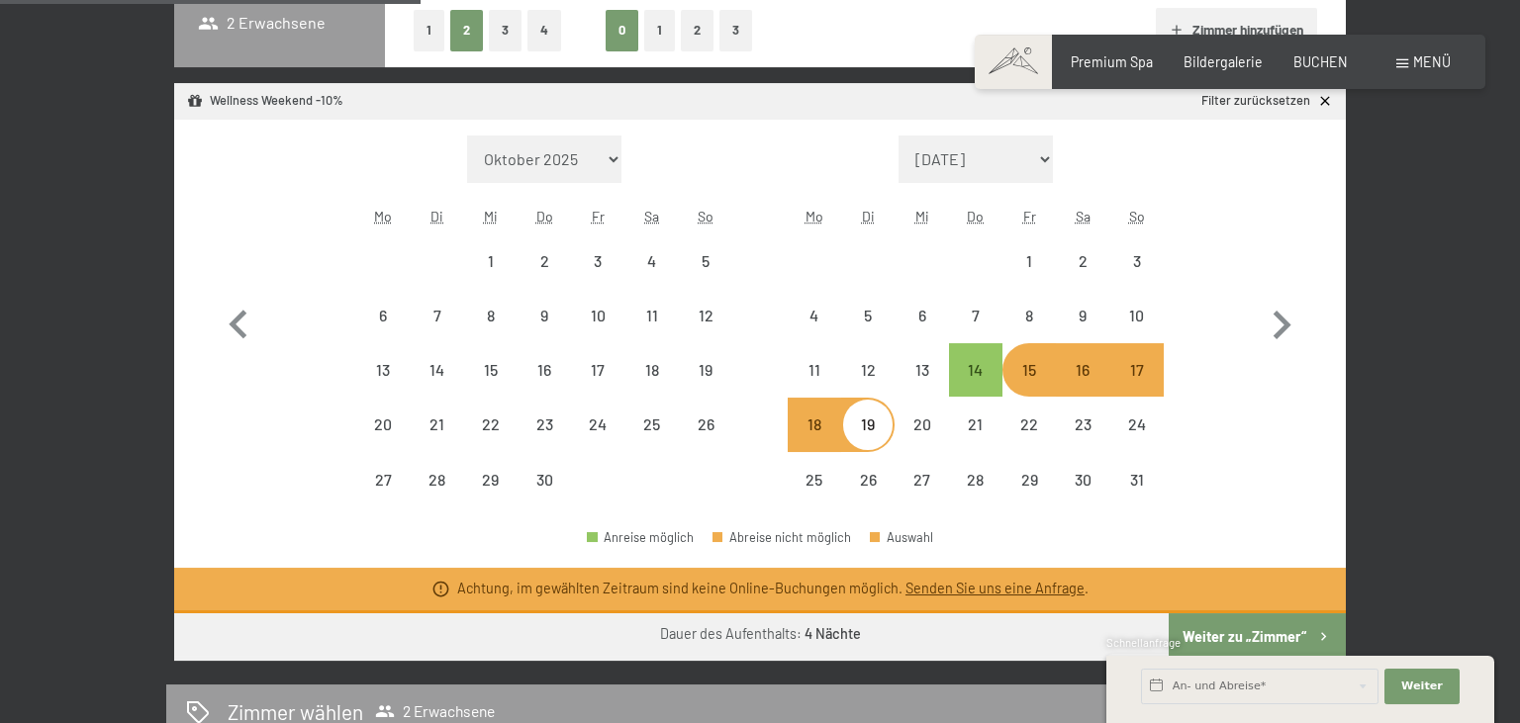
click at [1029, 371] on div "15" at bounding box center [1028, 386] width 49 height 49
select select "2026-04-01"
select select "2026-05-01"
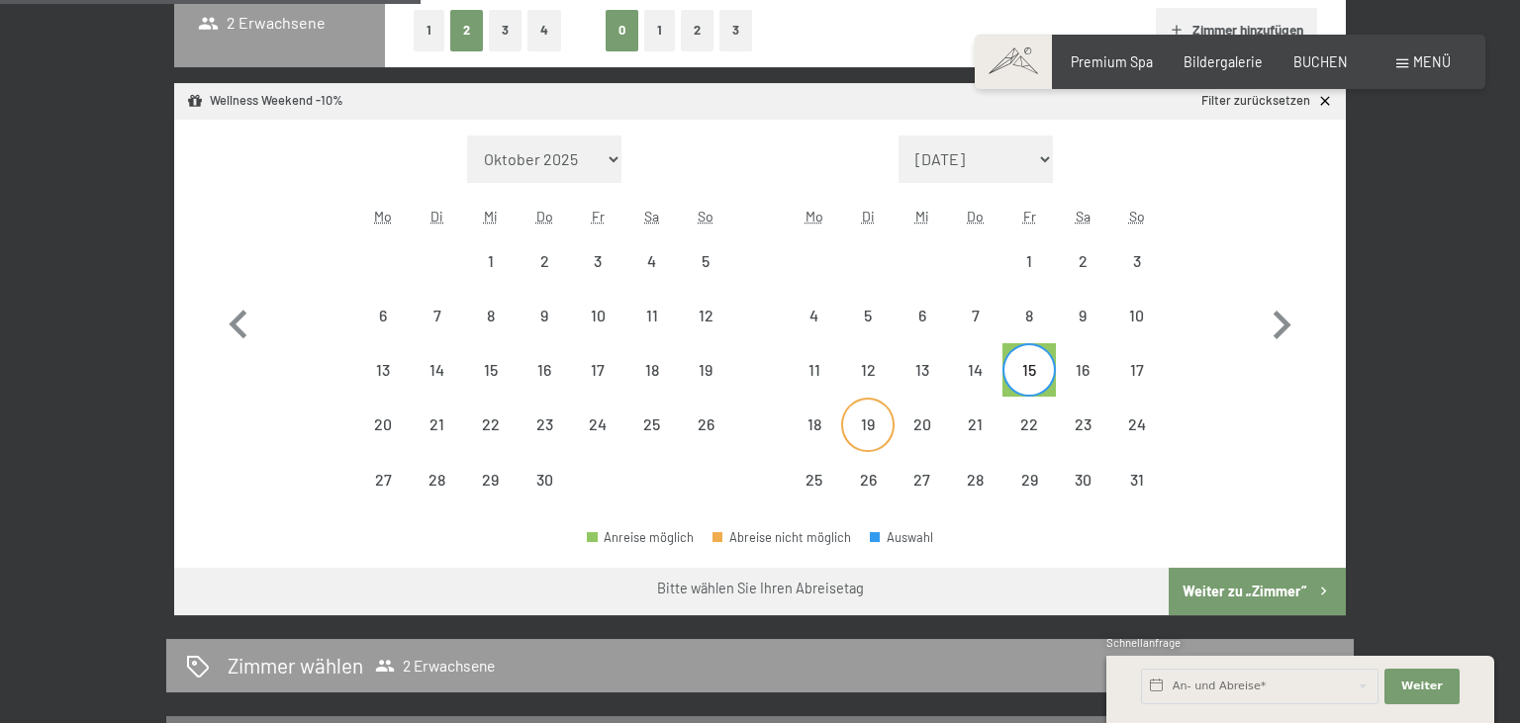
click at [870, 423] on div "19" at bounding box center [867, 441] width 49 height 49
select select "2026-04-01"
select select "2026-05-01"
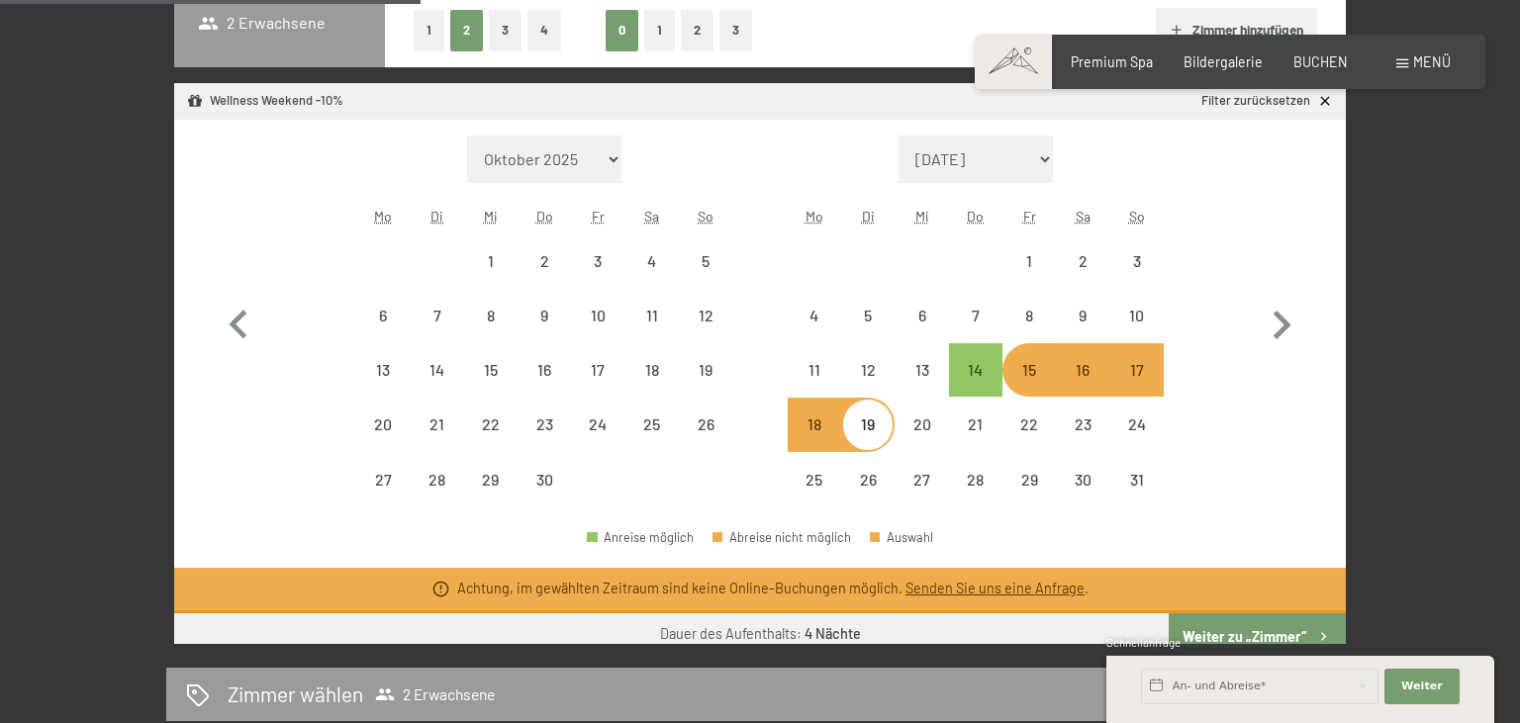
select select "2025-11-01"
select select "2025-12-01"
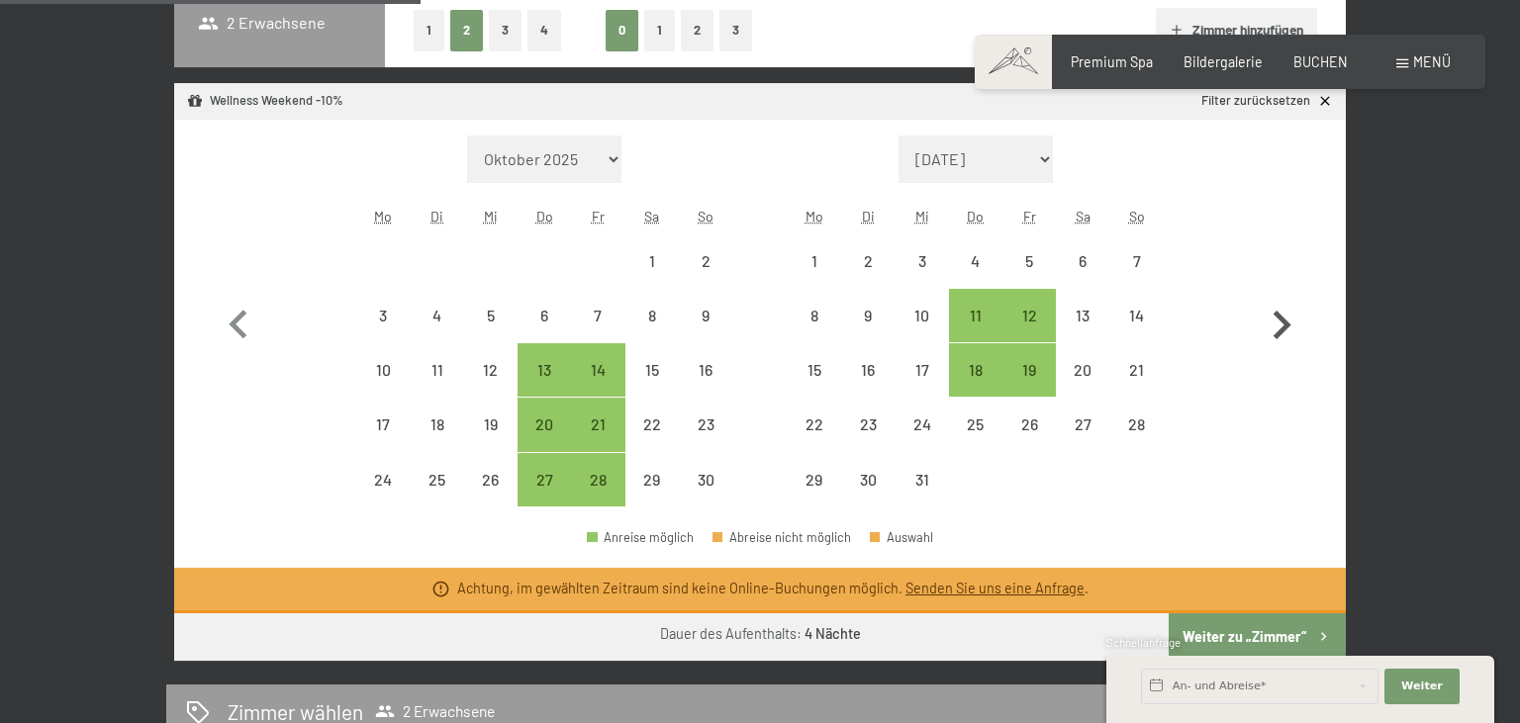
click at [1298, 314] on icon "button" at bounding box center [1281, 325] width 57 height 57
select select "2025-12-01"
select select "2026-01-01"
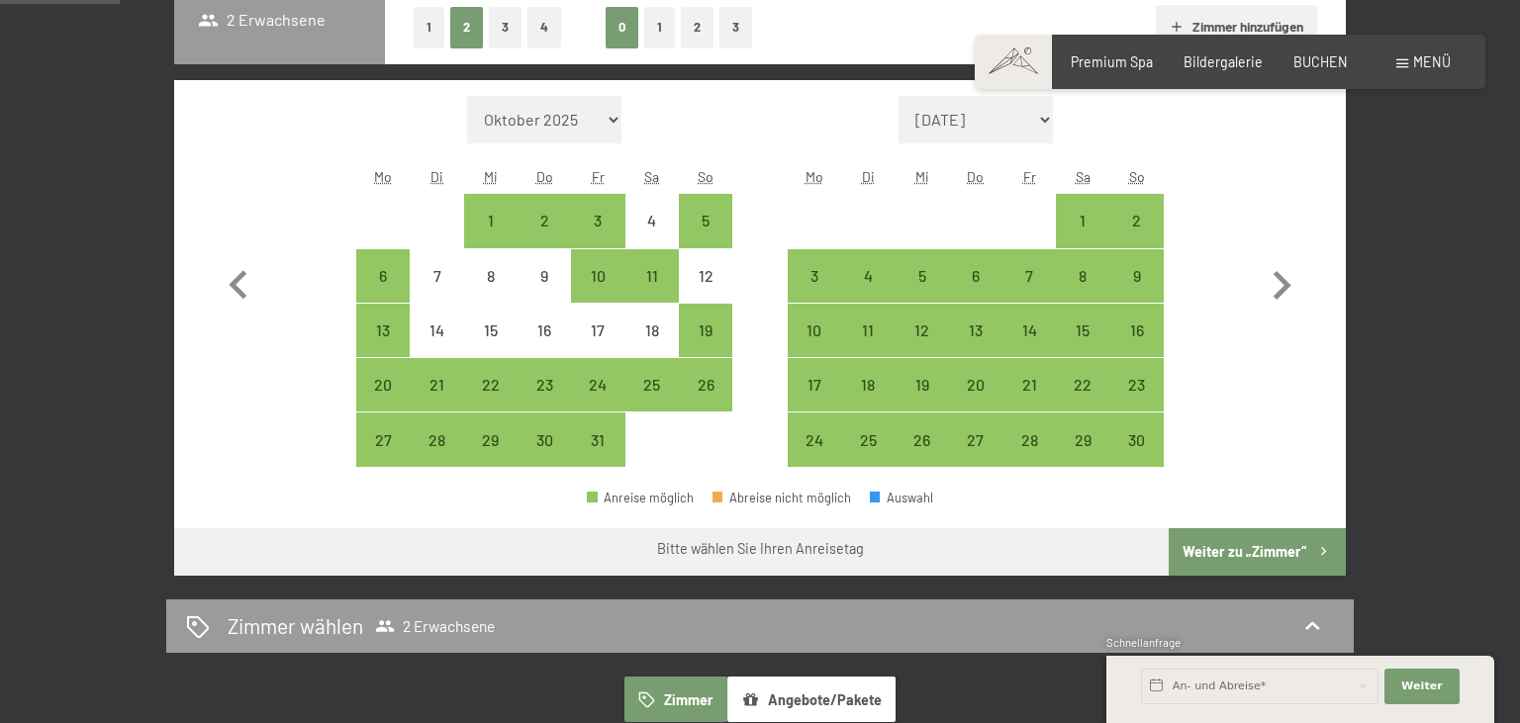
scroll to position [522, 0]
click at [1276, 289] on icon "button" at bounding box center [1281, 285] width 57 height 57
click at [1275, 289] on icon "button" at bounding box center [1281, 285] width 57 height 57
select select "[DATE]"
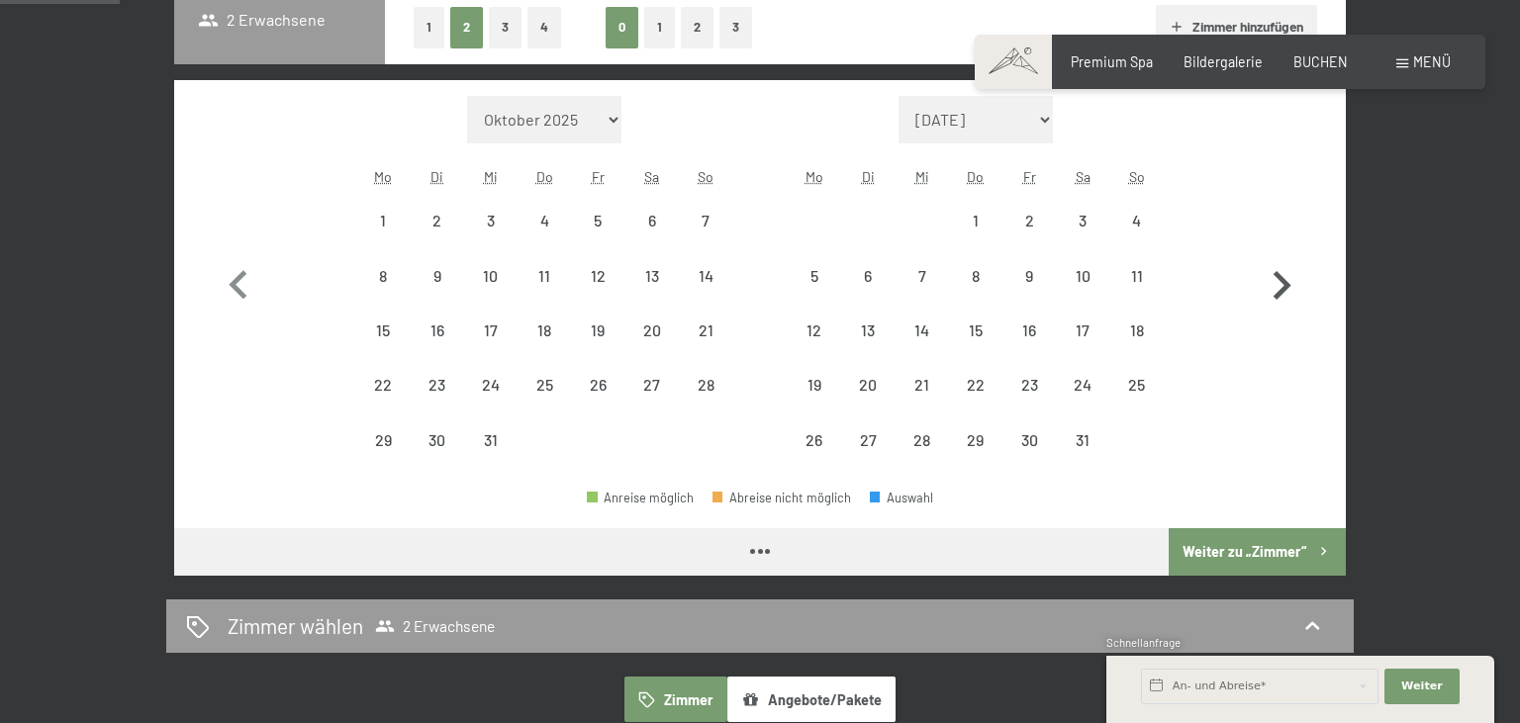
click at [1275, 289] on icon "button" at bounding box center [1281, 285] width 57 height 57
select select "[DATE]"
click at [1275, 289] on icon "button" at bounding box center [1281, 285] width 57 height 57
select select "[DATE]"
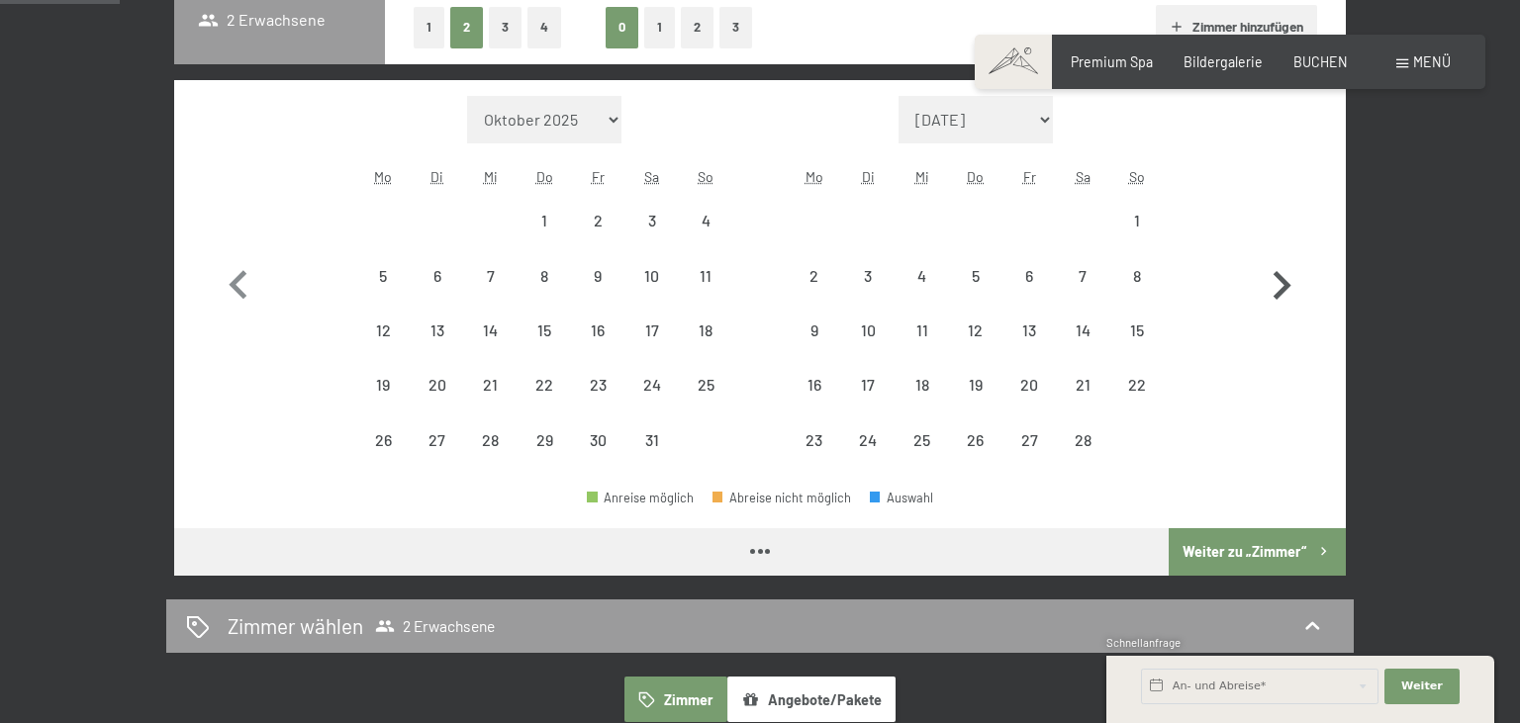
select select "[DATE]"
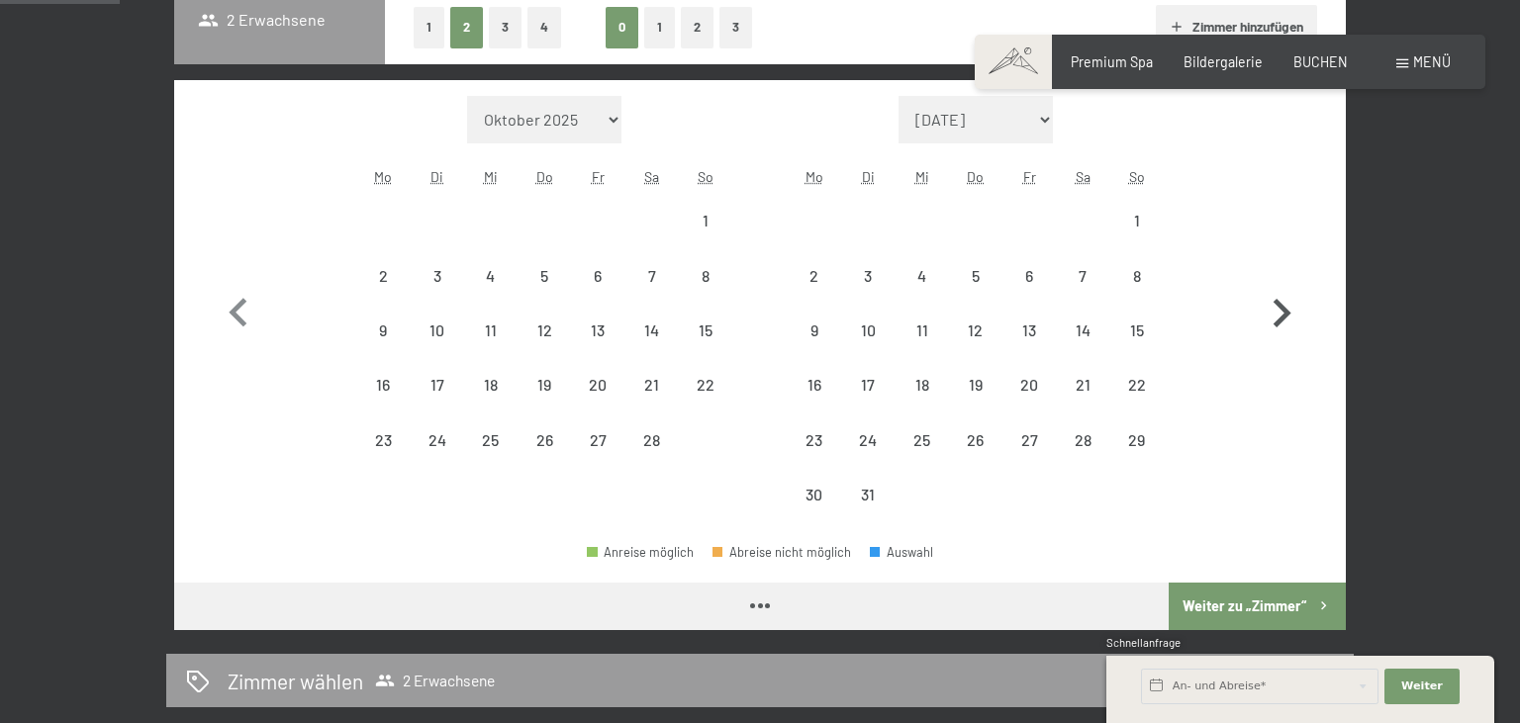
click at [1275, 290] on icon "button" at bounding box center [1281, 313] width 57 height 57
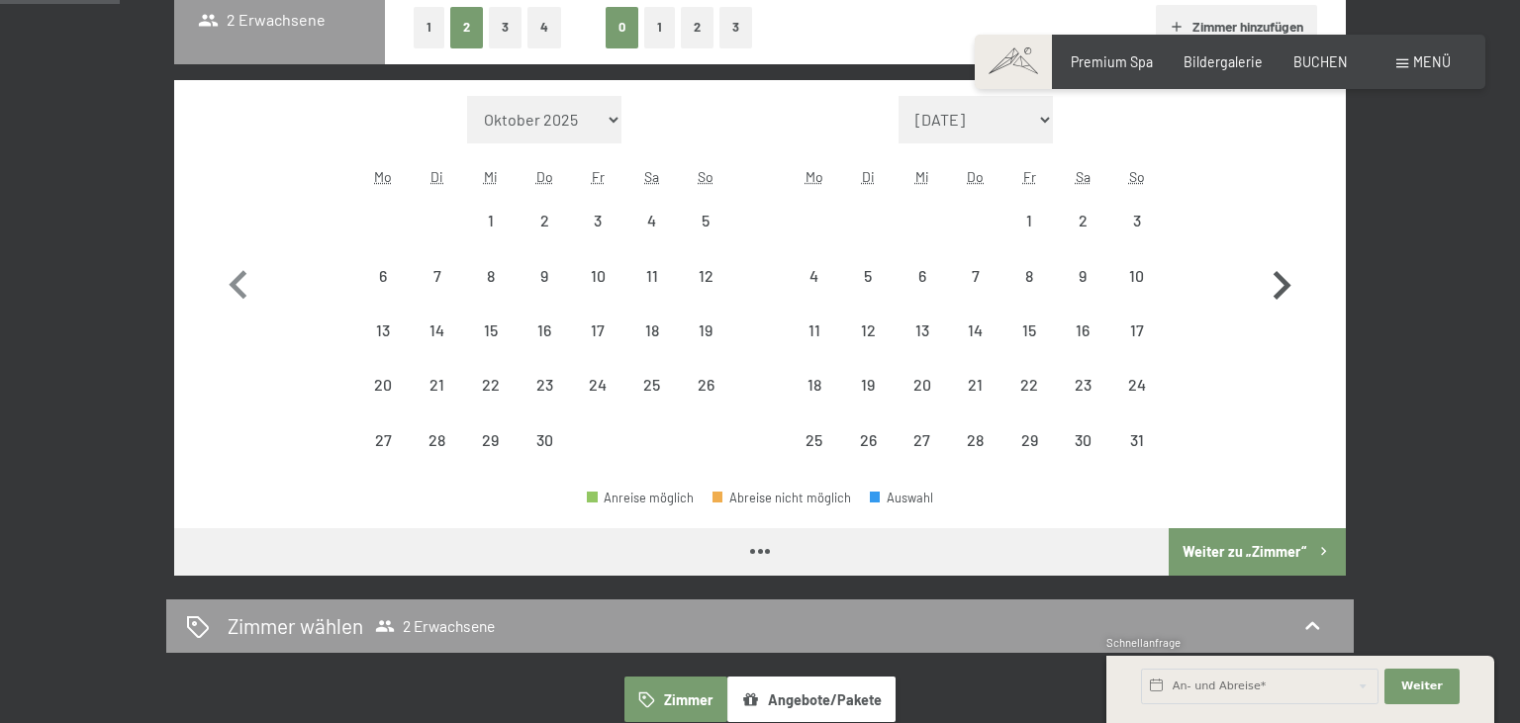
select select "[DATE]"
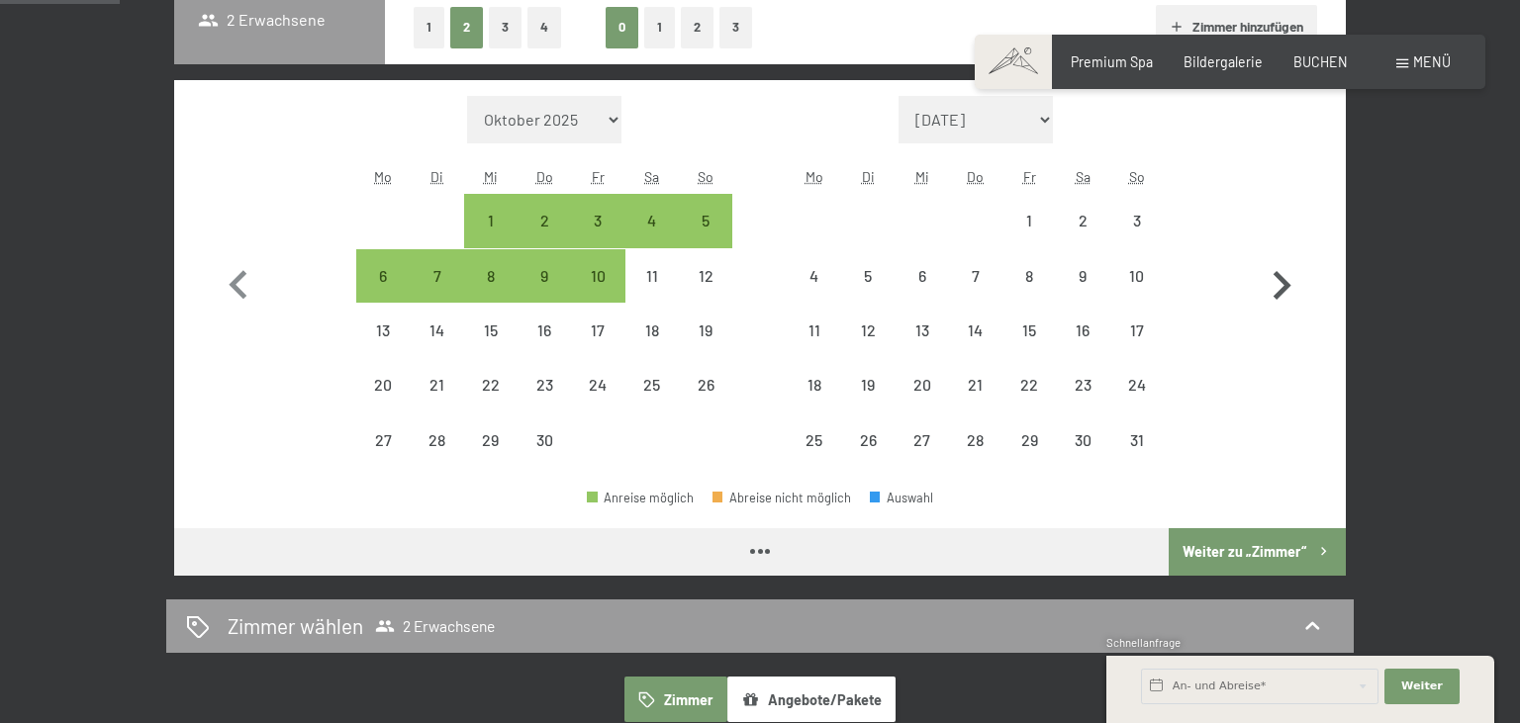
click at [1275, 290] on icon "button" at bounding box center [1281, 285] width 57 height 57
select select "[DATE]"
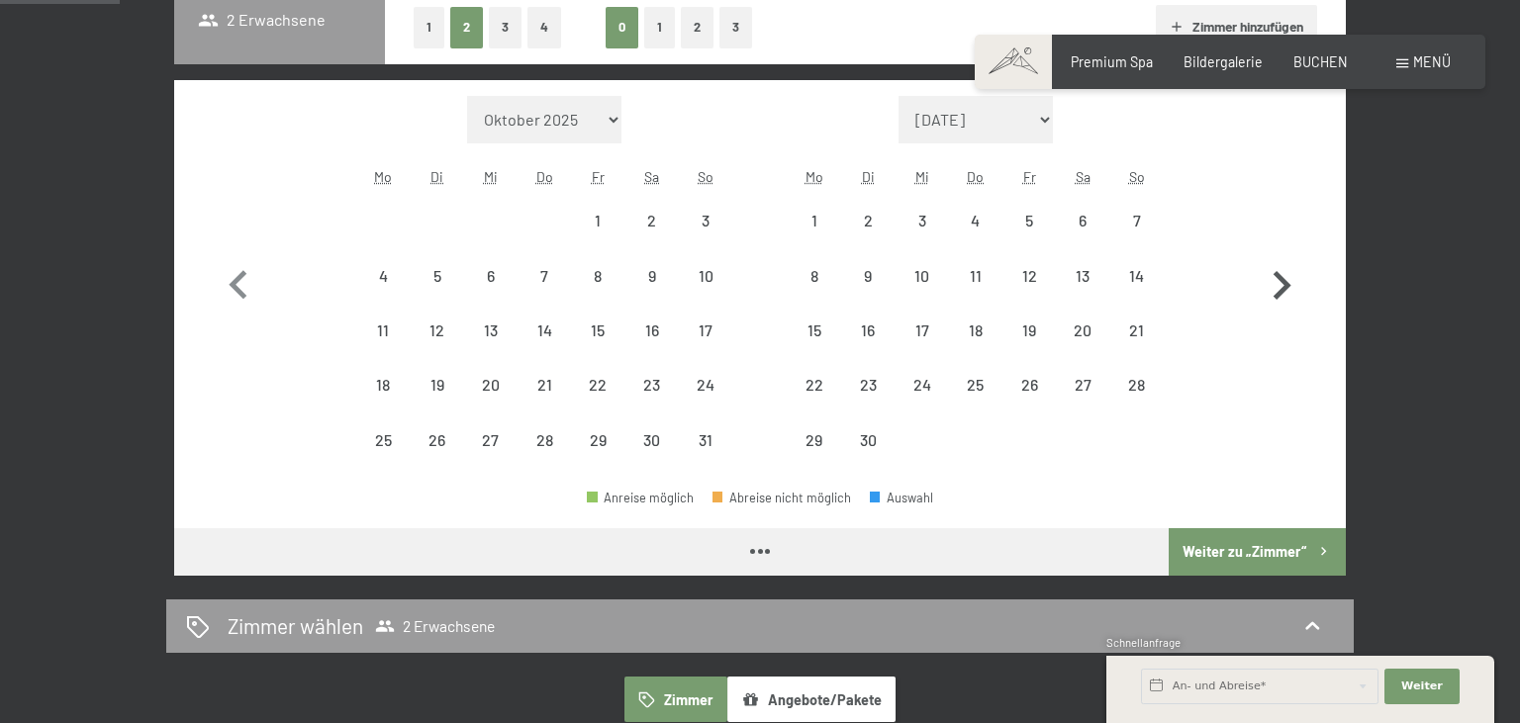
select select "2026-05-01"
select select "2026-06-01"
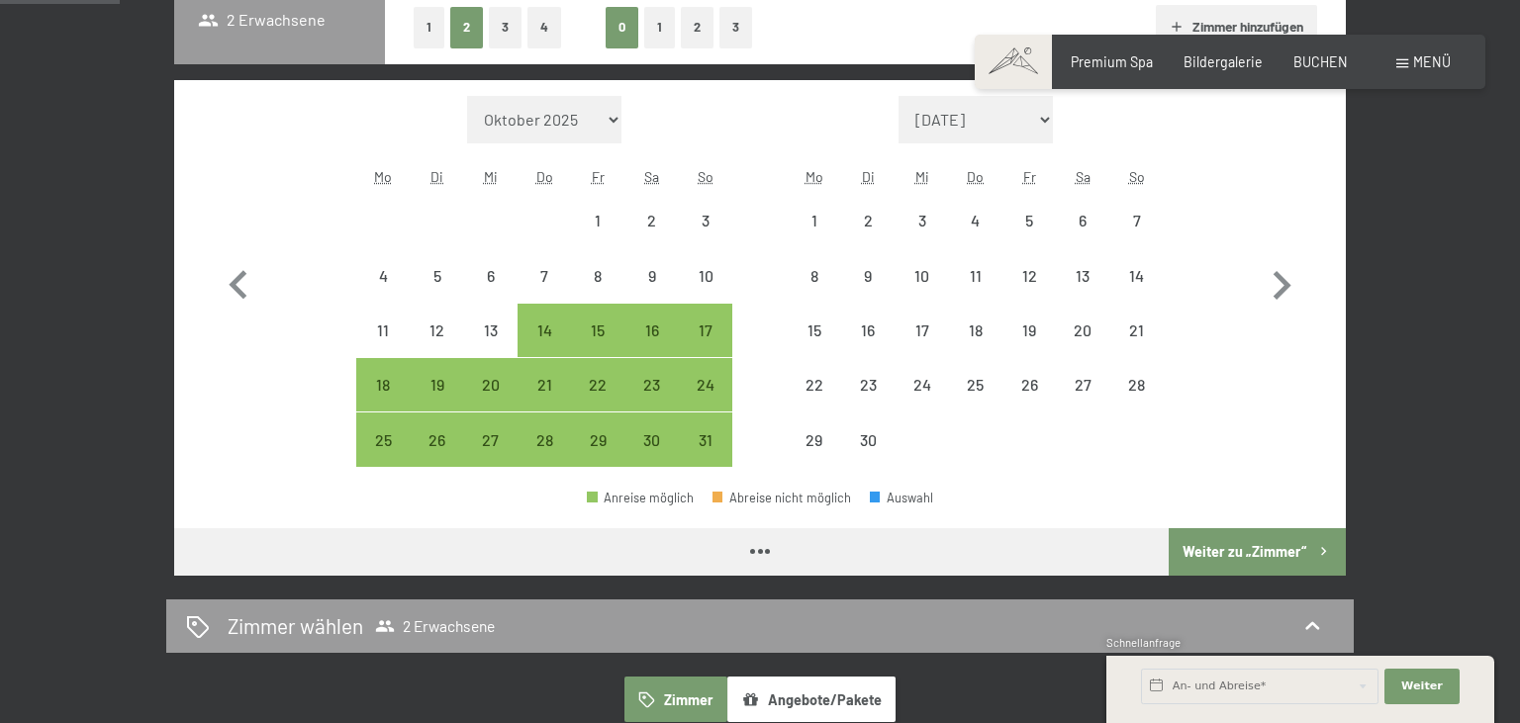
select select "2026-05-01"
select select "2026-06-01"
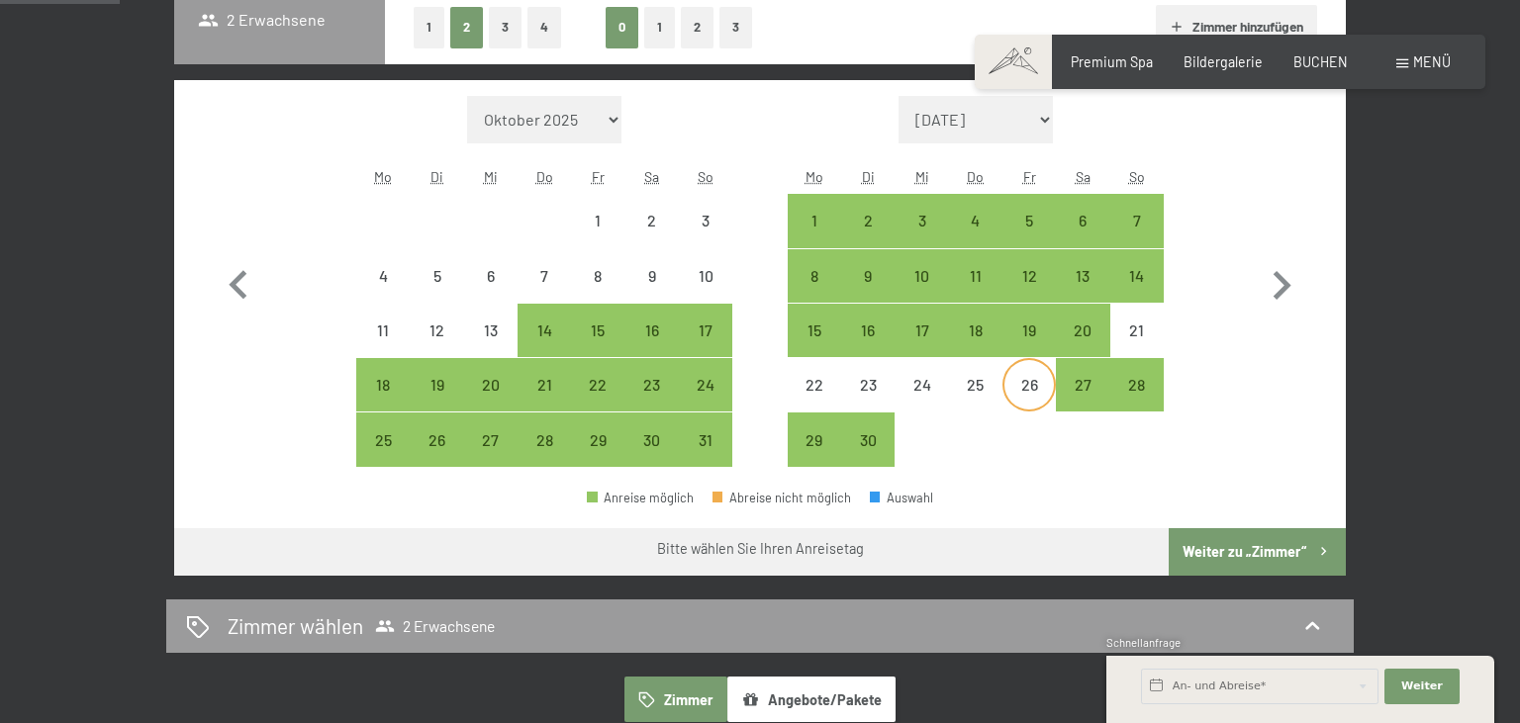
click at [1027, 393] on div "26" at bounding box center [1028, 401] width 49 height 49
select select "2026-05-01"
select select "2026-06-01"
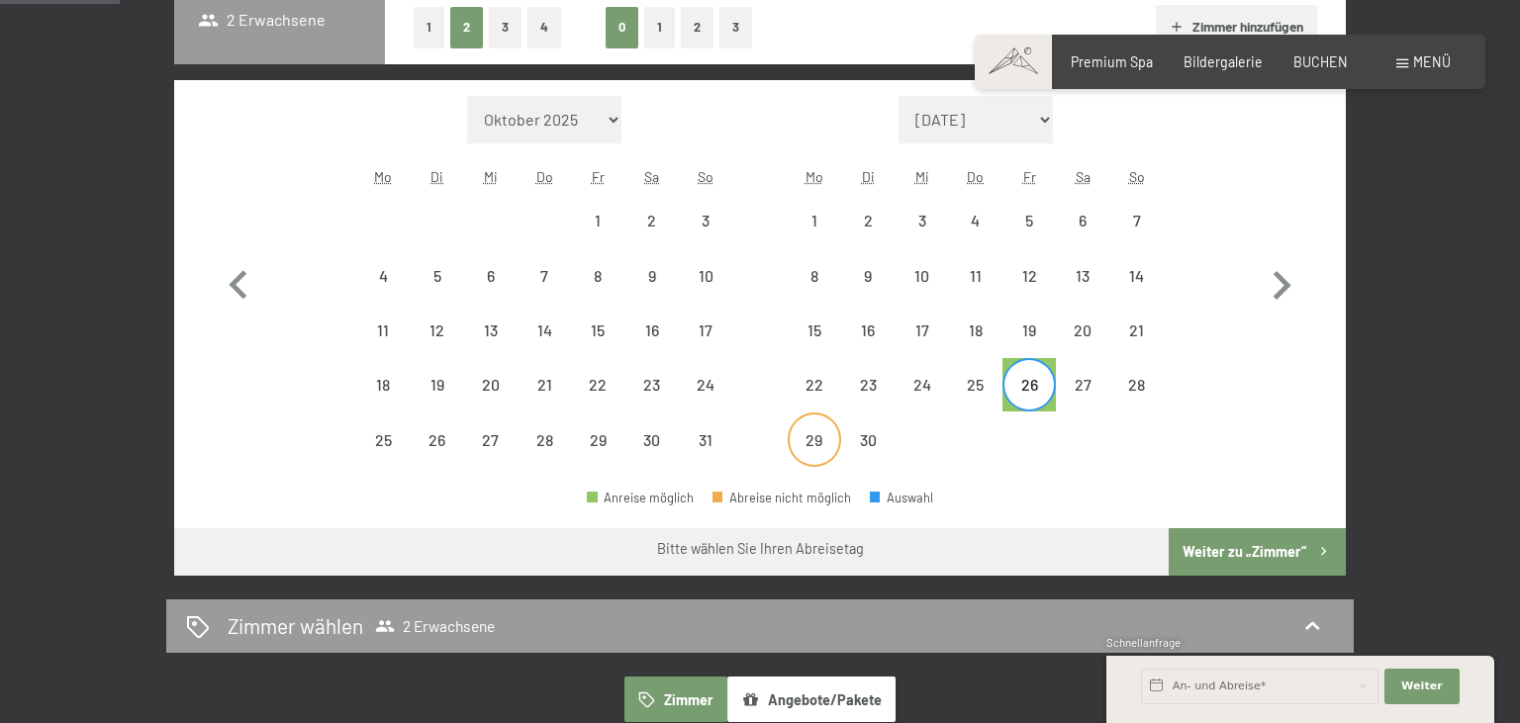
click at [823, 441] on div "29" at bounding box center [814, 456] width 49 height 49
select select "2026-05-01"
select select "2026-06-01"
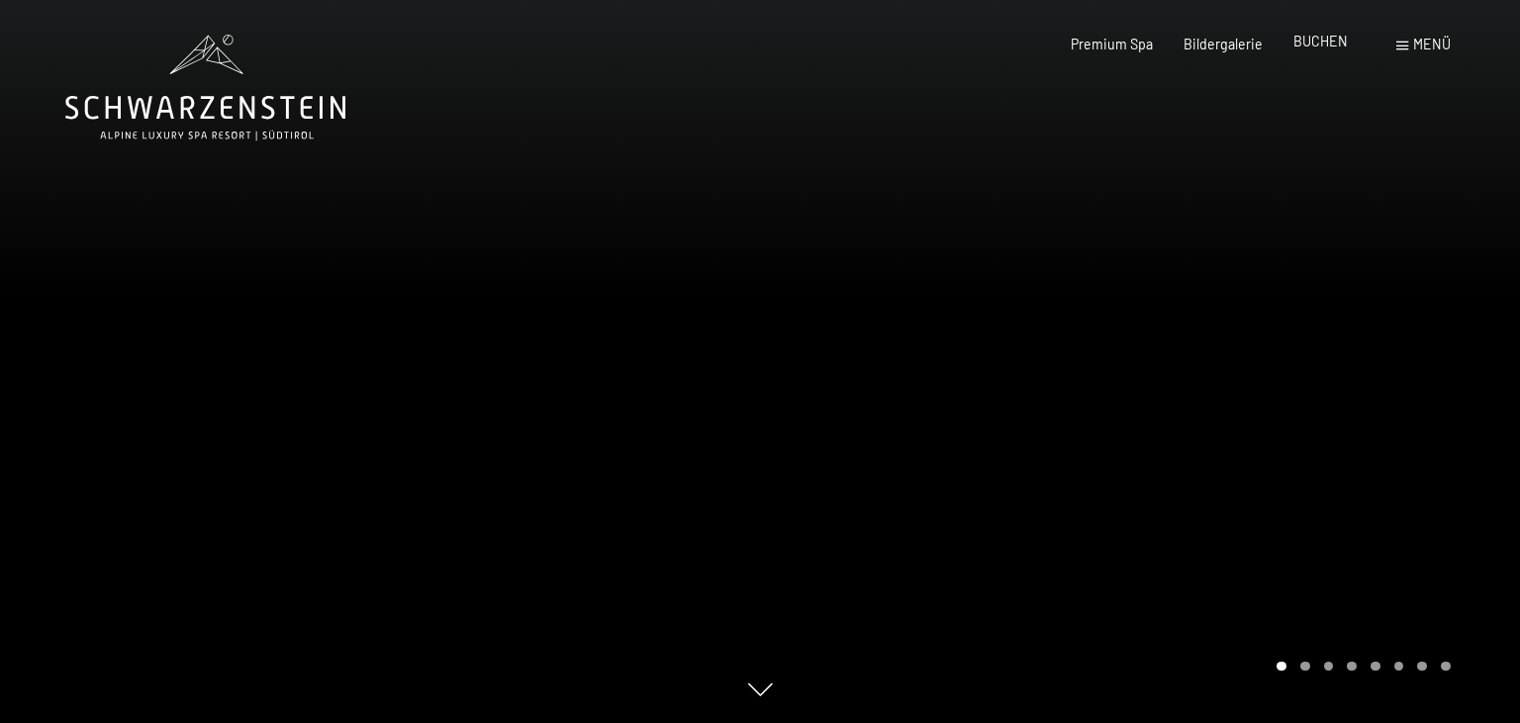
click at [1316, 41] on span "BUCHEN" at bounding box center [1320, 41] width 54 height 17
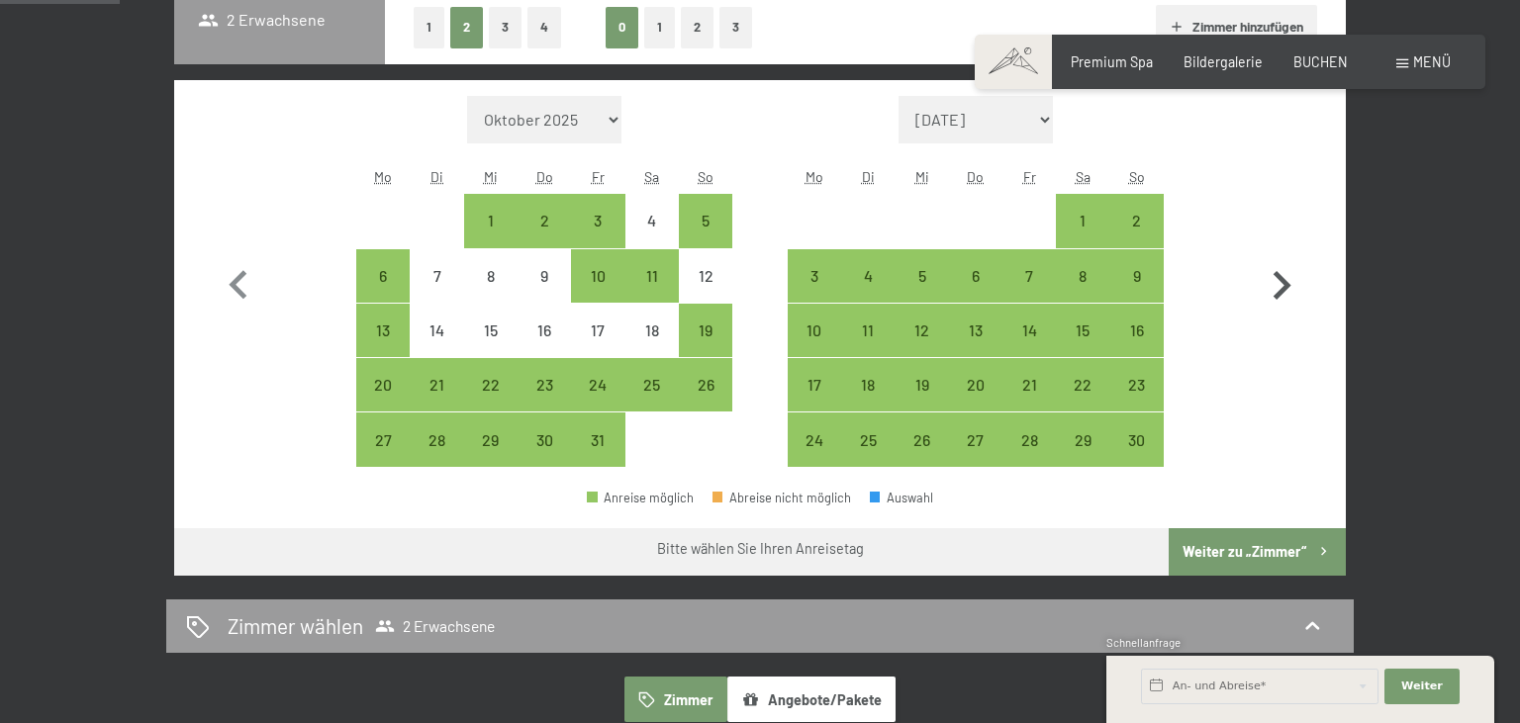
scroll to position [522, 0]
click at [1292, 289] on icon "button" at bounding box center [1281, 285] width 57 height 57
select select "2025-11-01"
select select "2025-12-01"
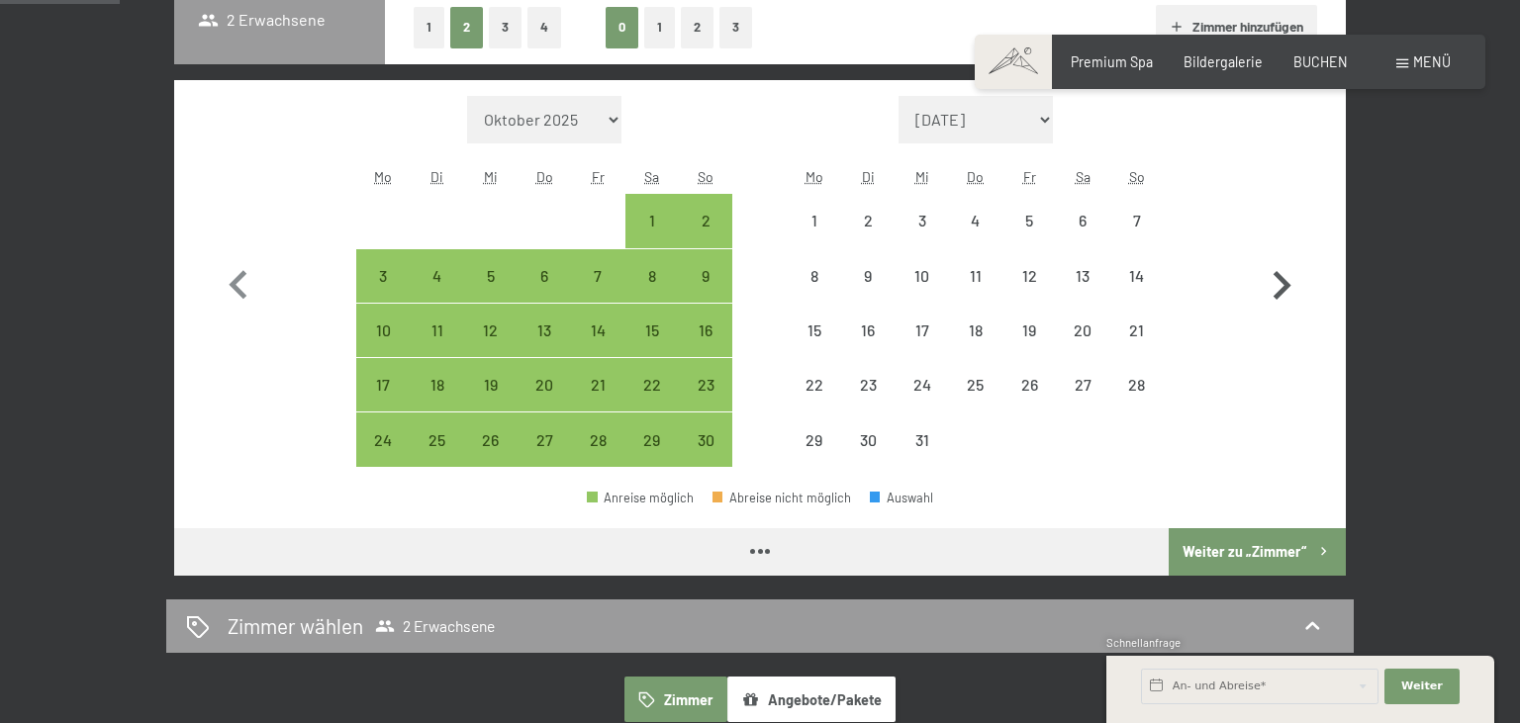
click at [1292, 290] on icon "button" at bounding box center [1281, 285] width 57 height 57
select select "2025-12-01"
select select "2026-01-01"
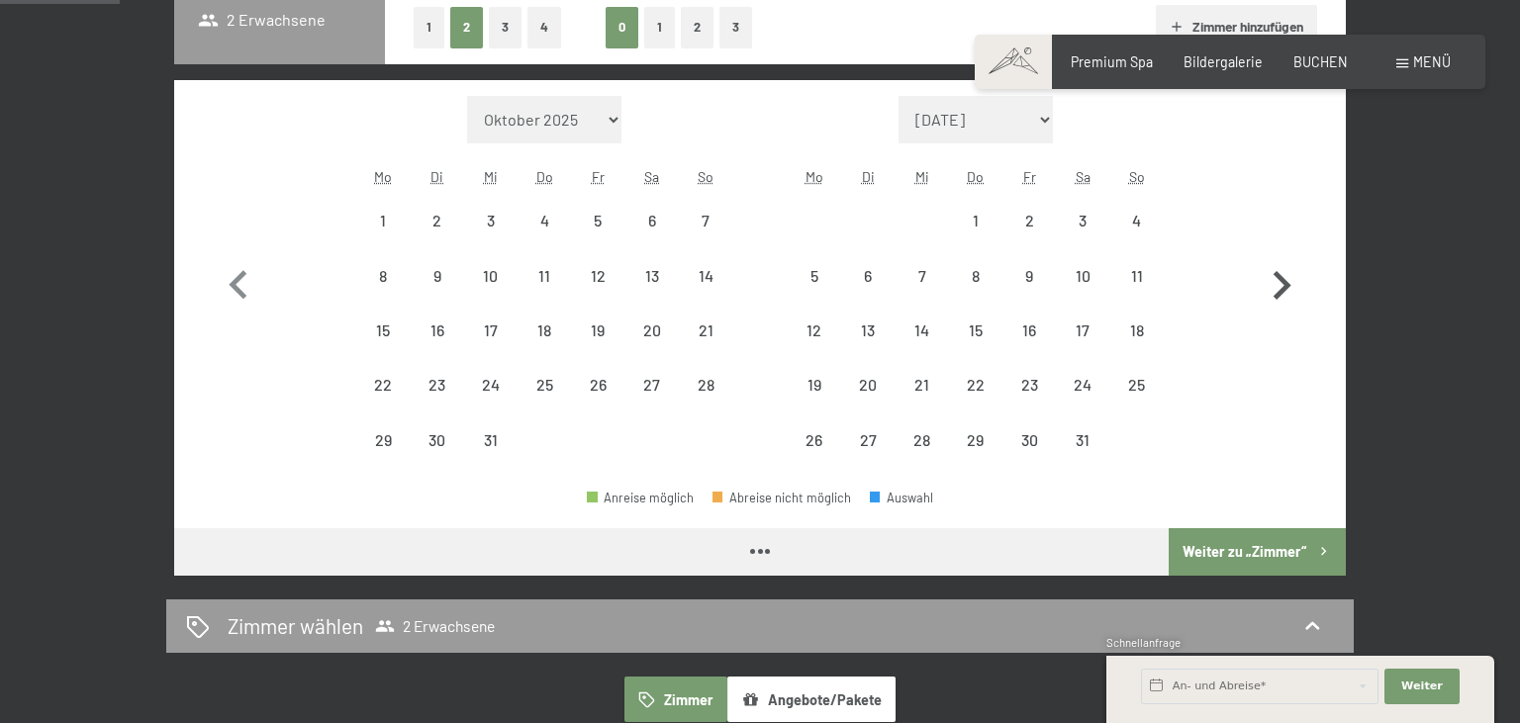
click at [1292, 292] on icon "button" at bounding box center [1281, 285] width 57 height 57
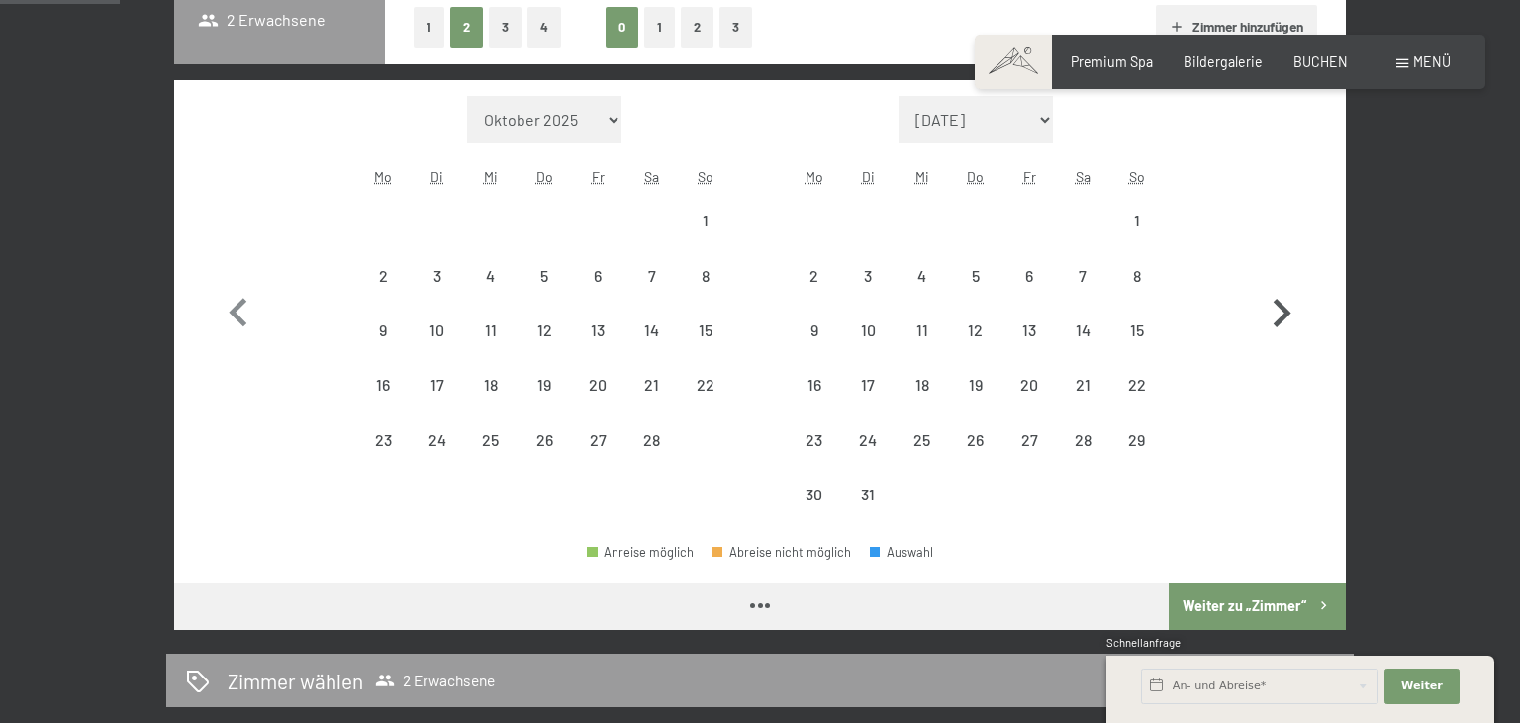
click at [1292, 293] on icon "button" at bounding box center [1281, 313] width 57 height 57
select select "2026-03-01"
select select "2026-04-01"
click at [1293, 294] on icon "button" at bounding box center [1281, 313] width 57 height 57
select select "2026-04-01"
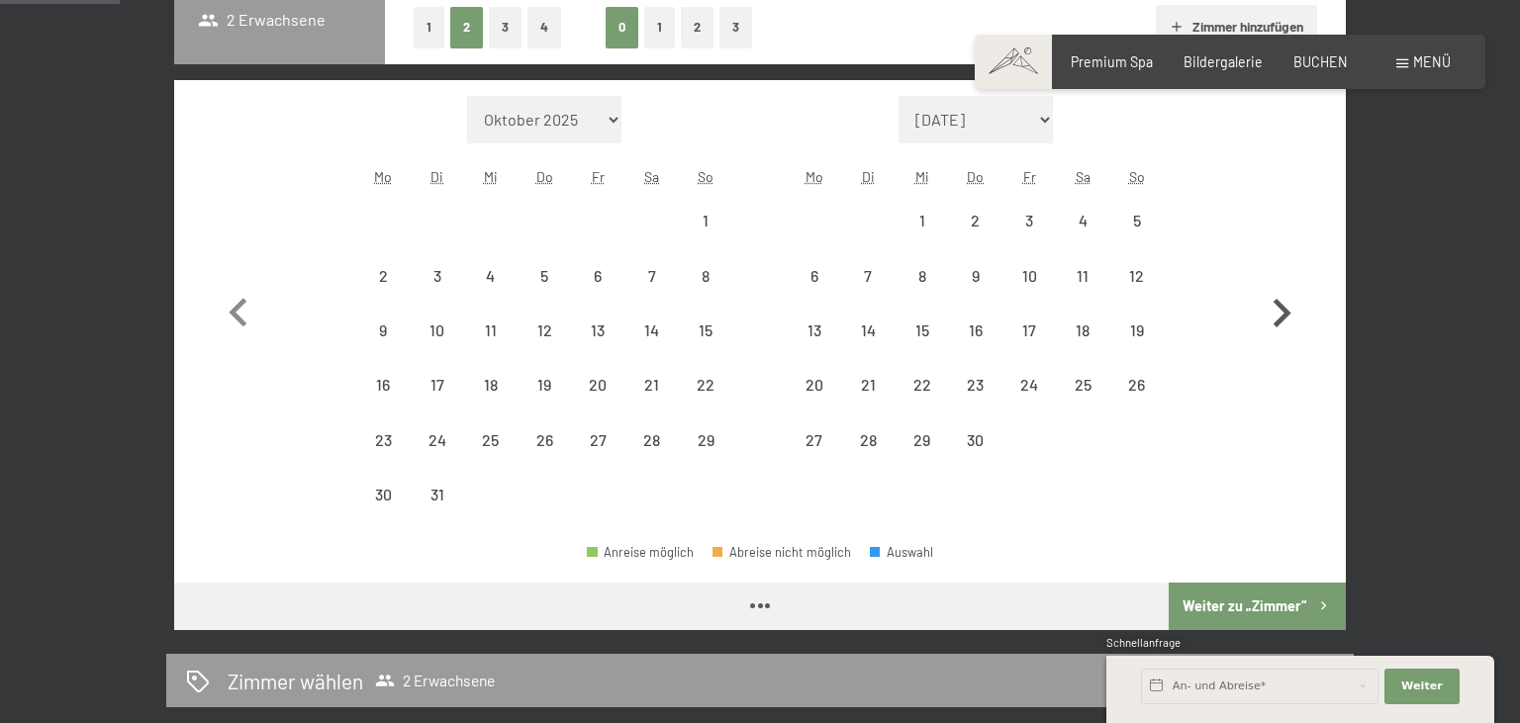
select select "2026-05-01"
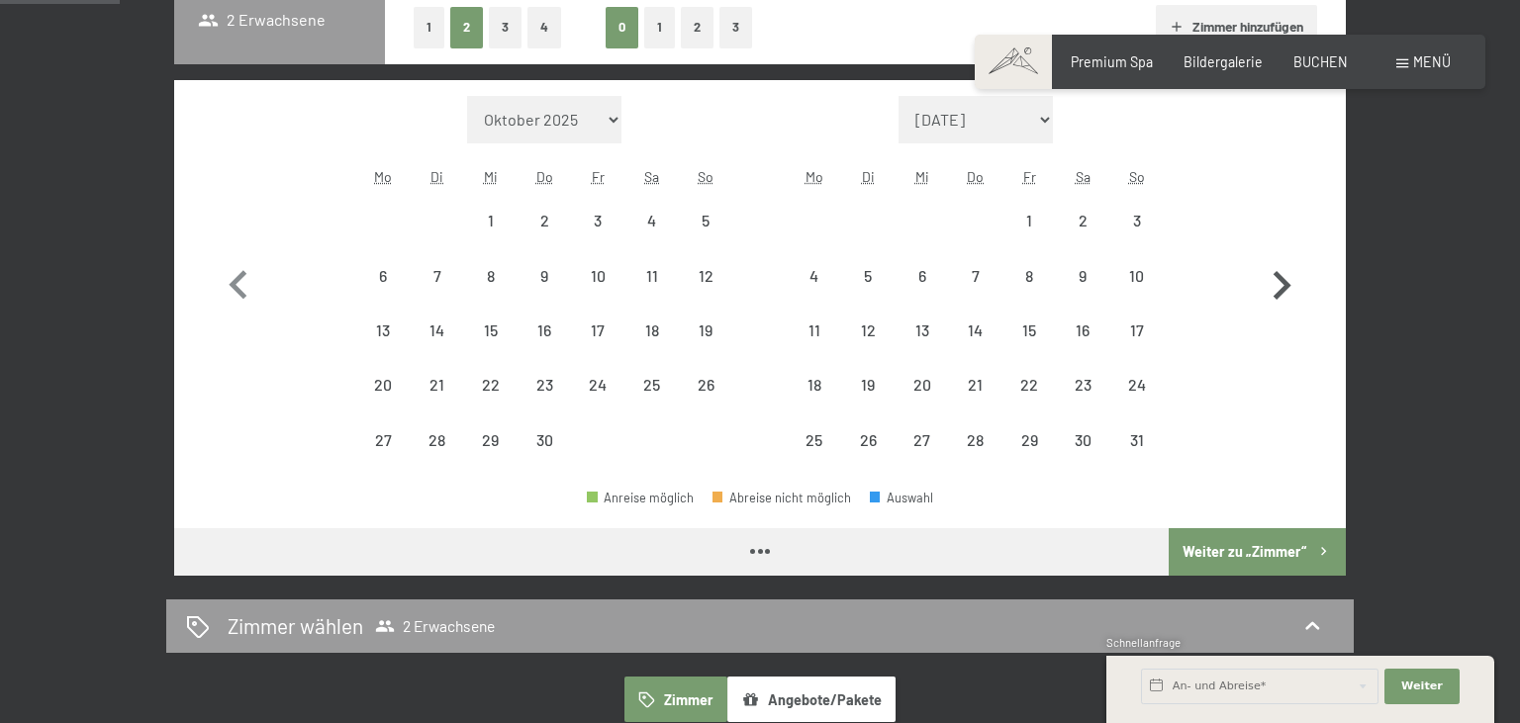
select select "2026-04-01"
select select "2026-05-01"
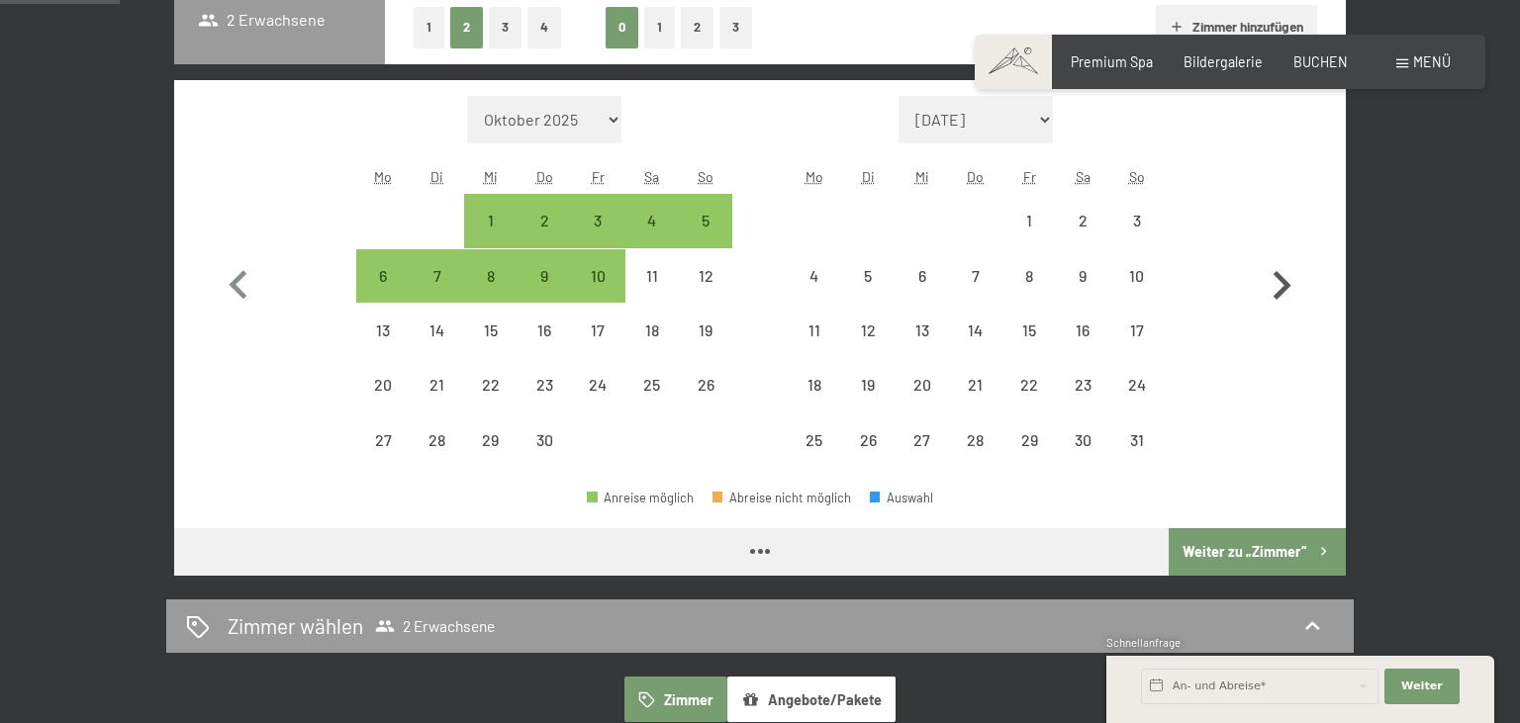
click at [1293, 294] on icon "button" at bounding box center [1281, 285] width 57 height 57
select select "2026-05-01"
select select "2026-06-01"
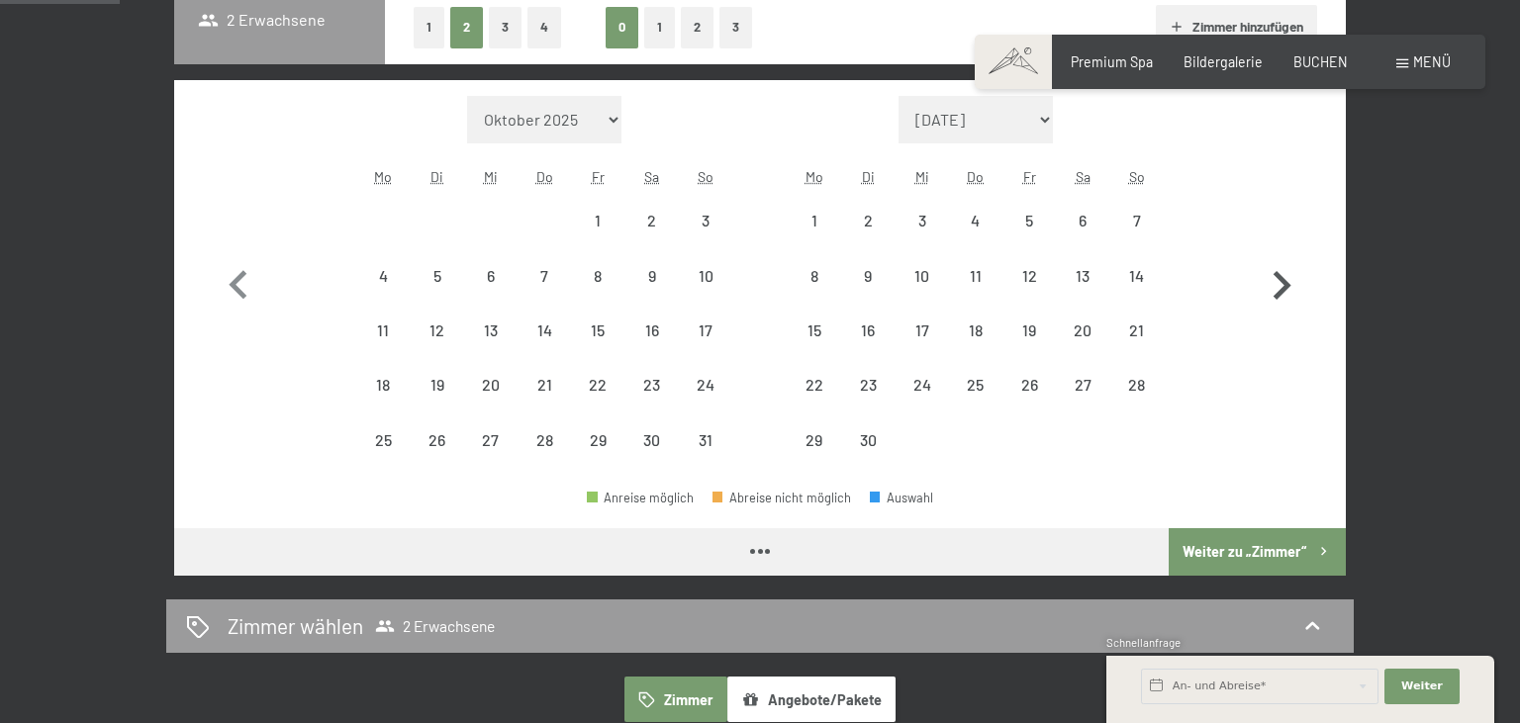
select select "2026-05-01"
select select "2026-06-01"
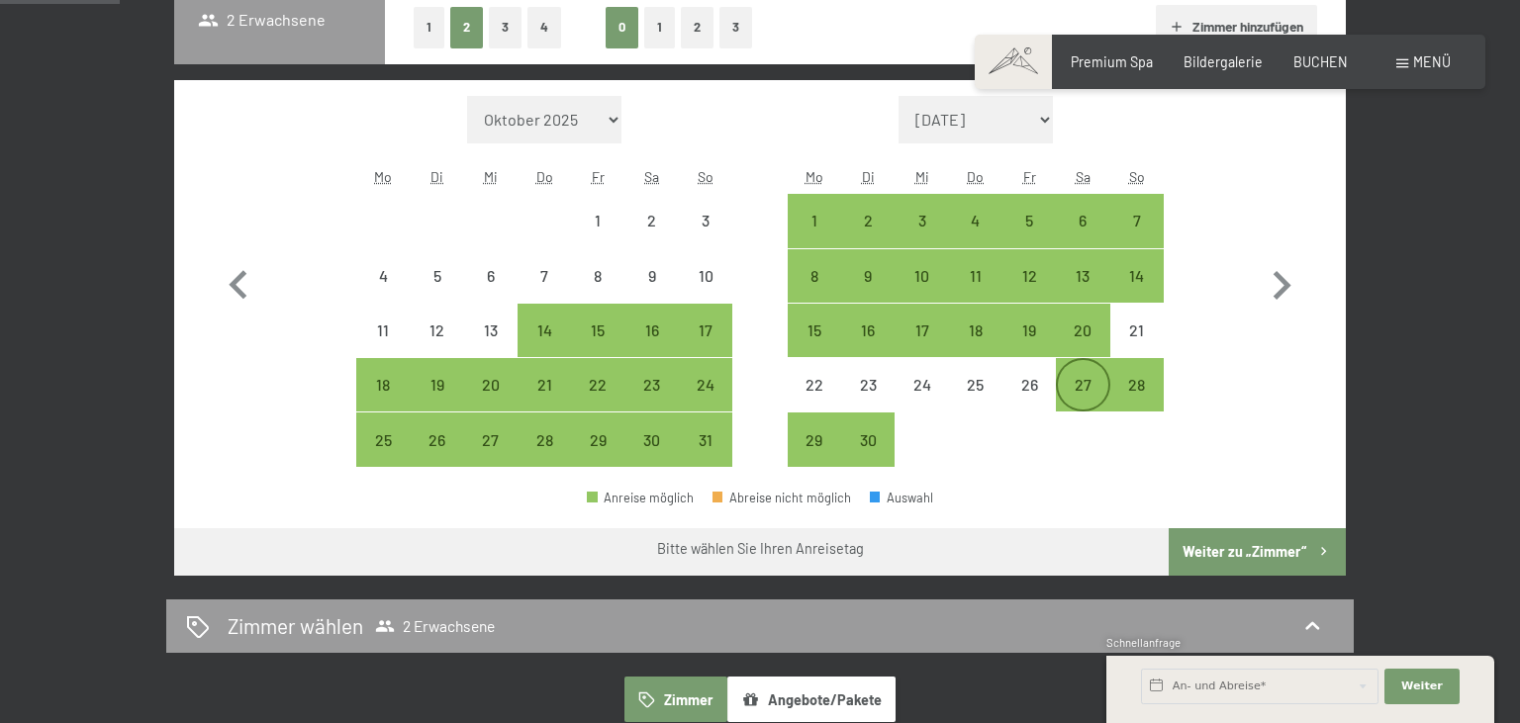
click at [1079, 381] on div "27" at bounding box center [1082, 401] width 49 height 49
select select "2026-05-01"
select select "2026-06-01"
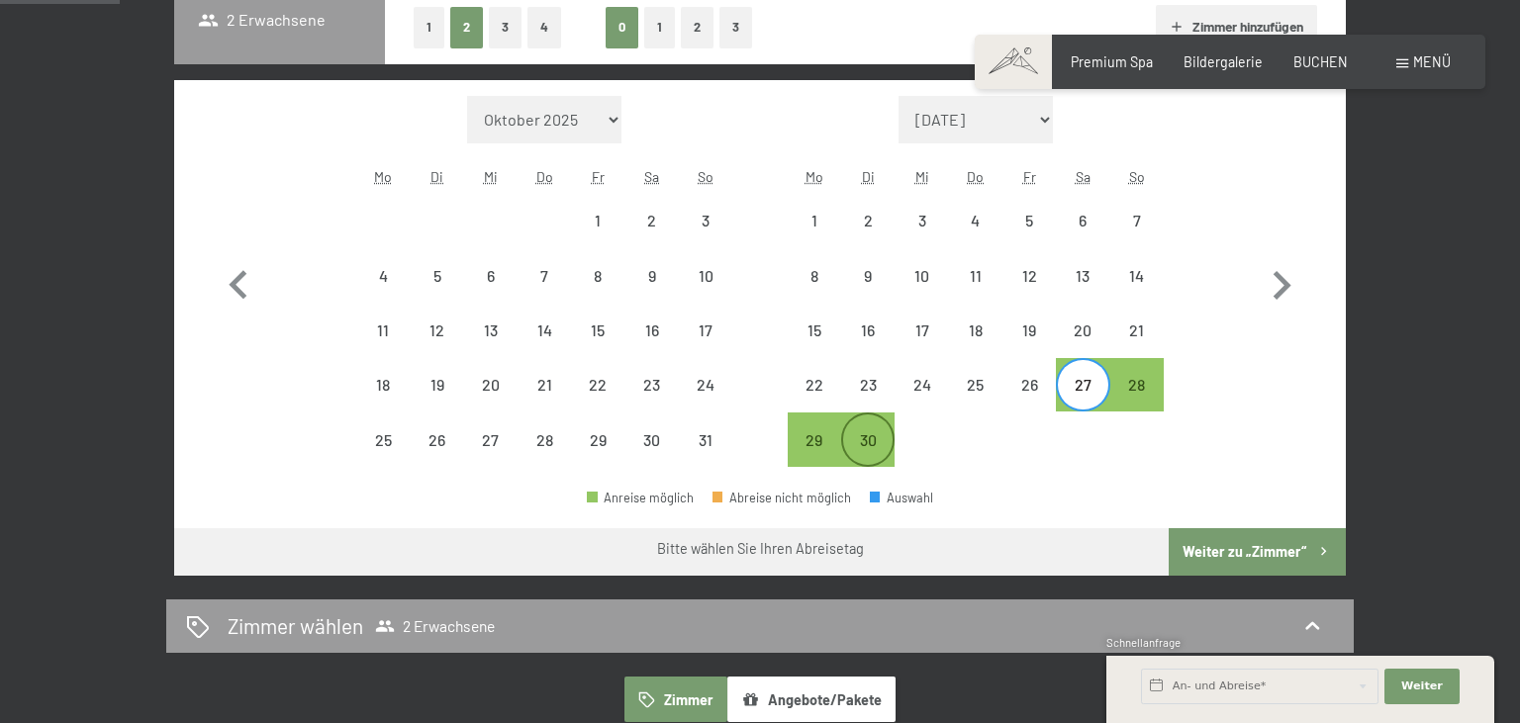
click at [864, 437] on div "30" at bounding box center [867, 456] width 49 height 49
select select "2026-05-01"
select select "2026-06-01"
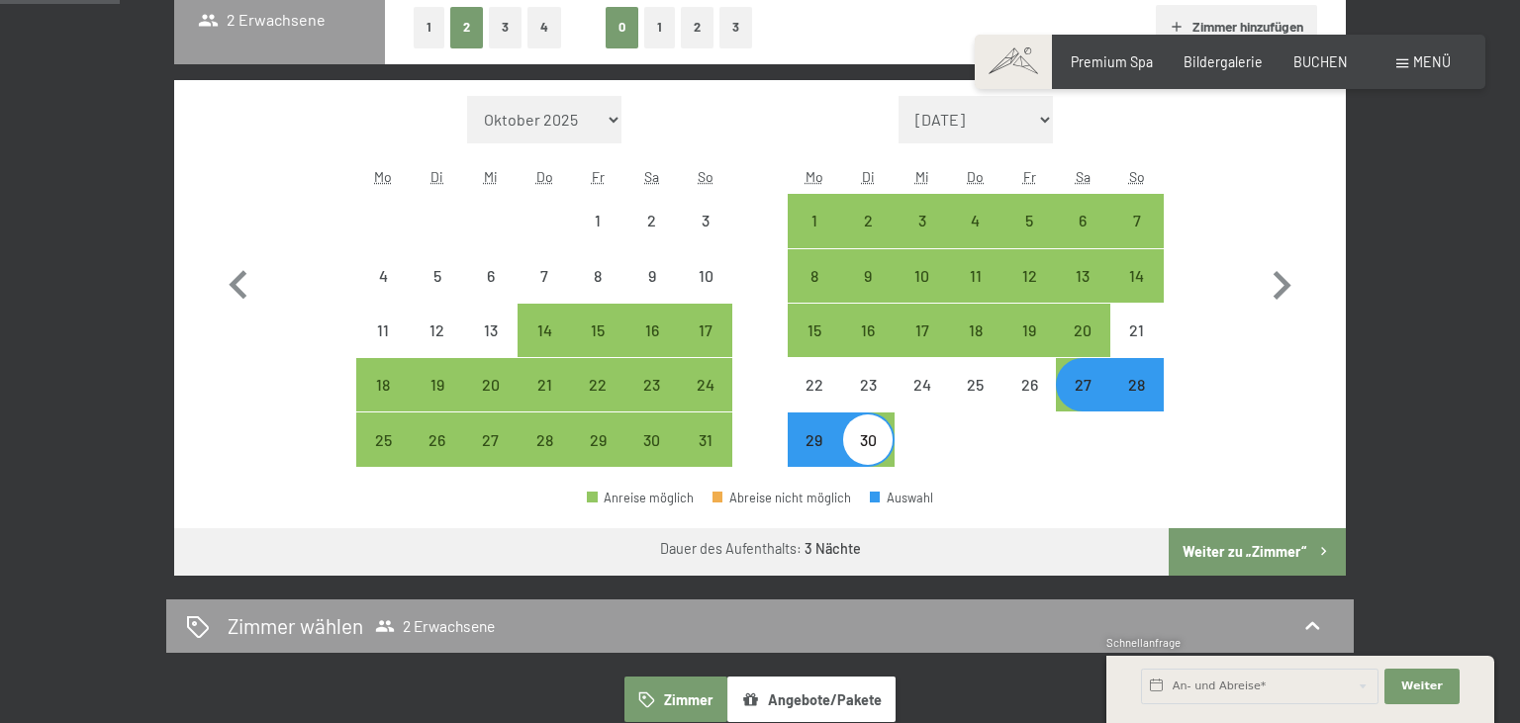
click at [1246, 541] on button "Weiter zu „Zimmer“" at bounding box center [1257, 551] width 177 height 47
select select "2026-05-01"
select select "2026-06-01"
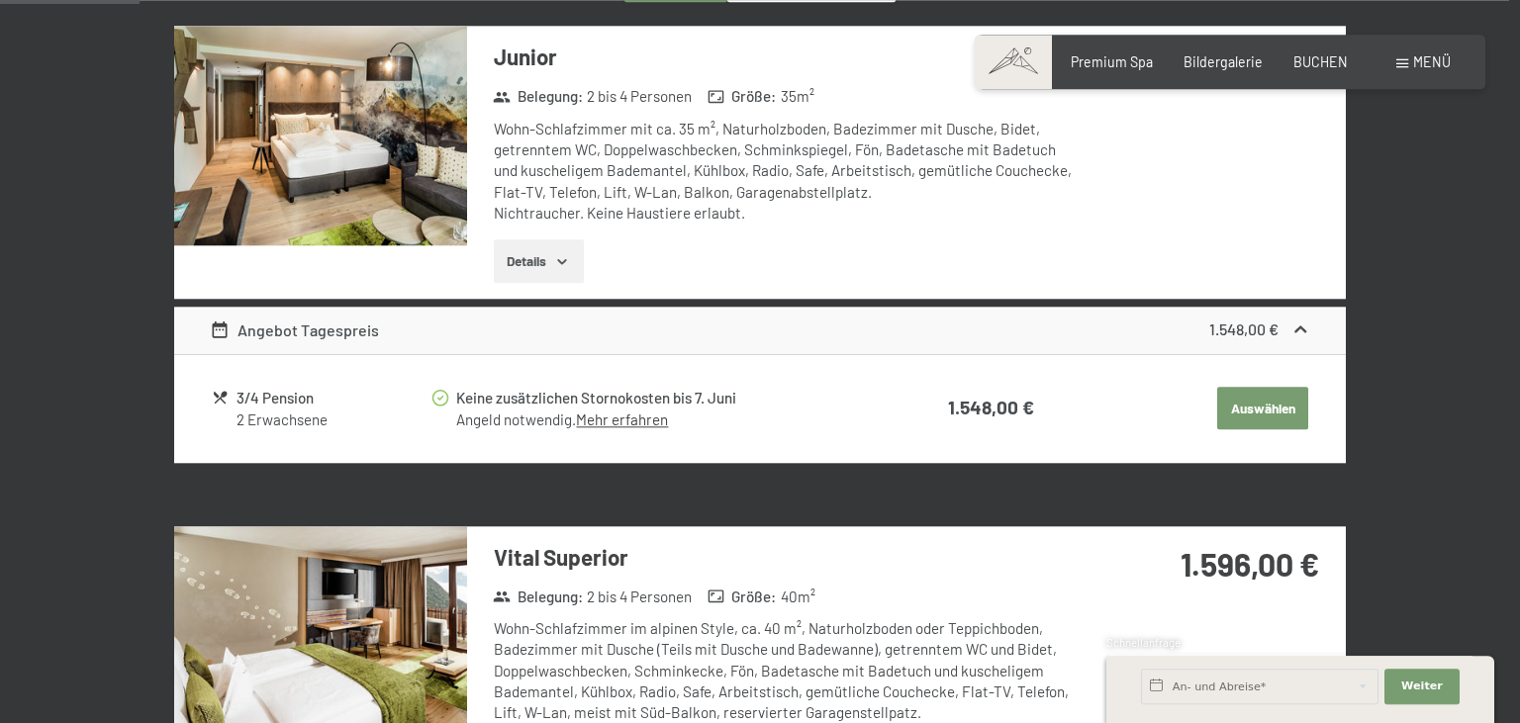
scroll to position [624, 0]
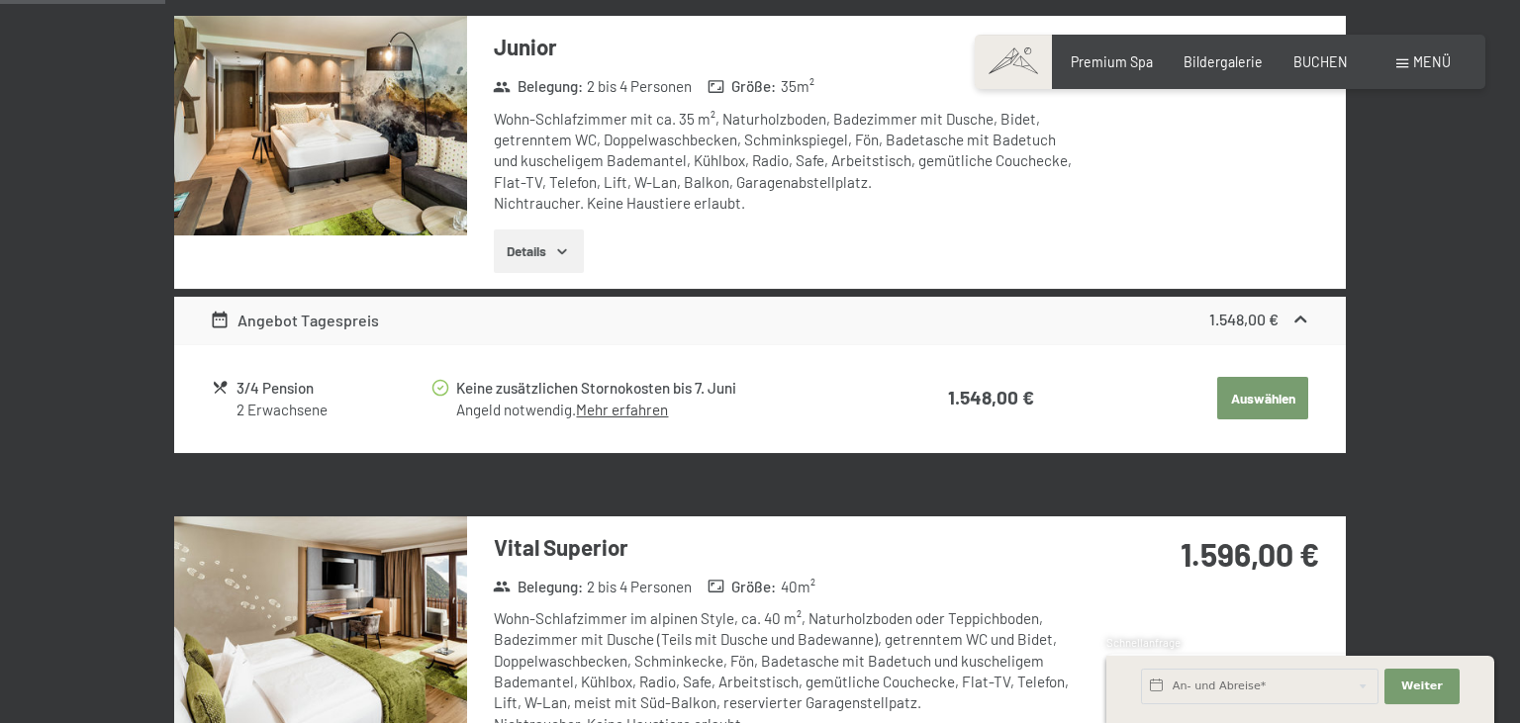
click at [1251, 401] on button "Auswählen" at bounding box center [1262, 399] width 91 height 44
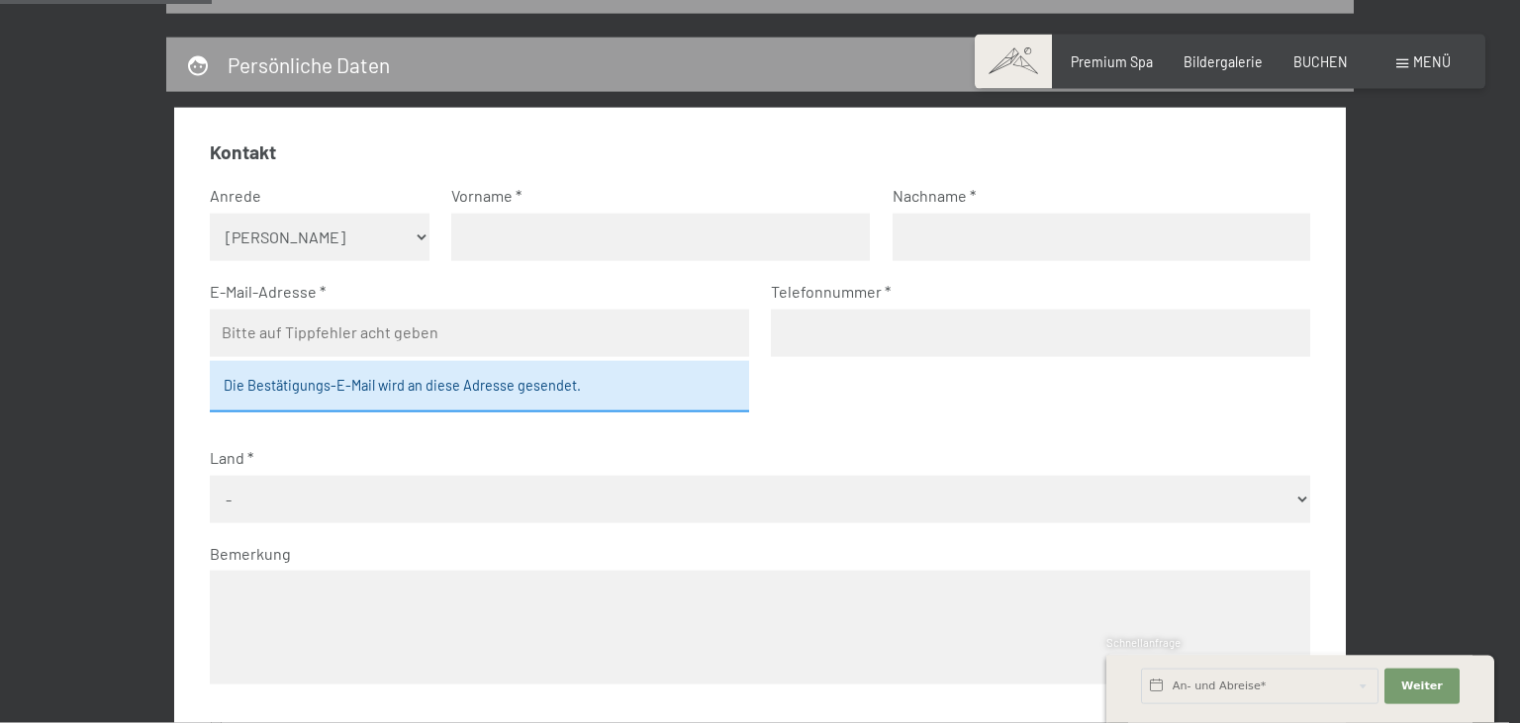
scroll to position [209, 0]
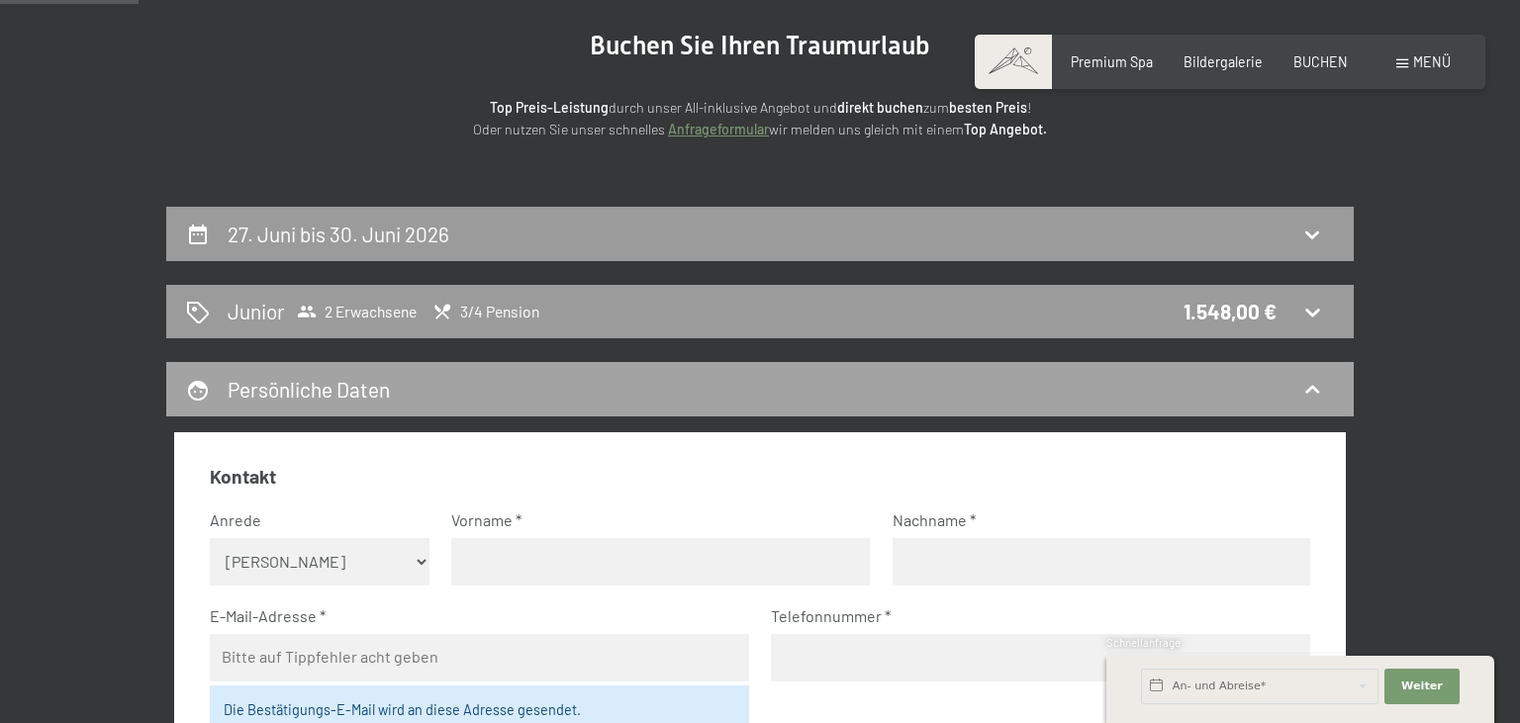
click at [1313, 384] on icon at bounding box center [1312, 390] width 24 height 24
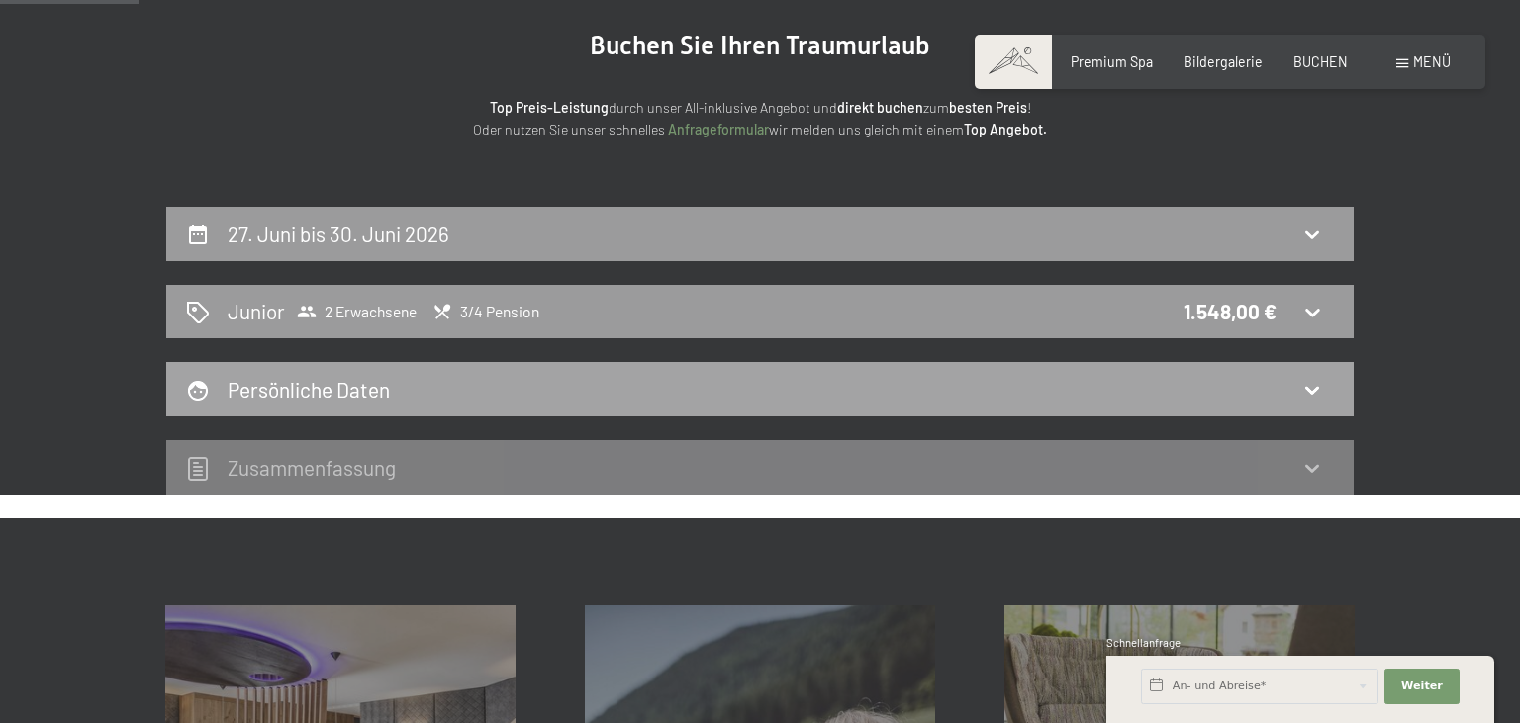
click at [1314, 384] on icon at bounding box center [1312, 390] width 24 height 24
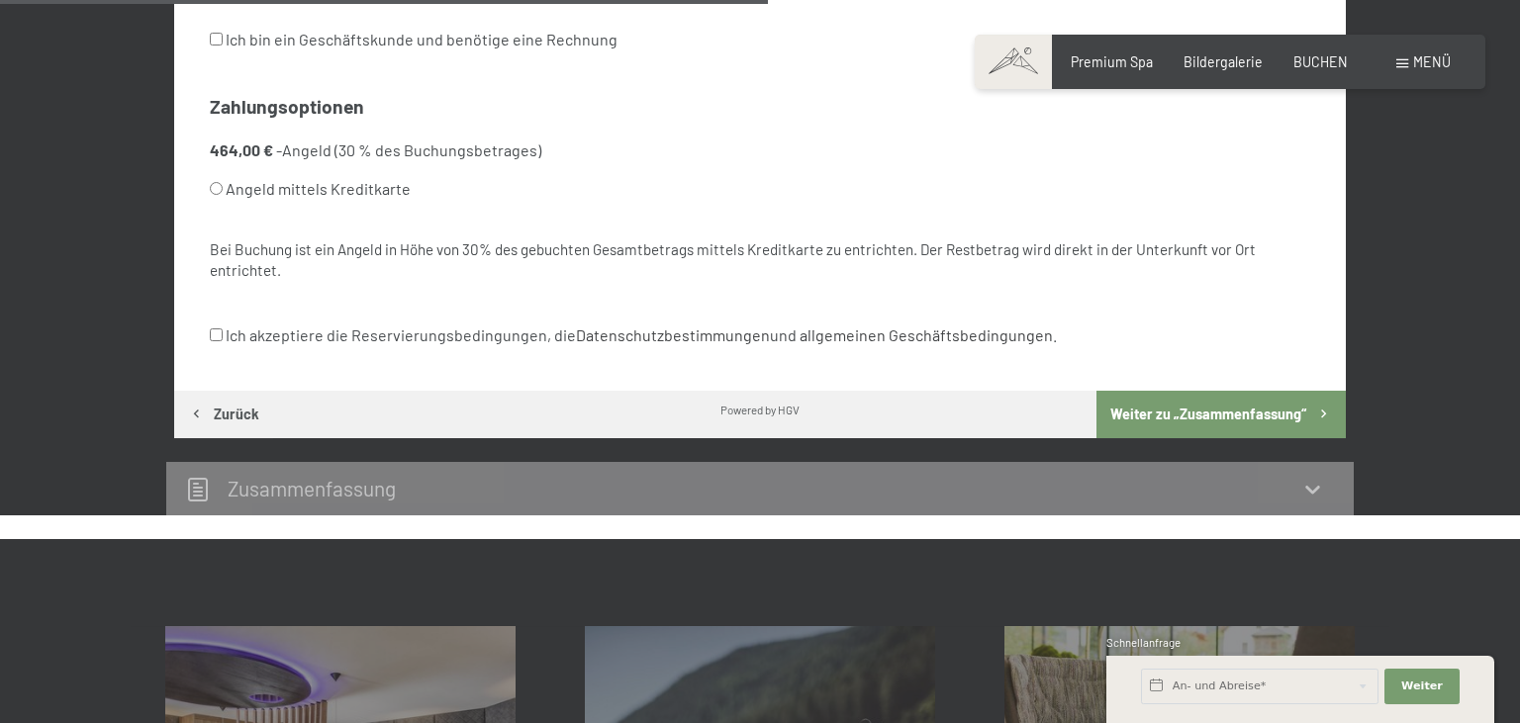
scroll to position [1254, 0]
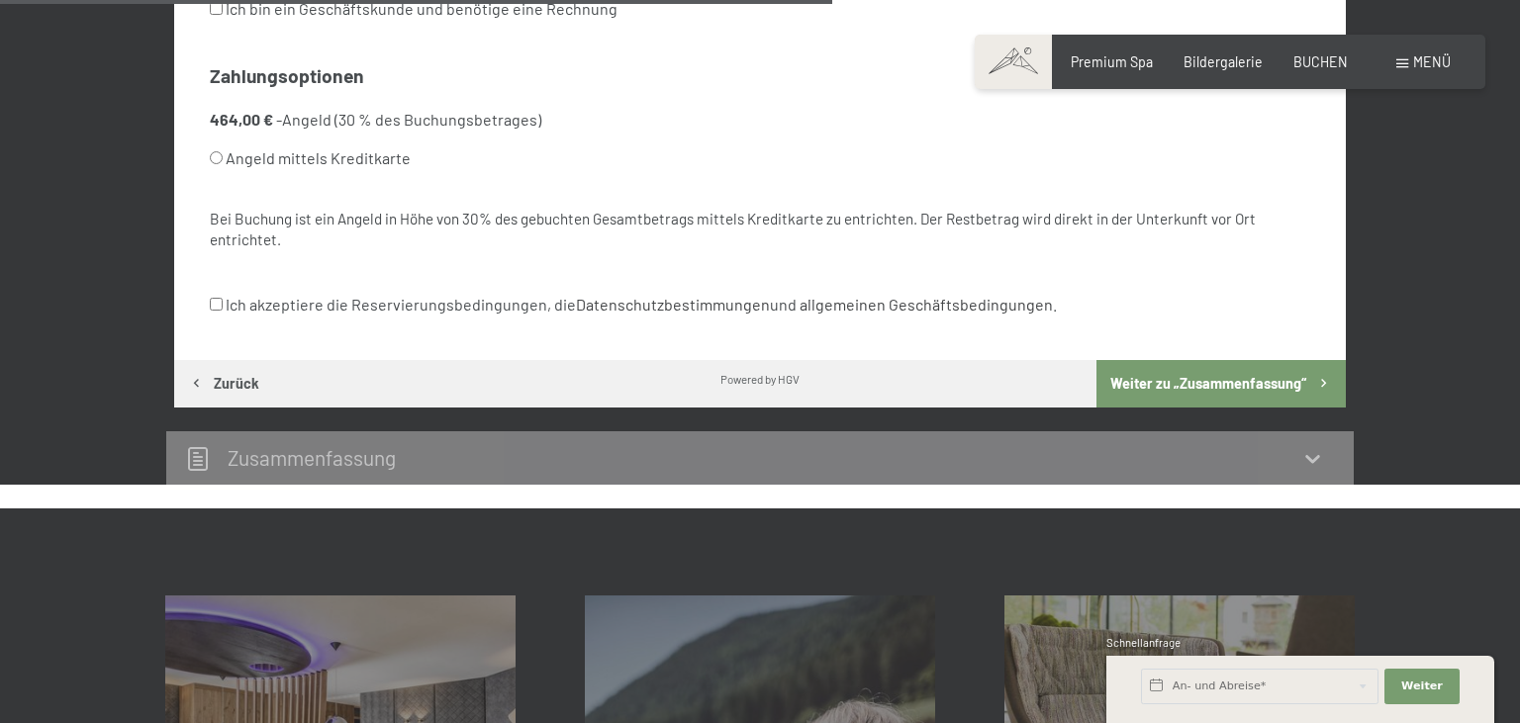
click at [1317, 457] on icon at bounding box center [1312, 458] width 24 height 24
click at [1320, 463] on icon at bounding box center [1312, 458] width 24 height 24
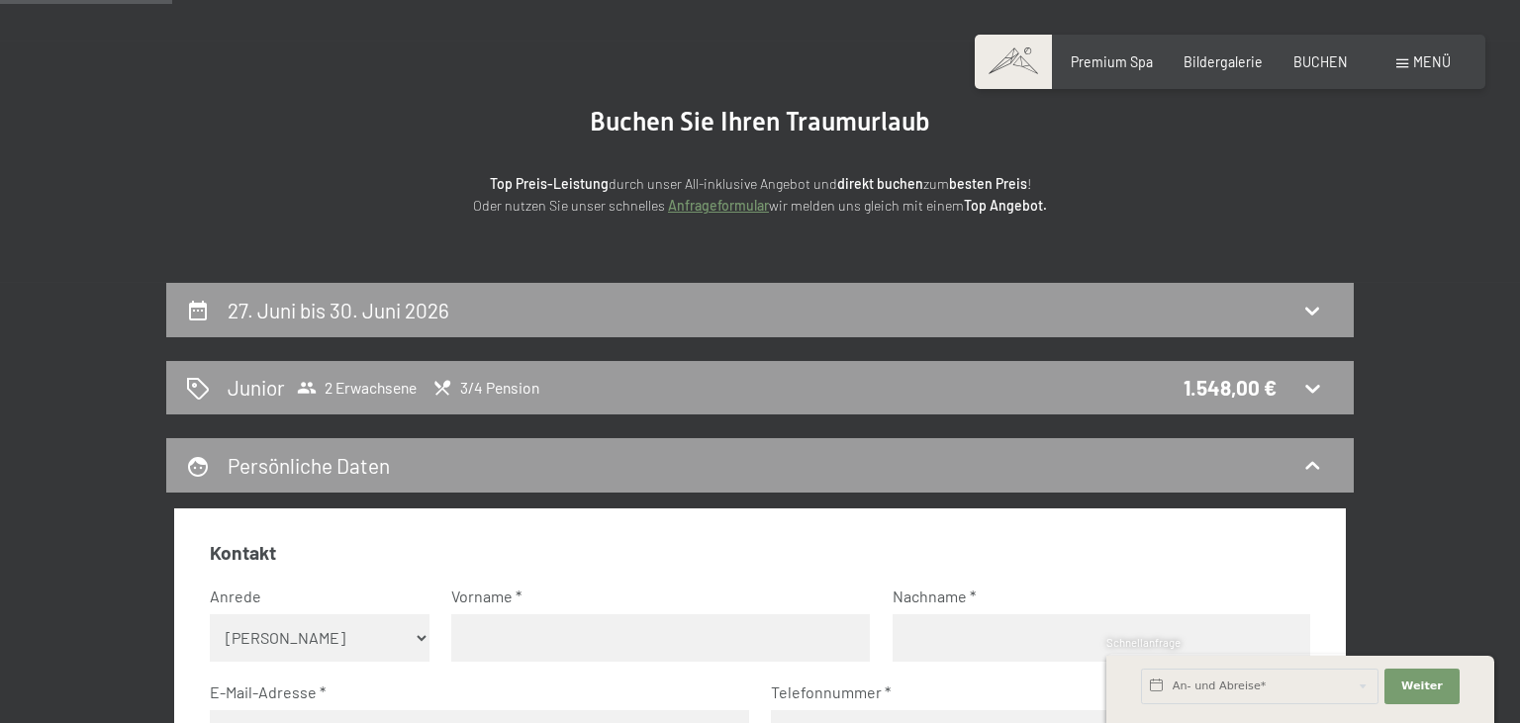
scroll to position [104, 0]
